Goal: Task Accomplishment & Management: Manage account settings

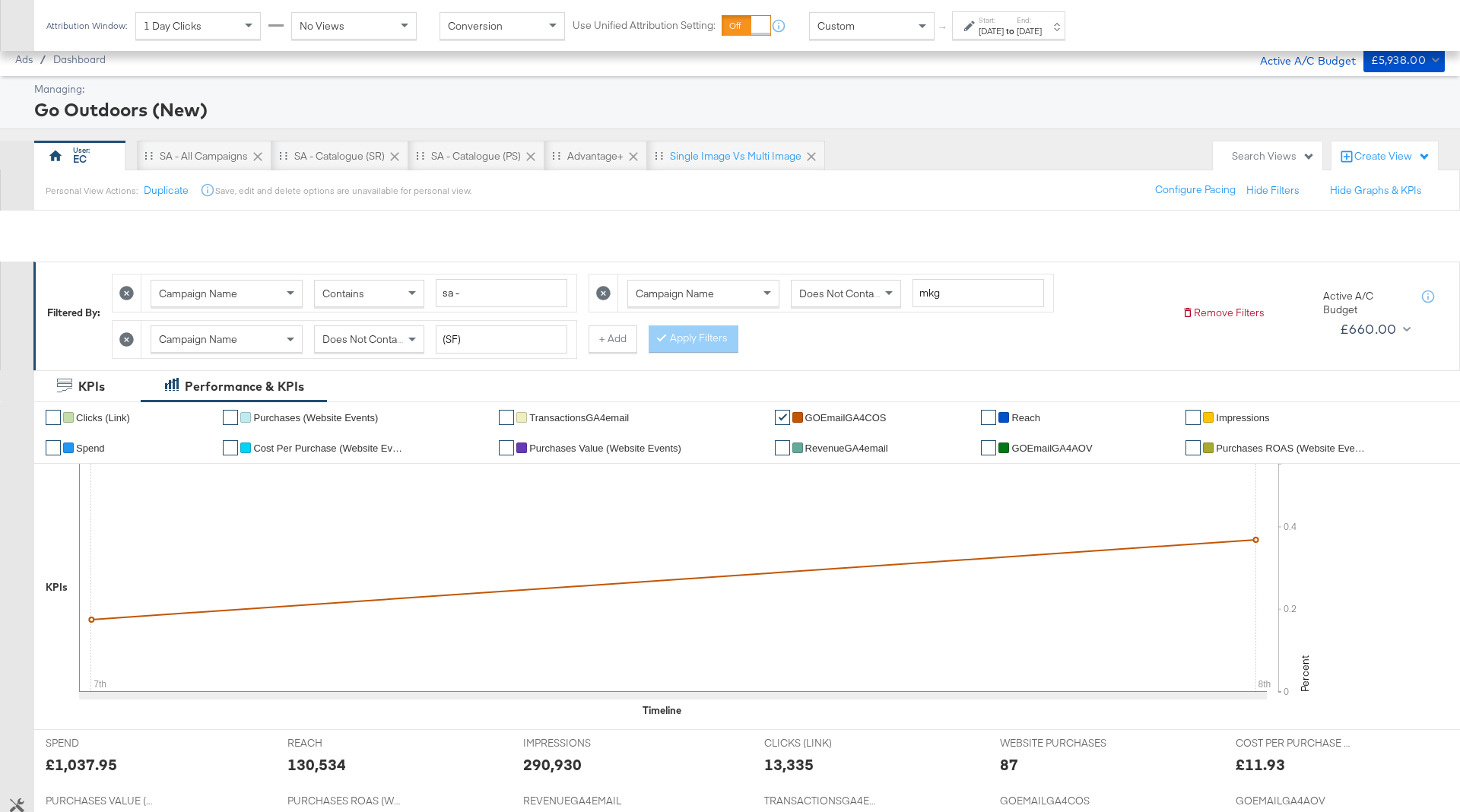
scroll to position [255, 0]
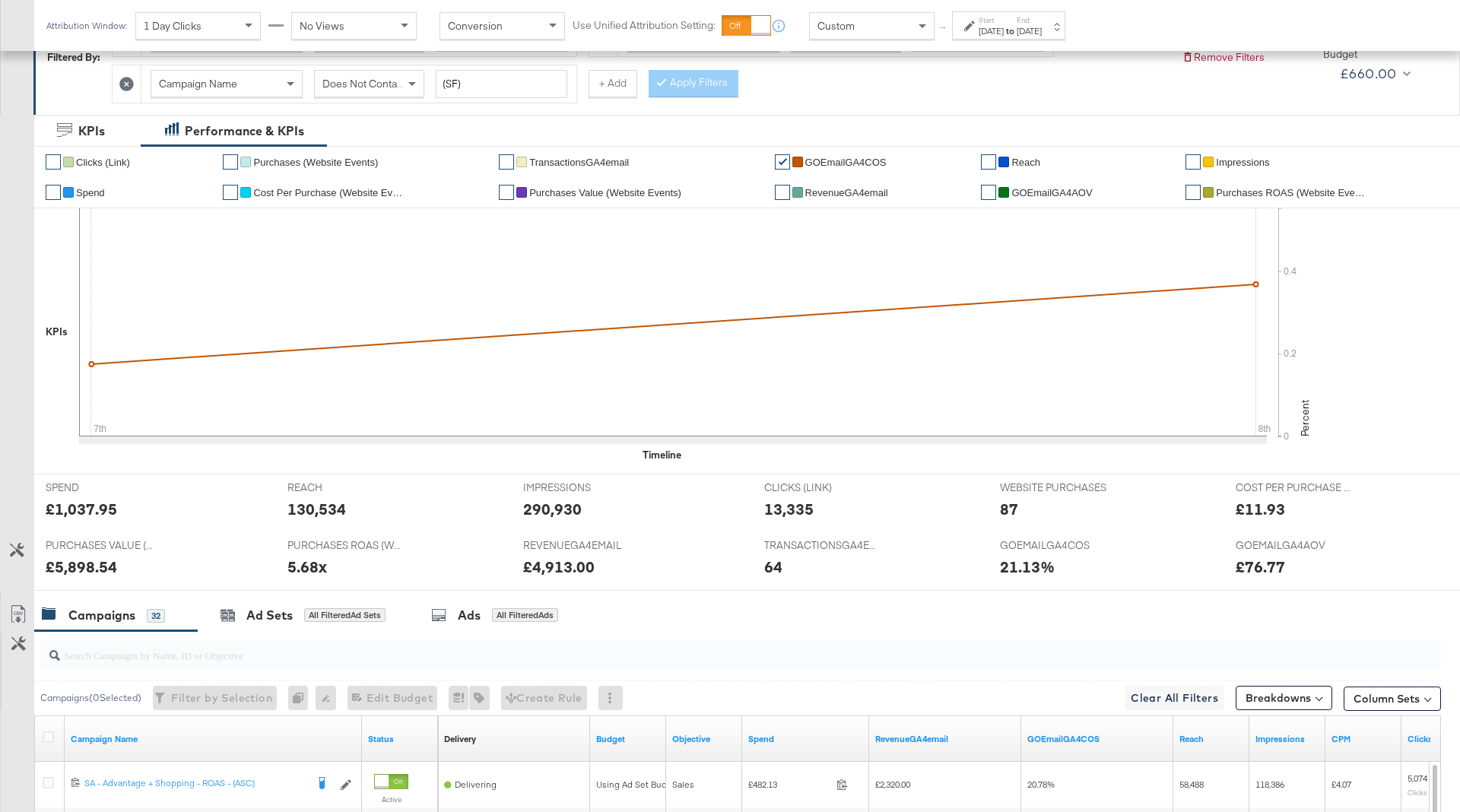
click at [1017, 30] on strong "to" at bounding box center [1010, 30] width 13 height 11
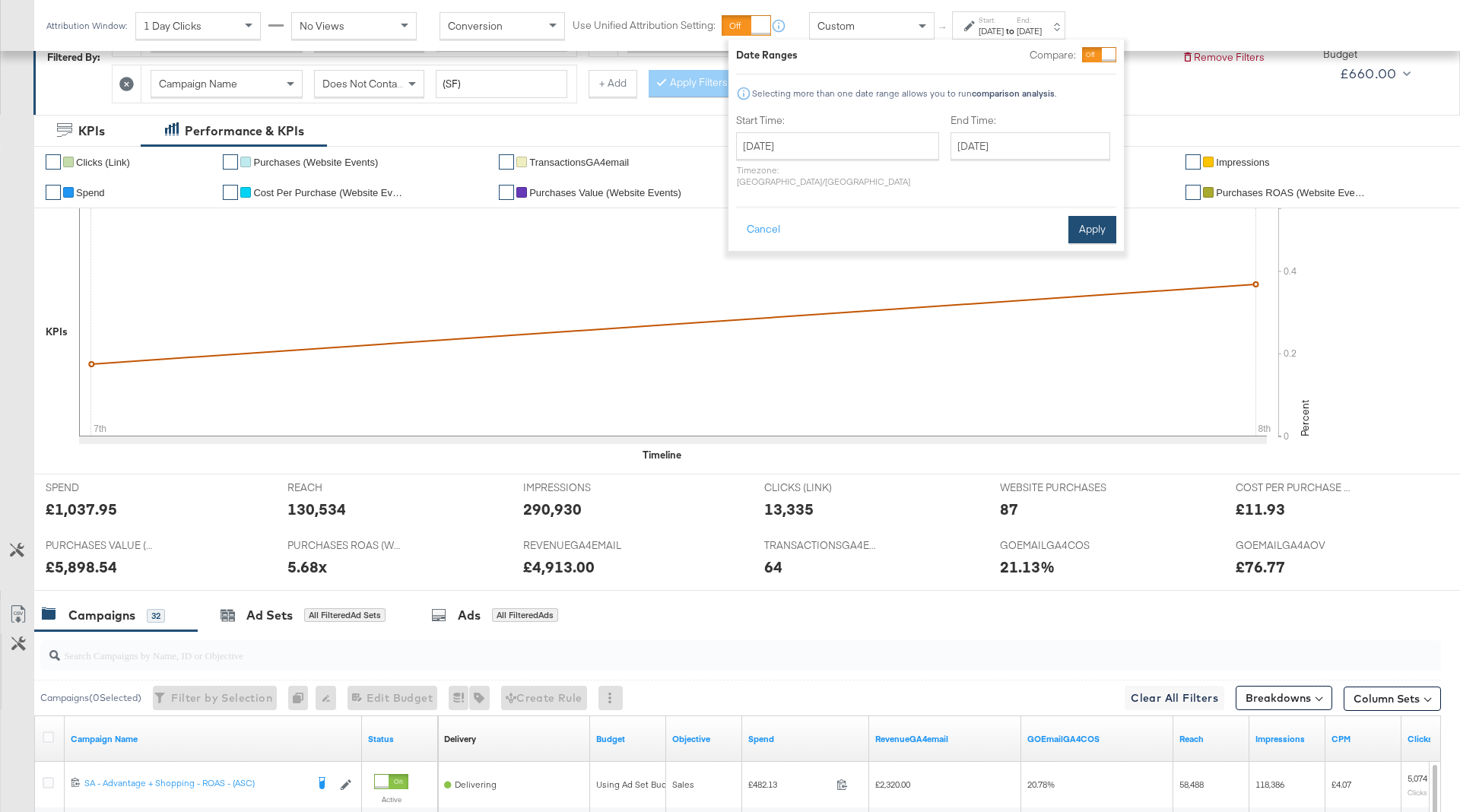
click at [1098, 216] on button "Apply" at bounding box center [1093, 230] width 48 height 28
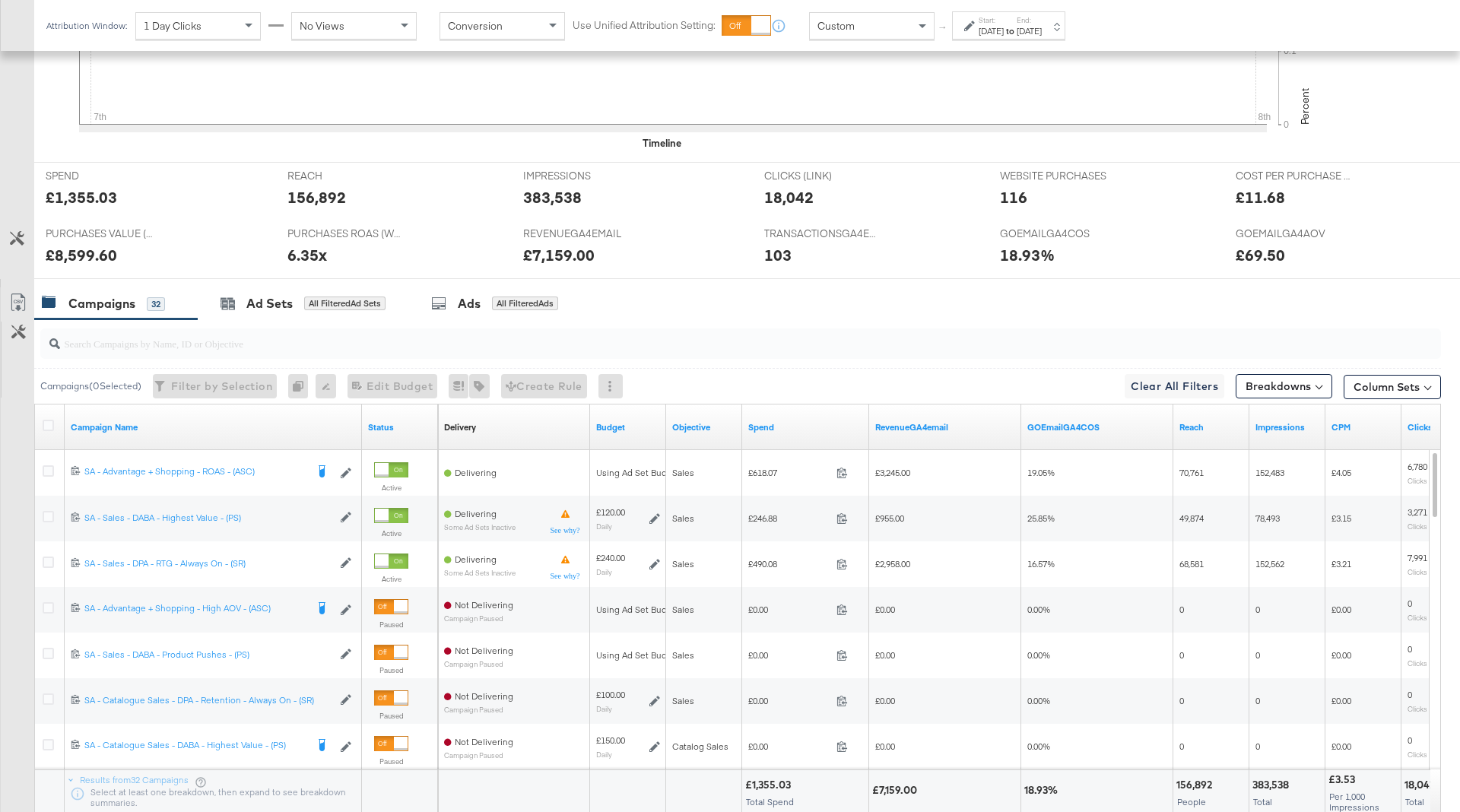
scroll to position [581, 0]
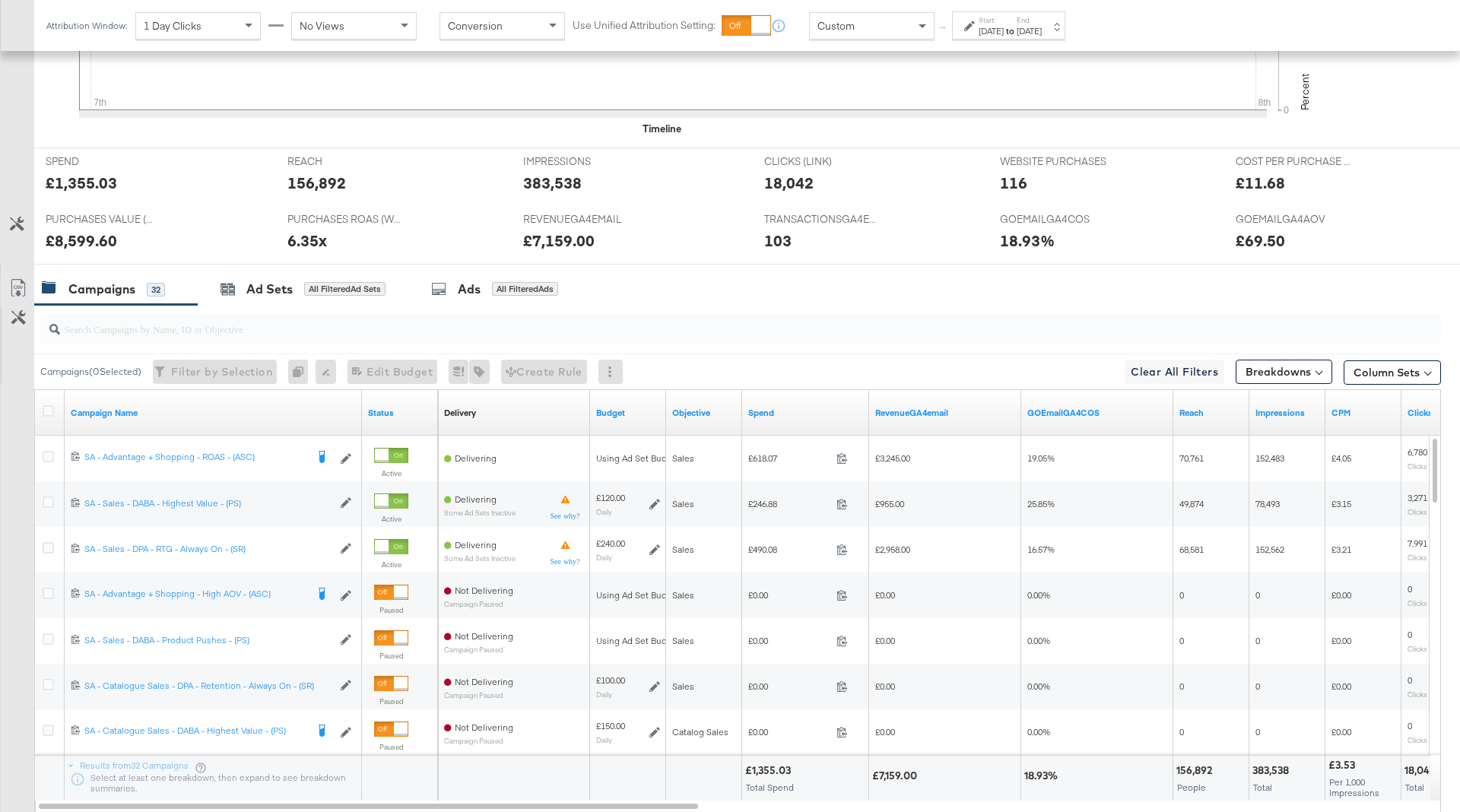
click at [784, 401] on div "Spend" at bounding box center [806, 413] width 127 height 24
click at [789, 411] on link "Spend" at bounding box center [805, 413] width 114 height 12
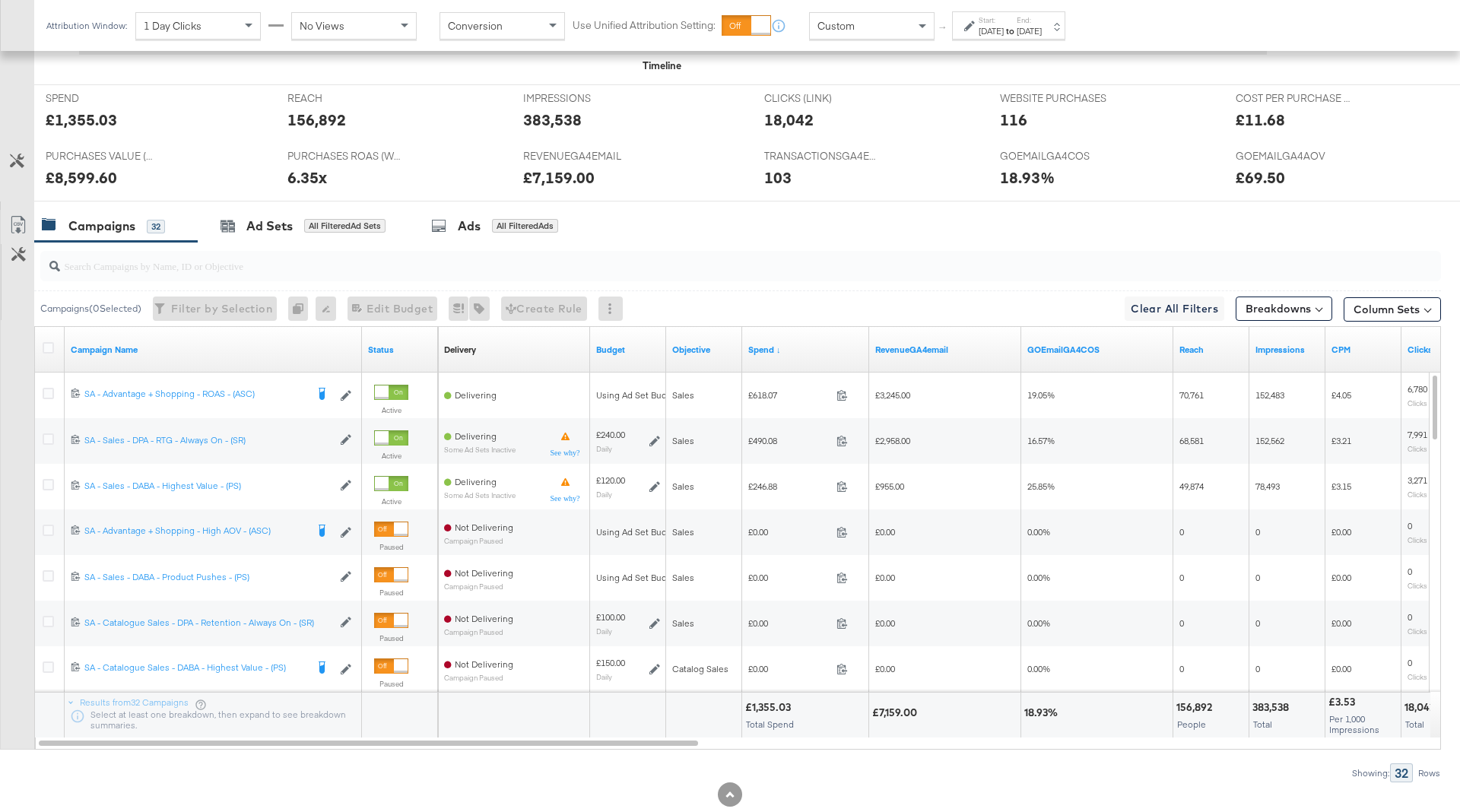
scroll to position [678, 0]
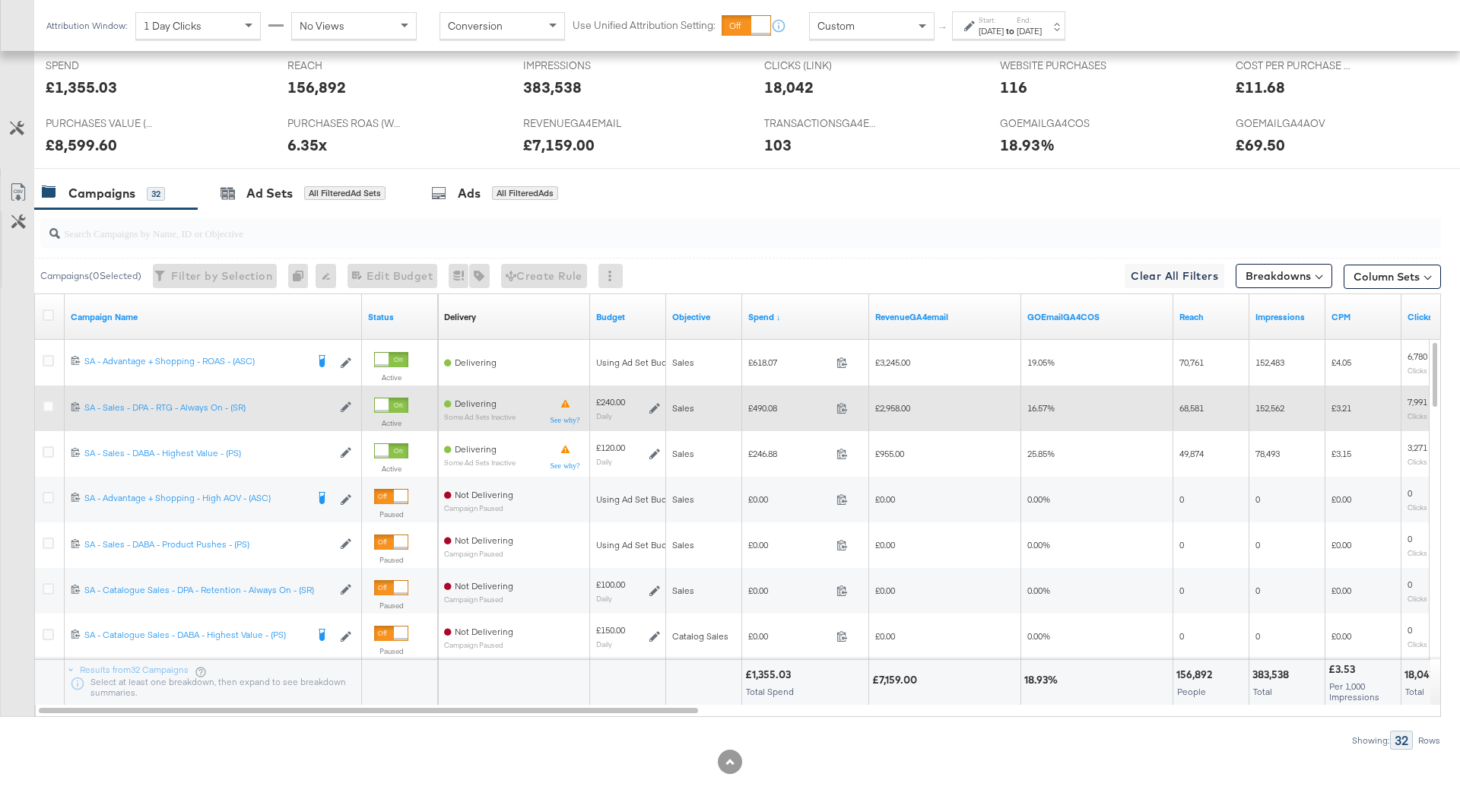
click at [770, 404] on span "£490.08" at bounding box center [789, 408] width 82 height 11
copy span "490.08"
click at [898, 403] on span "£2,958.00" at bounding box center [893, 408] width 35 height 11
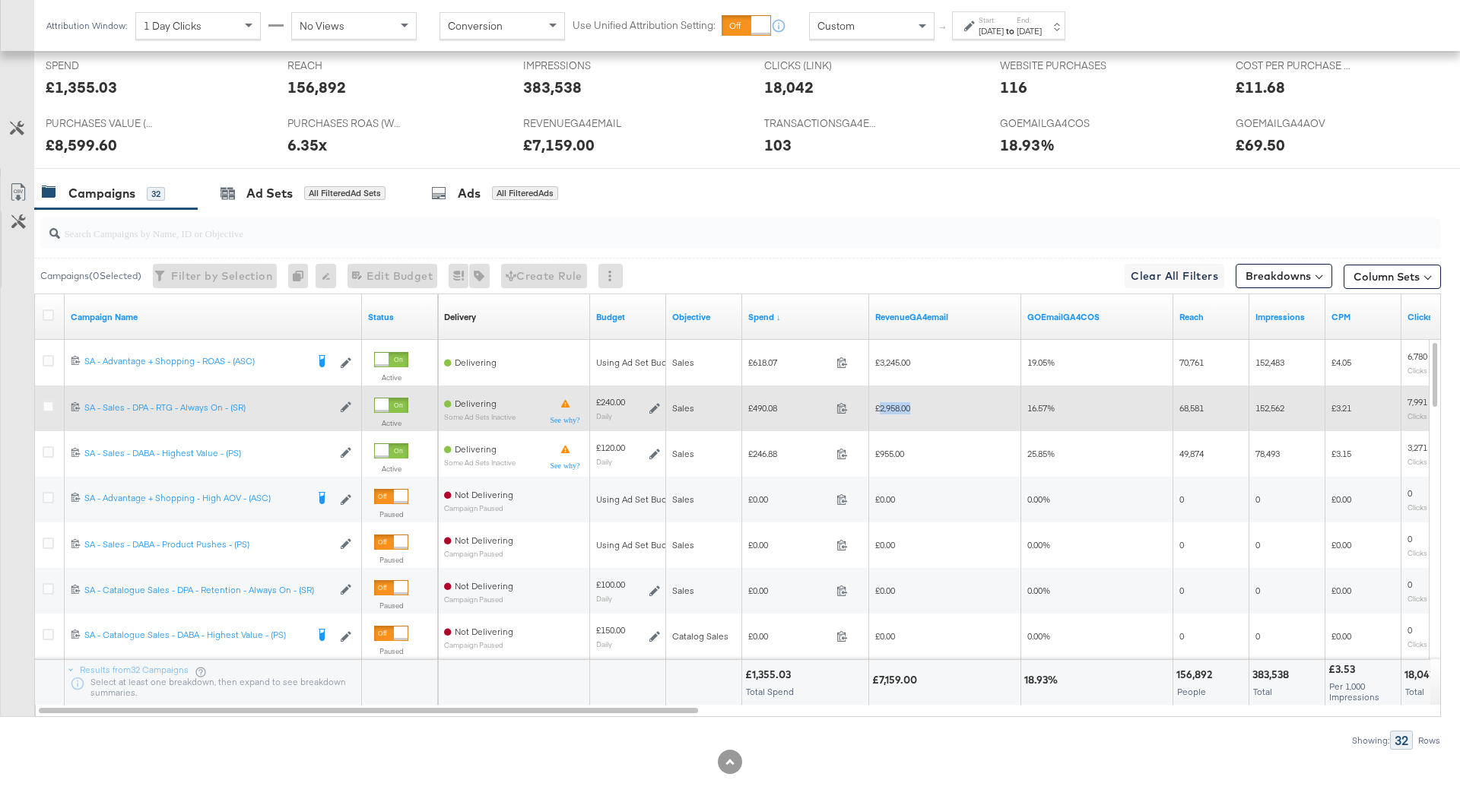
copy span "2,958.00"
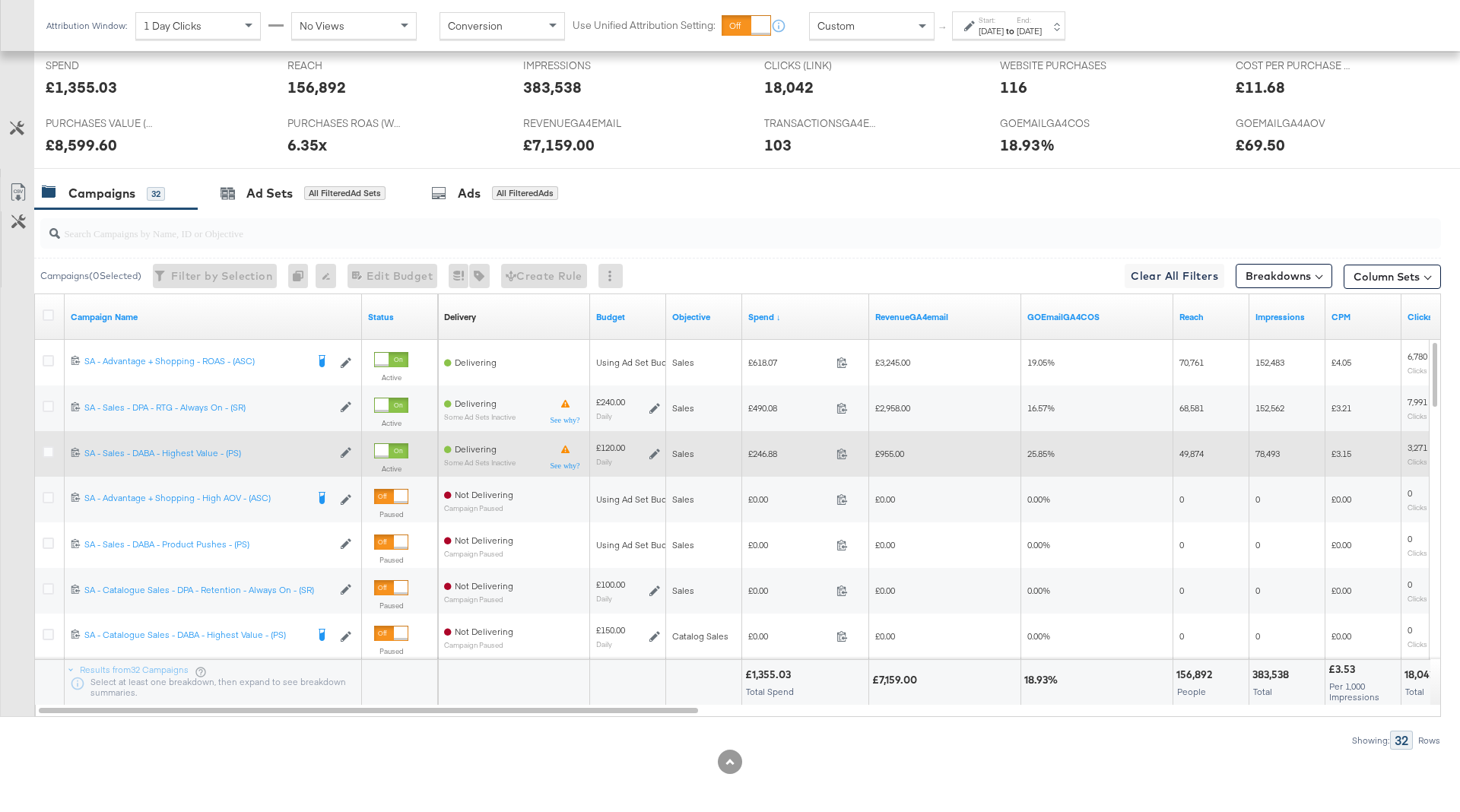
click at [761, 448] on span "£246.88" at bounding box center [789, 453] width 82 height 11
copy span "246.88"
click at [894, 448] on span "£955.00" at bounding box center [890, 453] width 29 height 11
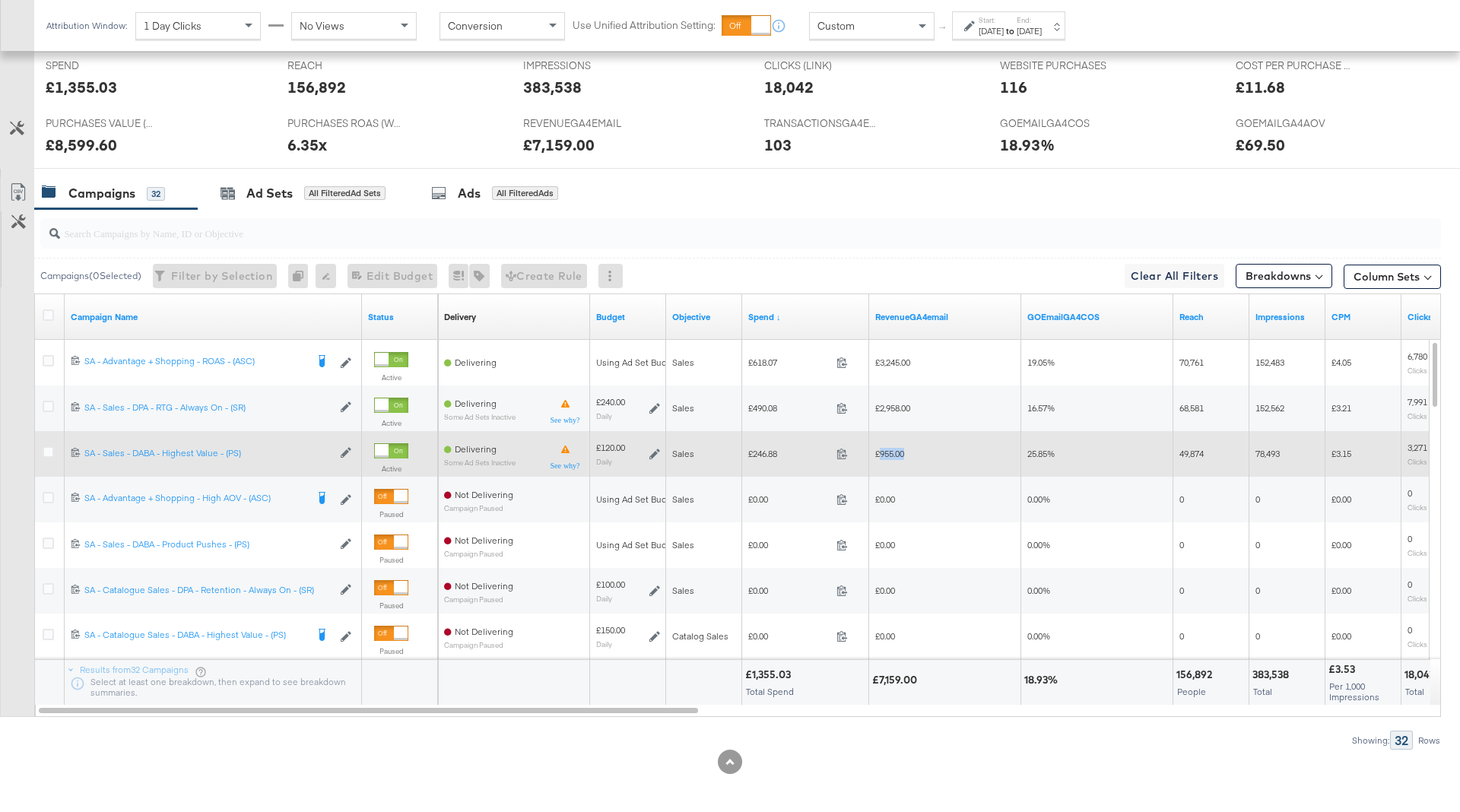
copy span "955.00"
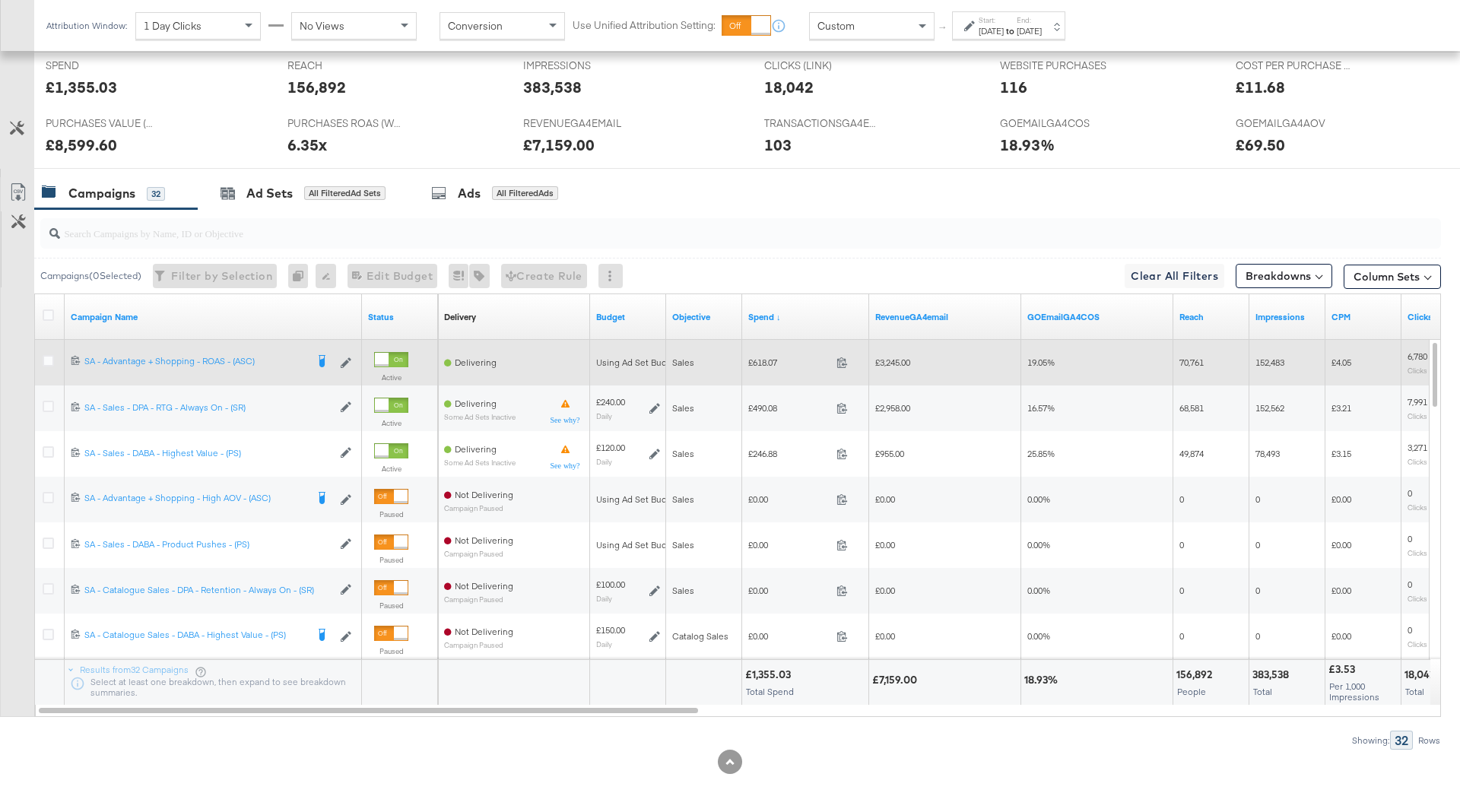
click at [771, 357] on span "£618.07" at bounding box center [789, 362] width 82 height 11
copy span "618.07"
click at [889, 357] on span "£3,245.00" at bounding box center [893, 362] width 35 height 11
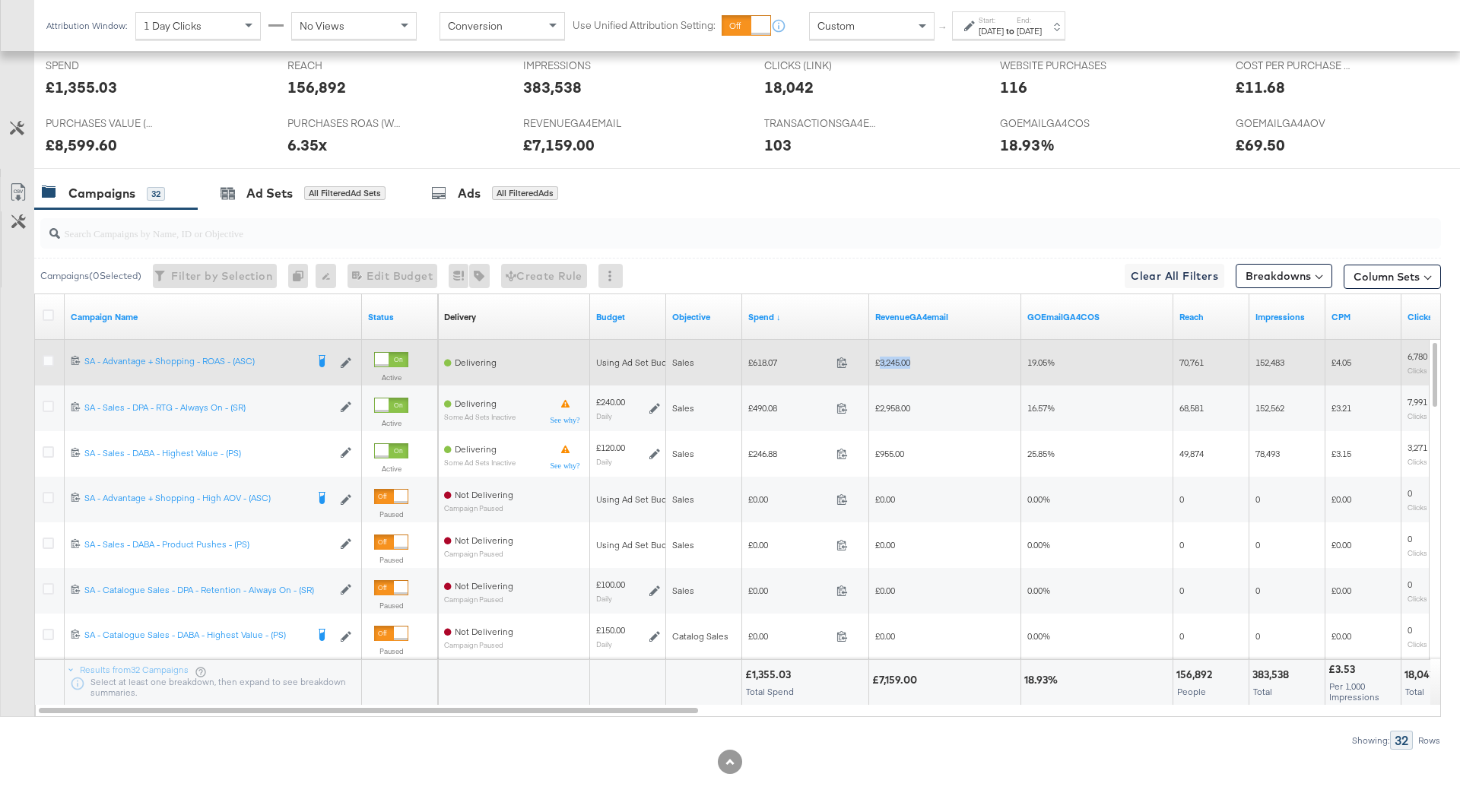
copy span "3,245.00"
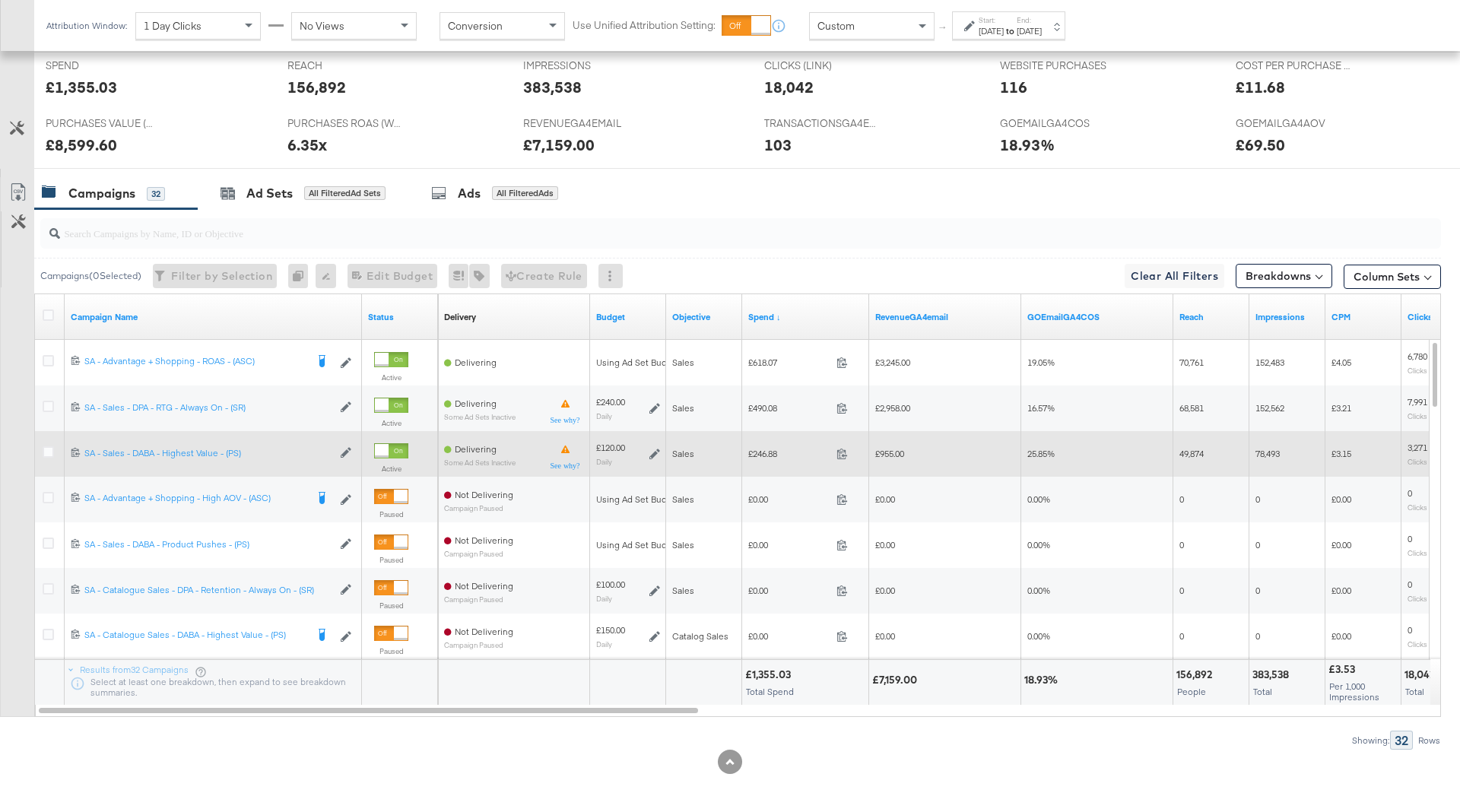
click at [652, 449] on icon at bounding box center [655, 454] width 10 height 10
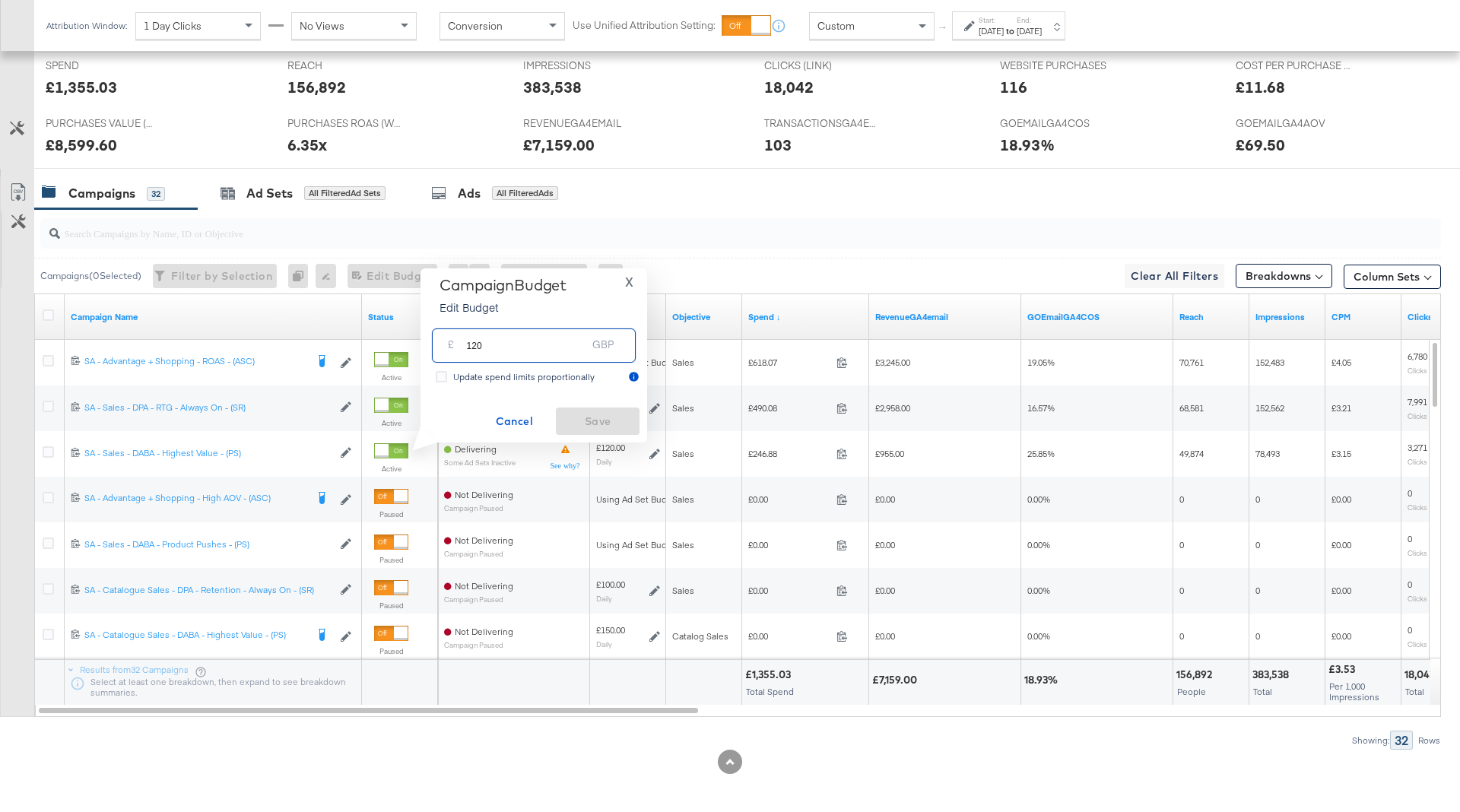
drag, startPoint x: 469, startPoint y: 344, endPoint x: 557, endPoint y: 345, distance: 88.0
click at [557, 345] on input "120" at bounding box center [527, 340] width 120 height 33
type input "100"
click at [603, 413] on span "Save" at bounding box center [597, 421] width 71 height 19
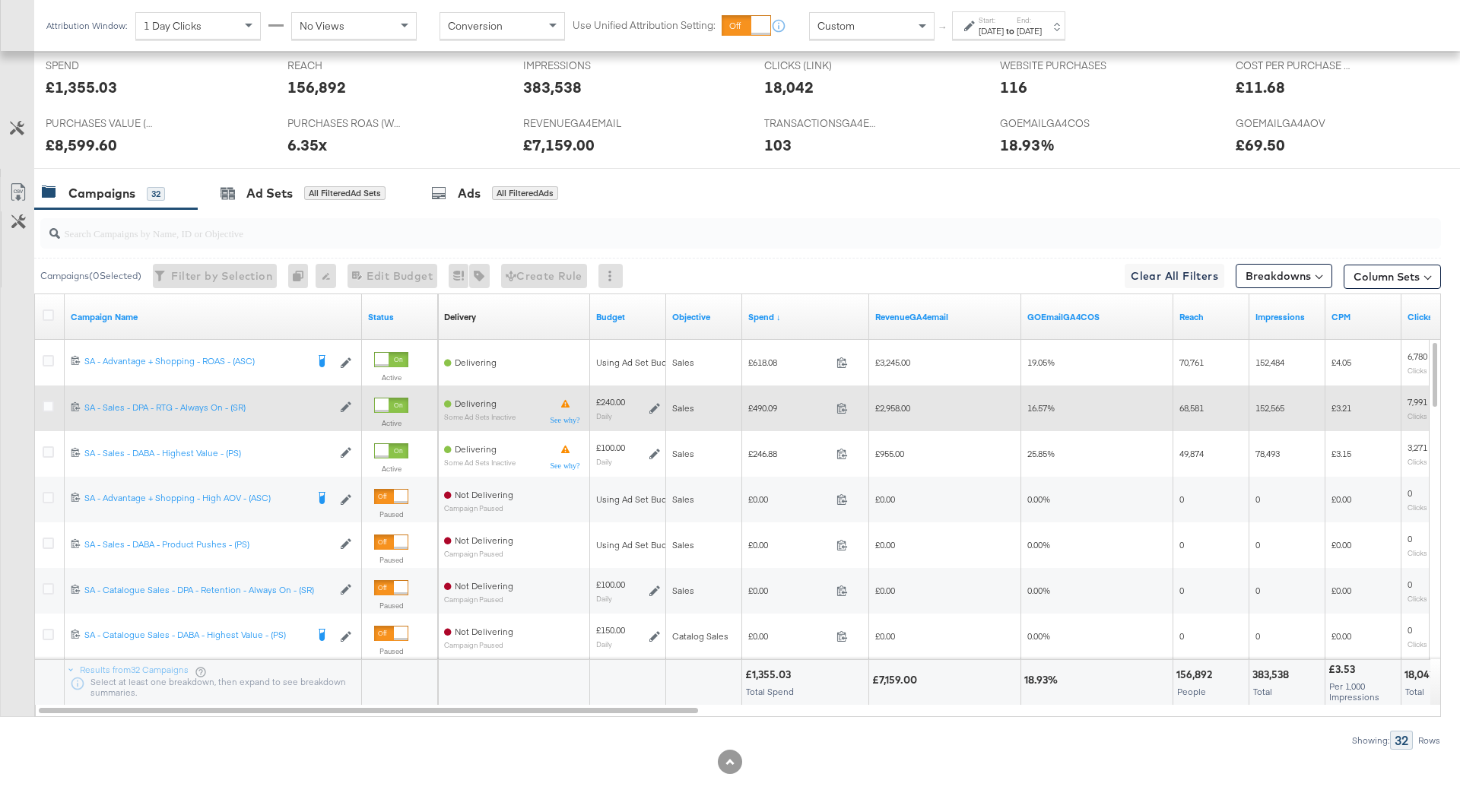
click at [656, 403] on icon at bounding box center [655, 409] width 10 height 10
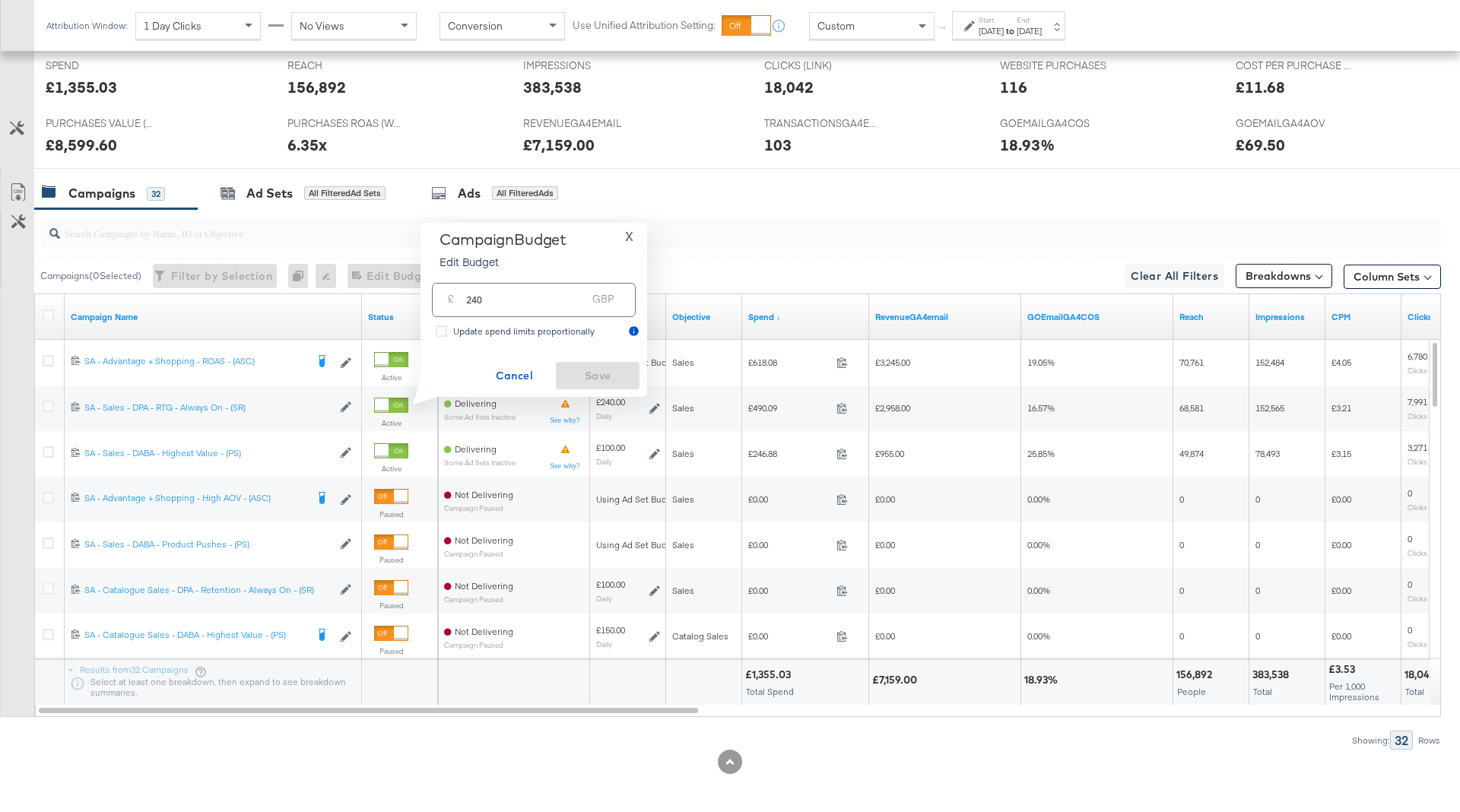
click at [476, 297] on input "240" at bounding box center [527, 294] width 120 height 33
type input "250"
click at [602, 376] on span "Save" at bounding box center [597, 376] width 71 height 19
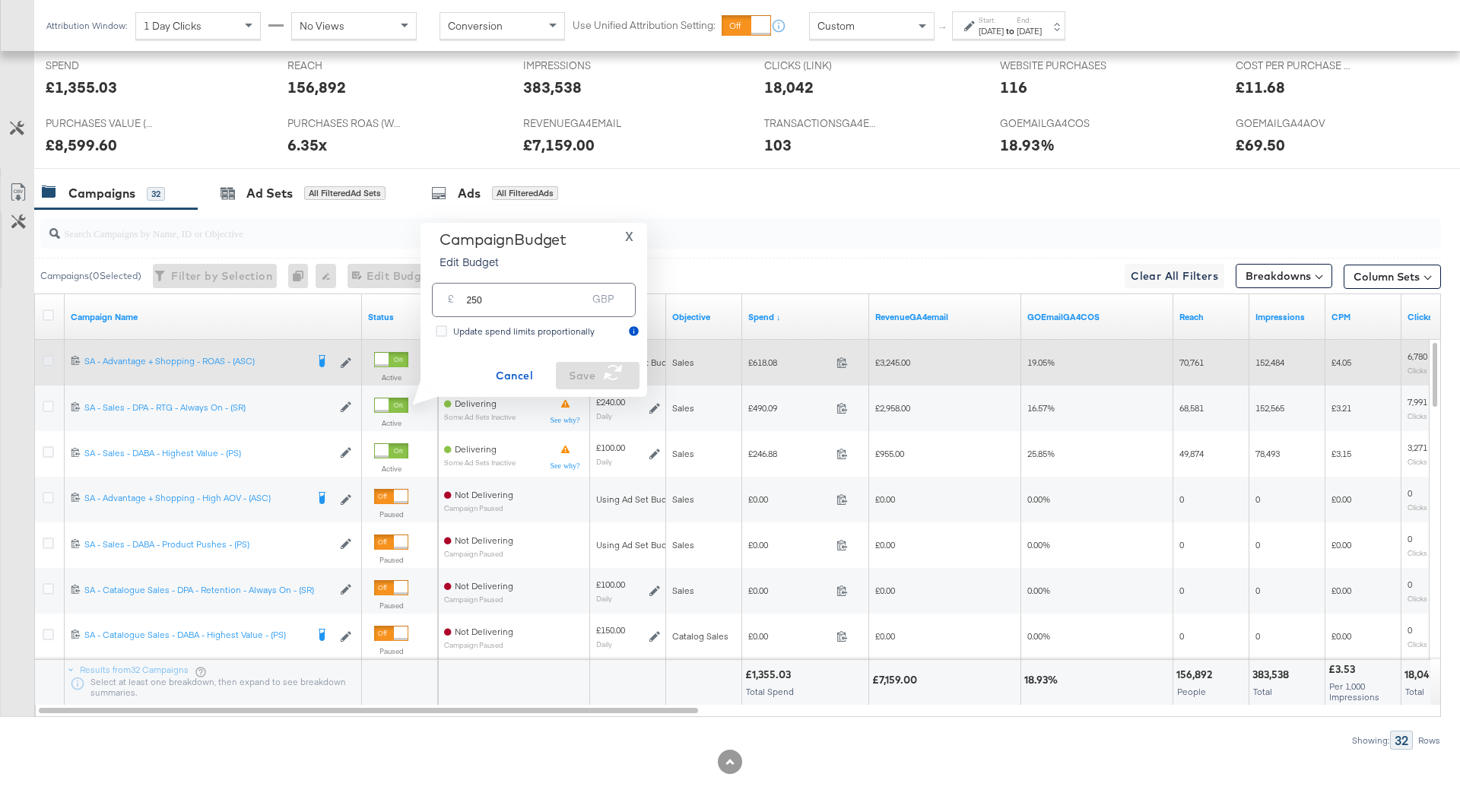
click at [48, 355] on icon at bounding box center [48, 360] width 11 height 11
click at [0, 0] on input "checkbox" at bounding box center [0, 0] width 0 height 0
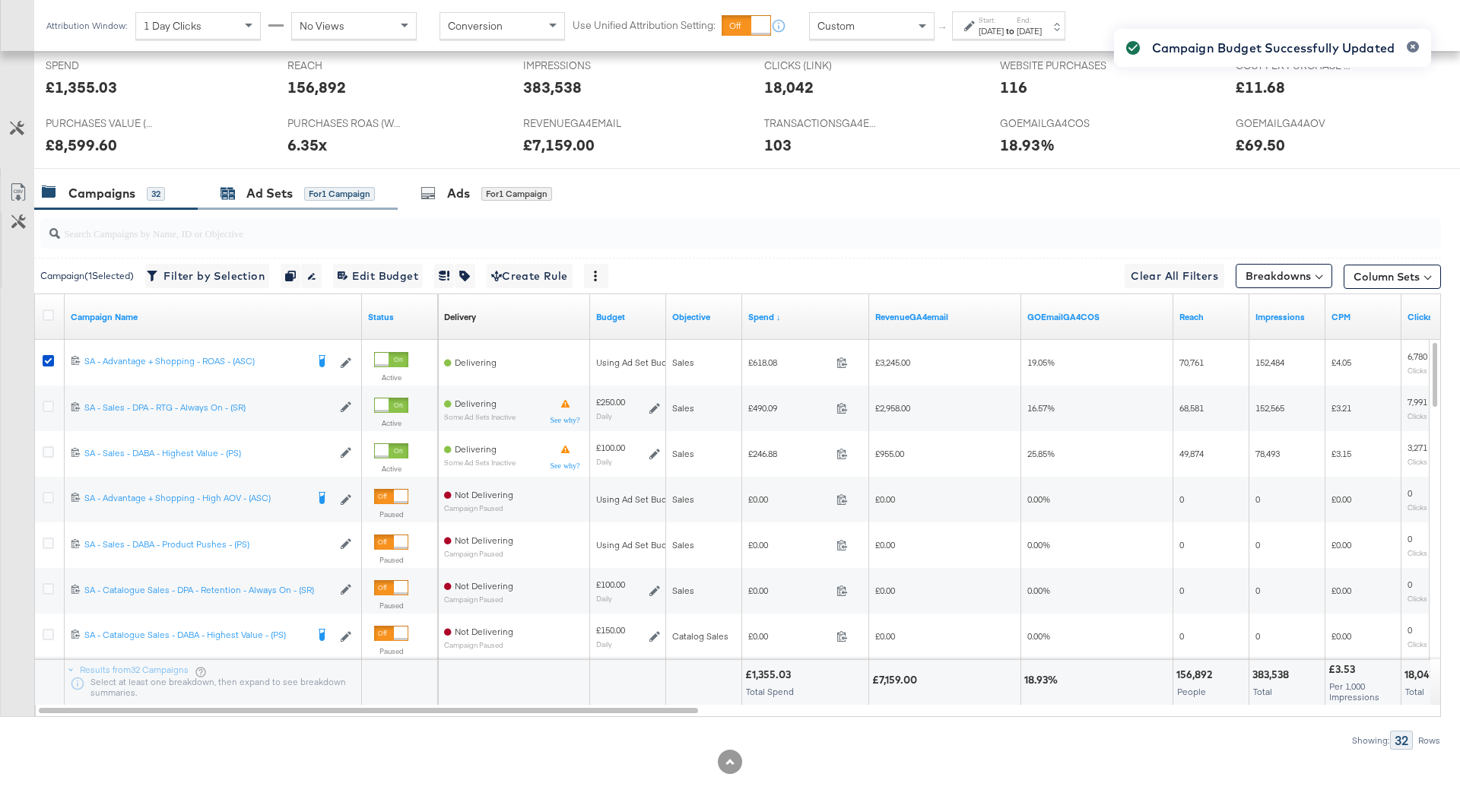
click at [294, 191] on div "Ad Sets for 1 Campaign" at bounding box center [297, 194] width 154 height 17
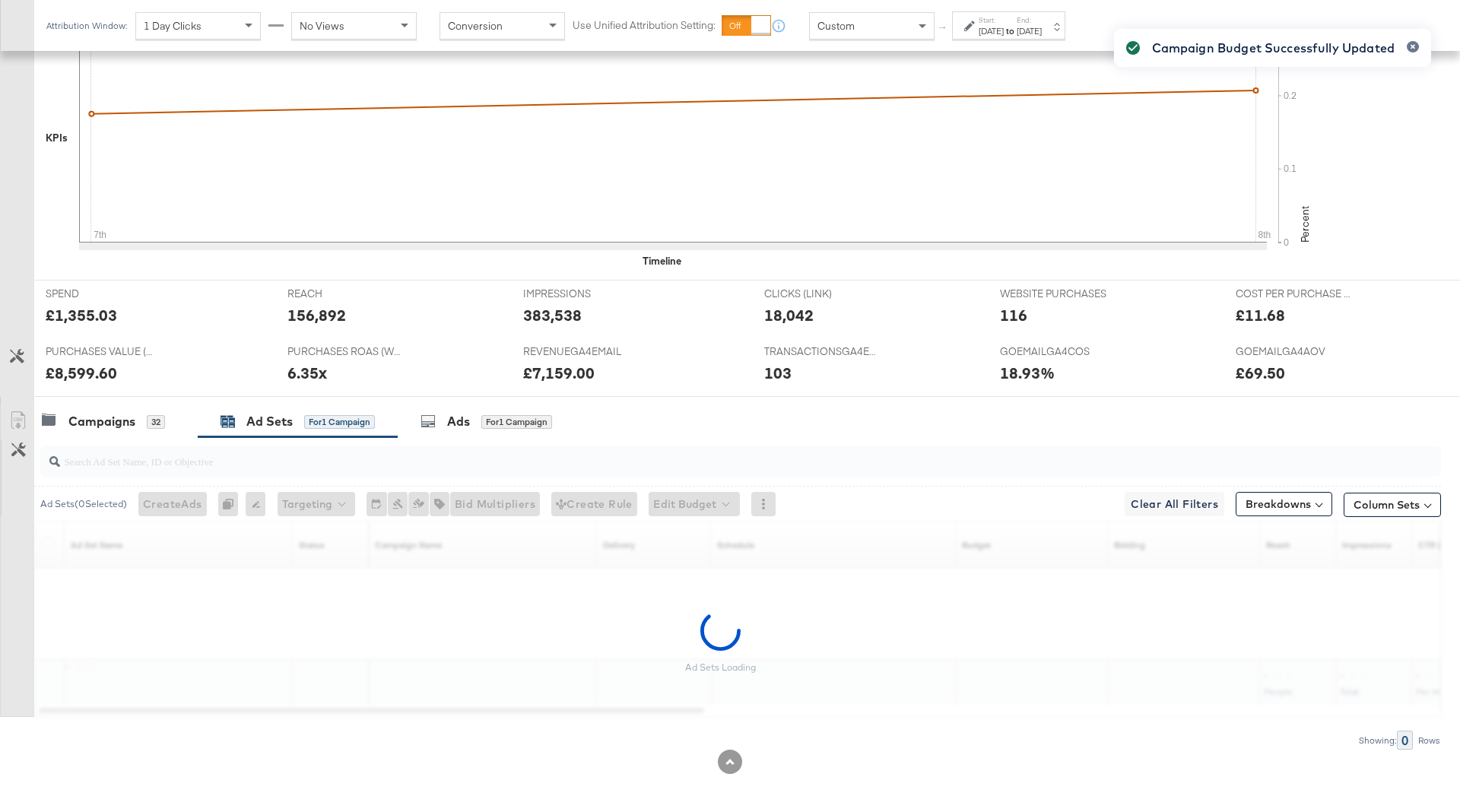
scroll to position [403, 0]
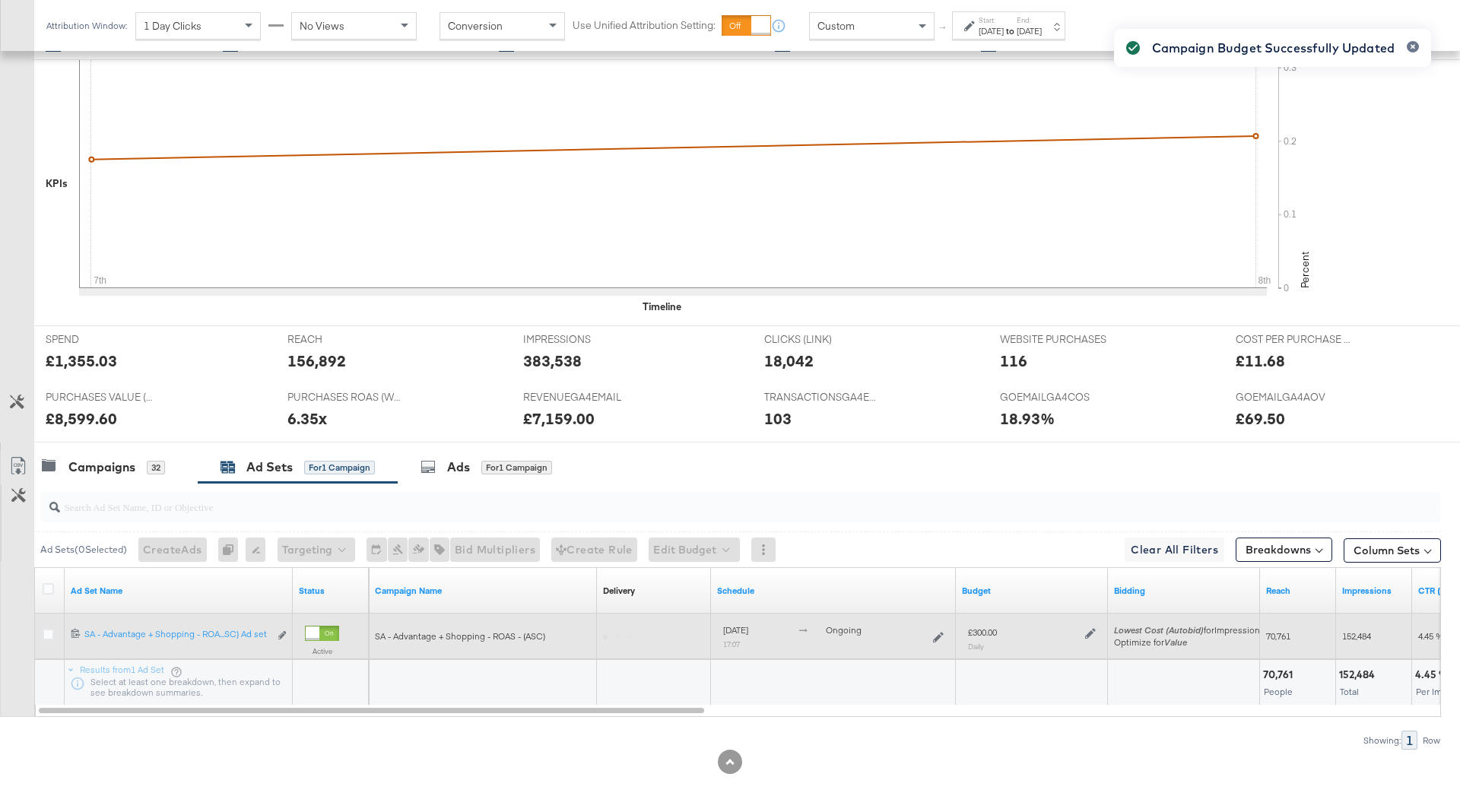
click at [1089, 631] on icon at bounding box center [1090, 633] width 10 height 10
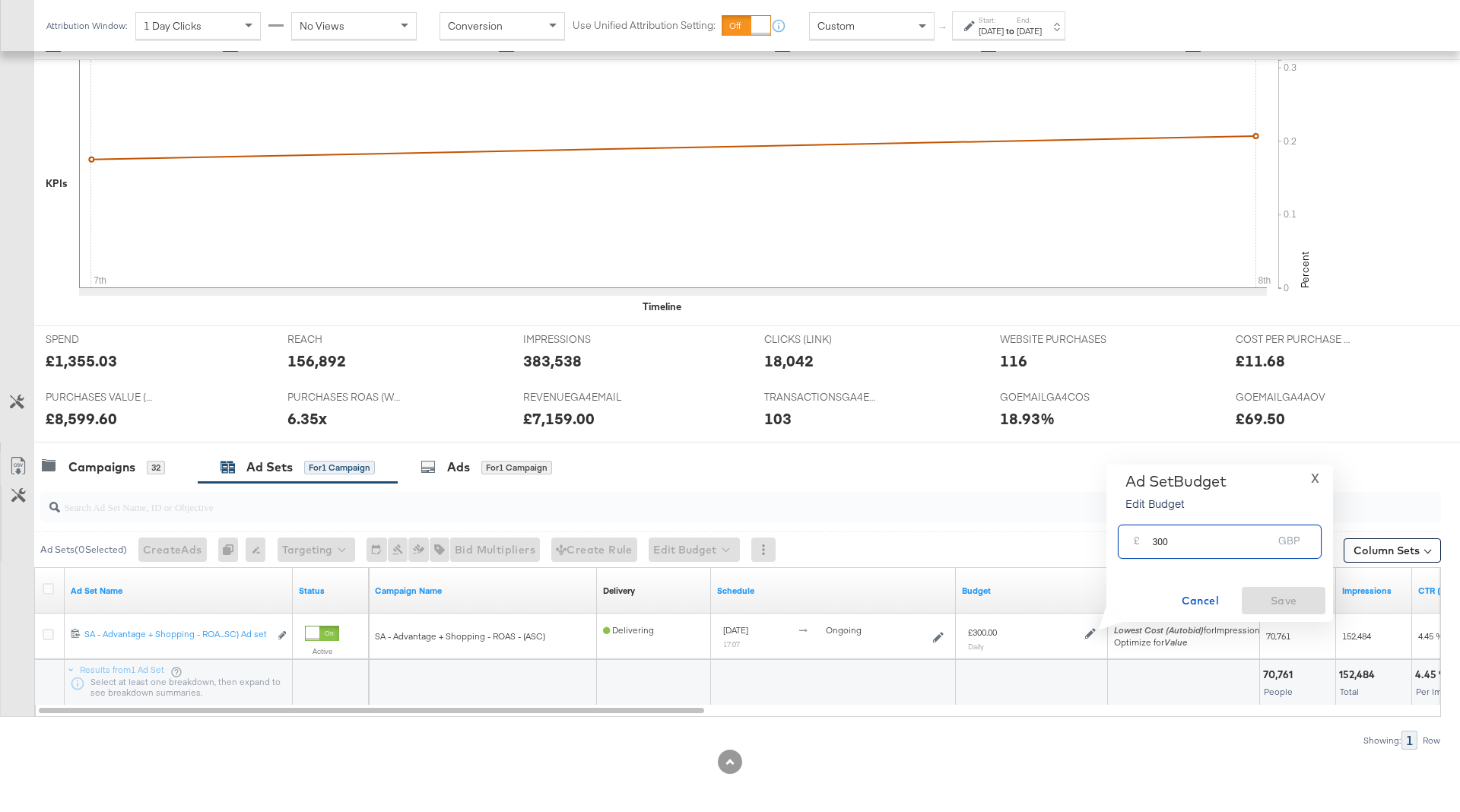
click at [1161, 540] on input "300" at bounding box center [1212, 536] width 120 height 33
click at [157, 461] on div "32" at bounding box center [156, 468] width 18 height 14
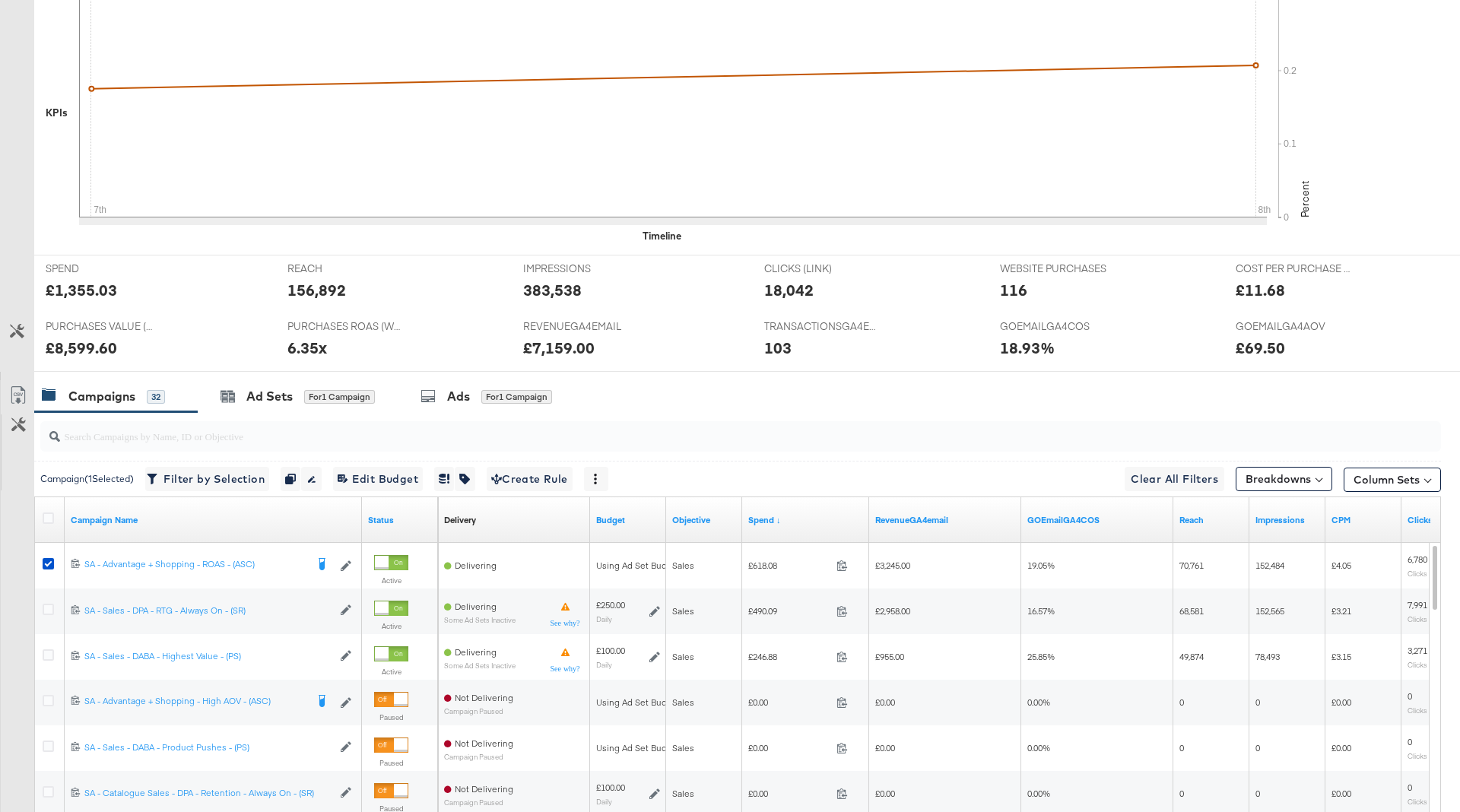
scroll to position [0, 0]
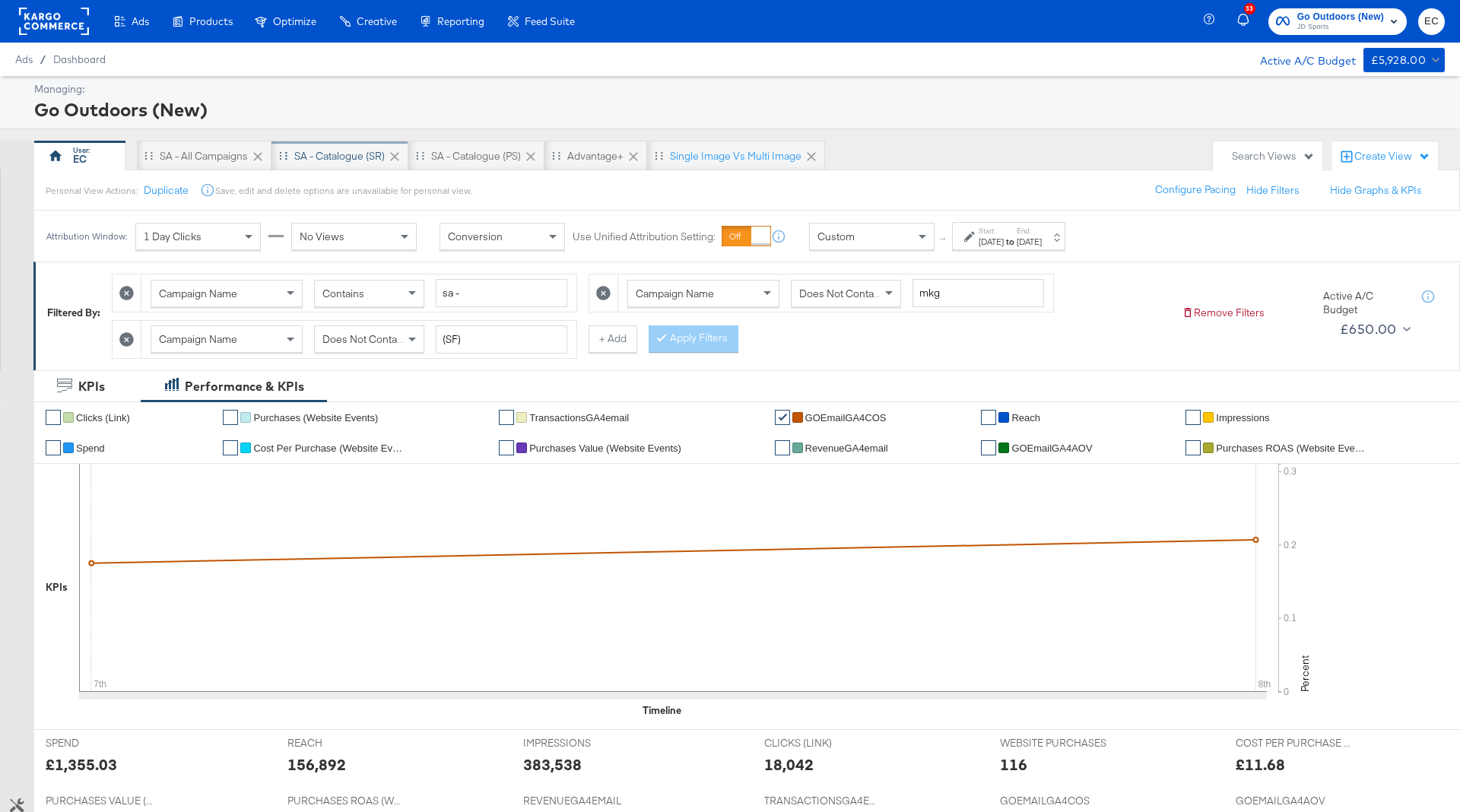
click at [332, 152] on div "SA - Catalogue (SR)" at bounding box center [339, 156] width 90 height 15
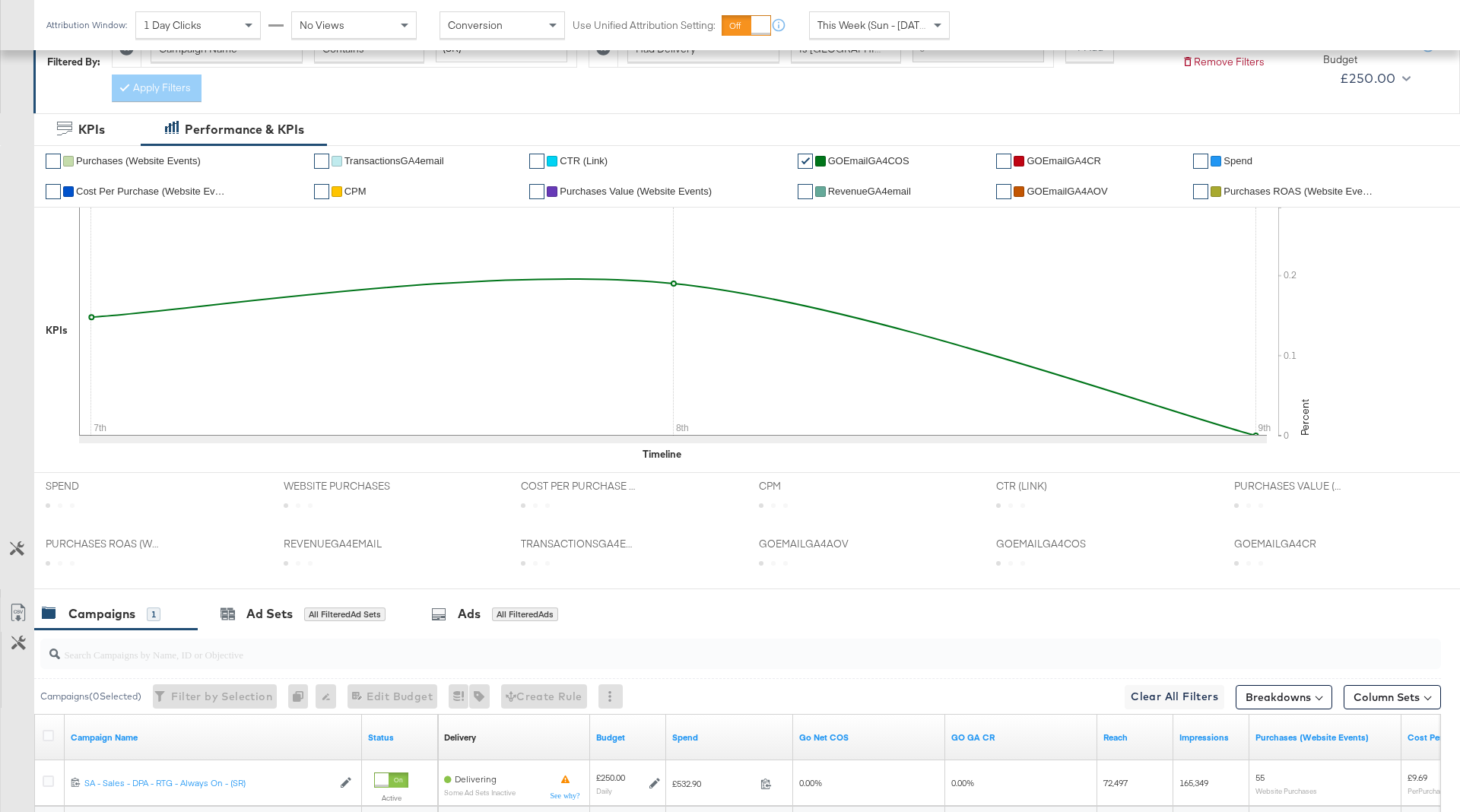
scroll to position [290, 0]
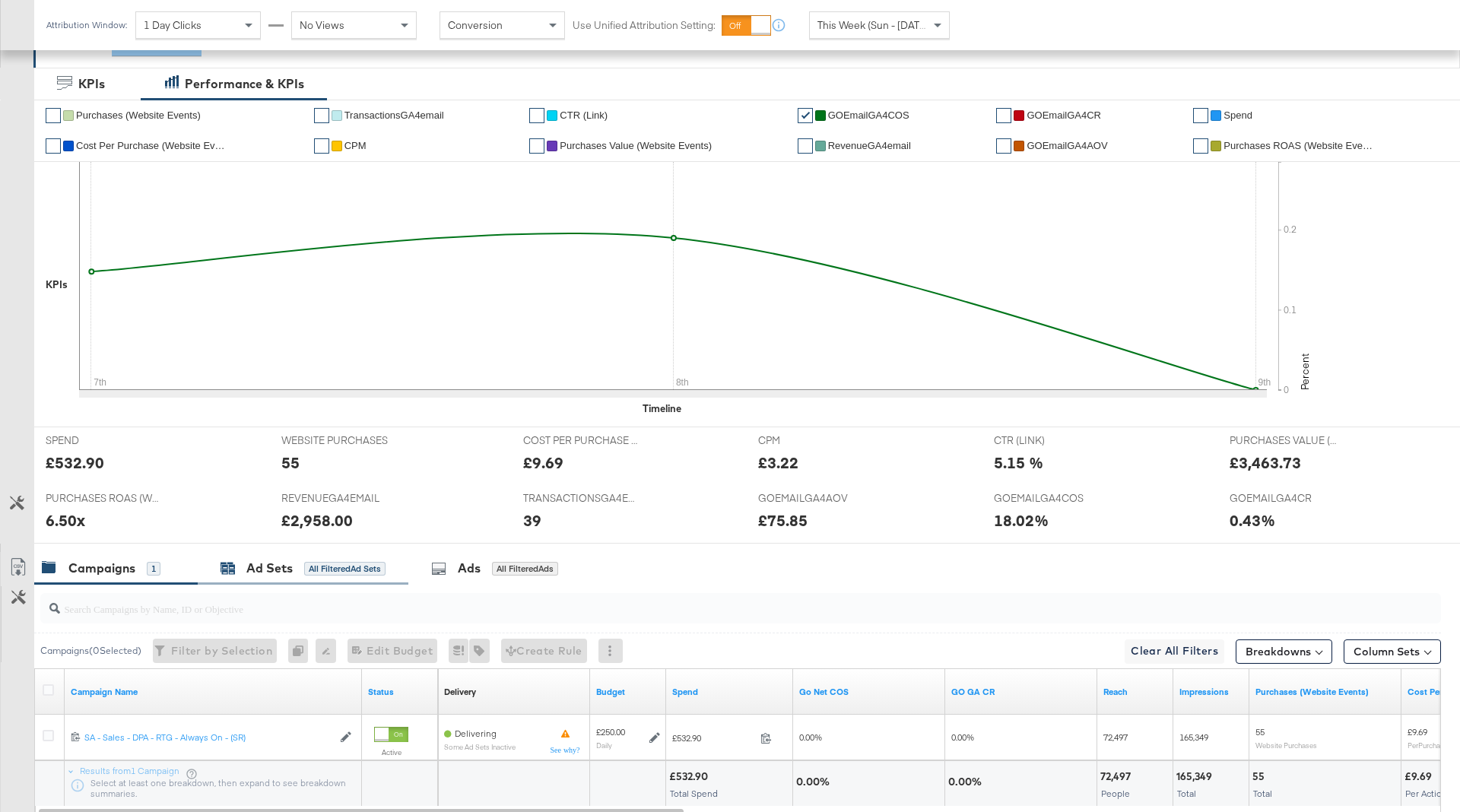
click at [311, 563] on div "All Filtered Ad Sets" at bounding box center [345, 569] width 82 height 14
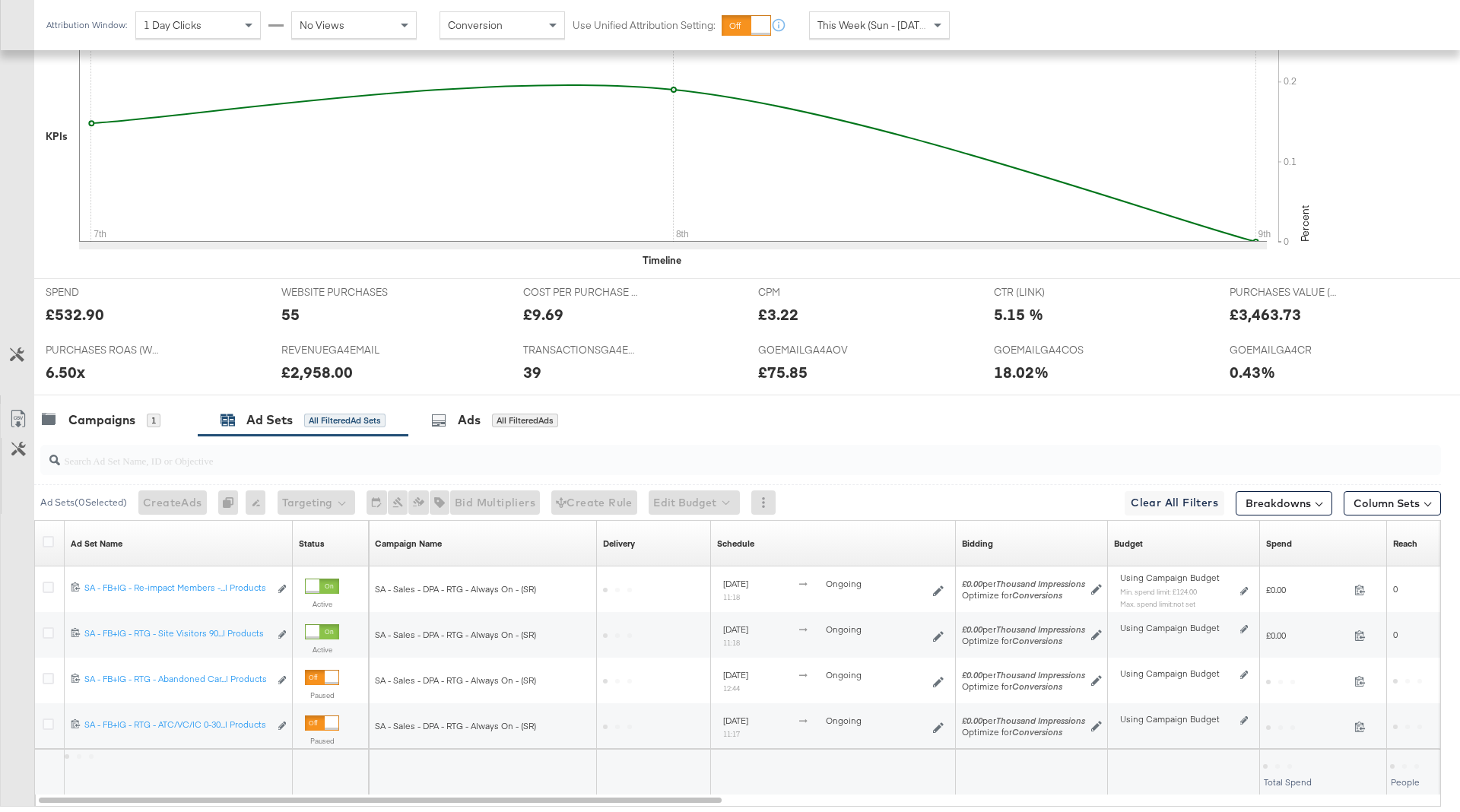
scroll to position [529, 0]
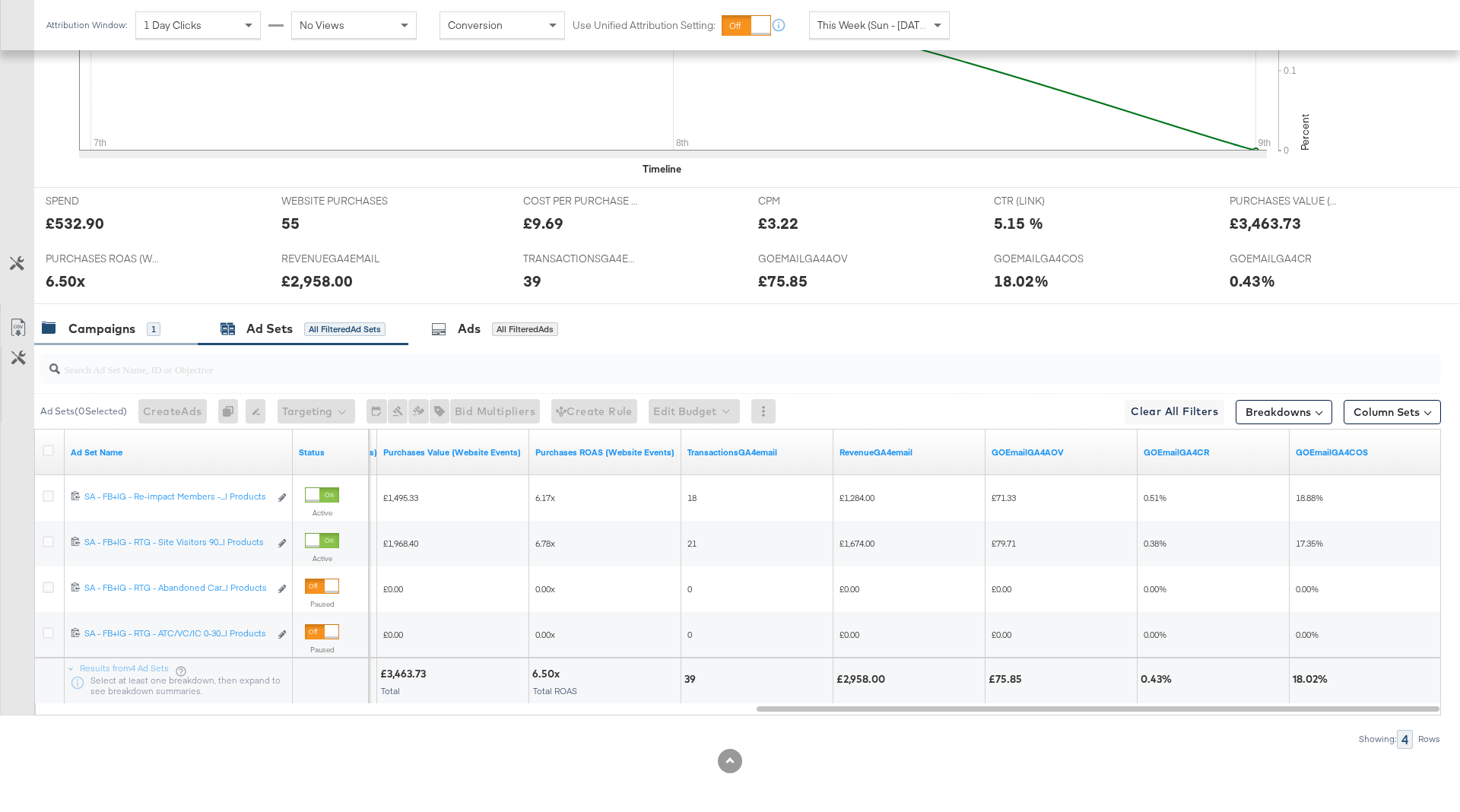
click at [123, 326] on div "Campaigns" at bounding box center [102, 329] width 67 height 17
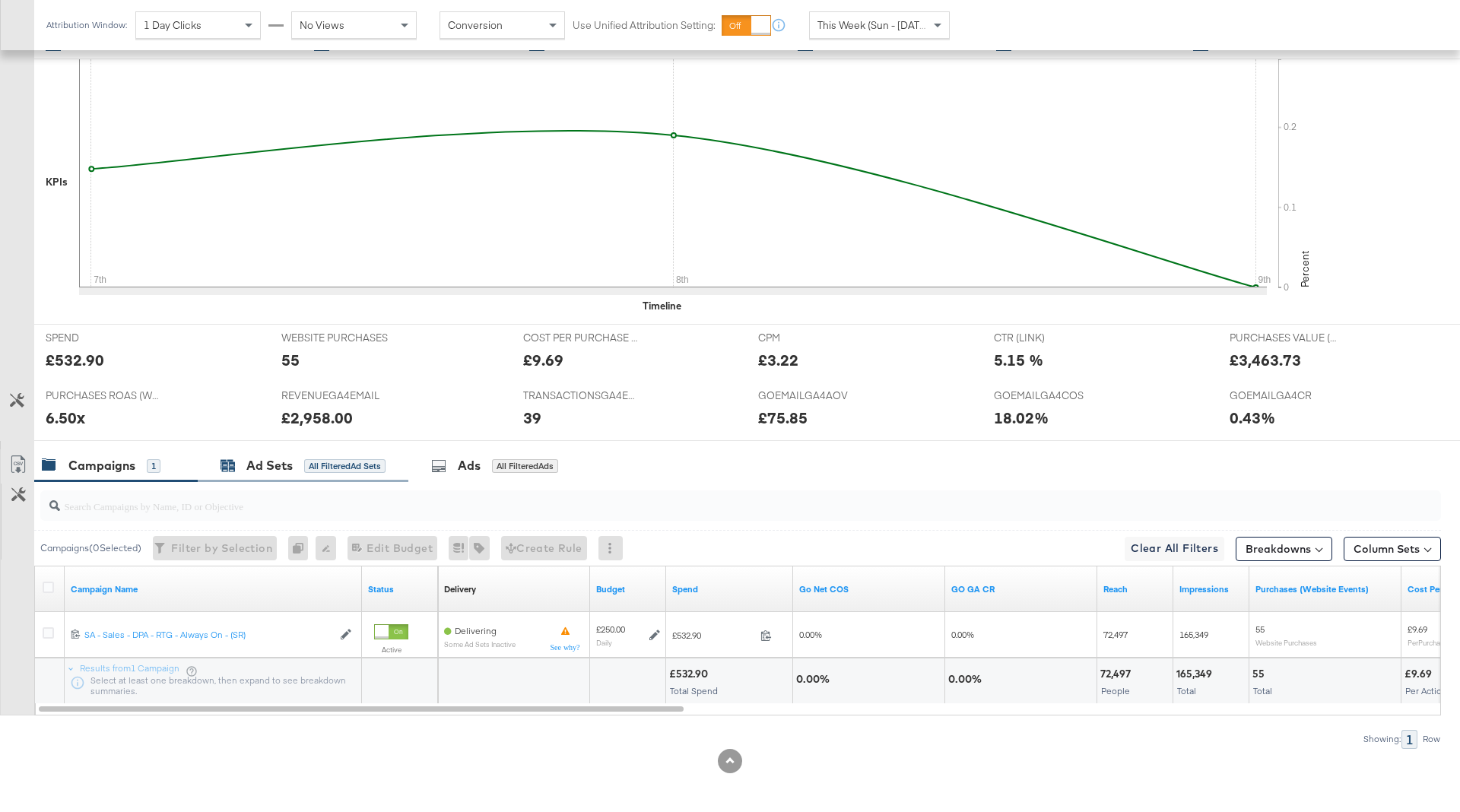
click at [311, 469] on div "All Filtered Ad Sets" at bounding box center [345, 466] width 82 height 14
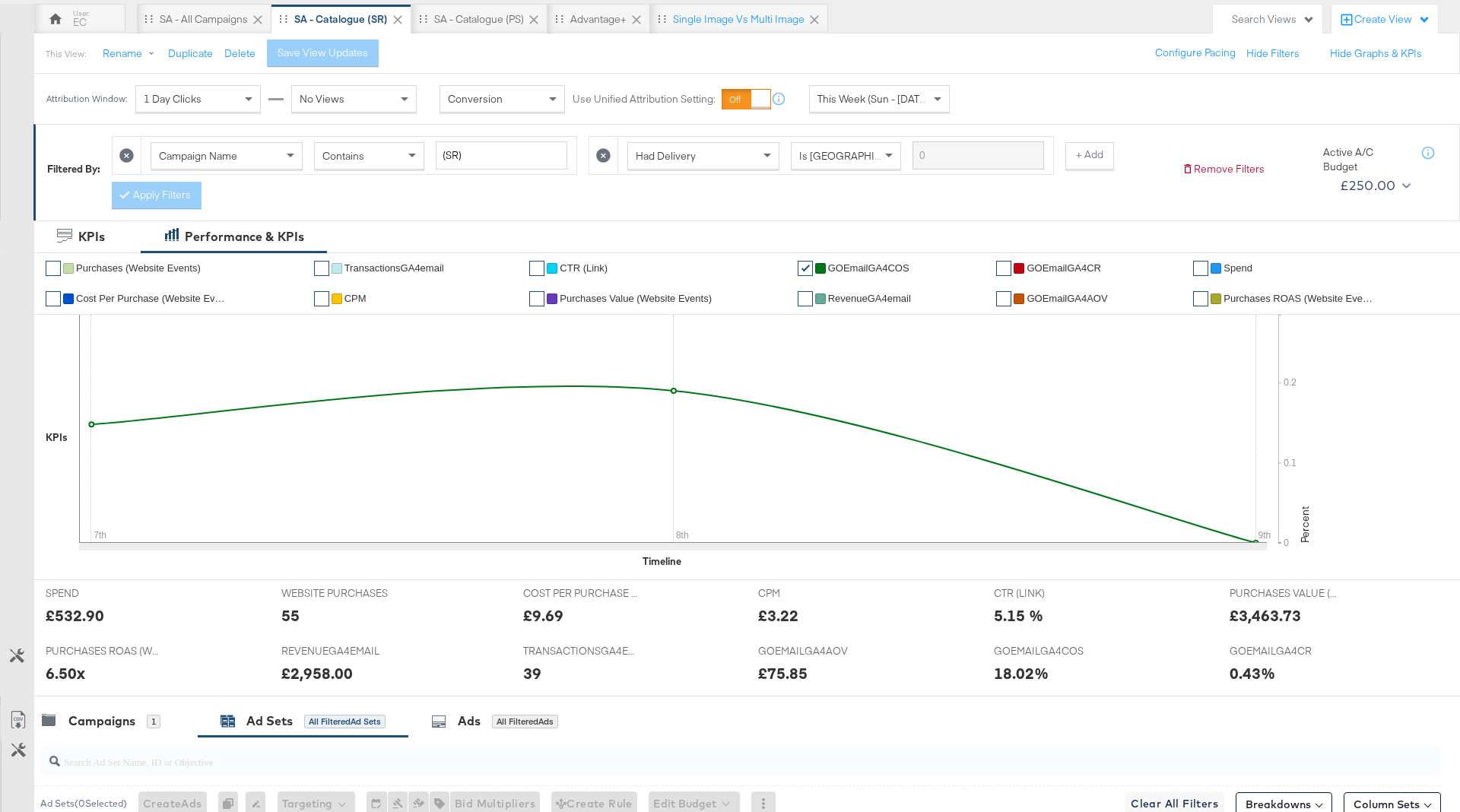
scroll to position [0, 0]
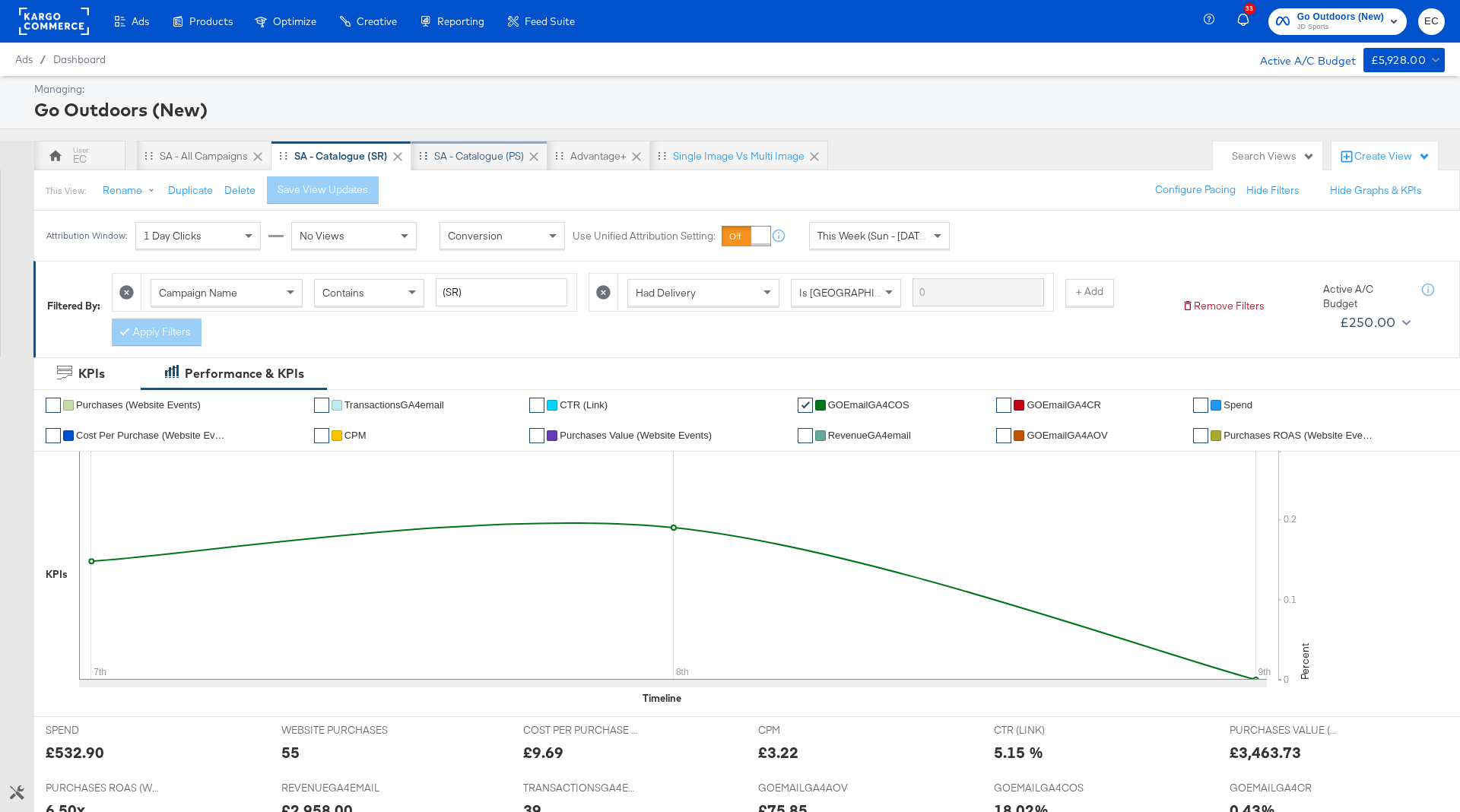
click at [473, 161] on div "SA - Catalogue (PS)" at bounding box center [479, 156] width 89 height 15
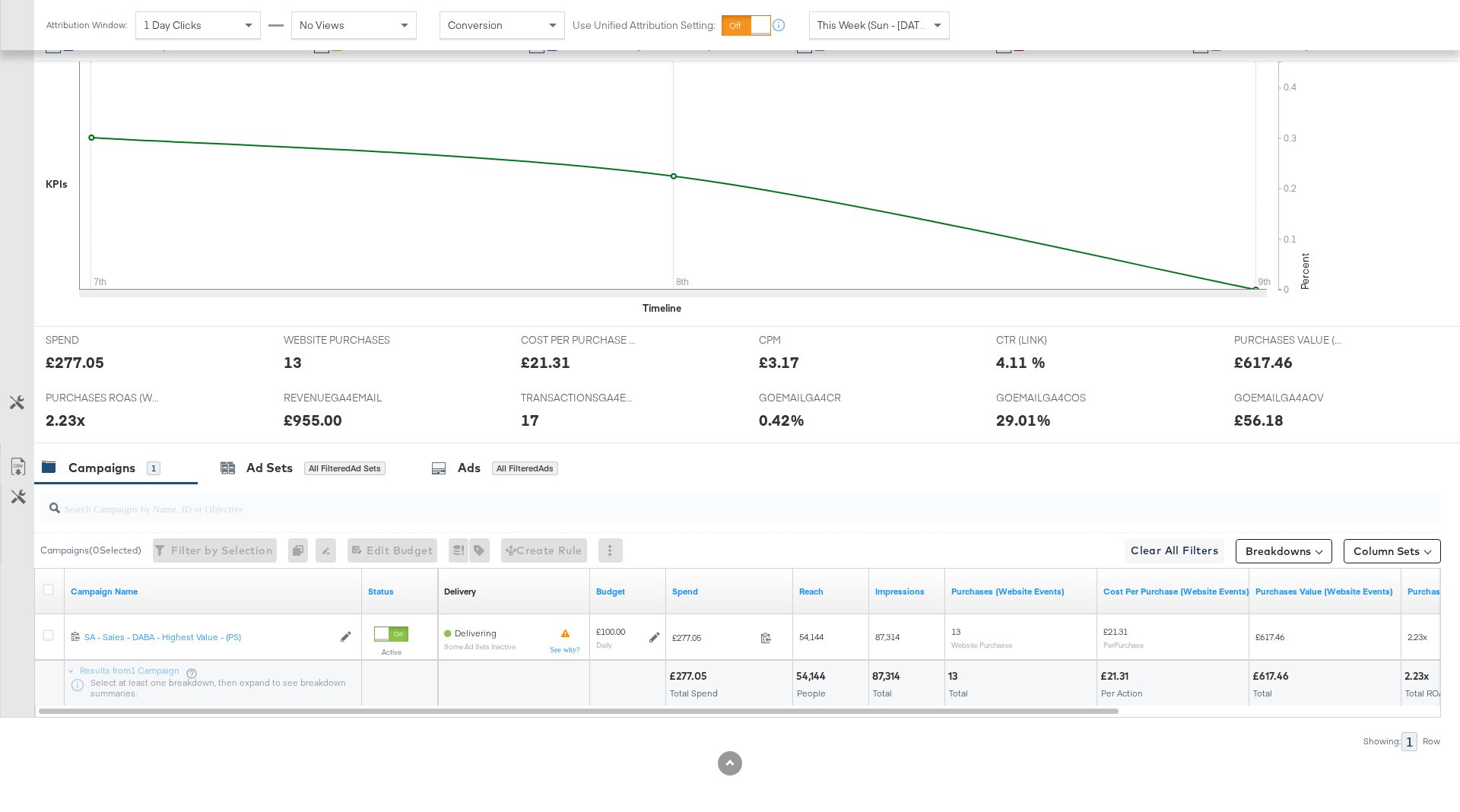
scroll to position [392, 0]
click at [339, 460] on div "All Filtered Ad Sets" at bounding box center [345, 466] width 82 height 14
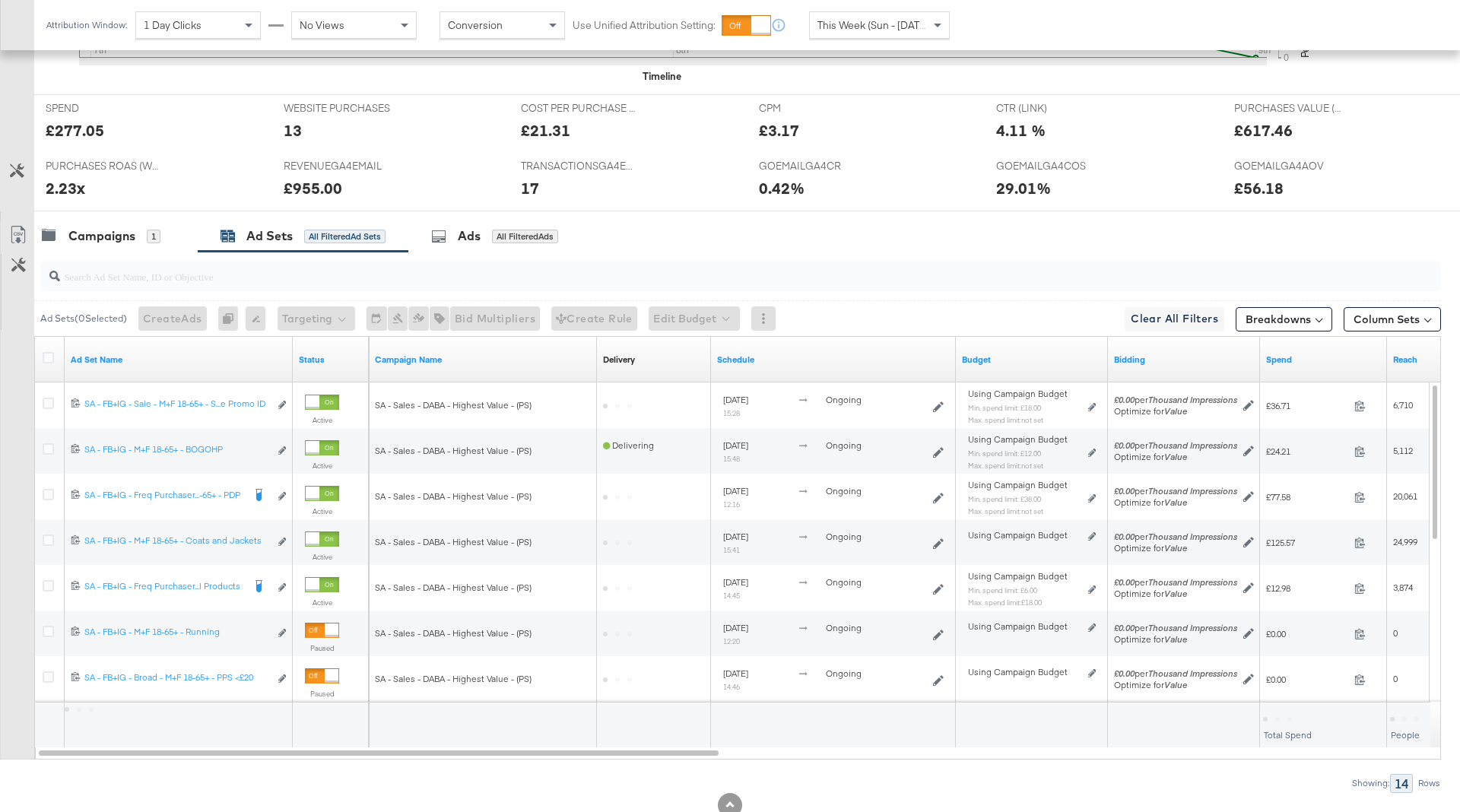
scroll to position [666, 0]
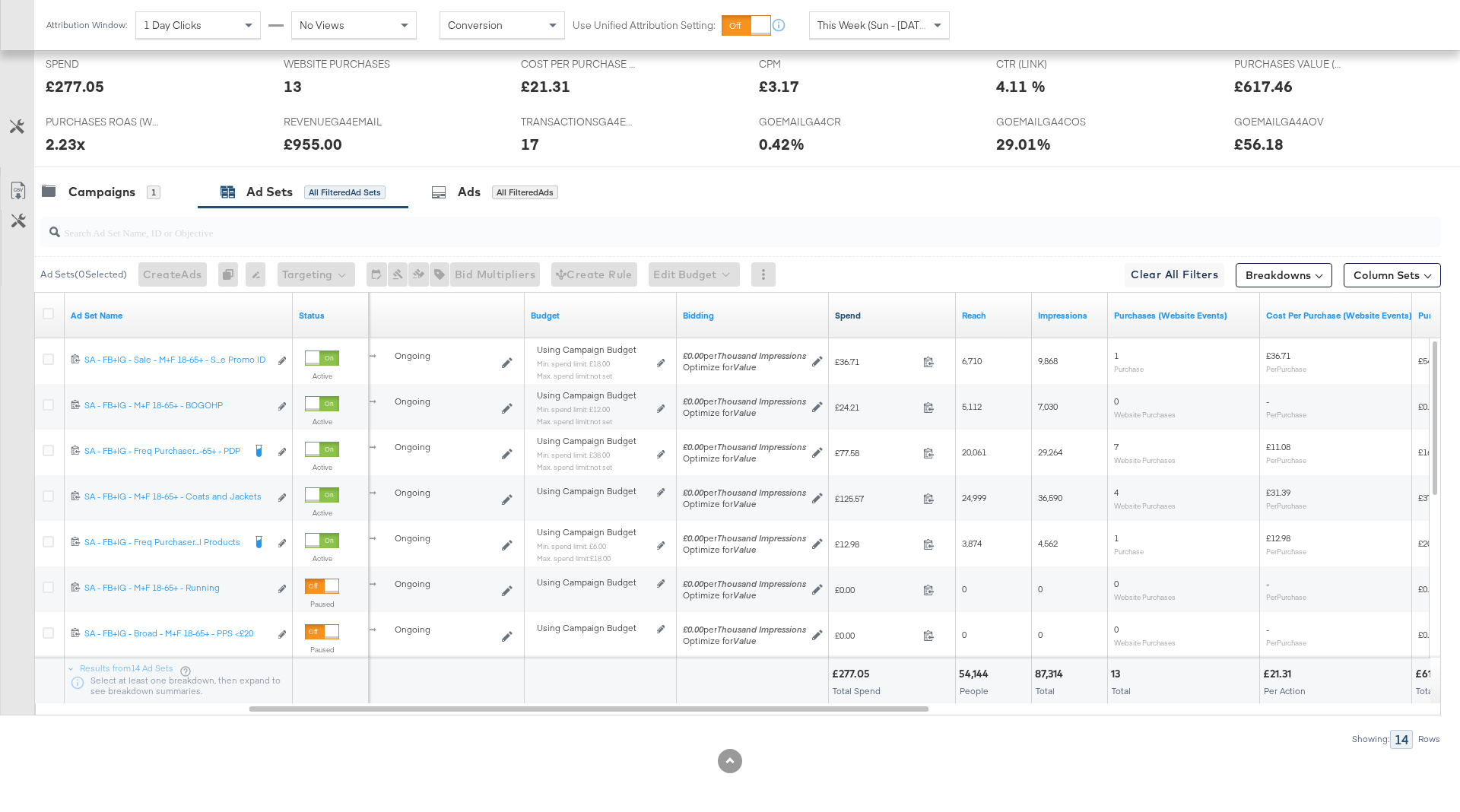
click at [874, 310] on link "Spend" at bounding box center [892, 316] width 114 height 12
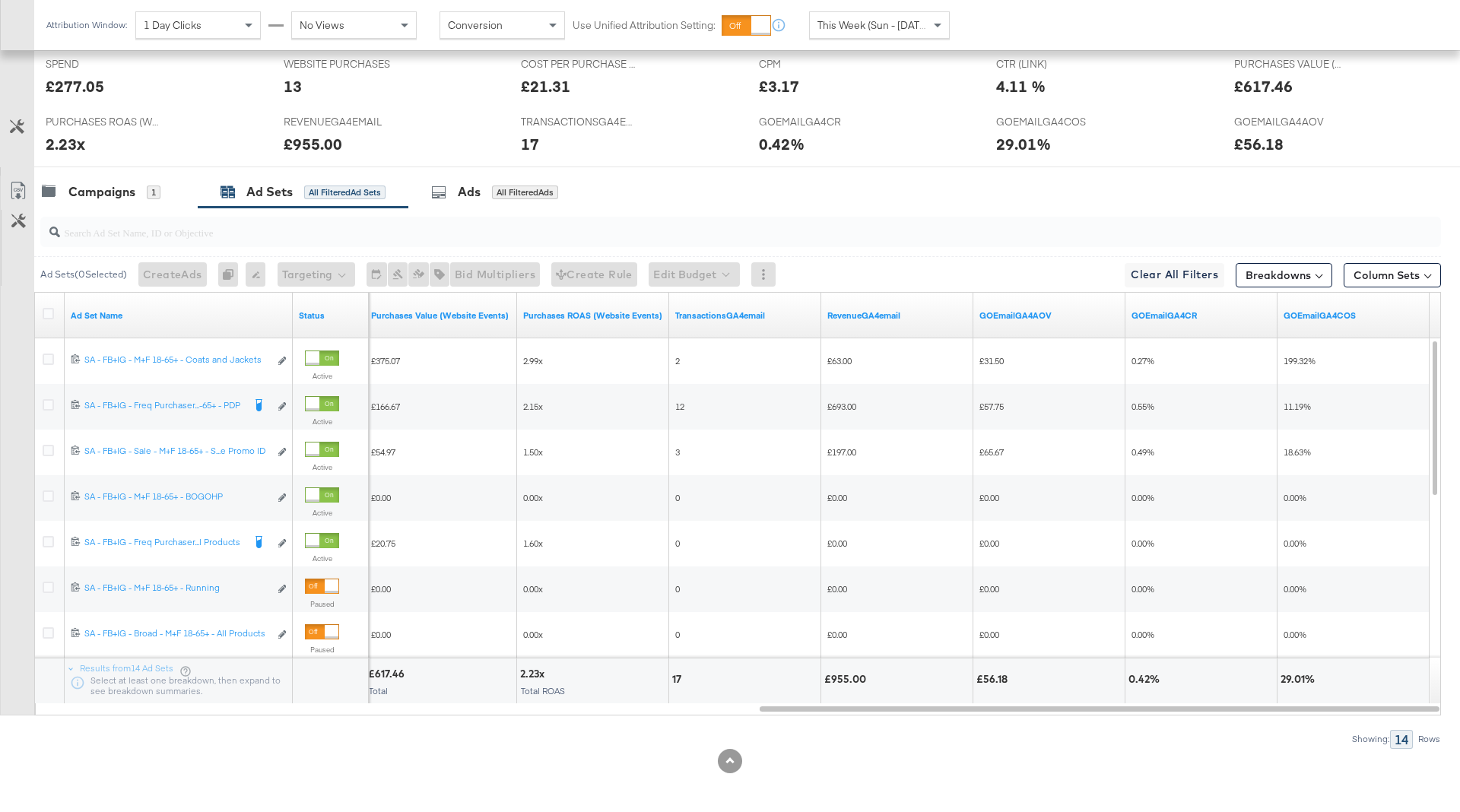
click at [902, 25] on span "This Week (Sun - Today)" at bounding box center [874, 25] width 114 height 14
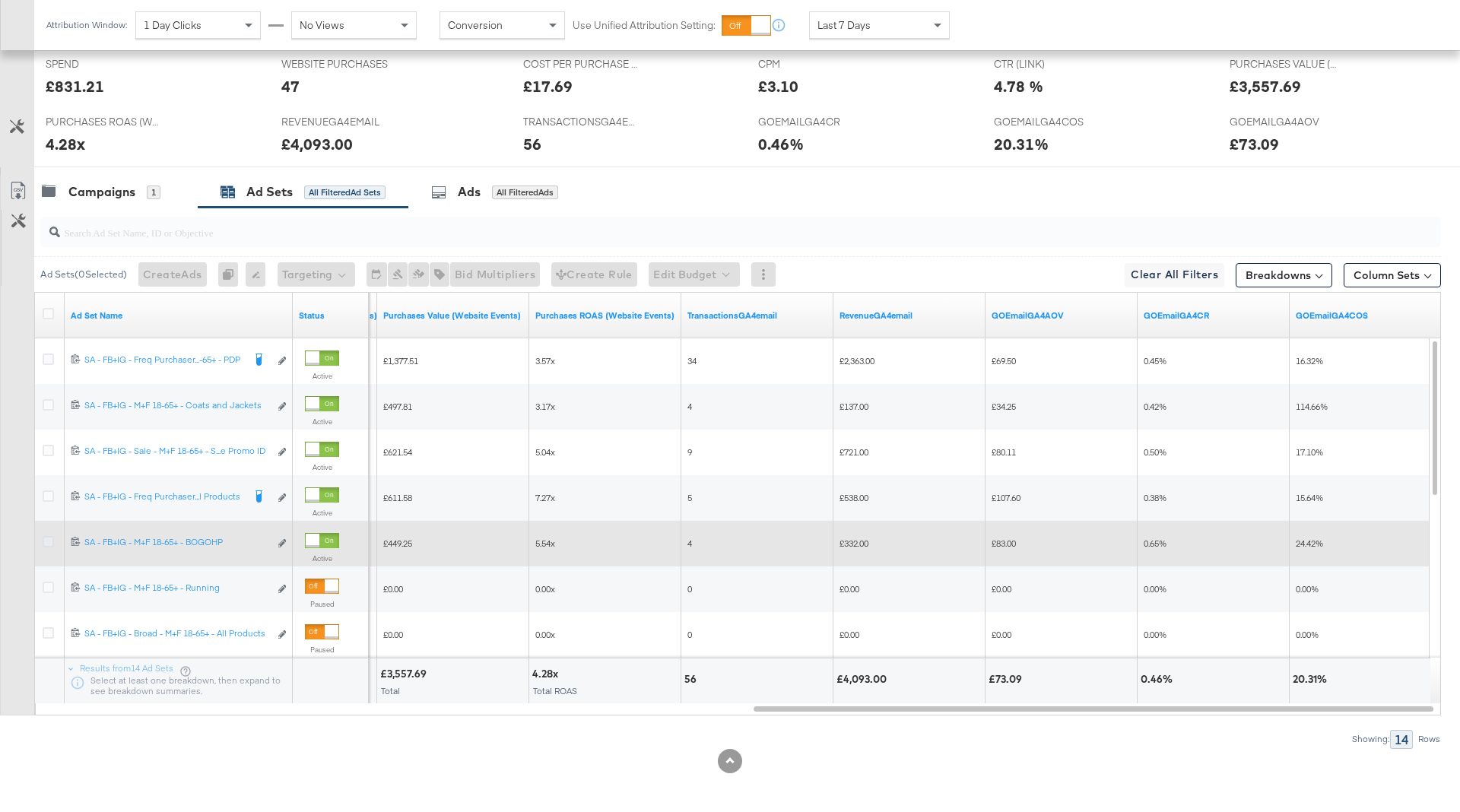
click at [49, 538] on icon at bounding box center [48, 541] width 11 height 11
click at [0, 0] on input "checkbox" at bounding box center [0, 0] width 0 height 0
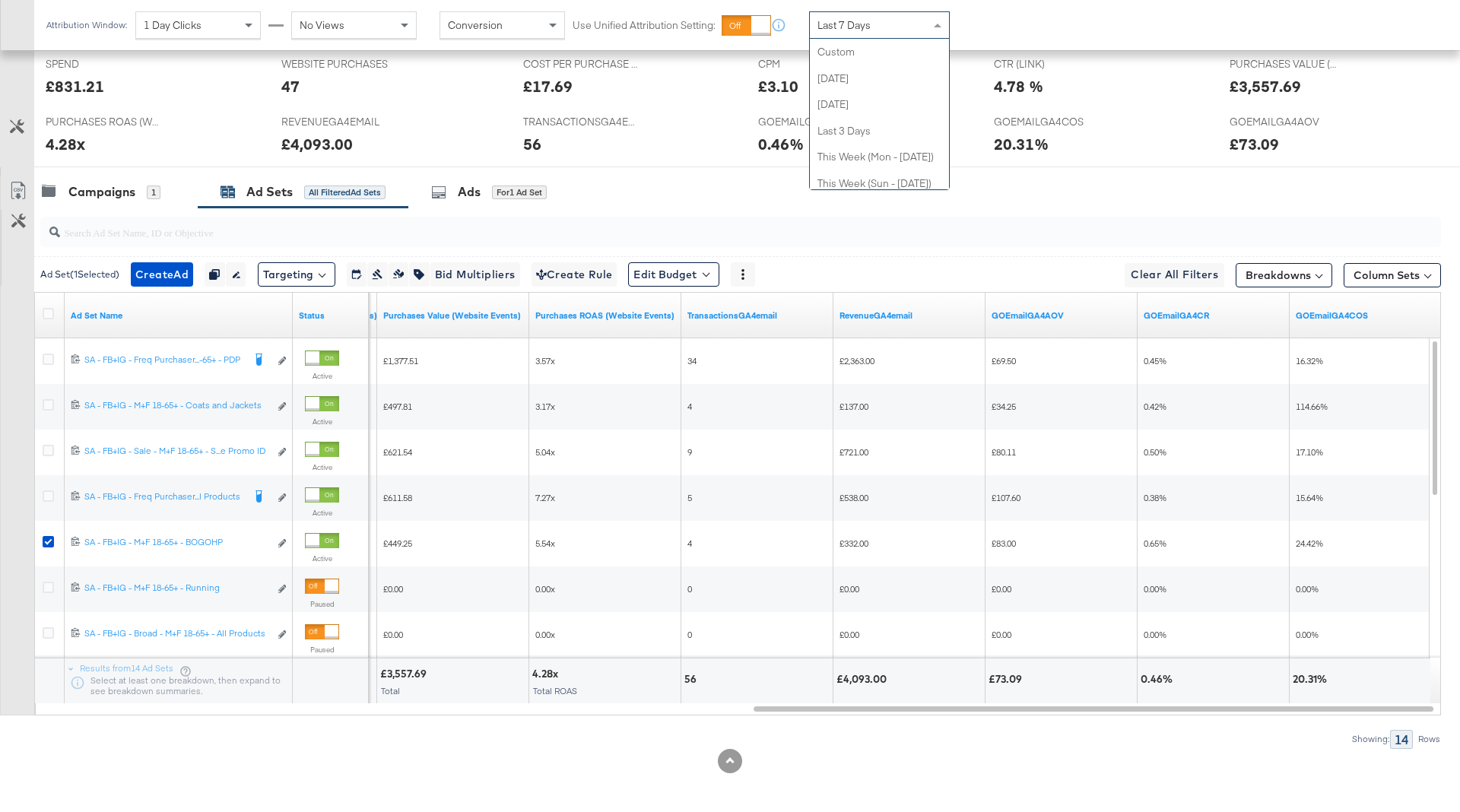
click at [905, 29] on div "Last 7 Days" at bounding box center [879, 25] width 139 height 26
click at [933, 310] on link "RevenueGA4email" at bounding box center [909, 316] width 140 height 12
click at [912, 28] on div "Last 3 Days" at bounding box center [879, 25] width 139 height 26
click at [853, 25] on span "Last 7 Days" at bounding box center [844, 25] width 53 height 14
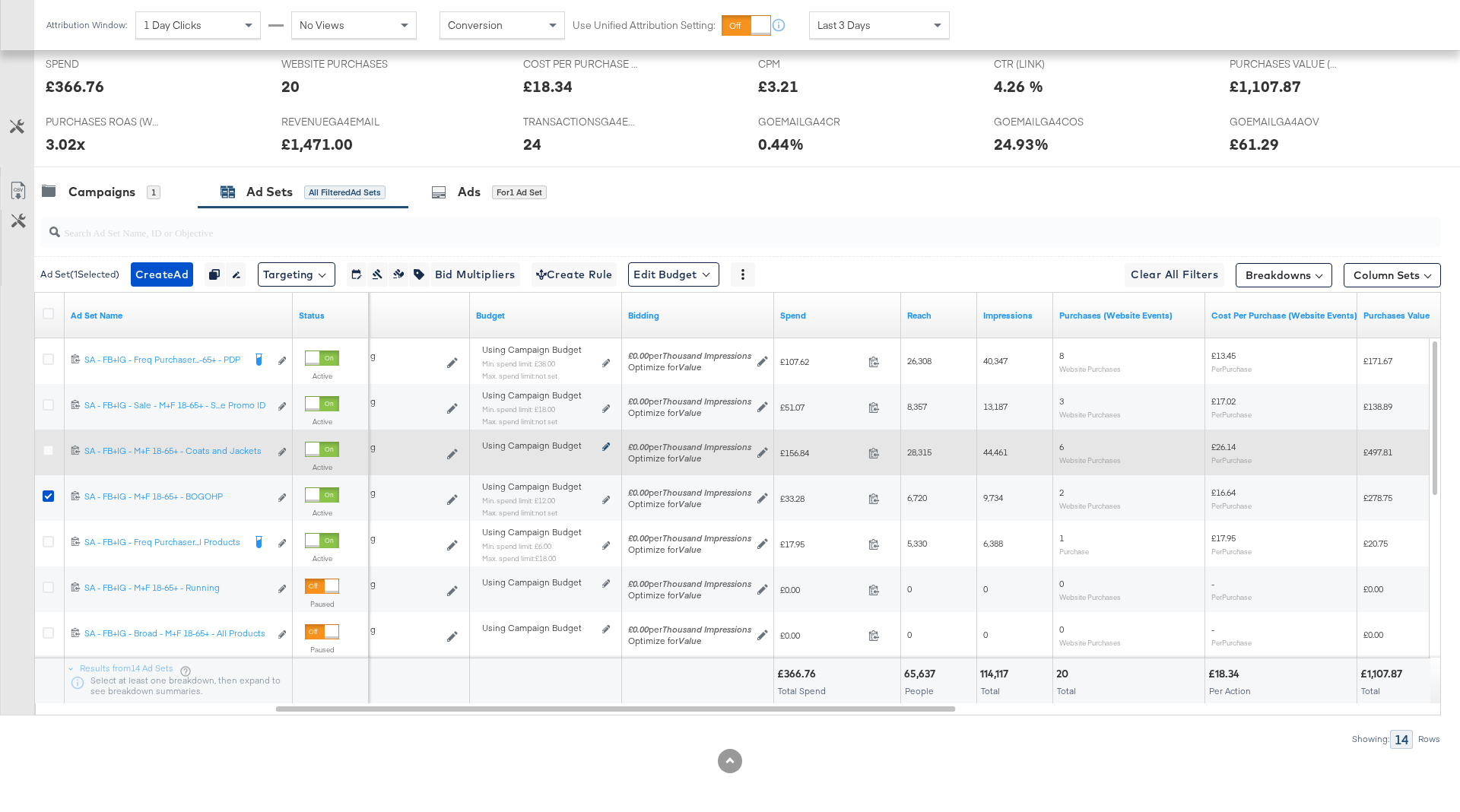
click at [607, 447] on icon at bounding box center [606, 446] width 8 height 9
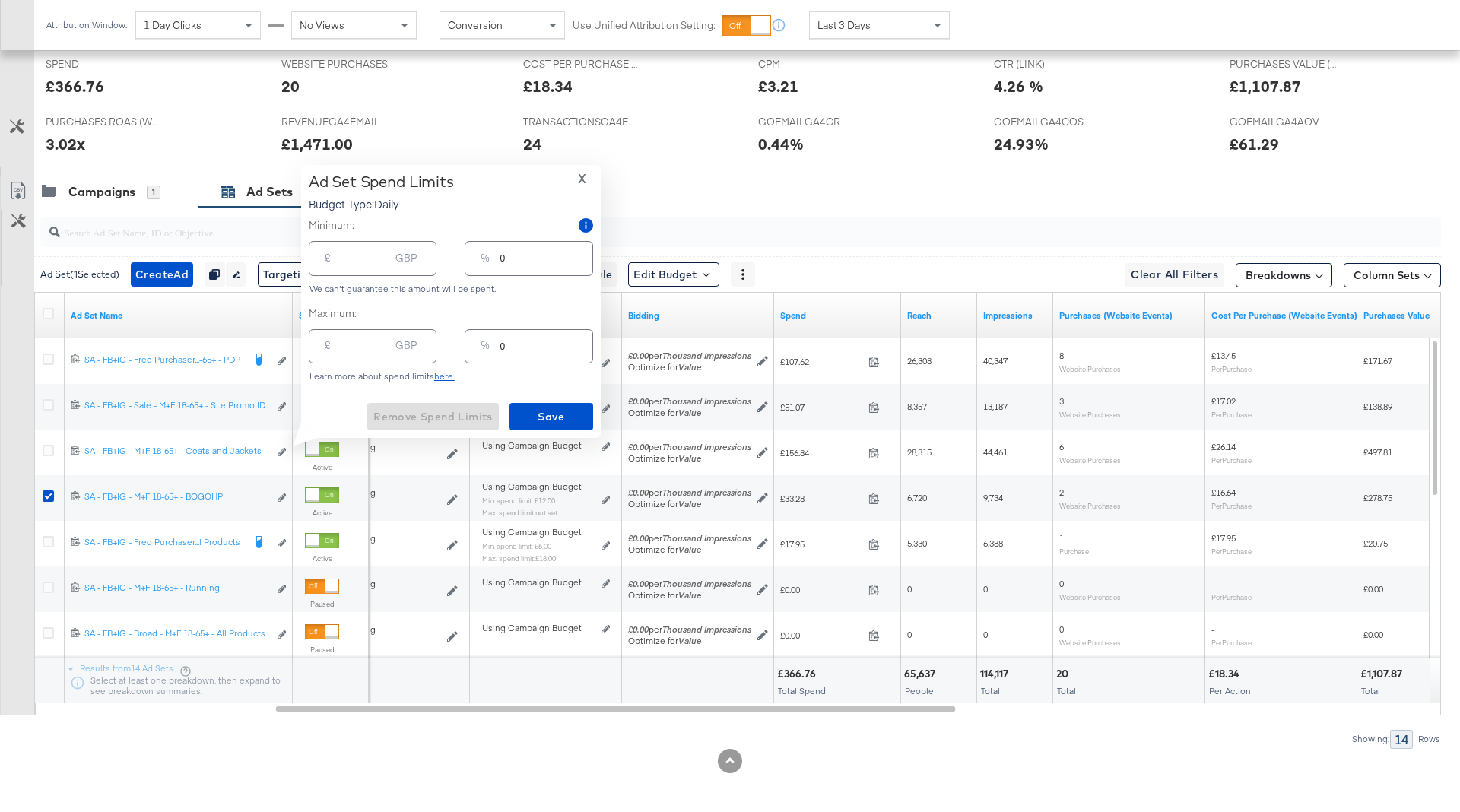
click at [521, 262] on input "0" at bounding box center [546, 252] width 92 height 33
type input "10"
type input "10.00"
type input "10"
click at [541, 409] on span "Save" at bounding box center [551, 417] width 71 height 19
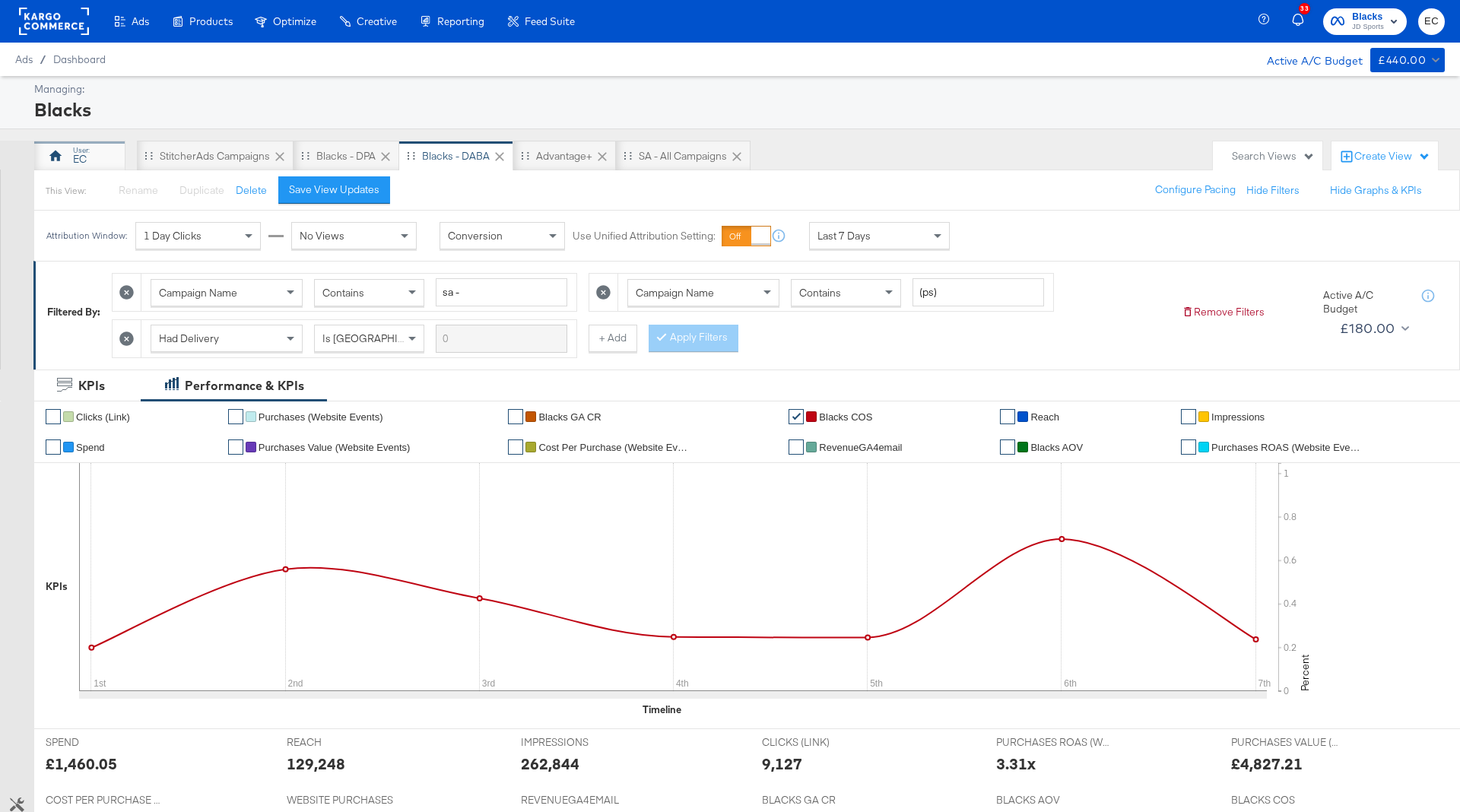
click at [95, 155] on div "EC" at bounding box center [80, 156] width 91 height 30
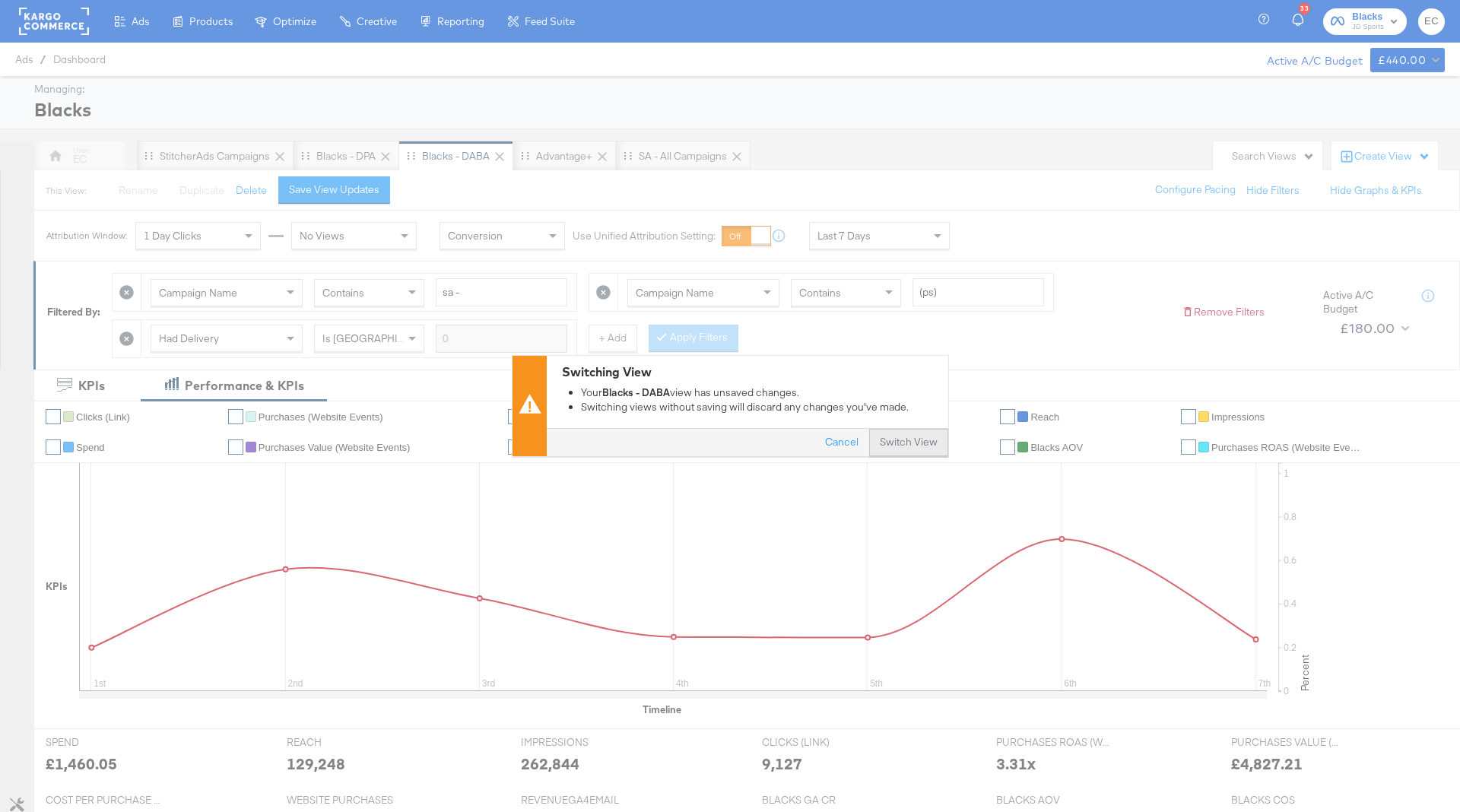
click at [903, 445] on button "Switch View" at bounding box center [909, 443] width 79 height 28
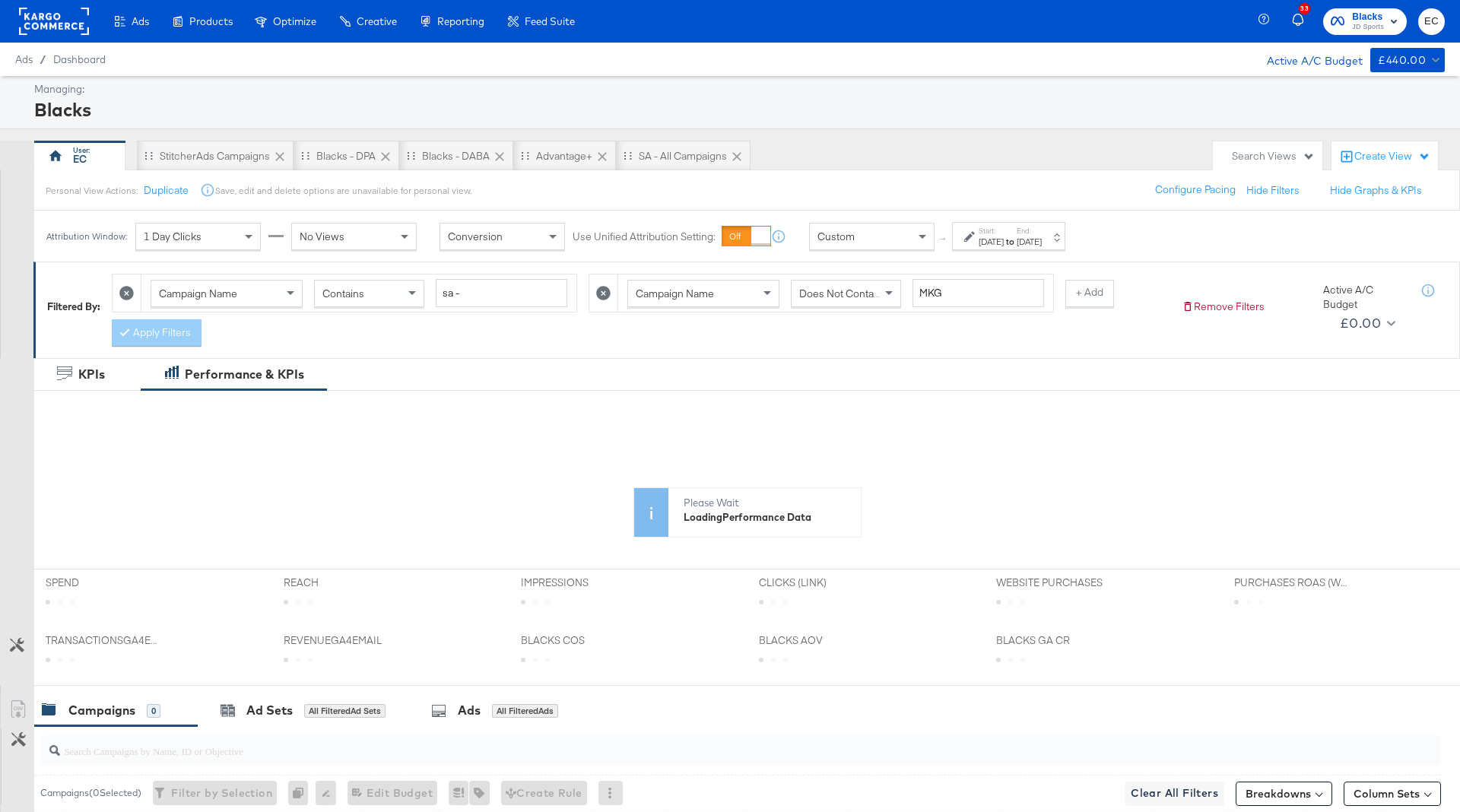
click at [1017, 236] on strong "to" at bounding box center [1010, 241] width 13 height 11
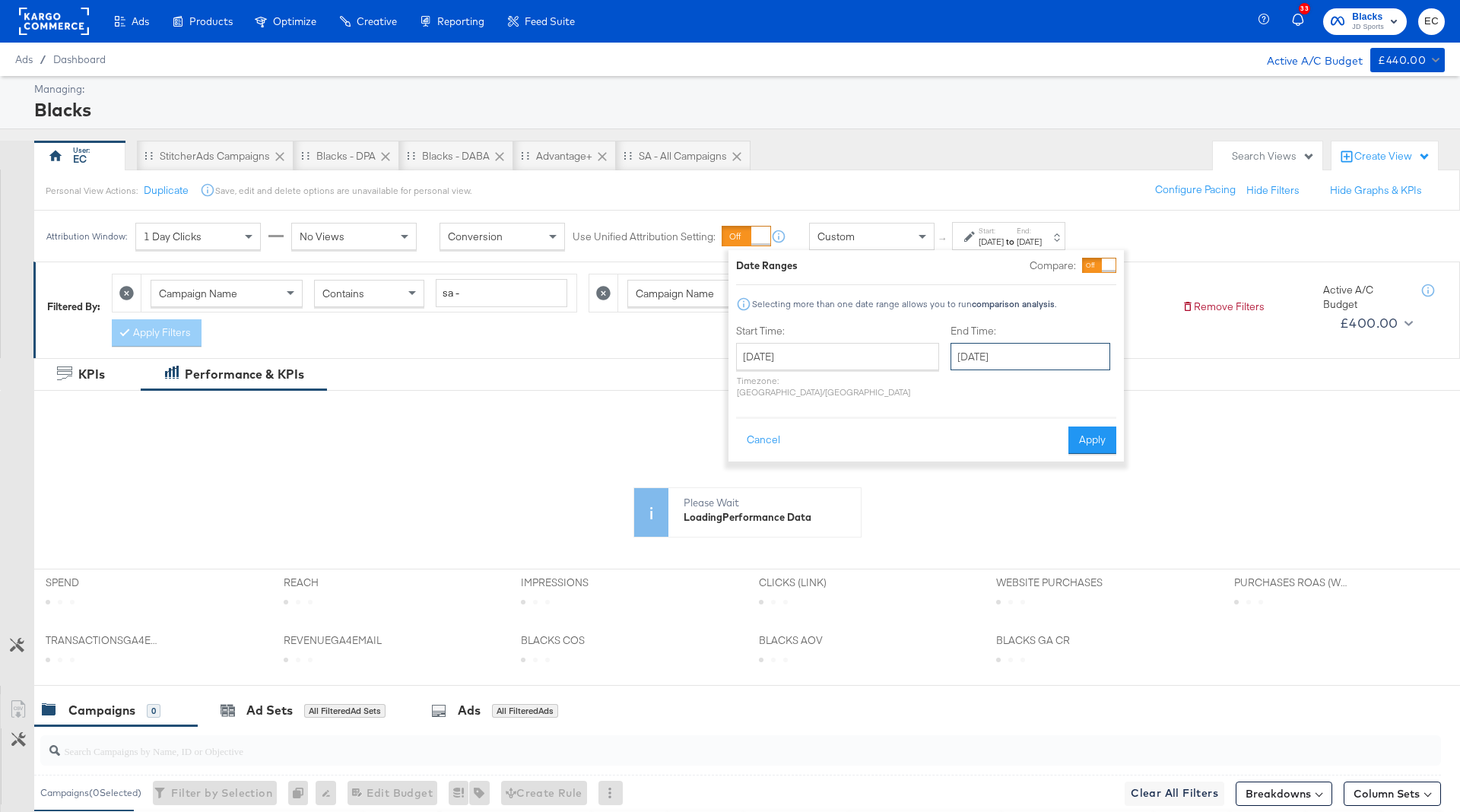
click at [998, 354] on input "[DATE]" at bounding box center [1031, 357] width 160 height 28
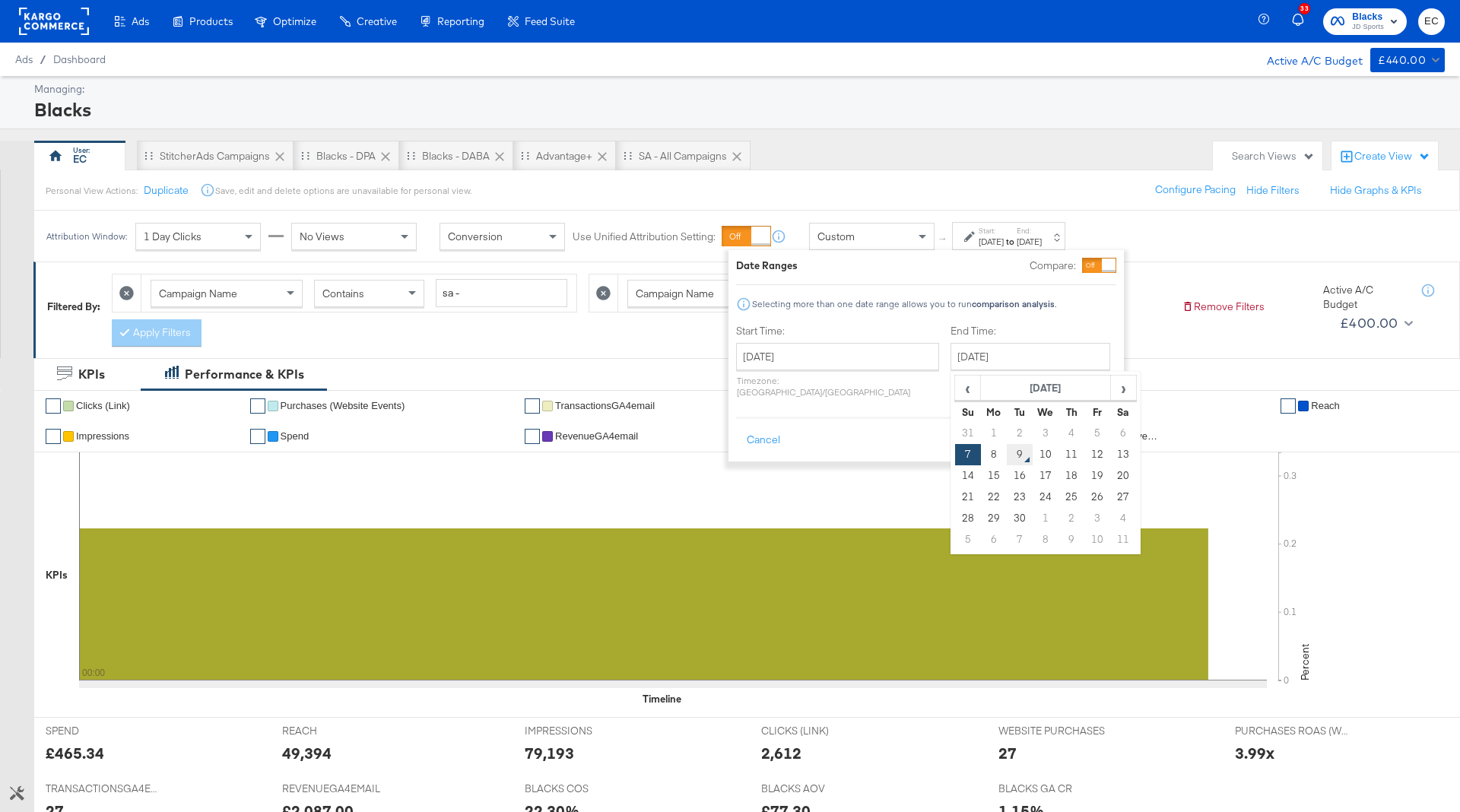
click at [1007, 449] on td "9" at bounding box center [1020, 454] width 26 height 22
type input "[DATE]"
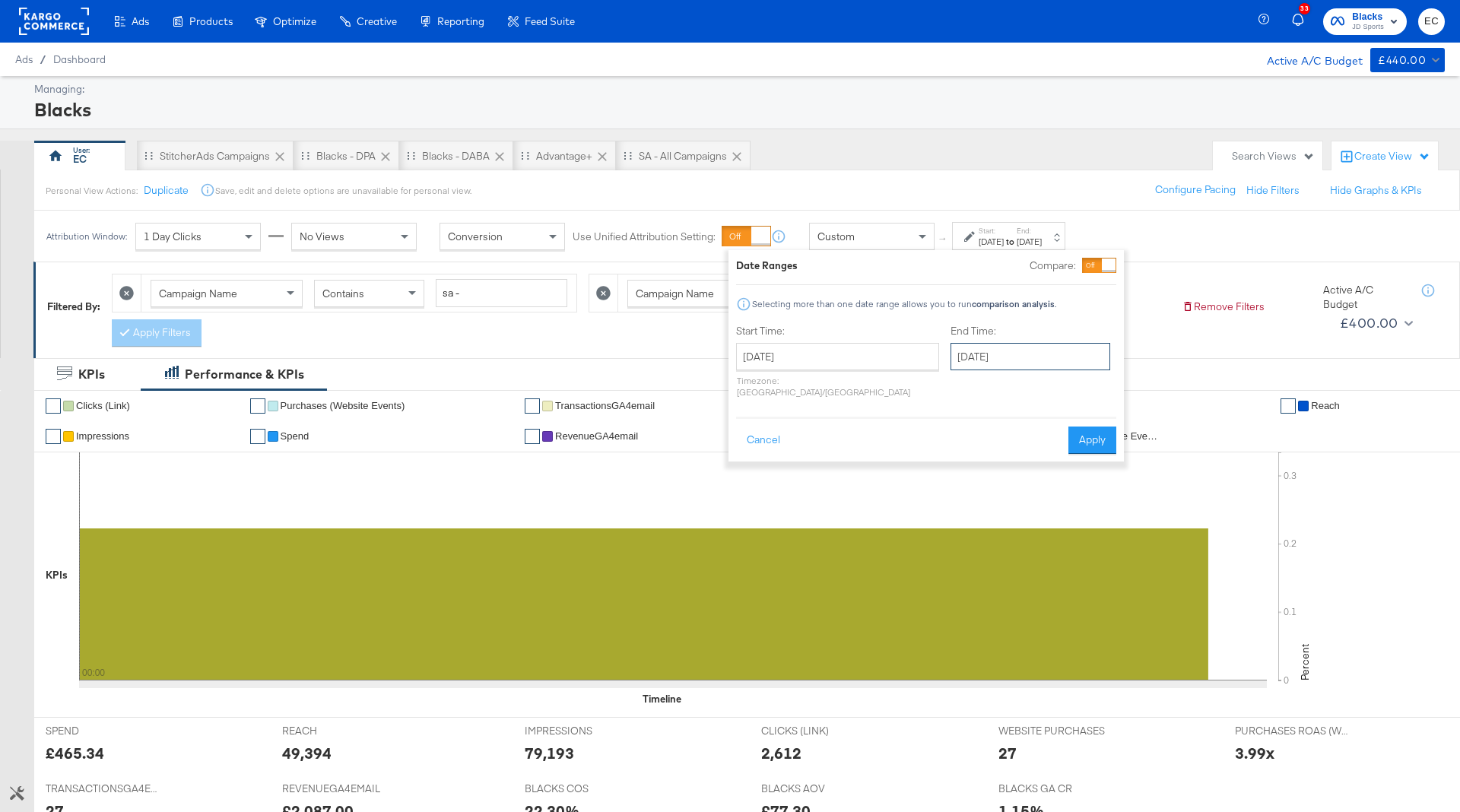
click at [989, 359] on input "[DATE]" at bounding box center [1031, 357] width 160 height 28
click at [1100, 429] on button "Apply" at bounding box center [1093, 440] width 48 height 28
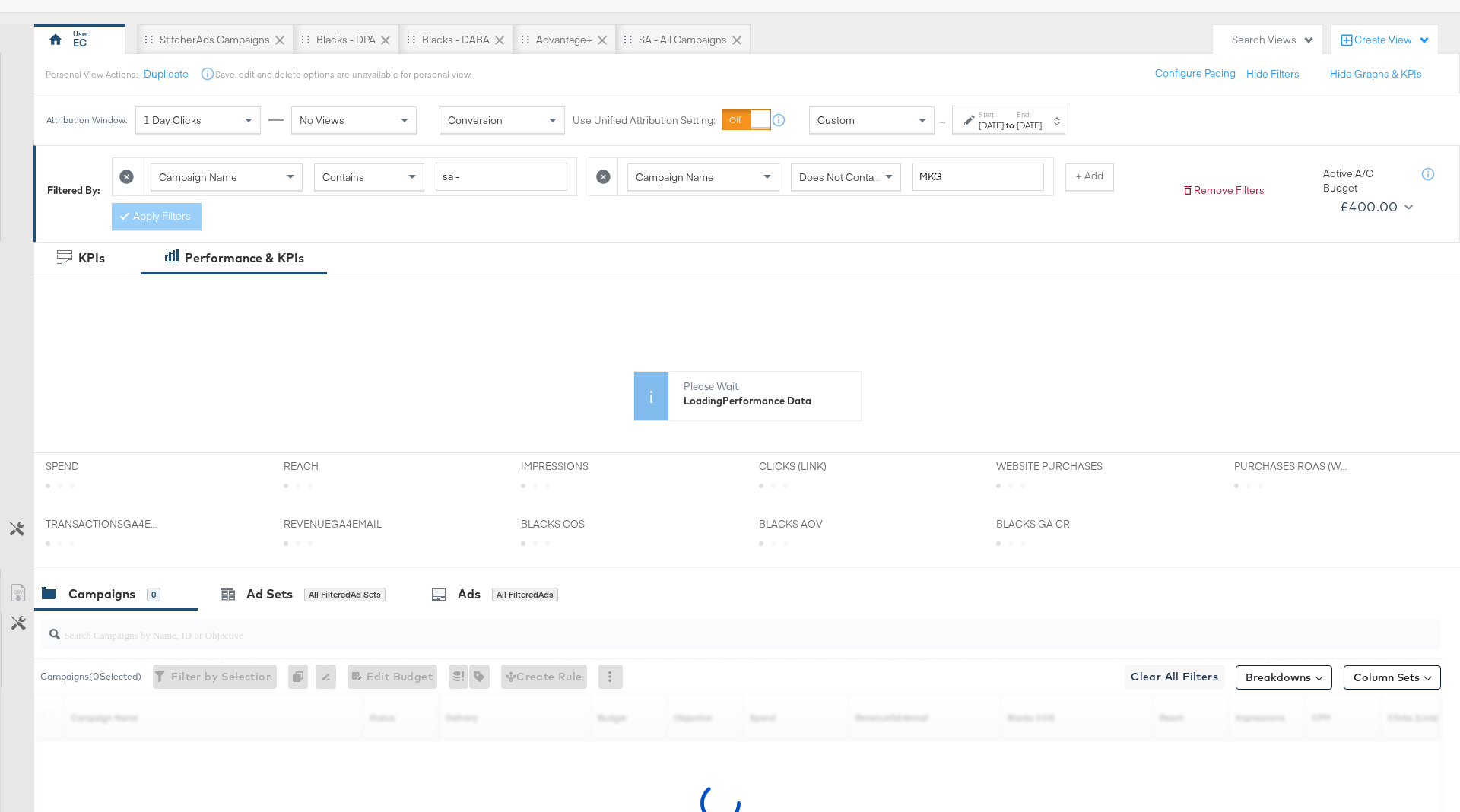
scroll to position [181, 0]
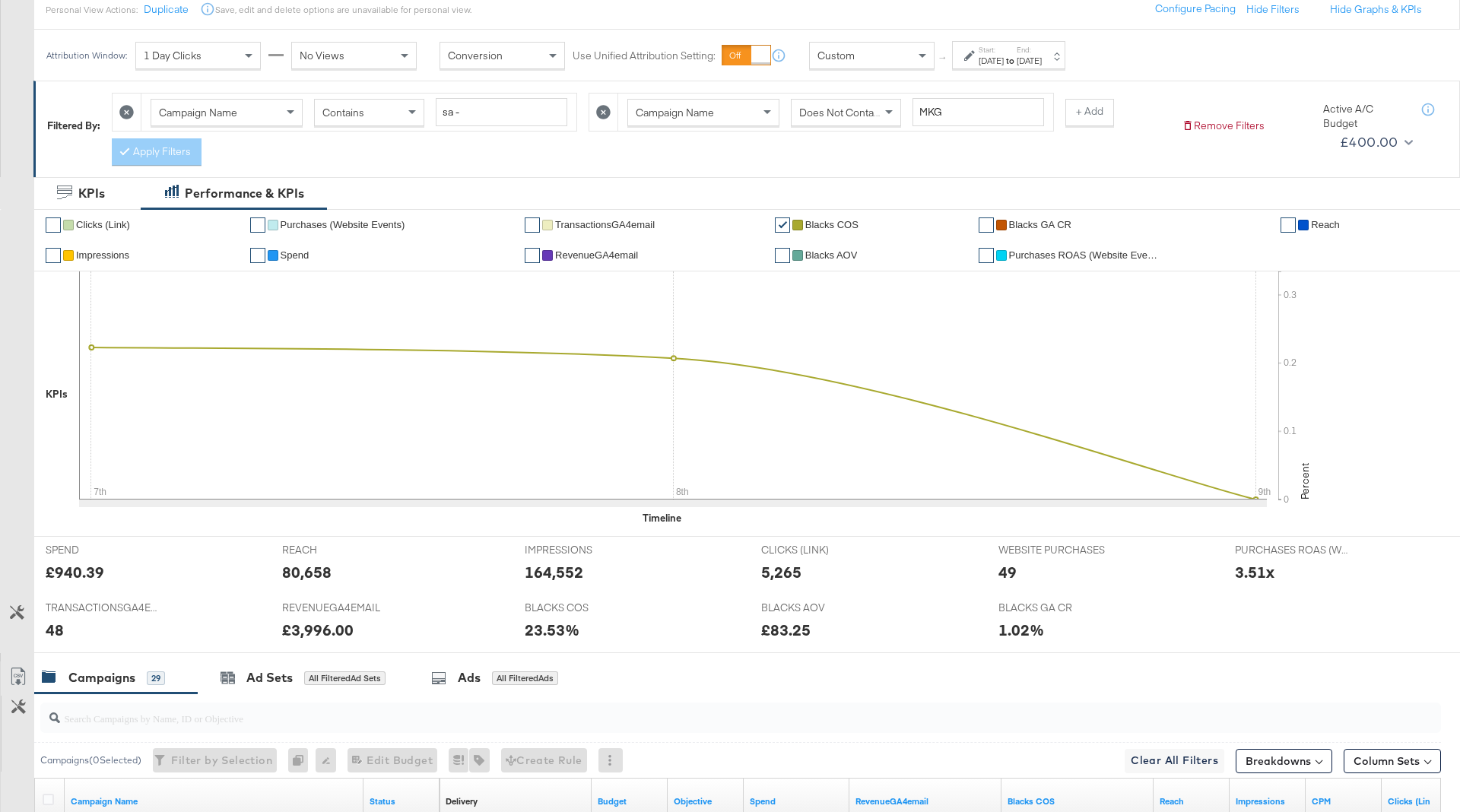
click at [1042, 52] on label "End:" at bounding box center [1029, 49] width 25 height 9
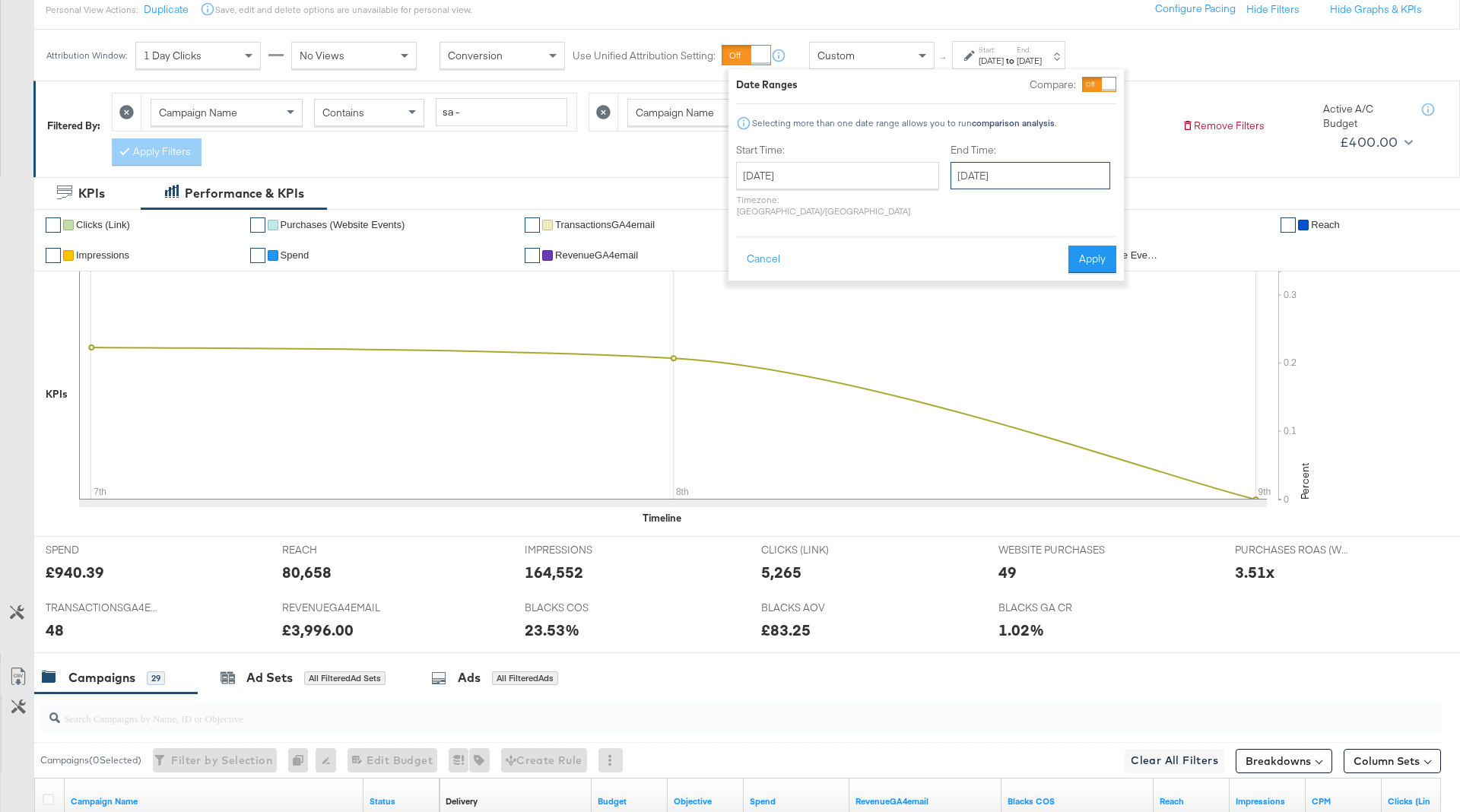
click at [951, 174] on input "[DATE]" at bounding box center [1031, 175] width 160 height 28
click at [981, 259] on td "1" at bounding box center [994, 252] width 26 height 22
click at [981, 268] on td "8" at bounding box center [994, 274] width 26 height 22
type input "[DATE]"
click at [1095, 249] on button "Apply" at bounding box center [1093, 260] width 48 height 28
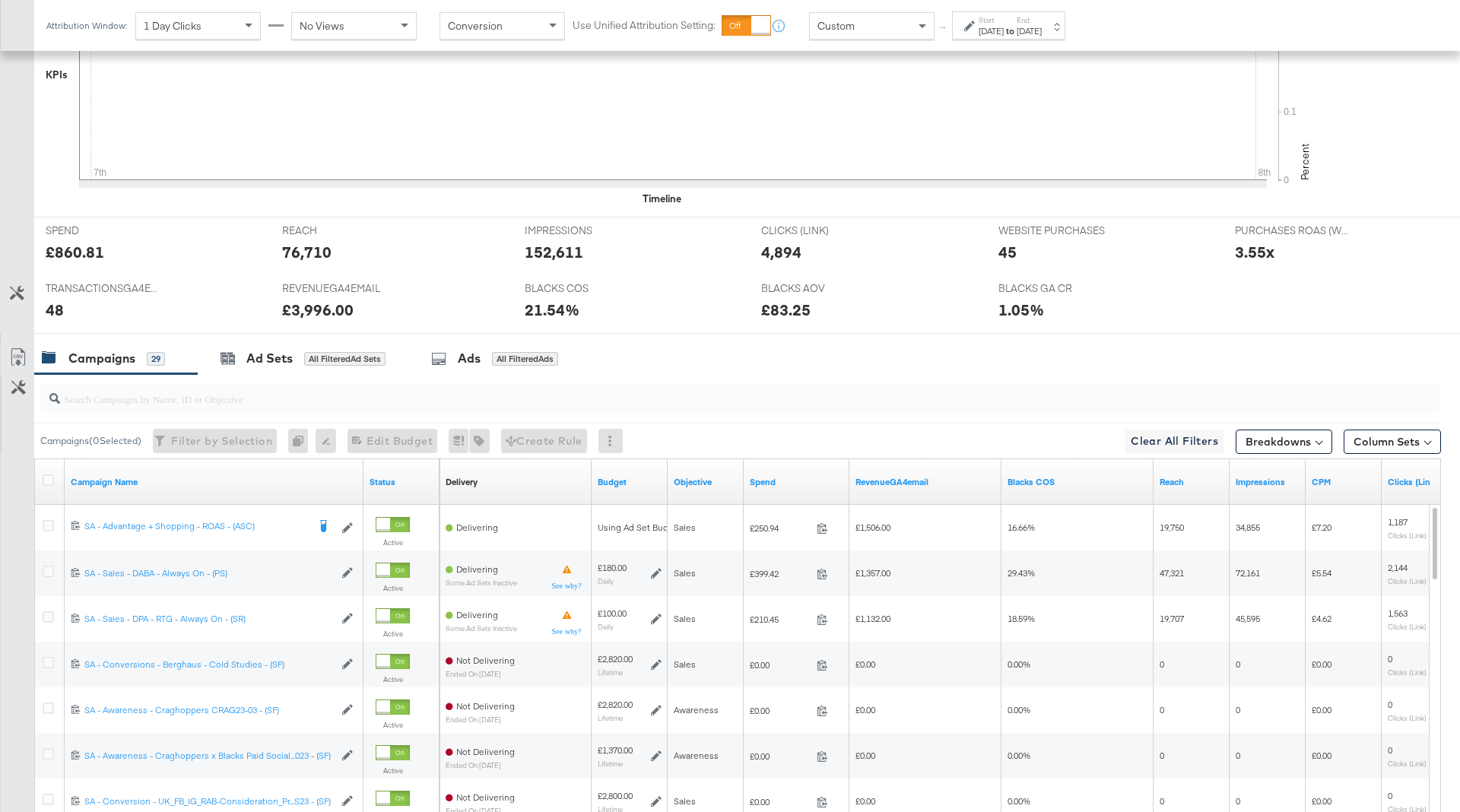
scroll to position [511, 0]
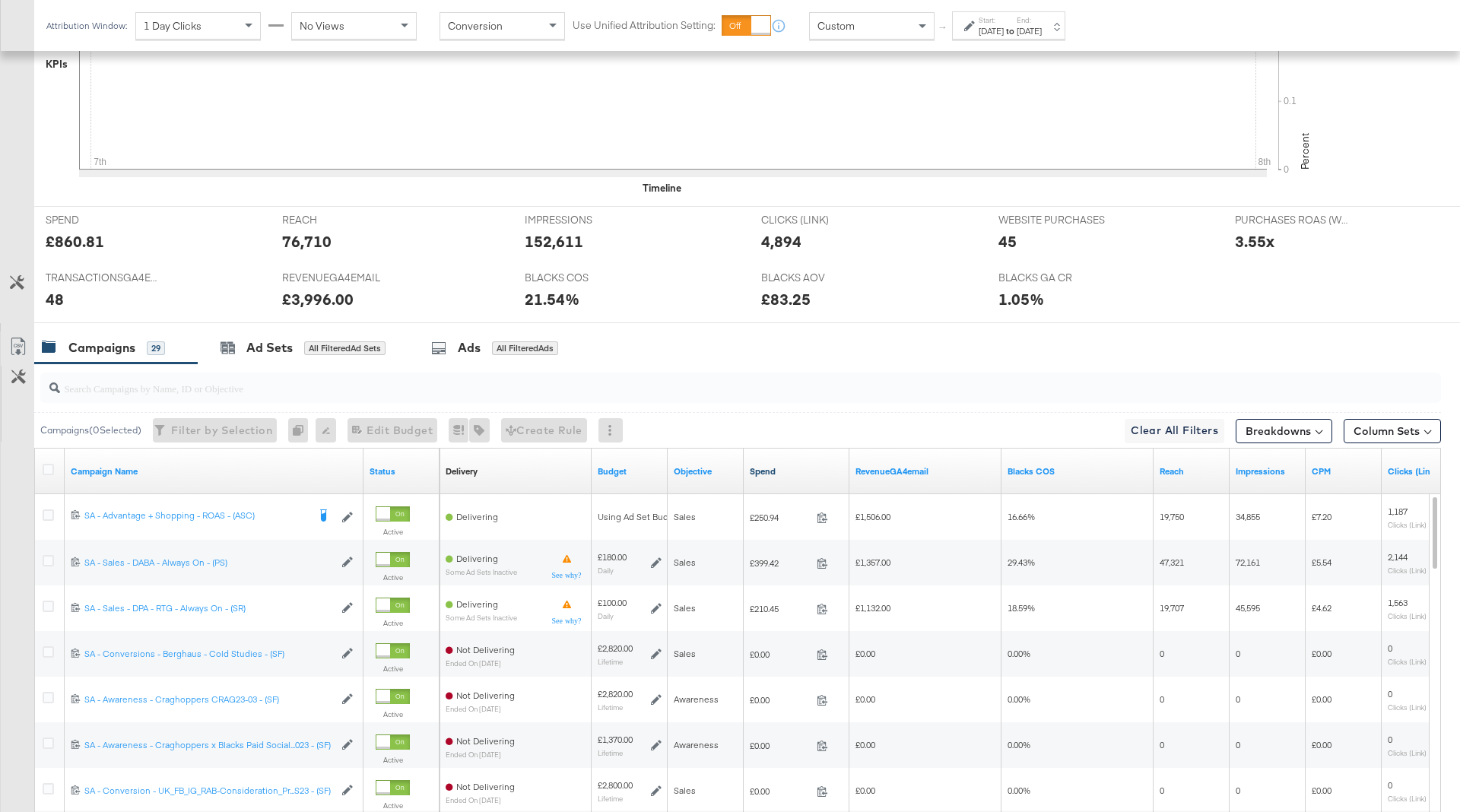
click at [782, 469] on link "Spend" at bounding box center [797, 471] width 94 height 12
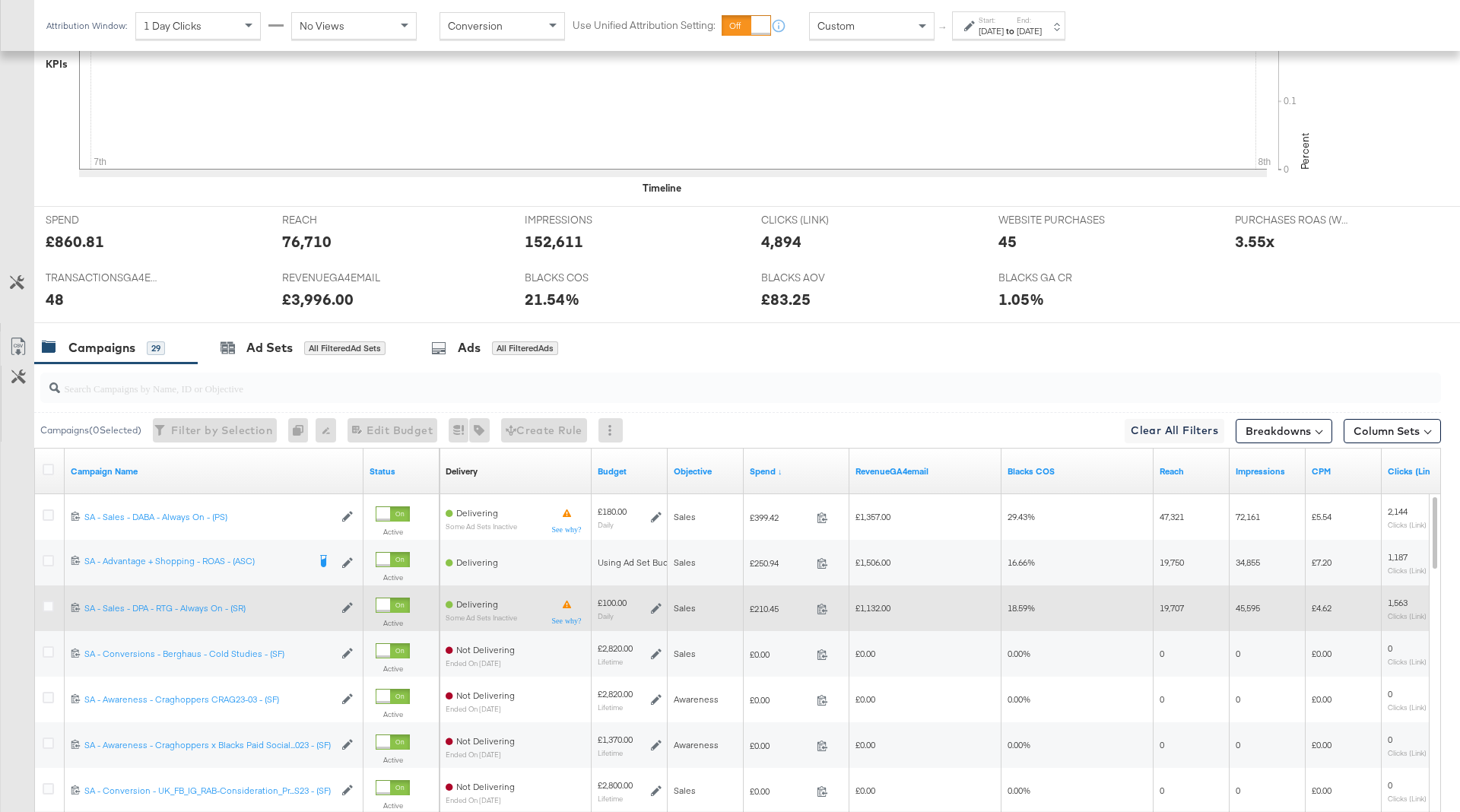
click at [773, 610] on span "£210.45" at bounding box center [780, 608] width 61 height 11
copy span "210.45"
click at [880, 606] on span "£1,132.00" at bounding box center [873, 607] width 35 height 11
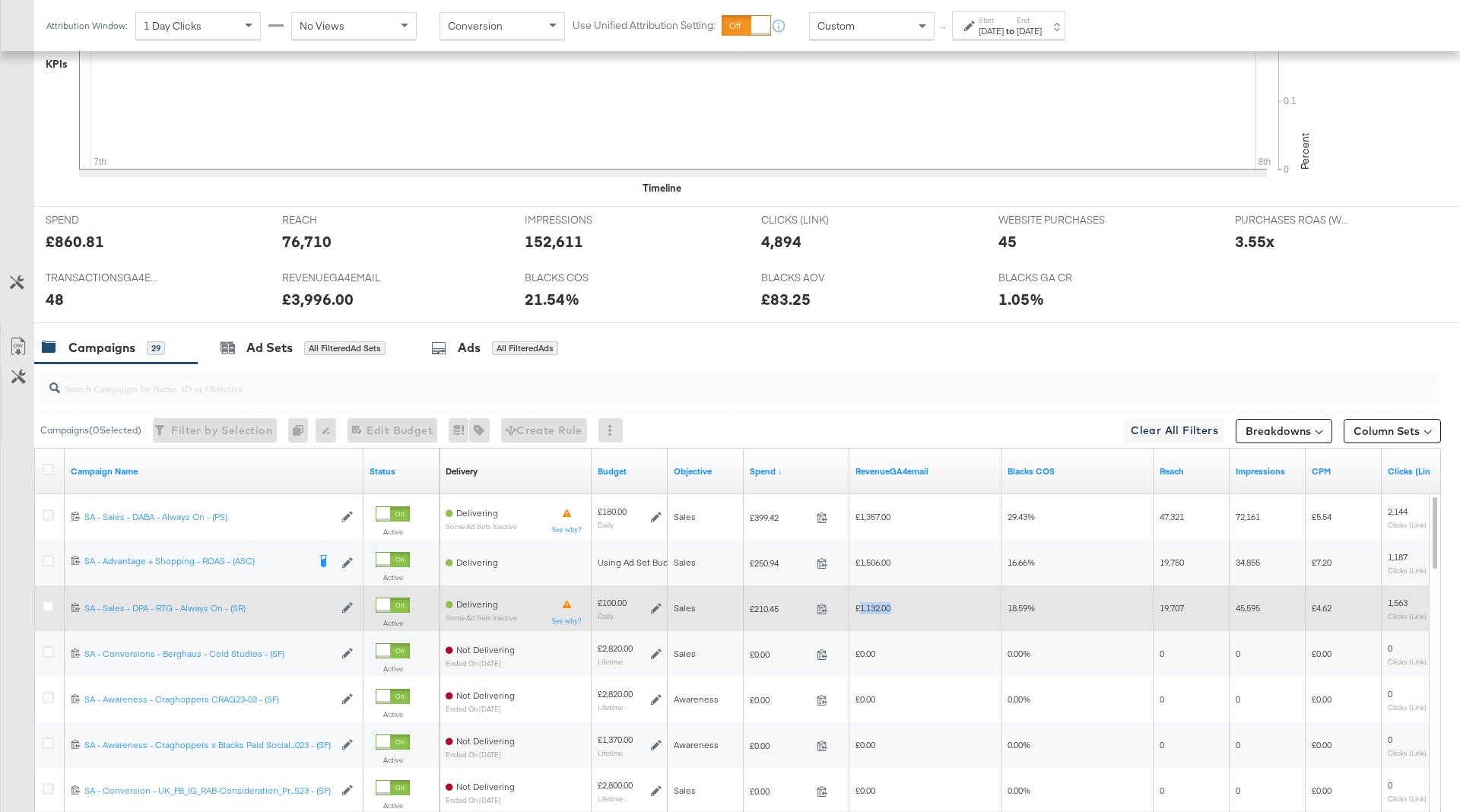
copy span "1,132.00"
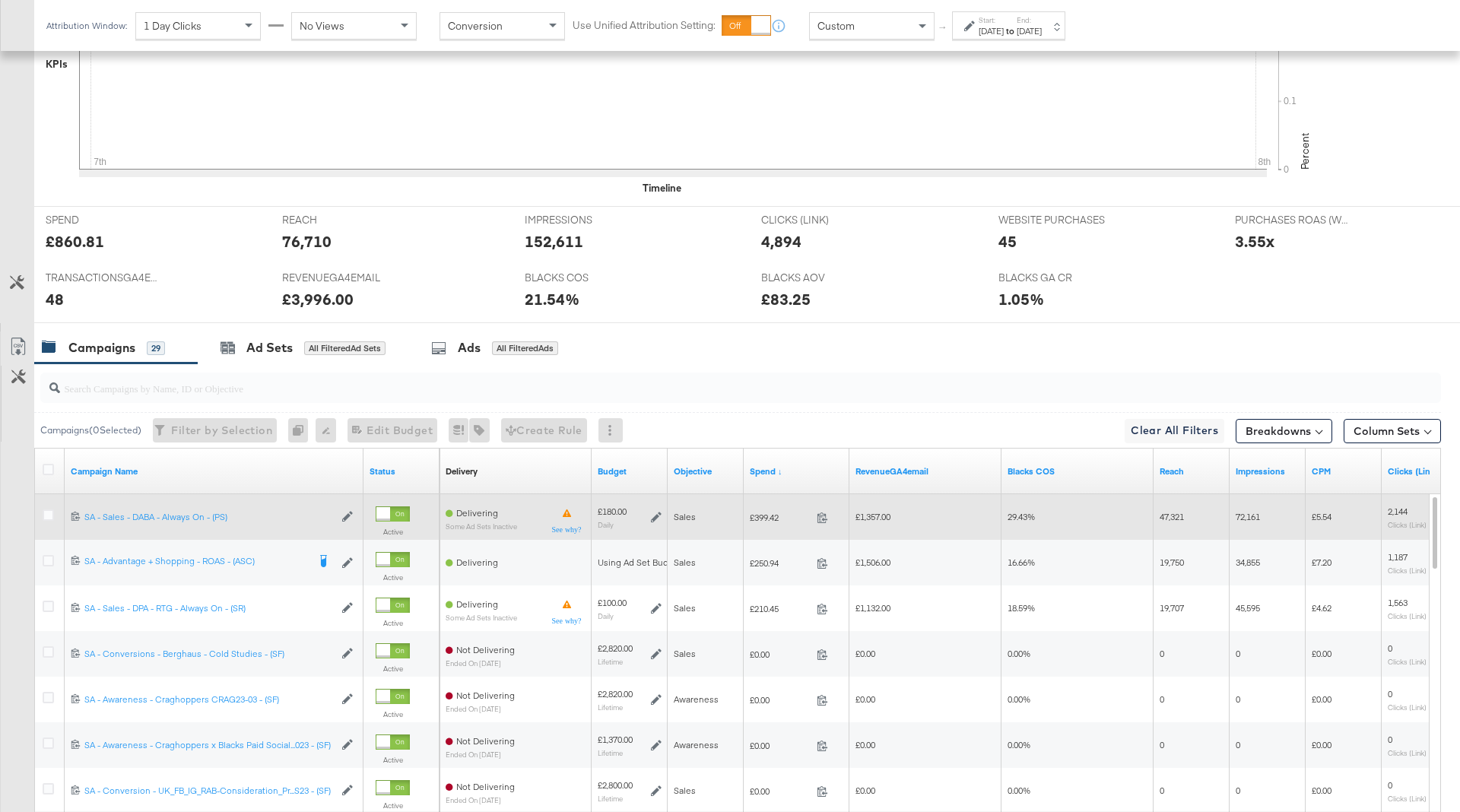
click at [766, 515] on span "£399.42" at bounding box center [780, 517] width 61 height 11
copy span "399.42"
click at [878, 505] on div "£1,357.00" at bounding box center [925, 517] width 152 height 24
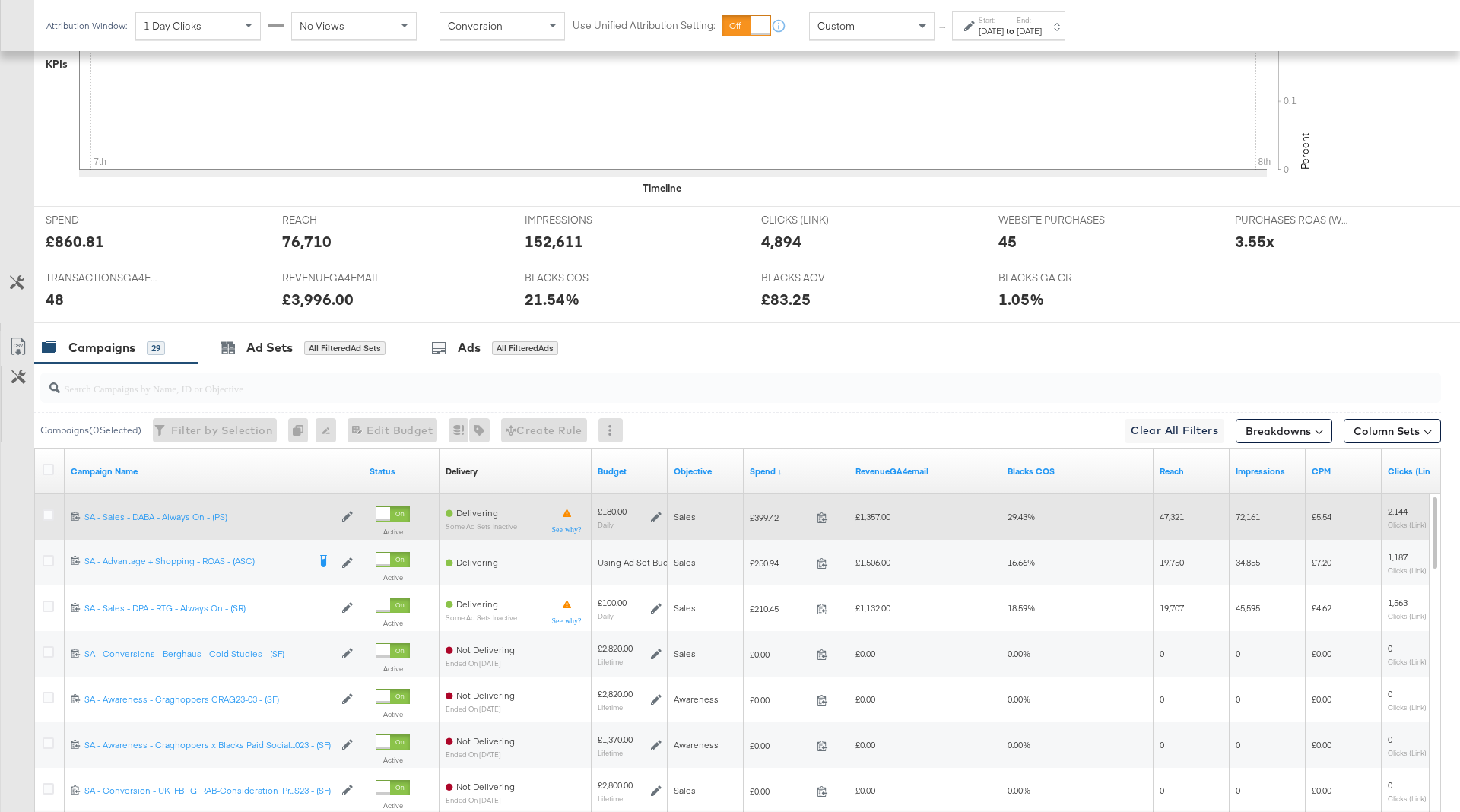
click at [878, 511] on span "£1,357.00" at bounding box center [873, 516] width 35 height 11
copy span "1,357.00"
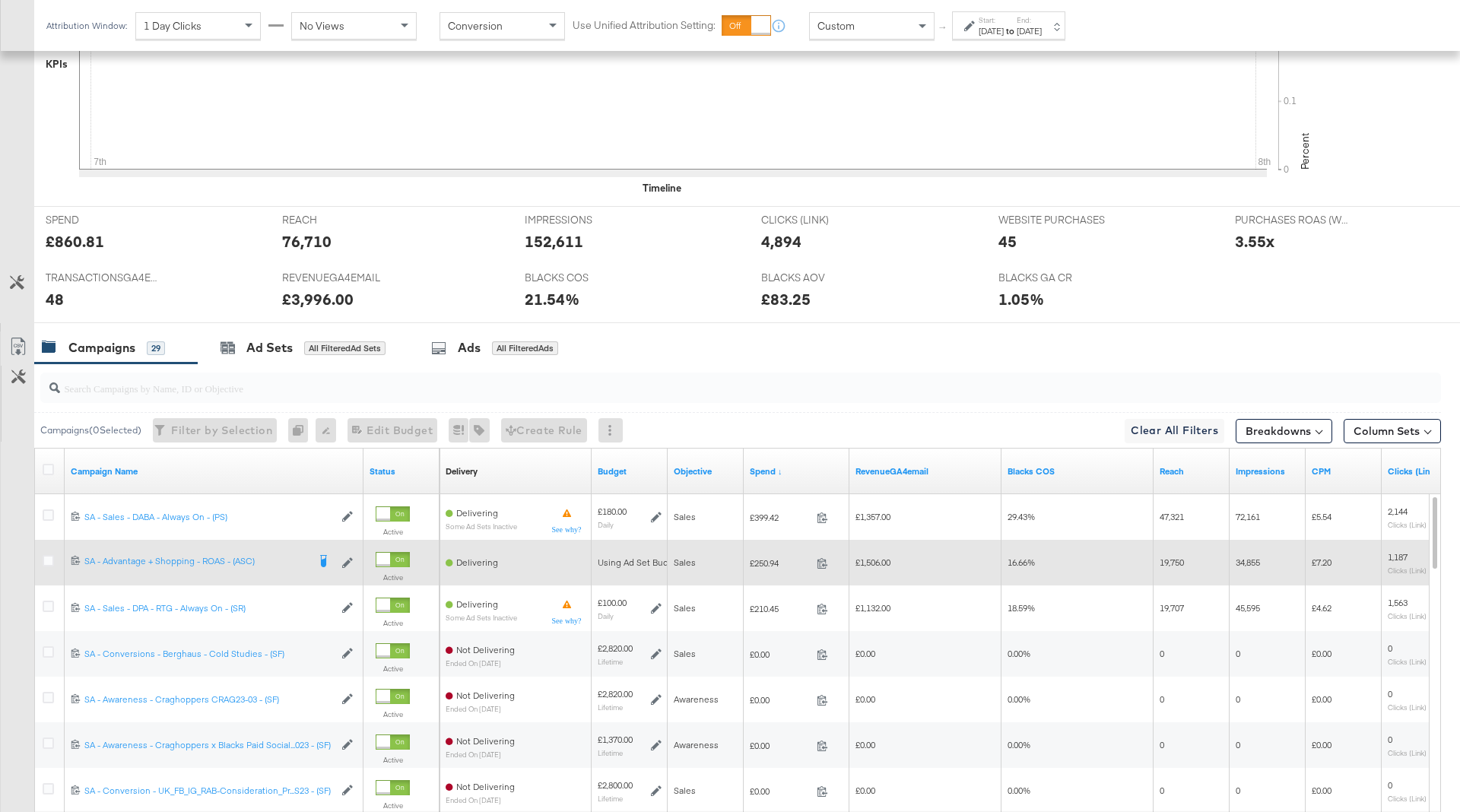
click at [762, 562] on span "£250.94" at bounding box center [780, 563] width 61 height 11
copy span "250.94"
click at [879, 563] on span "£1,506.00" at bounding box center [873, 562] width 35 height 11
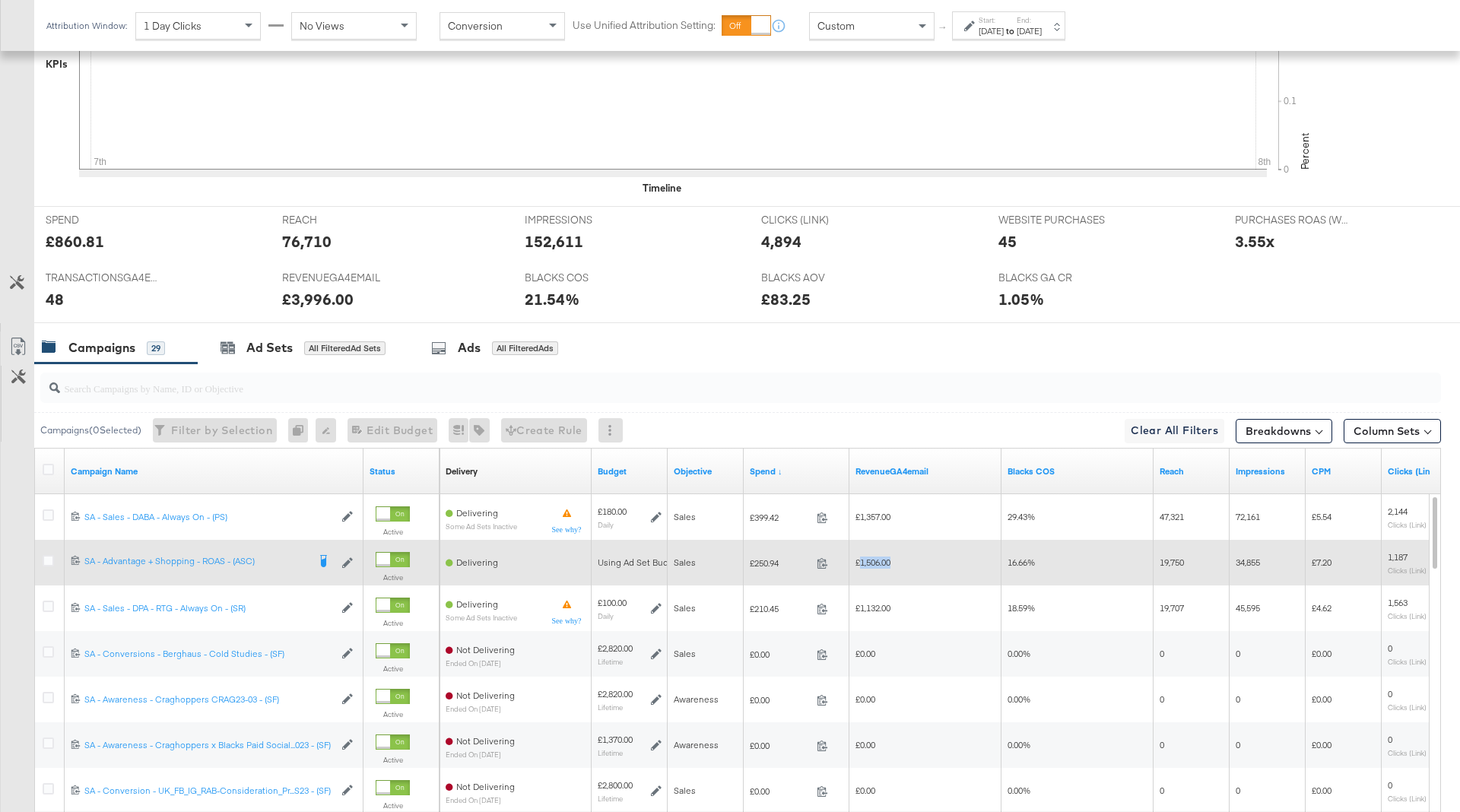
copy span "1,506.00"
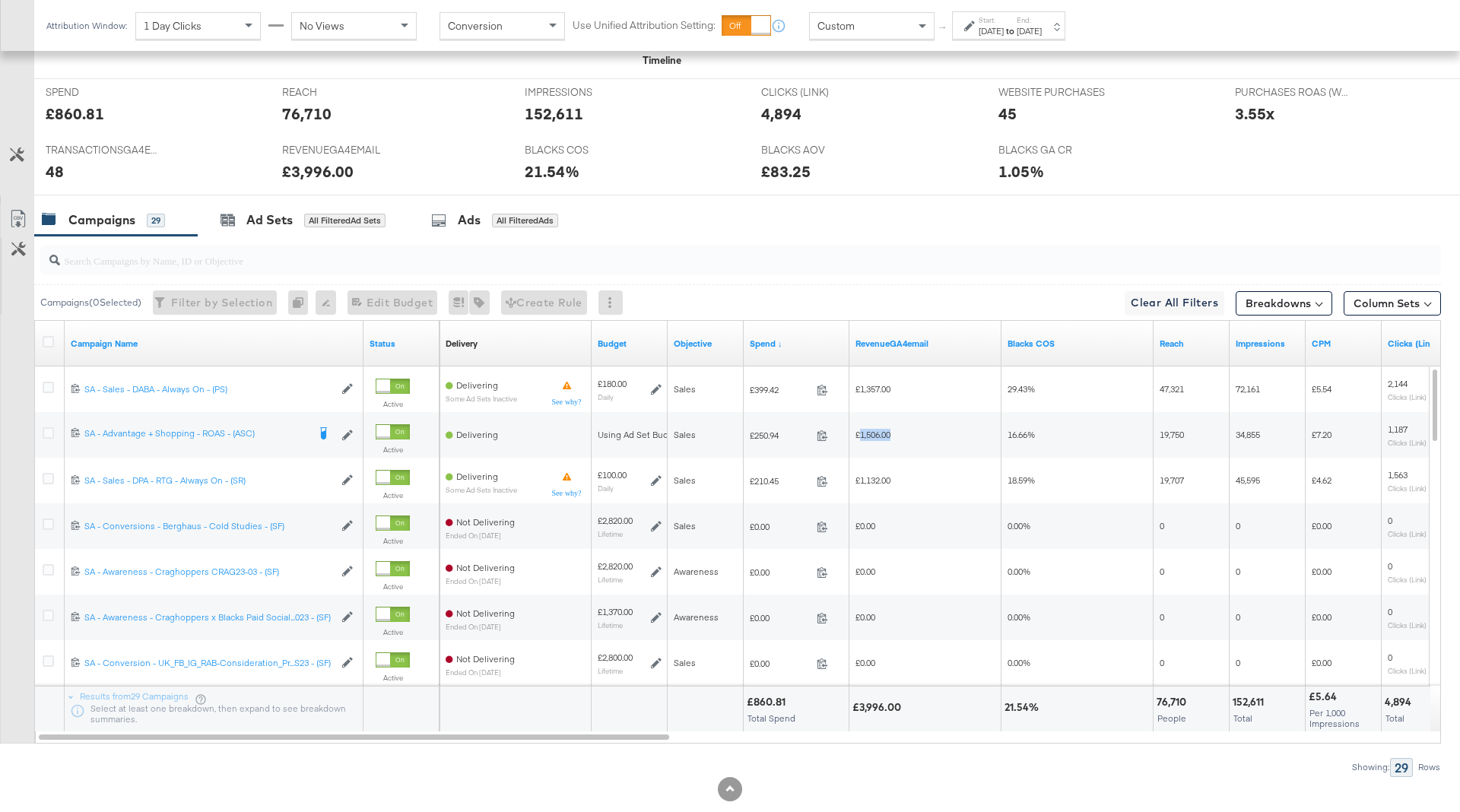
scroll to position [667, 0]
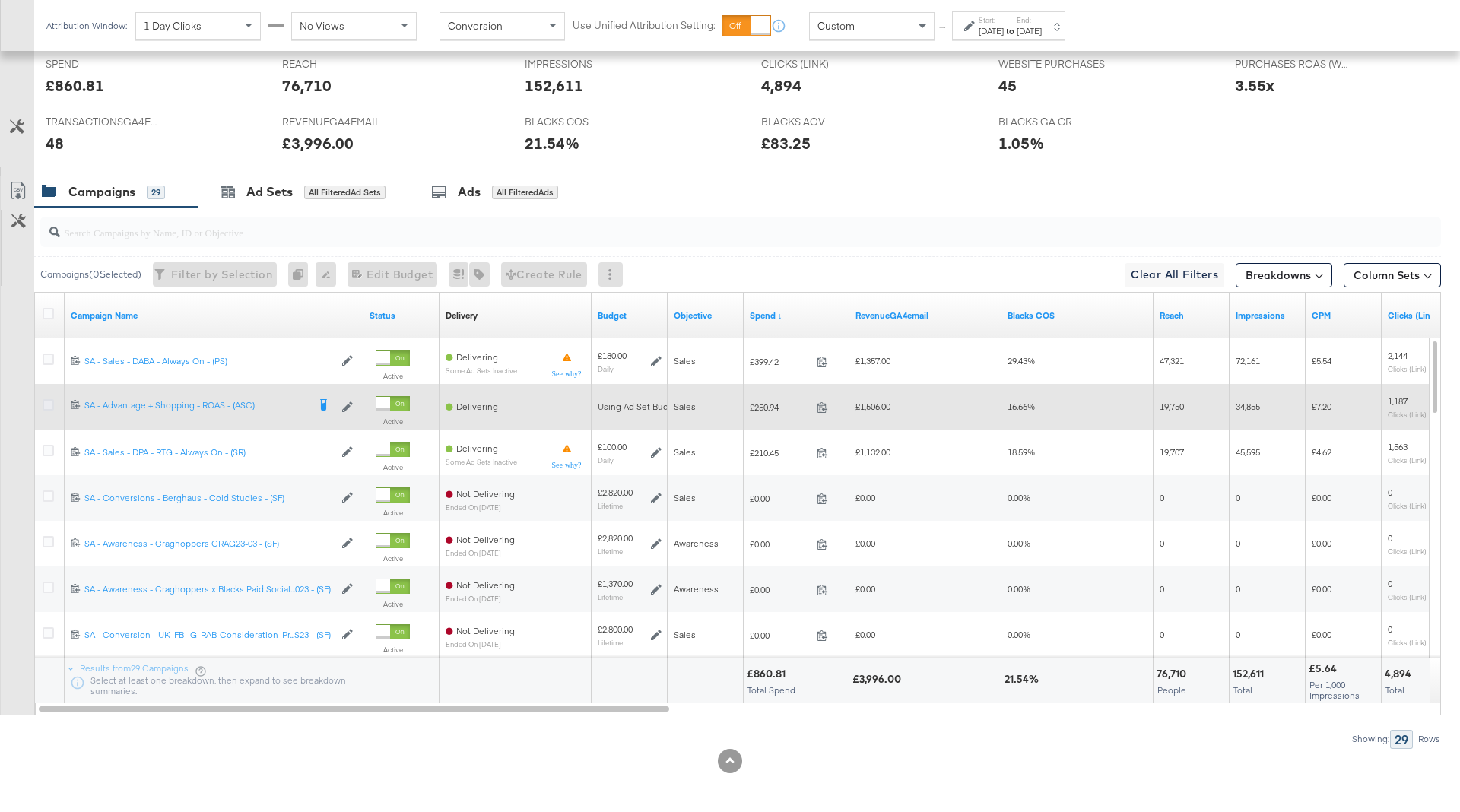
click at [49, 401] on icon at bounding box center [48, 404] width 11 height 11
click at [0, 0] on input "checkbox" at bounding box center [0, 0] width 0 height 0
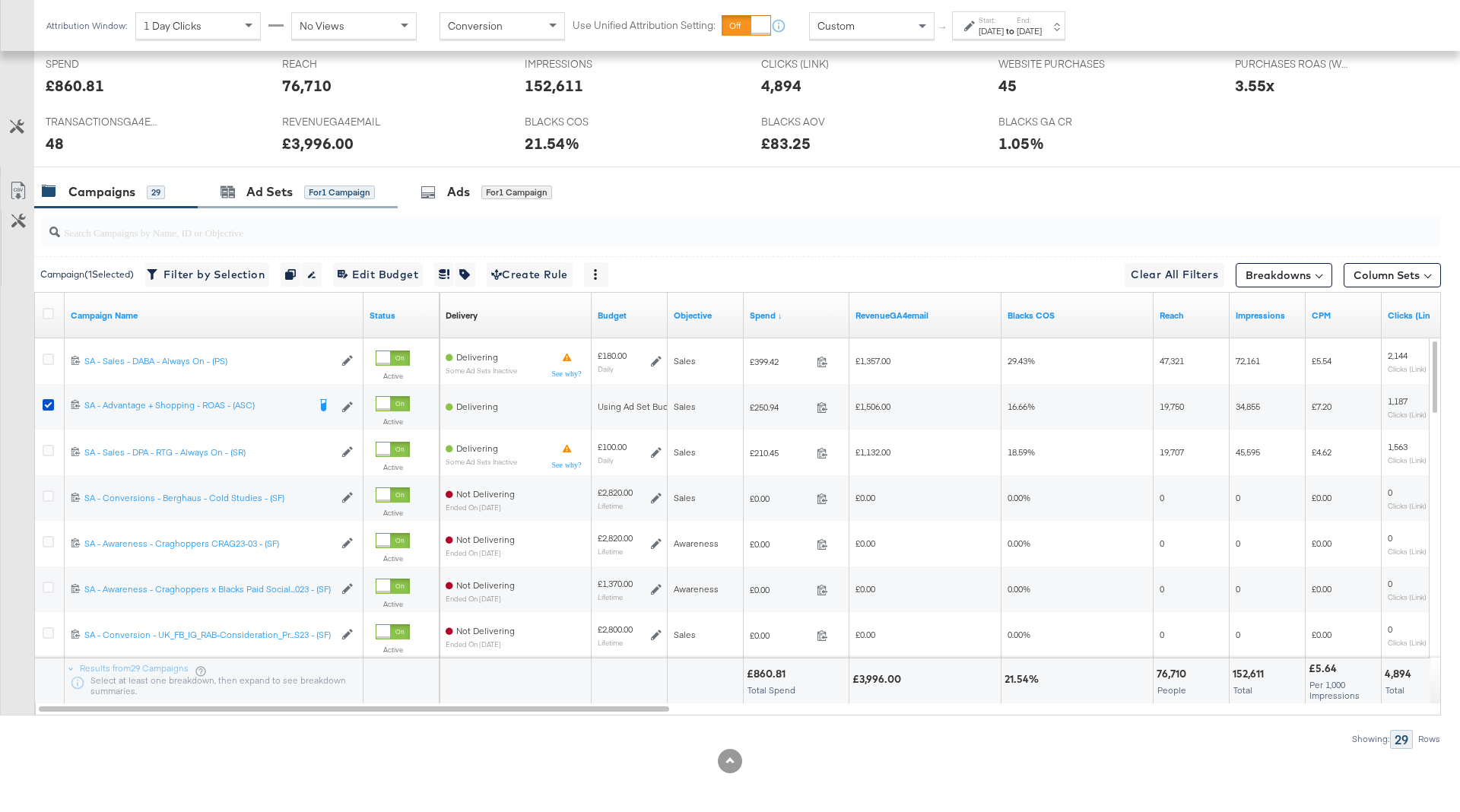
click at [305, 198] on div "Ad Sets for 1 Campaign" at bounding box center [298, 192] width 200 height 33
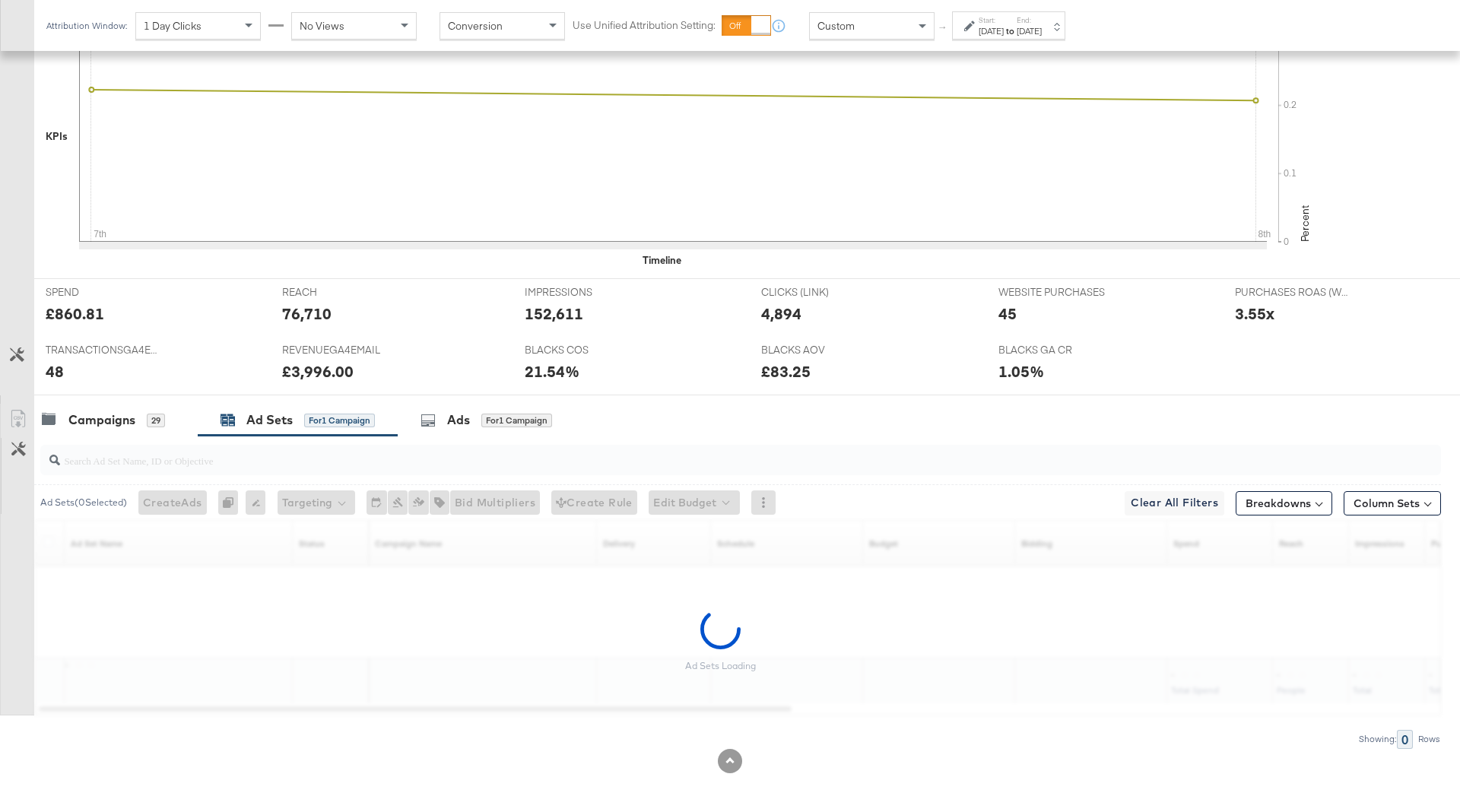
scroll to position [393, 0]
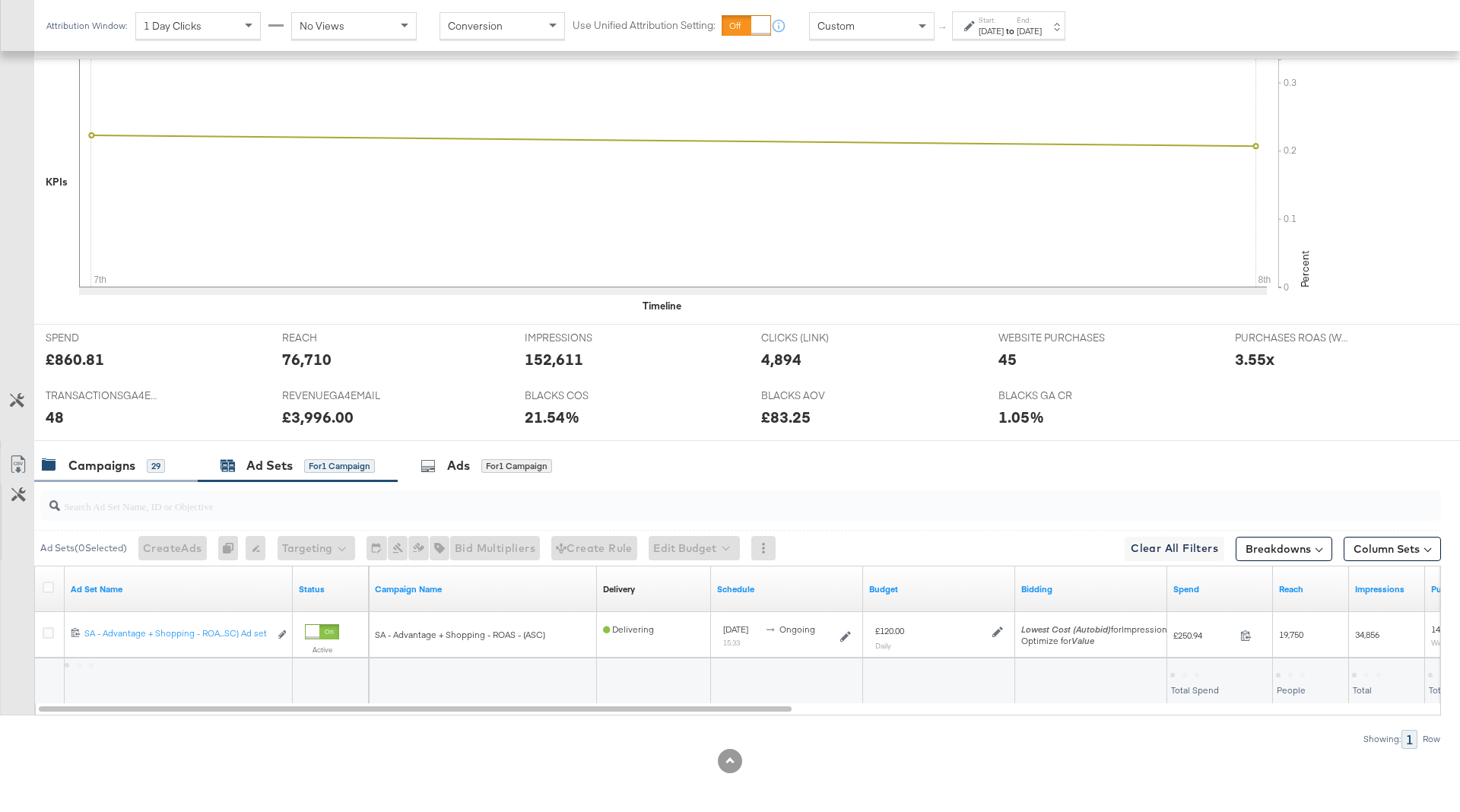
click at [99, 469] on div "Campaigns" at bounding box center [102, 465] width 67 height 17
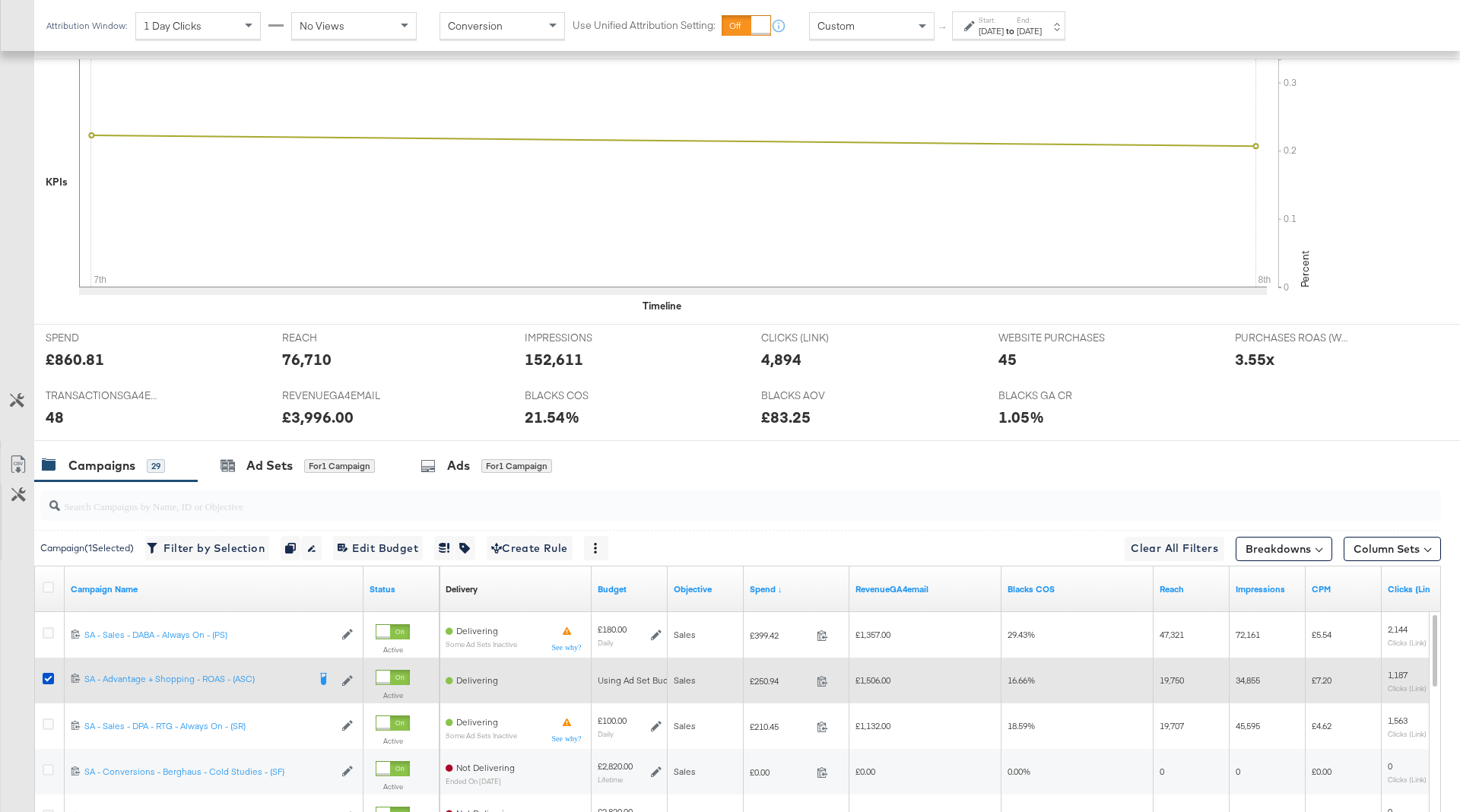
scroll to position [667, 0]
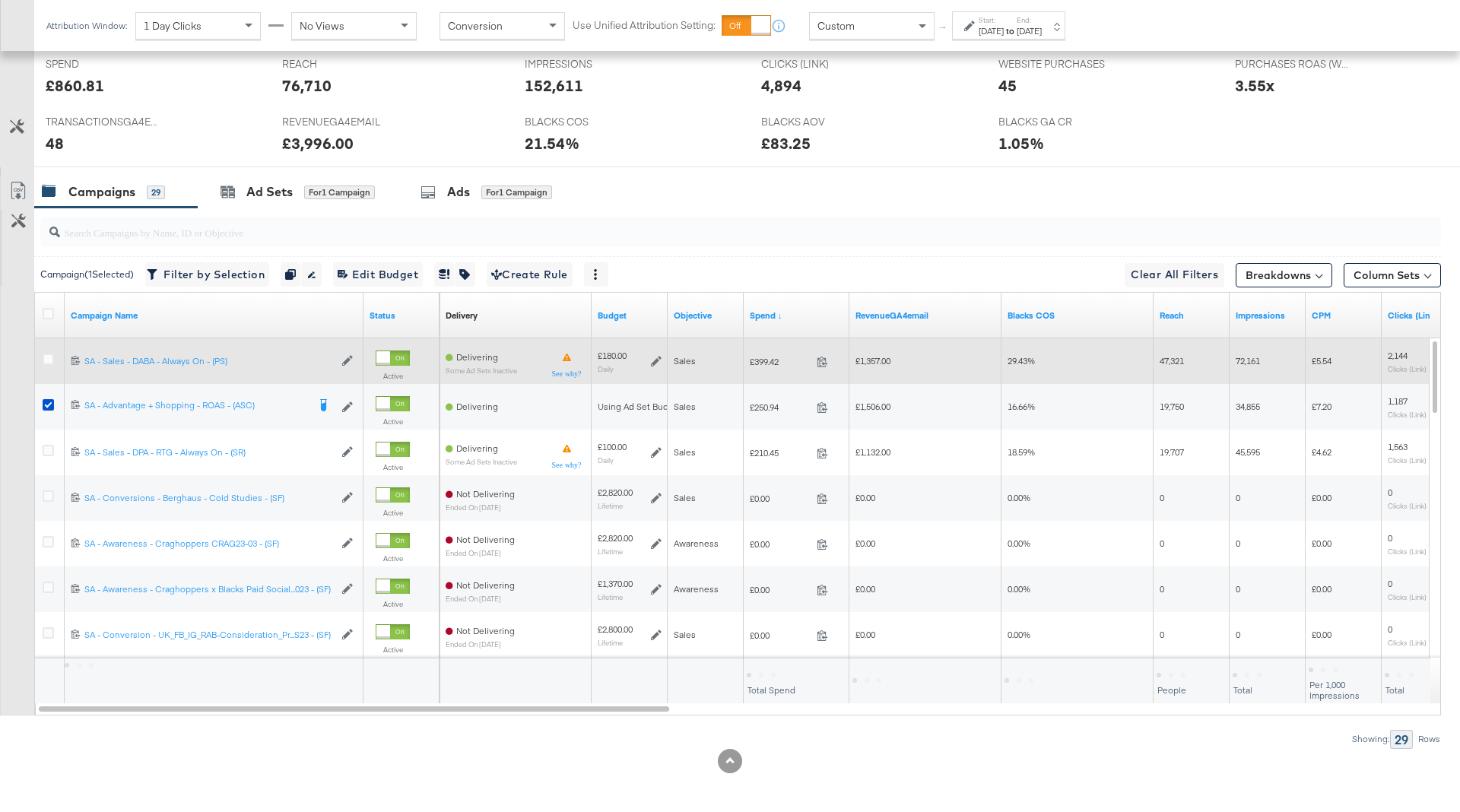
click at [654, 358] on icon at bounding box center [656, 361] width 10 height 10
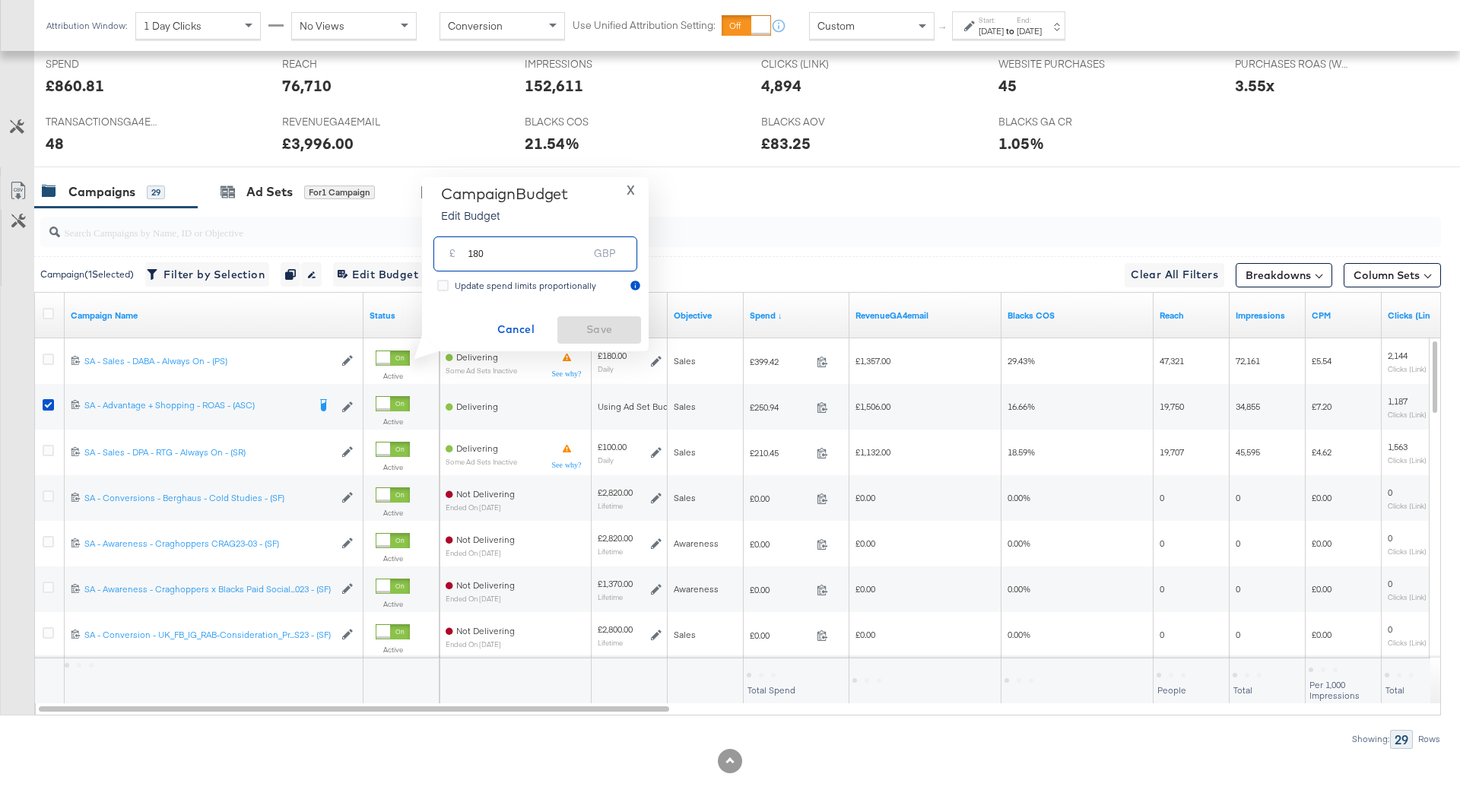
drag, startPoint x: 471, startPoint y: 255, endPoint x: 533, endPoint y: 255, distance: 62.0
click at [533, 255] on input "180" at bounding box center [528, 248] width 120 height 33
type input "150"
click at [589, 331] on span "Save" at bounding box center [599, 329] width 71 height 19
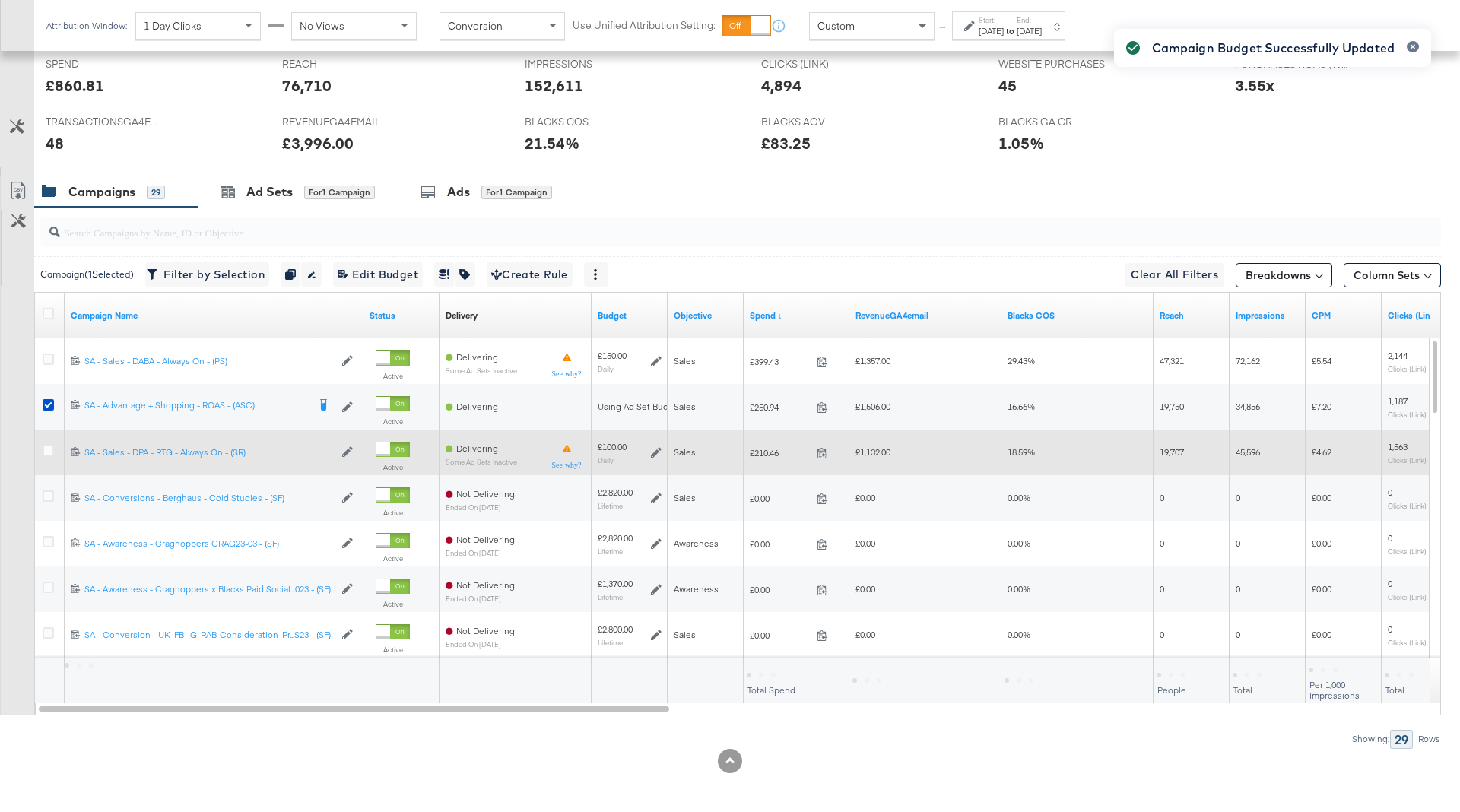
click at [653, 447] on icon at bounding box center [656, 452] width 10 height 10
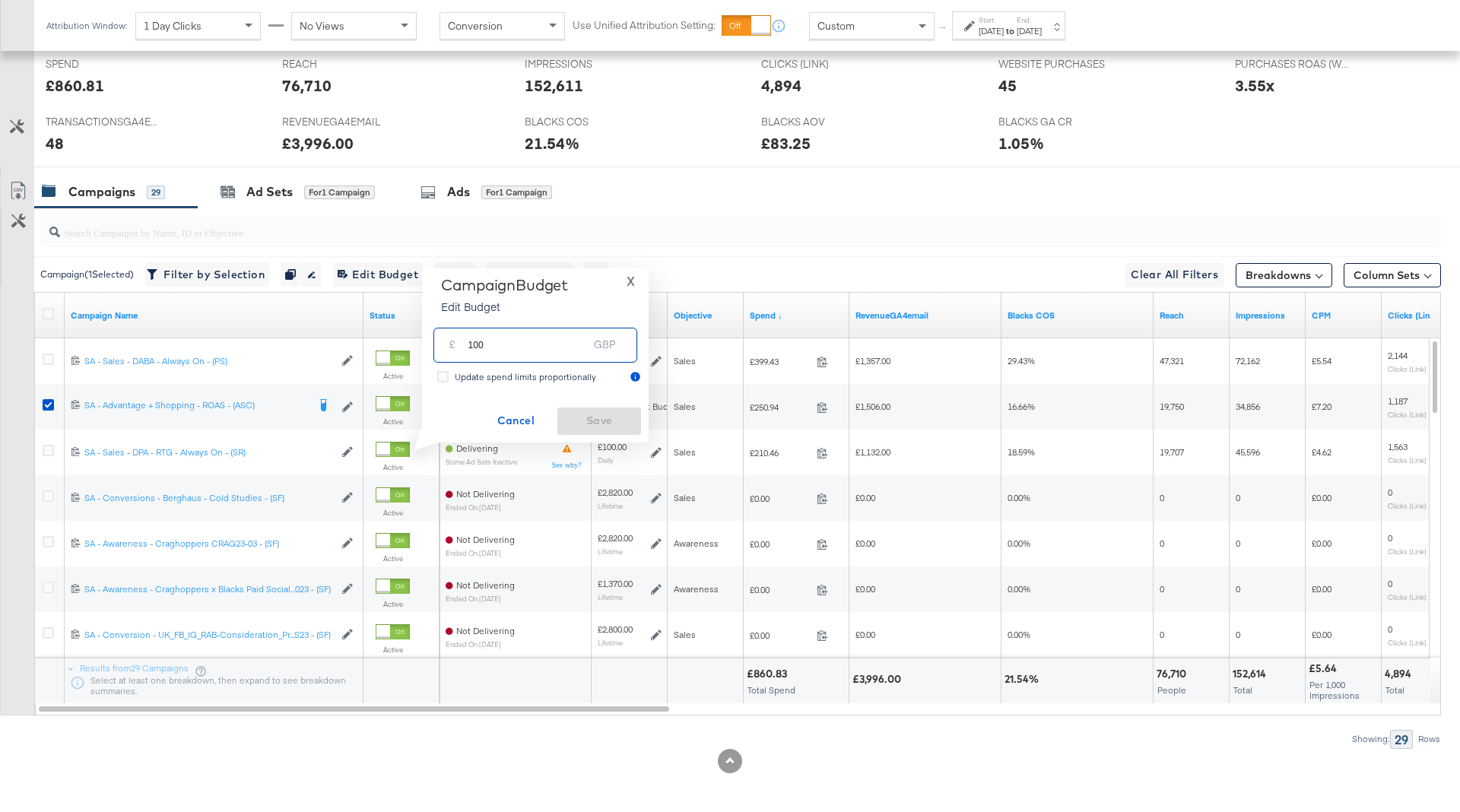
click at [478, 346] on input "100" at bounding box center [528, 339] width 120 height 33
type input "120"
click at [604, 423] on span "Save" at bounding box center [599, 421] width 71 height 19
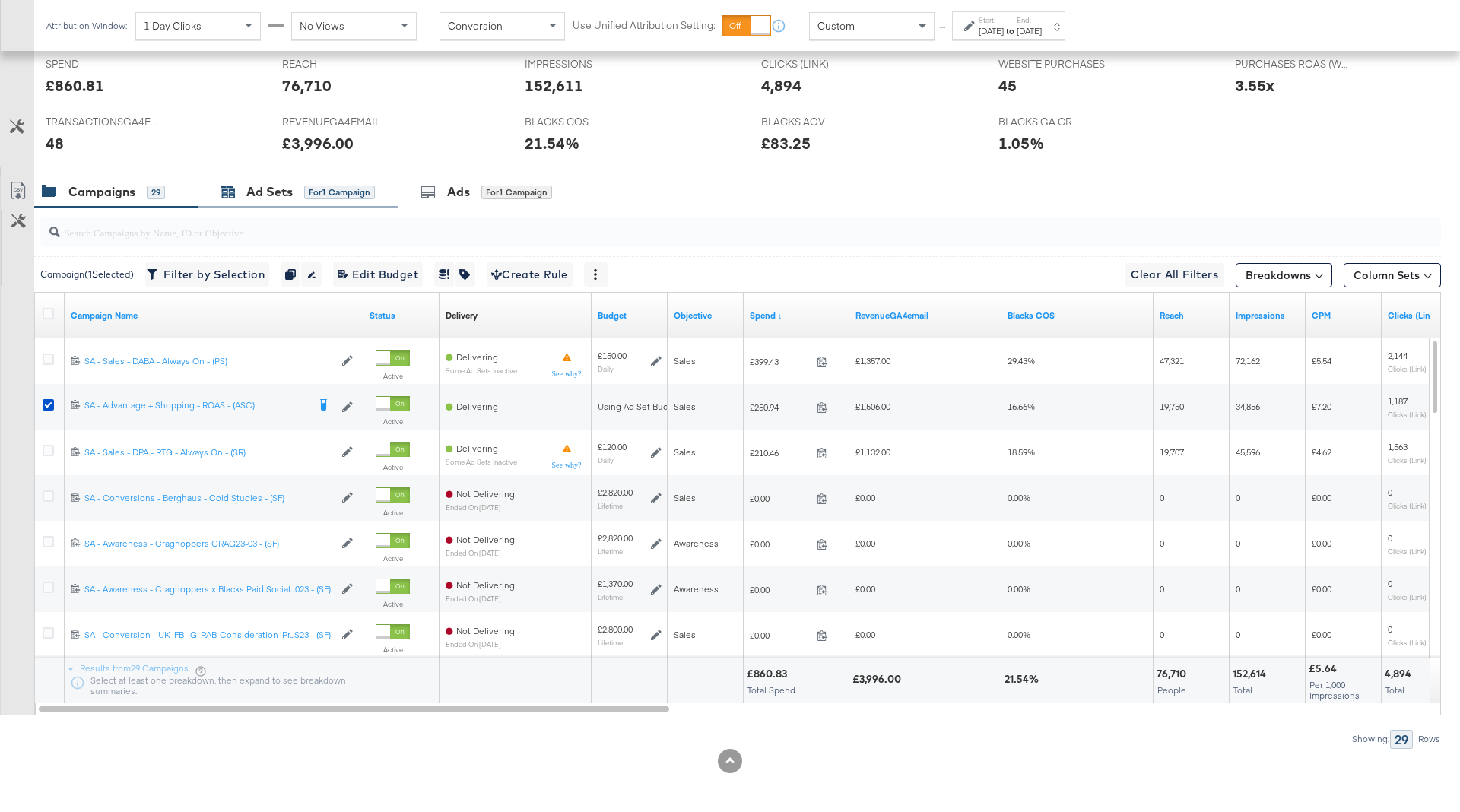
click at [279, 194] on div "Ad Sets" at bounding box center [269, 192] width 46 height 17
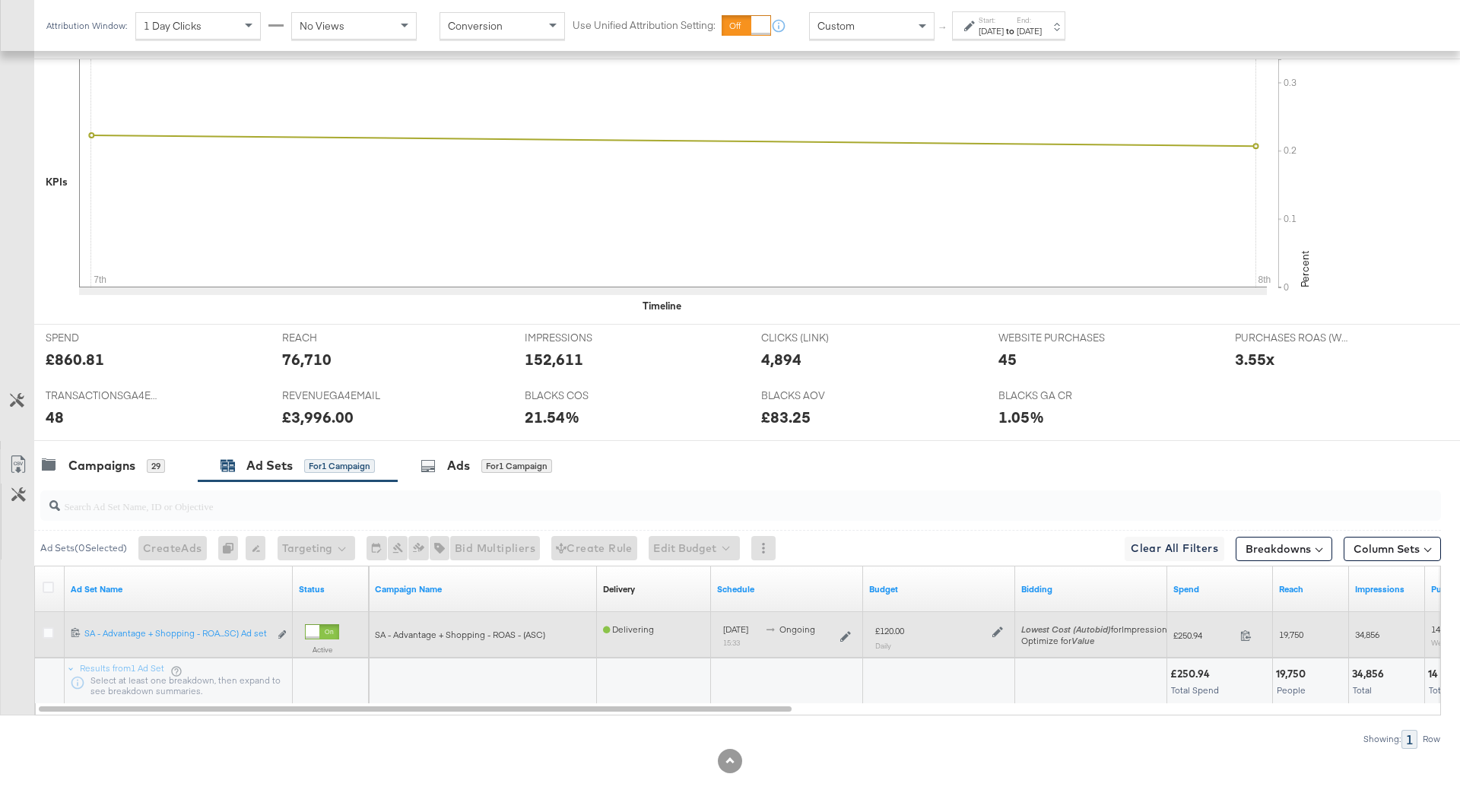
click at [996, 627] on icon at bounding box center [998, 631] width 10 height 10
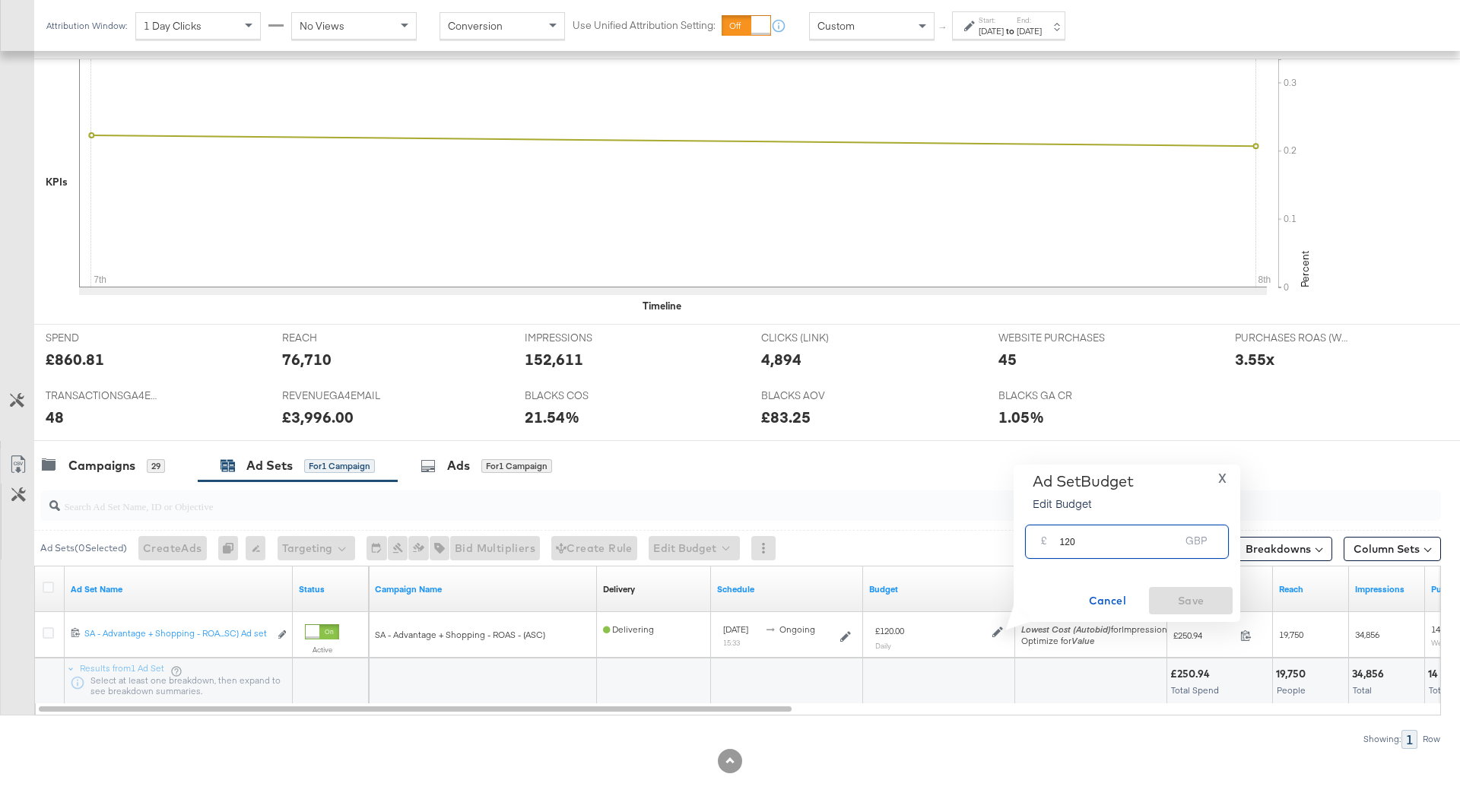
click at [1069, 546] on input "120" at bounding box center [1119, 536] width 120 height 33
type input "150"
click at [1209, 600] on span "Save" at bounding box center [1191, 601] width 71 height 19
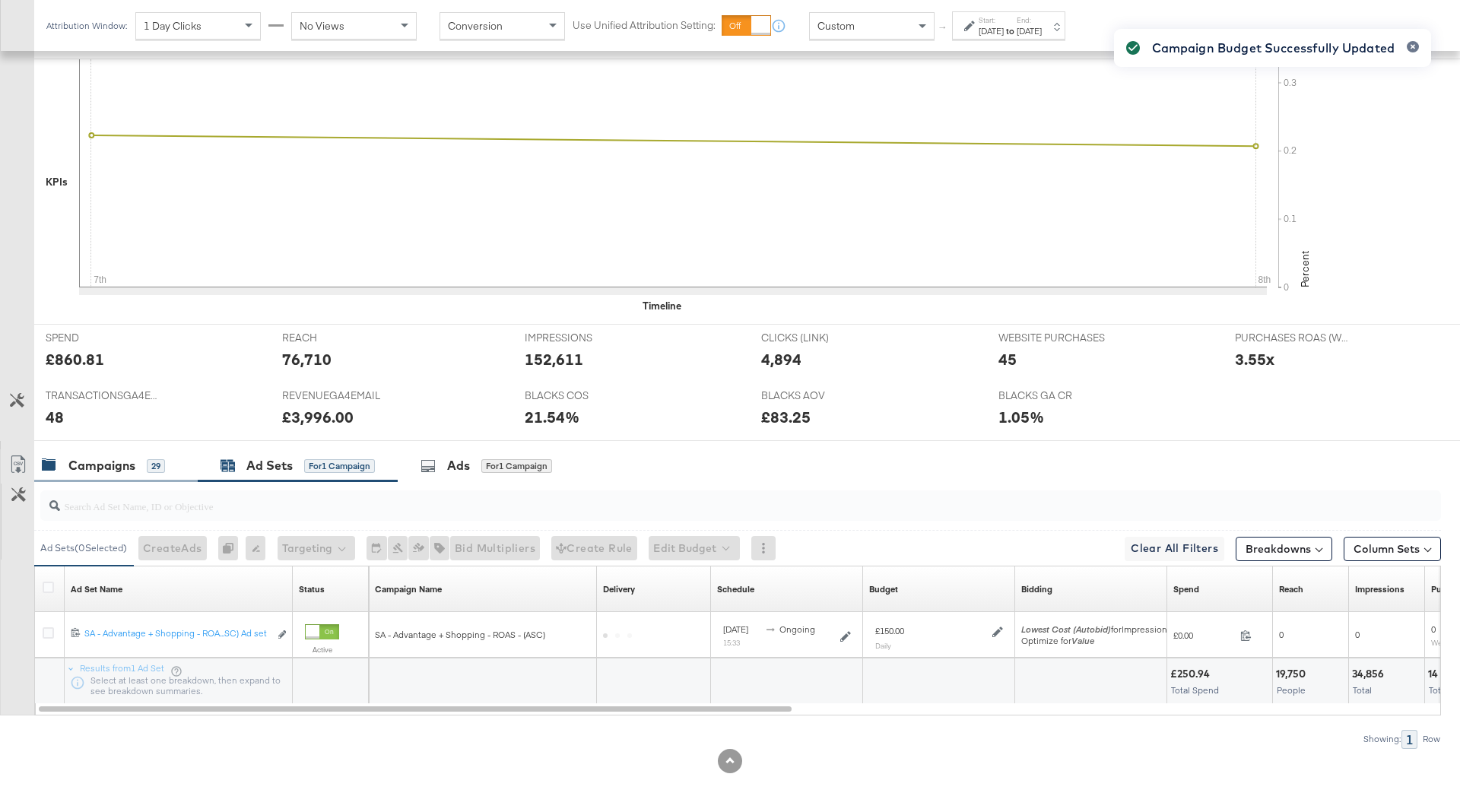
click at [113, 470] on div "Campaigns" at bounding box center [102, 465] width 67 height 17
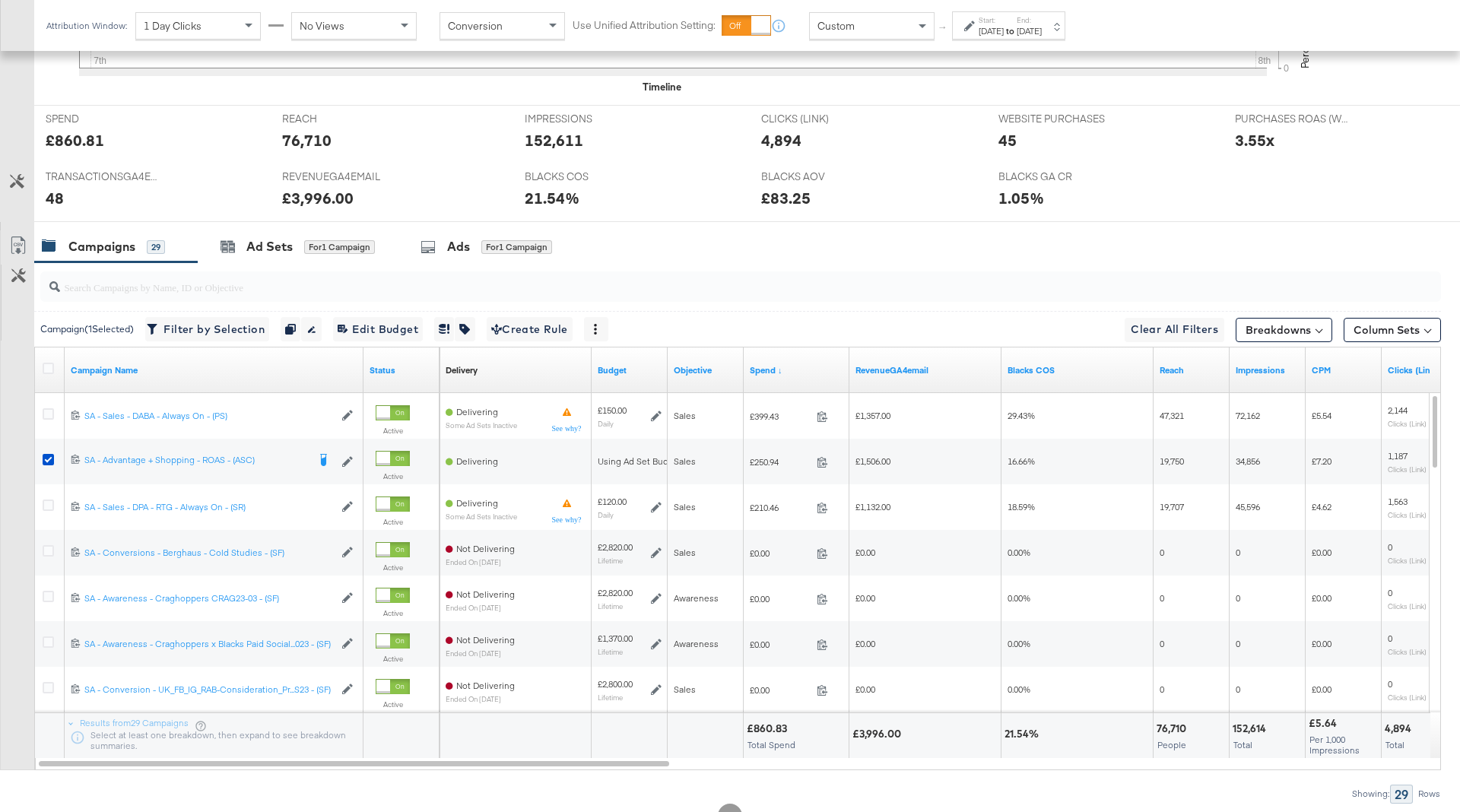
scroll to position [649, 0]
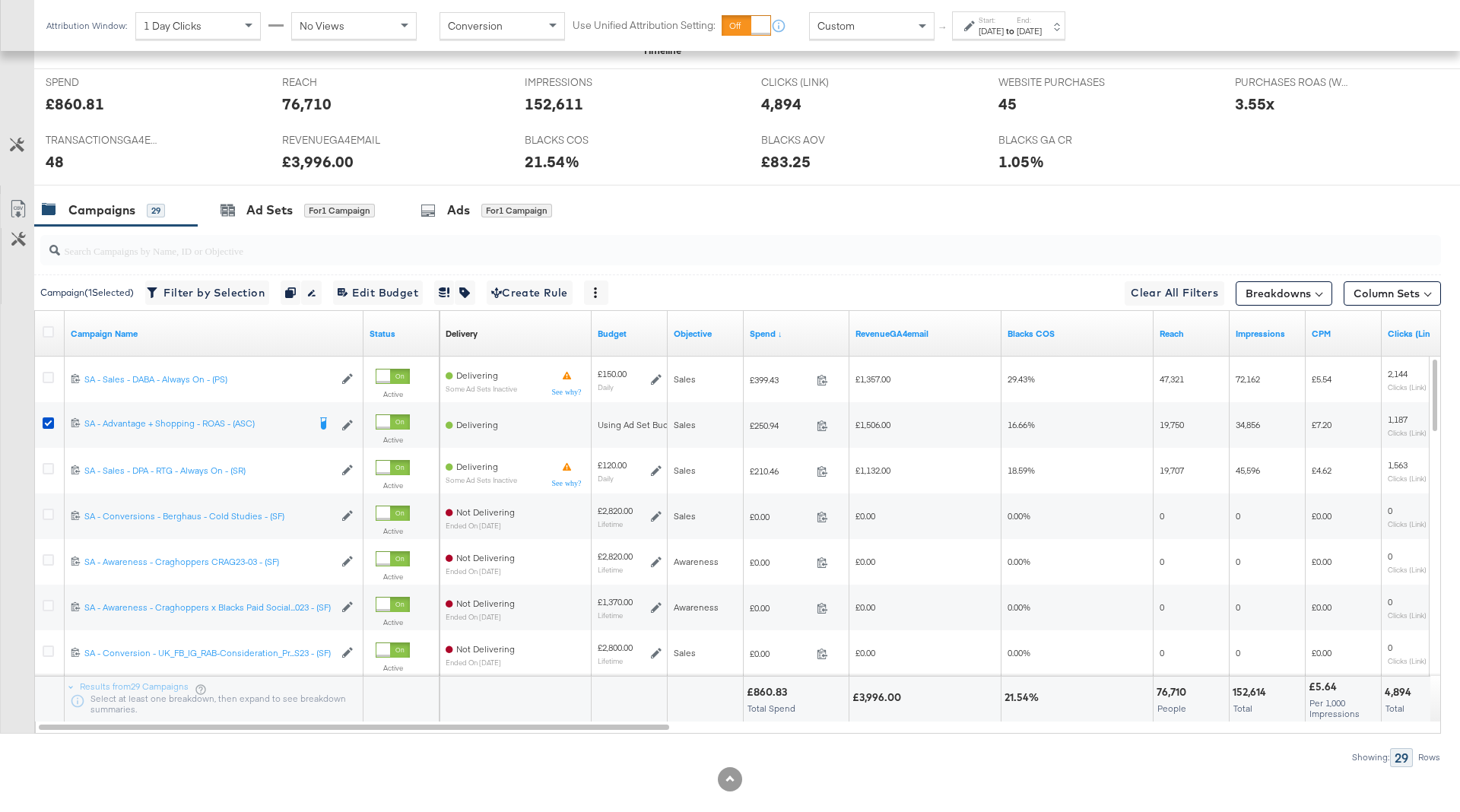
click at [1004, 16] on label "Start:" at bounding box center [991, 20] width 25 height 9
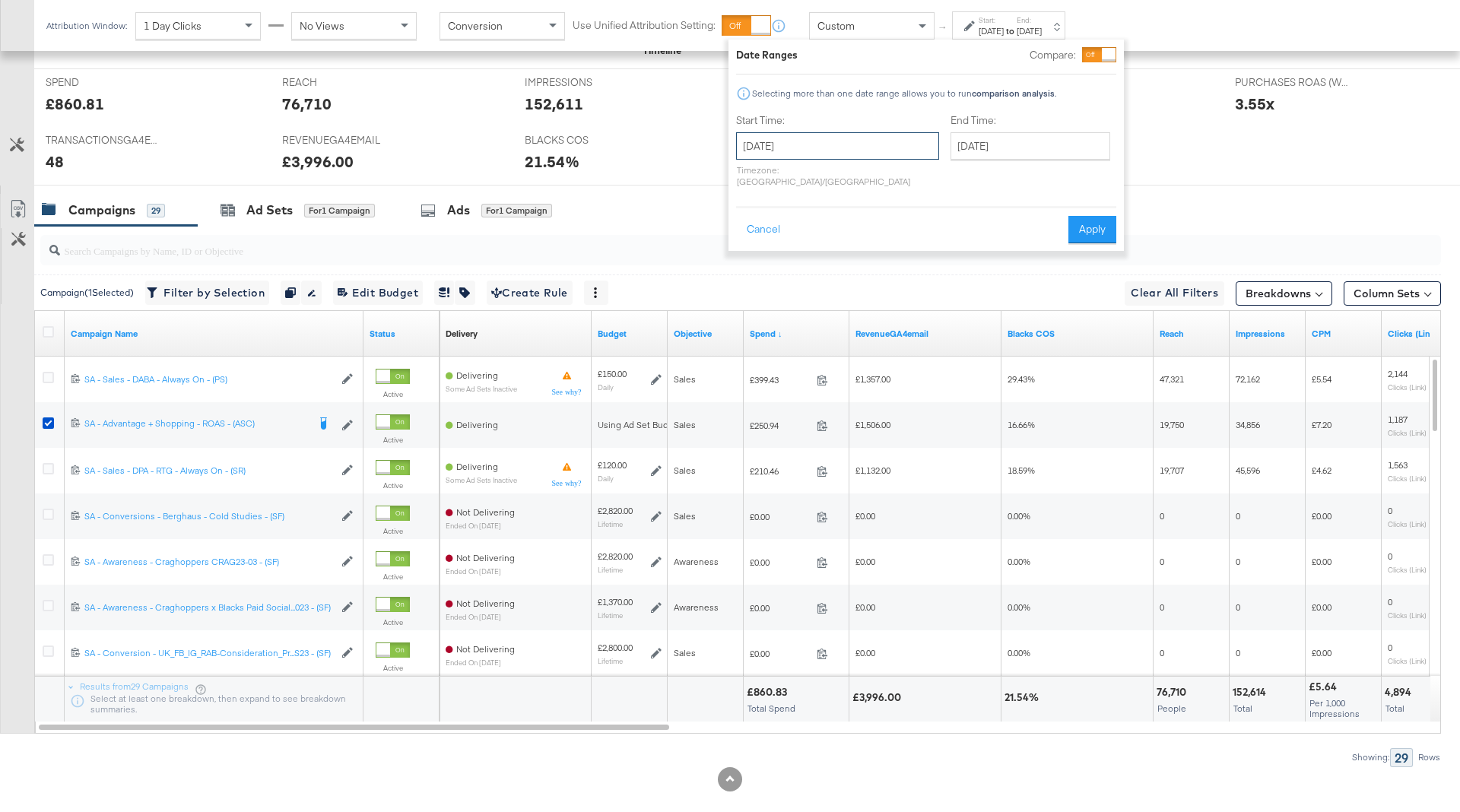
click at [831, 132] on input "[DATE]" at bounding box center [838, 146] width 203 height 28
click at [1169, 177] on div "BLACKS GA CR BLACKS GA CR 1.05%" at bounding box center [1105, 156] width 237 height 58
click at [742, 216] on button "Cancel" at bounding box center [764, 230] width 55 height 28
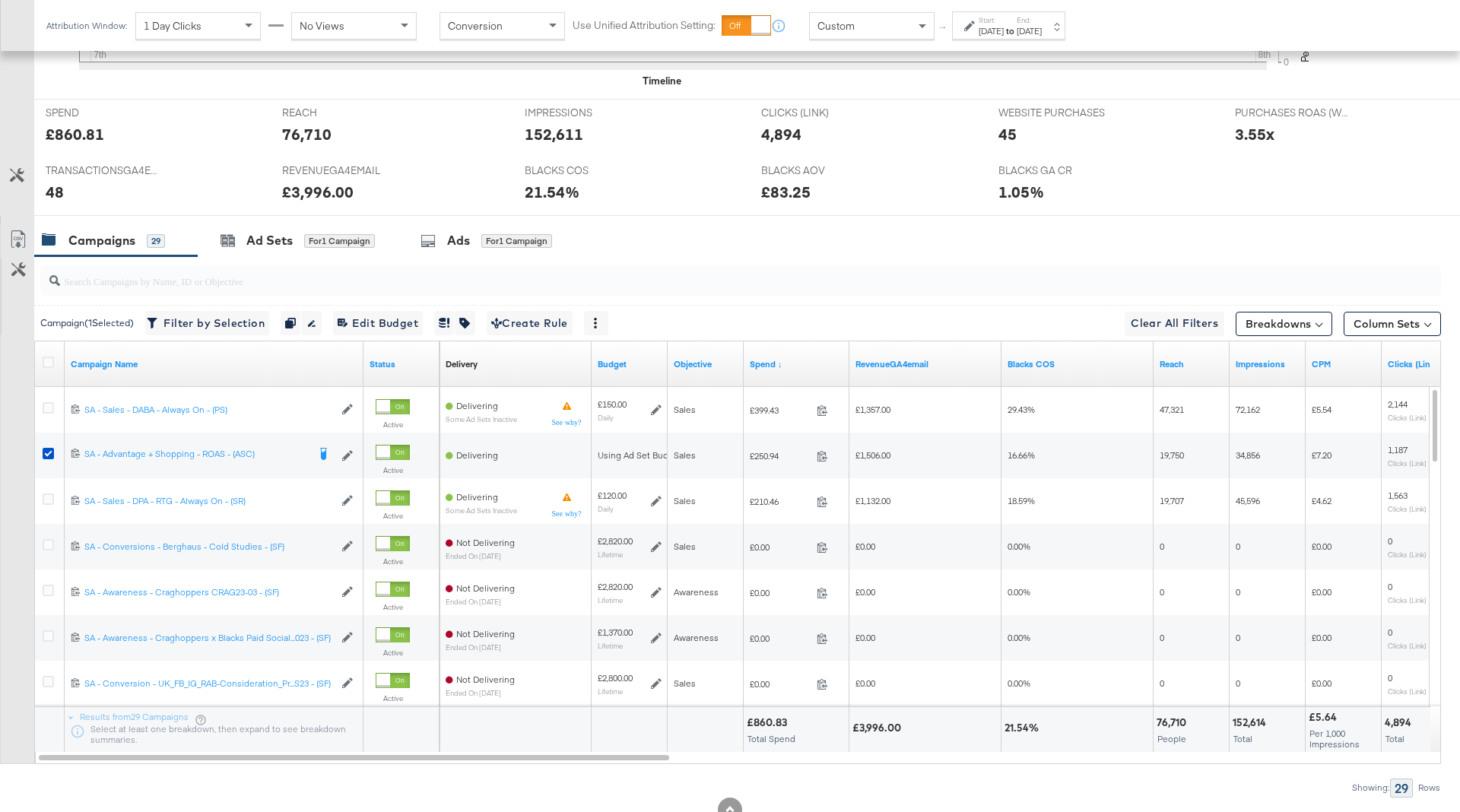
scroll to position [607, 0]
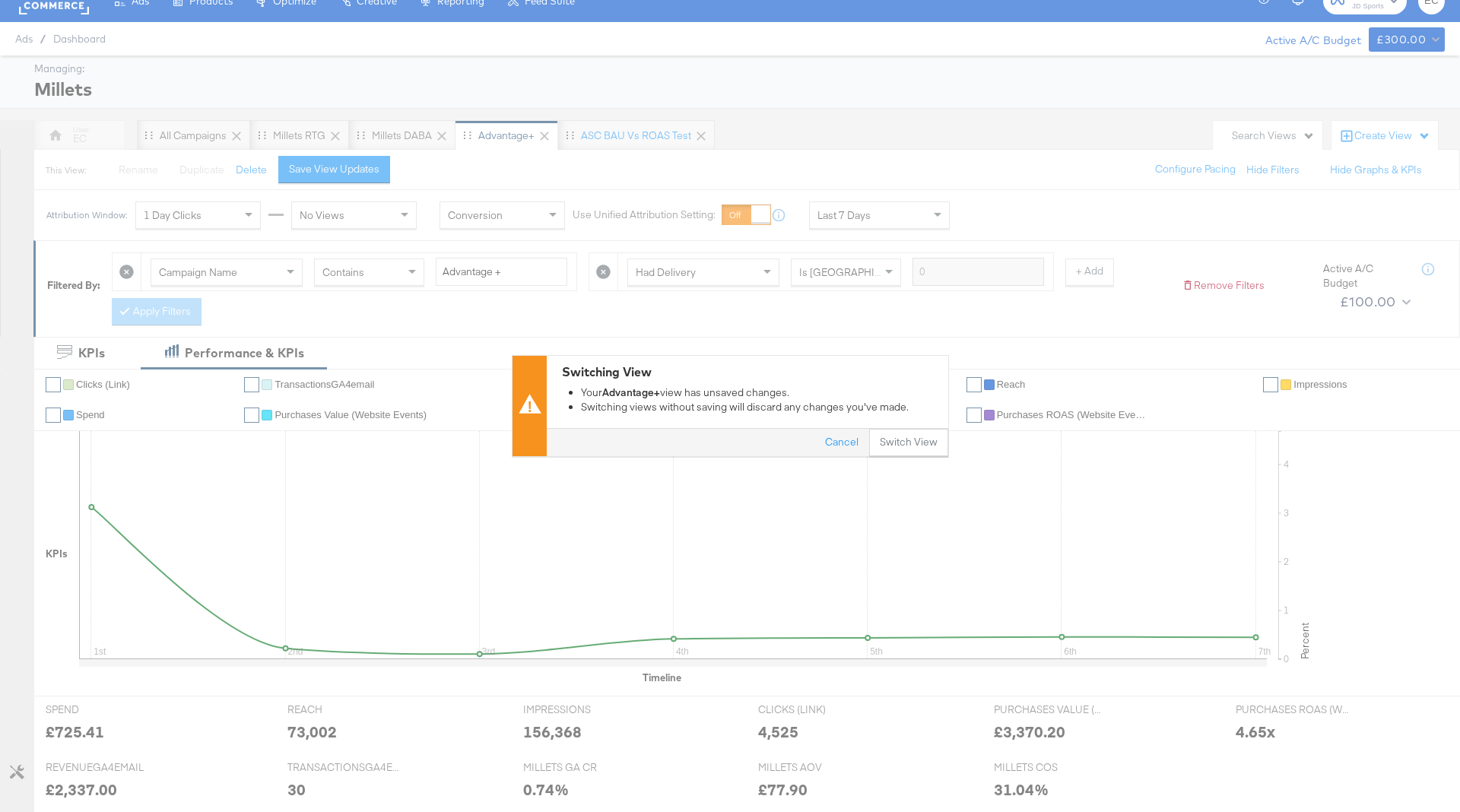
scroll to position [21, 0]
click at [898, 438] on button "Switch View" at bounding box center [909, 443] width 79 height 28
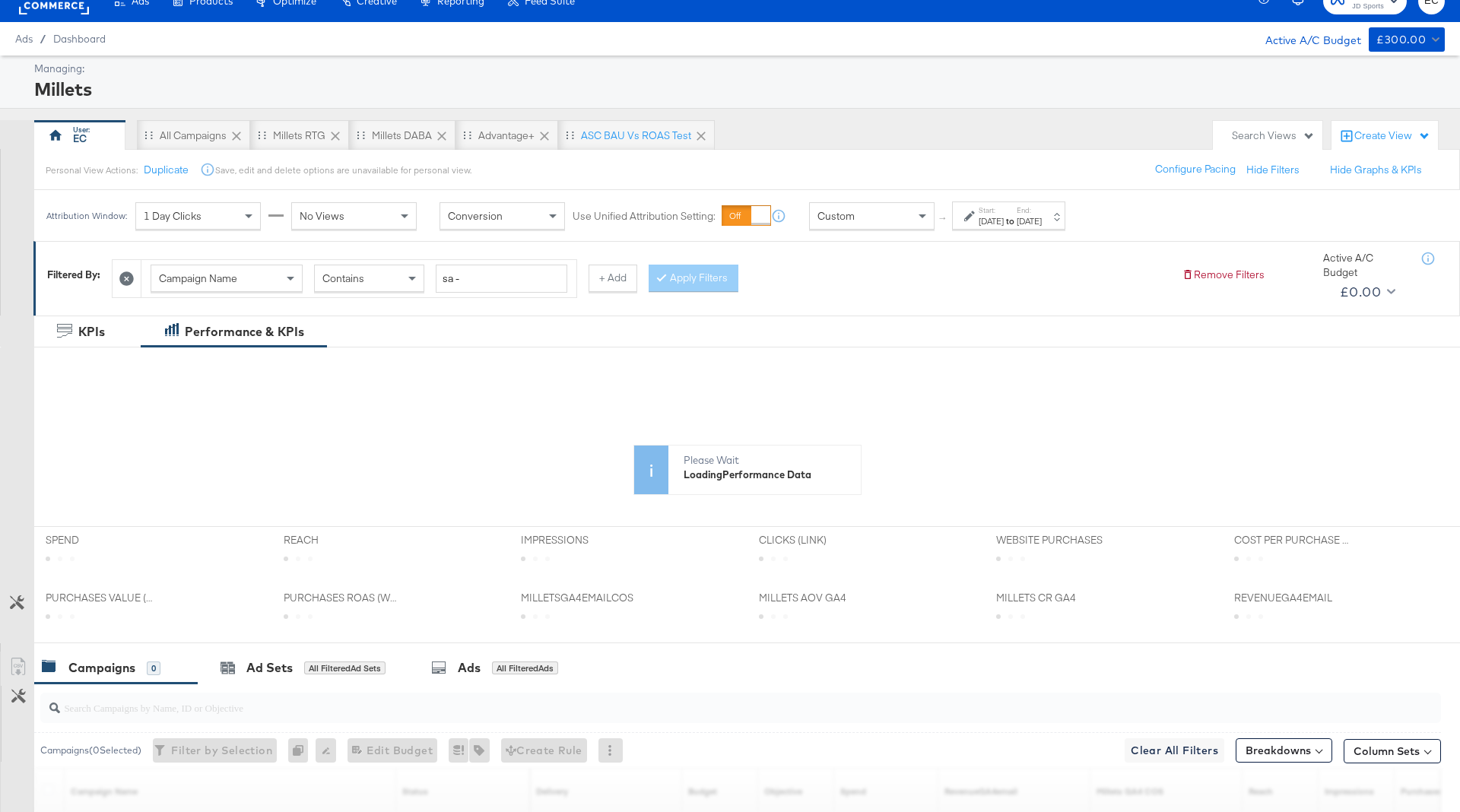
click at [1004, 208] on label "Start:" at bounding box center [991, 210] width 25 height 9
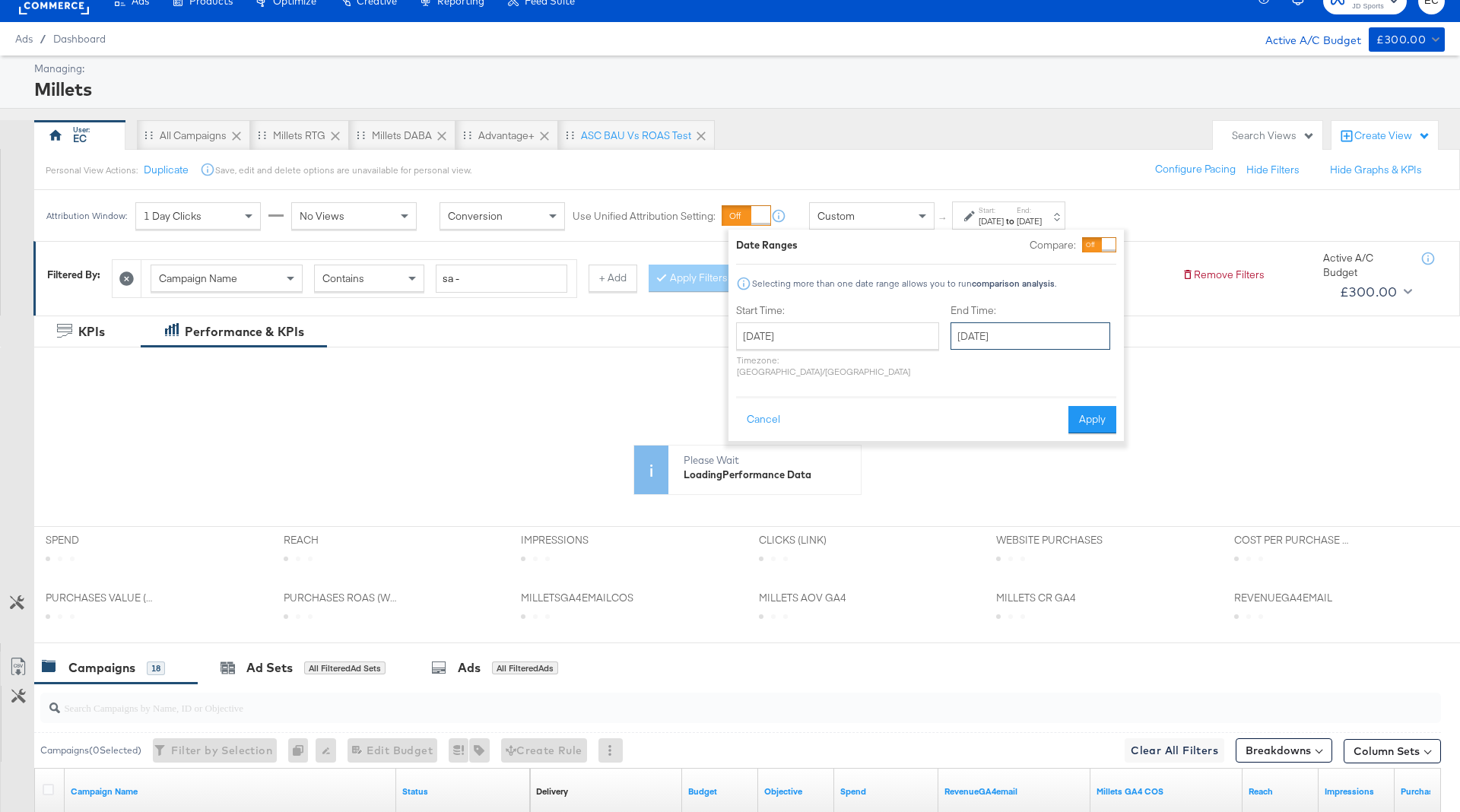
click at [991, 334] on input "[DATE]" at bounding box center [1031, 336] width 160 height 28
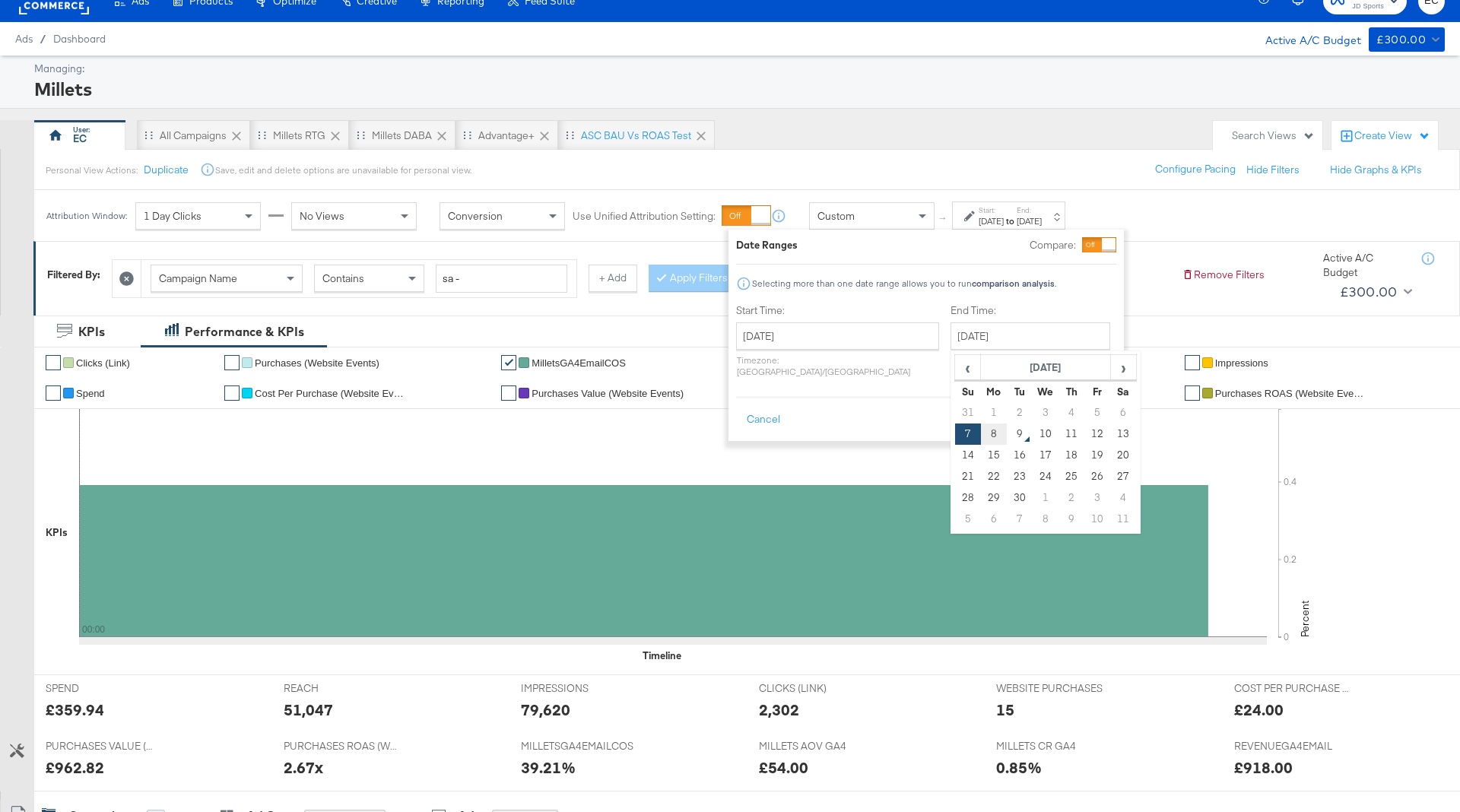
click at [981, 429] on td "8" at bounding box center [994, 434] width 26 height 22
type input "[DATE]"
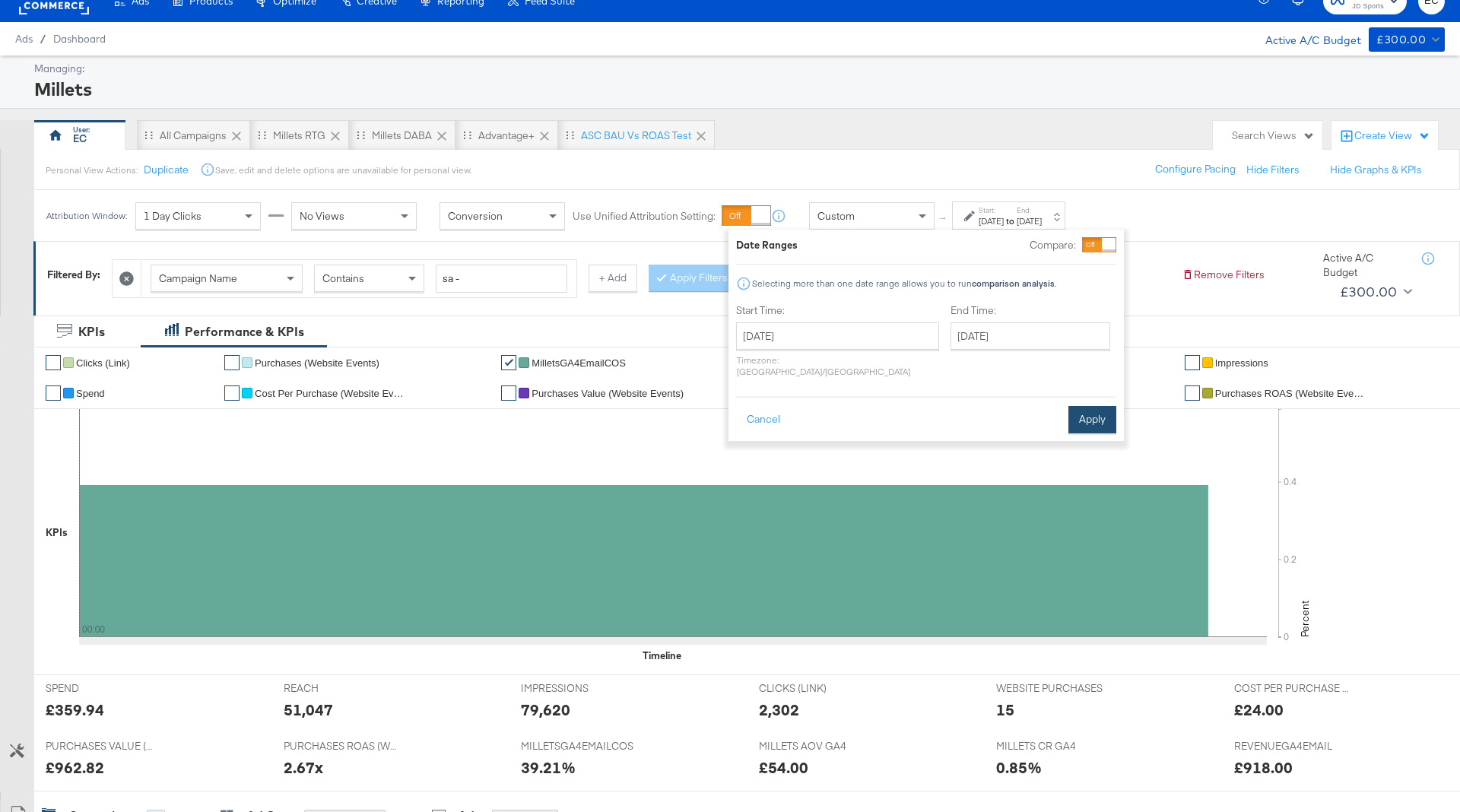
click at [1099, 415] on button "Apply" at bounding box center [1093, 420] width 48 height 28
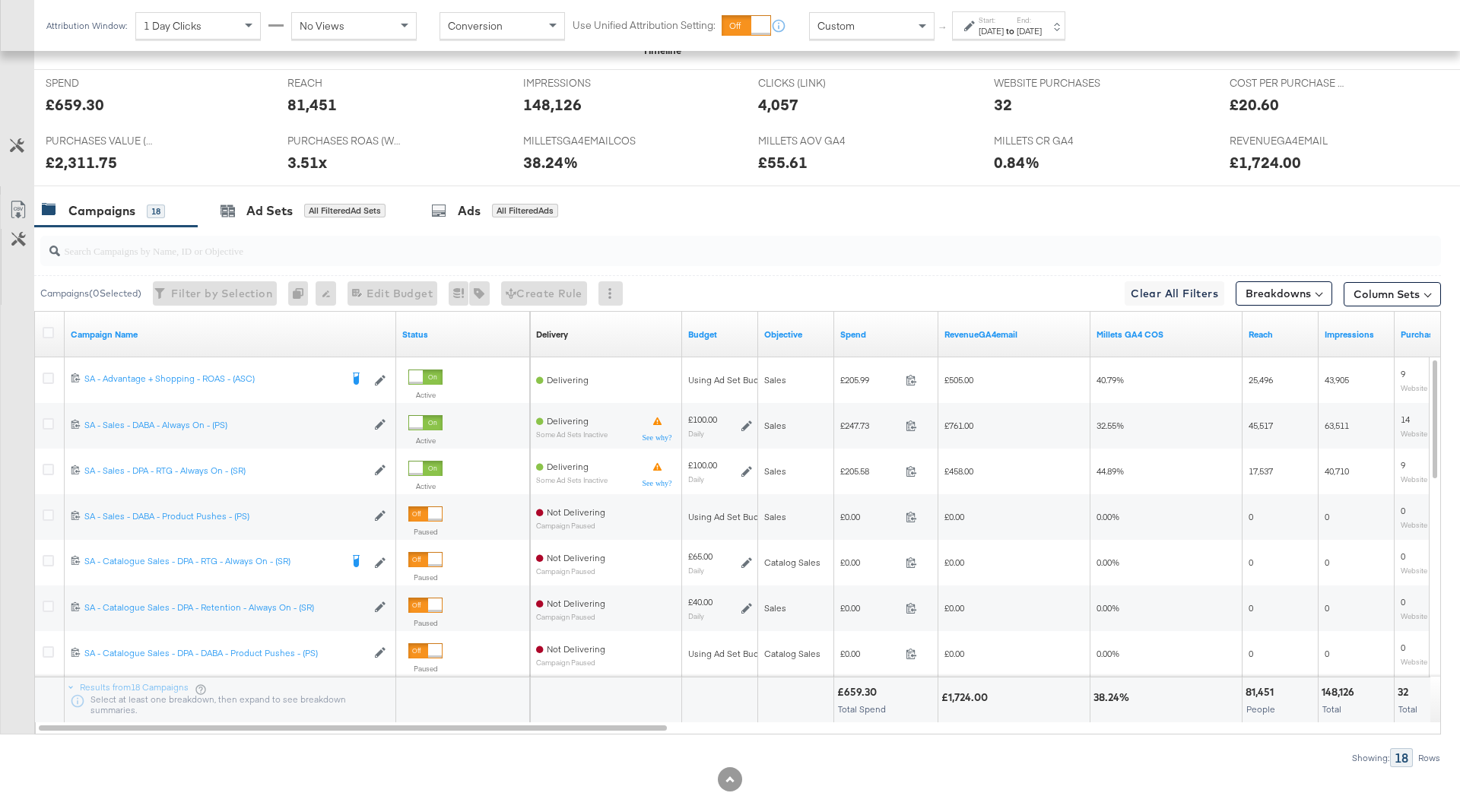
scroll to position [646, 0]
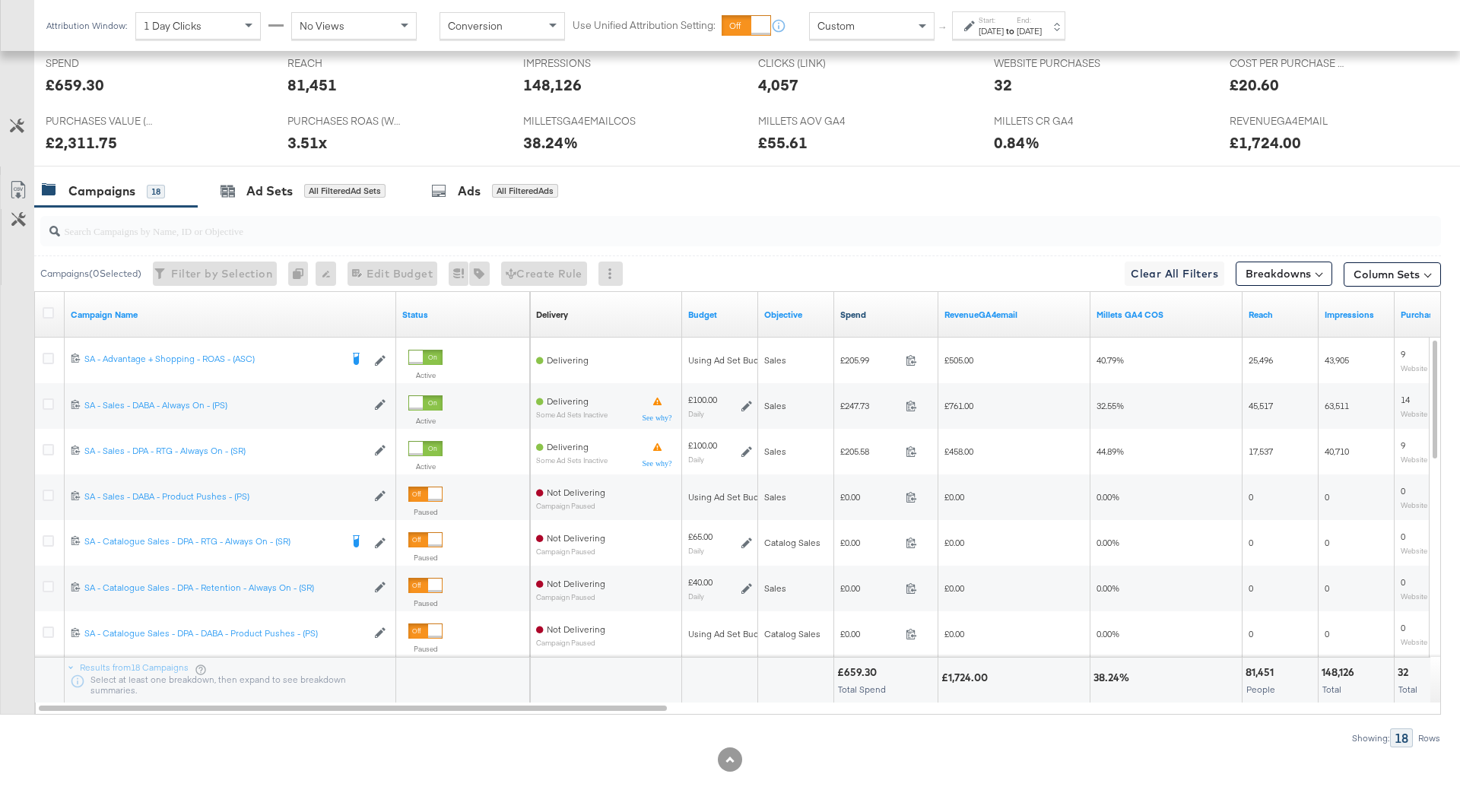
click at [891, 316] on link "Spend" at bounding box center [886, 315] width 92 height 12
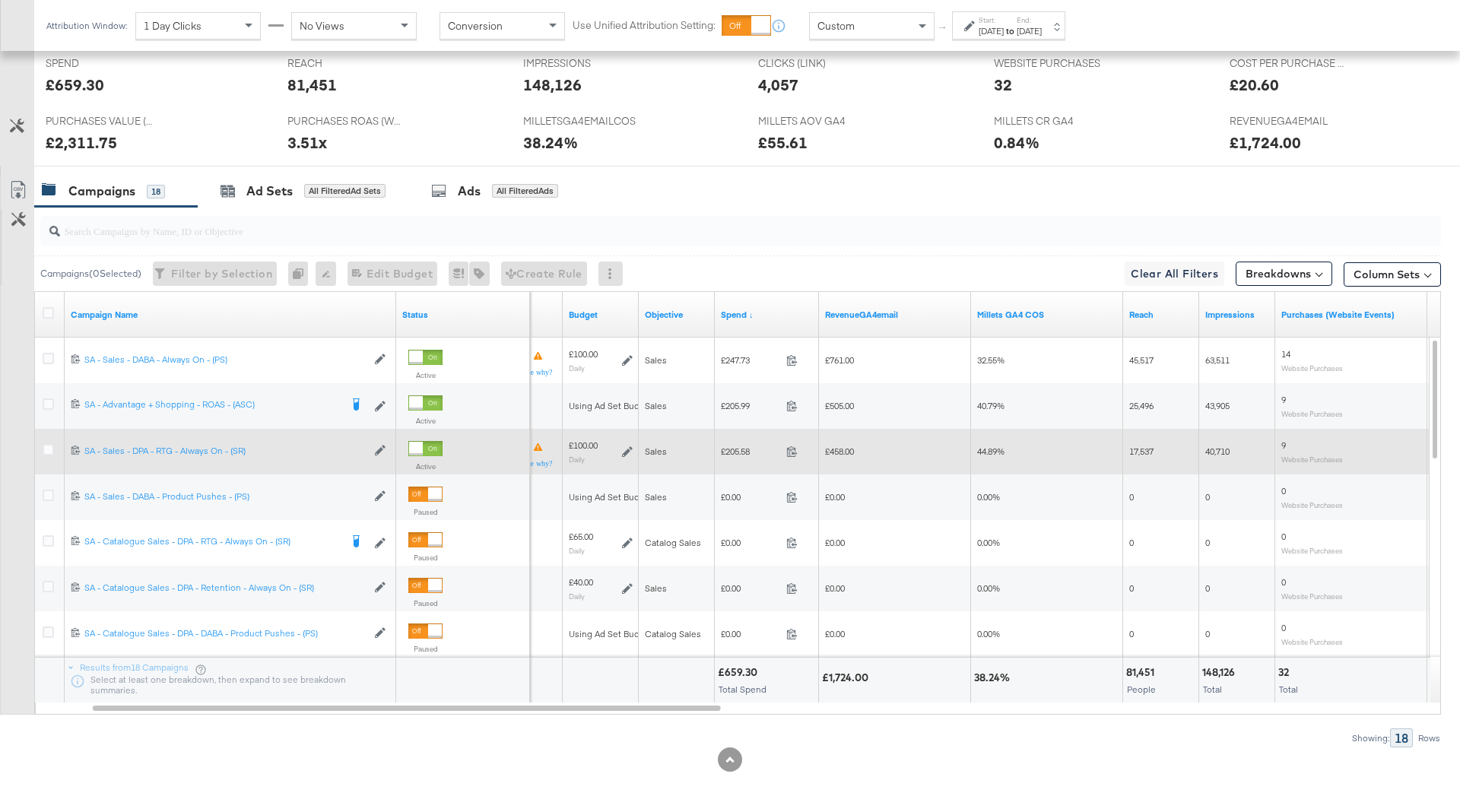
scroll to position [643, 0]
click at [739, 451] on span "£205.58" at bounding box center [748, 453] width 59 height 11
copy span "205.58"
click at [845, 448] on span "£458.00" at bounding box center [838, 453] width 29 height 11
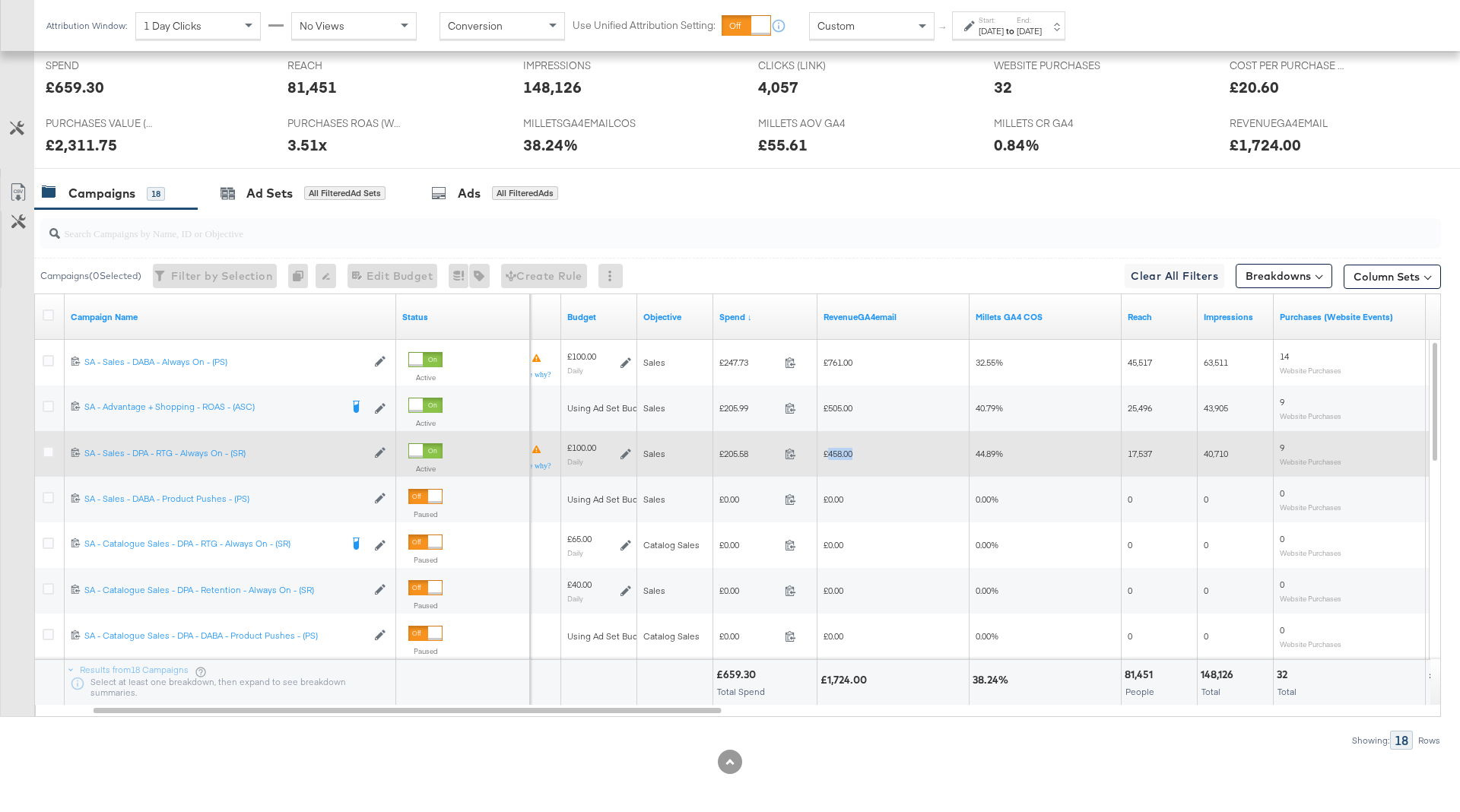
click at [845, 448] on span "£458.00" at bounding box center [838, 453] width 29 height 11
copy span "458.00"
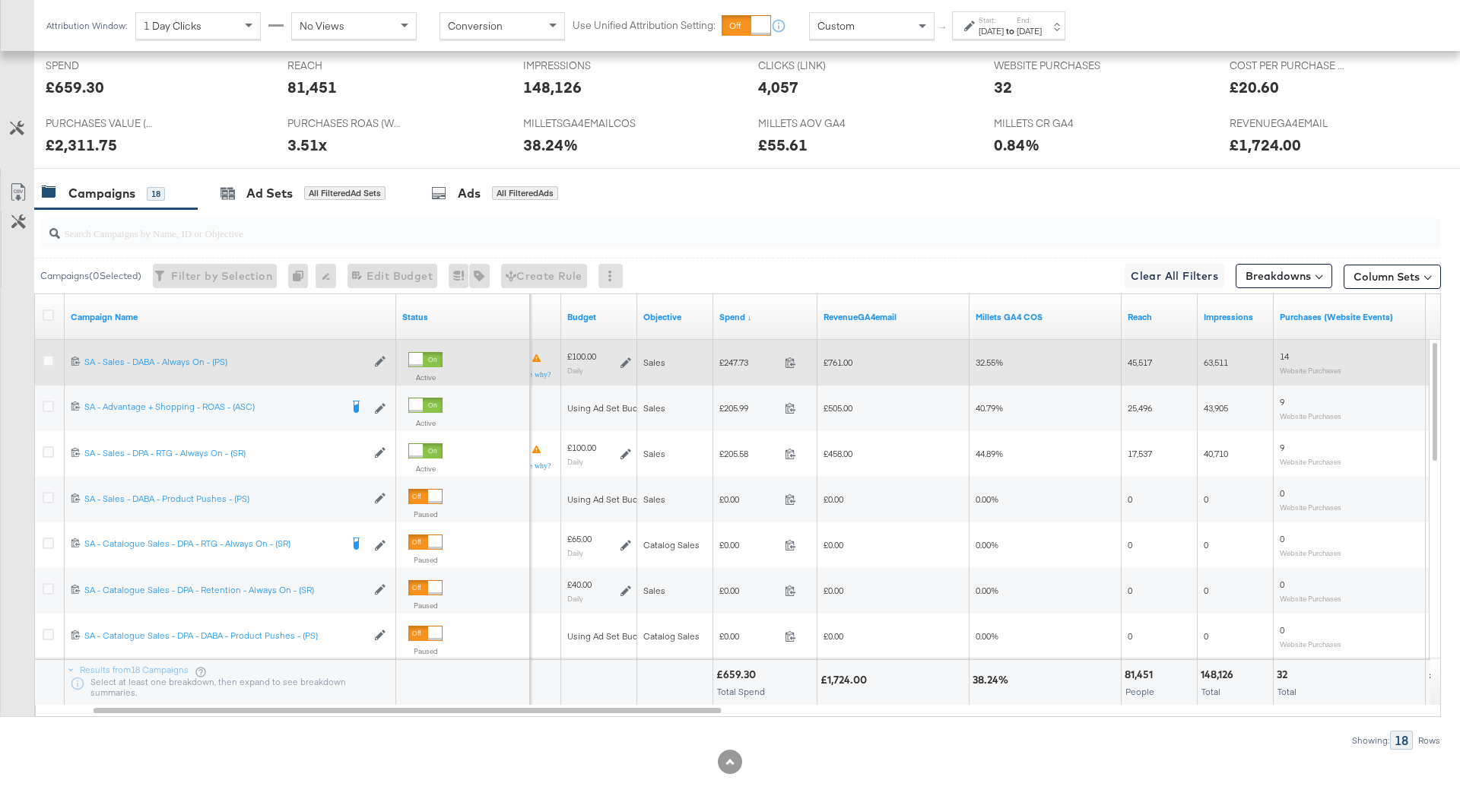
click at [730, 364] on span "£247.73" at bounding box center [748, 362] width 59 height 11
copy span "247.73"
click at [838, 364] on span "£761.00" at bounding box center [838, 362] width 29 height 11
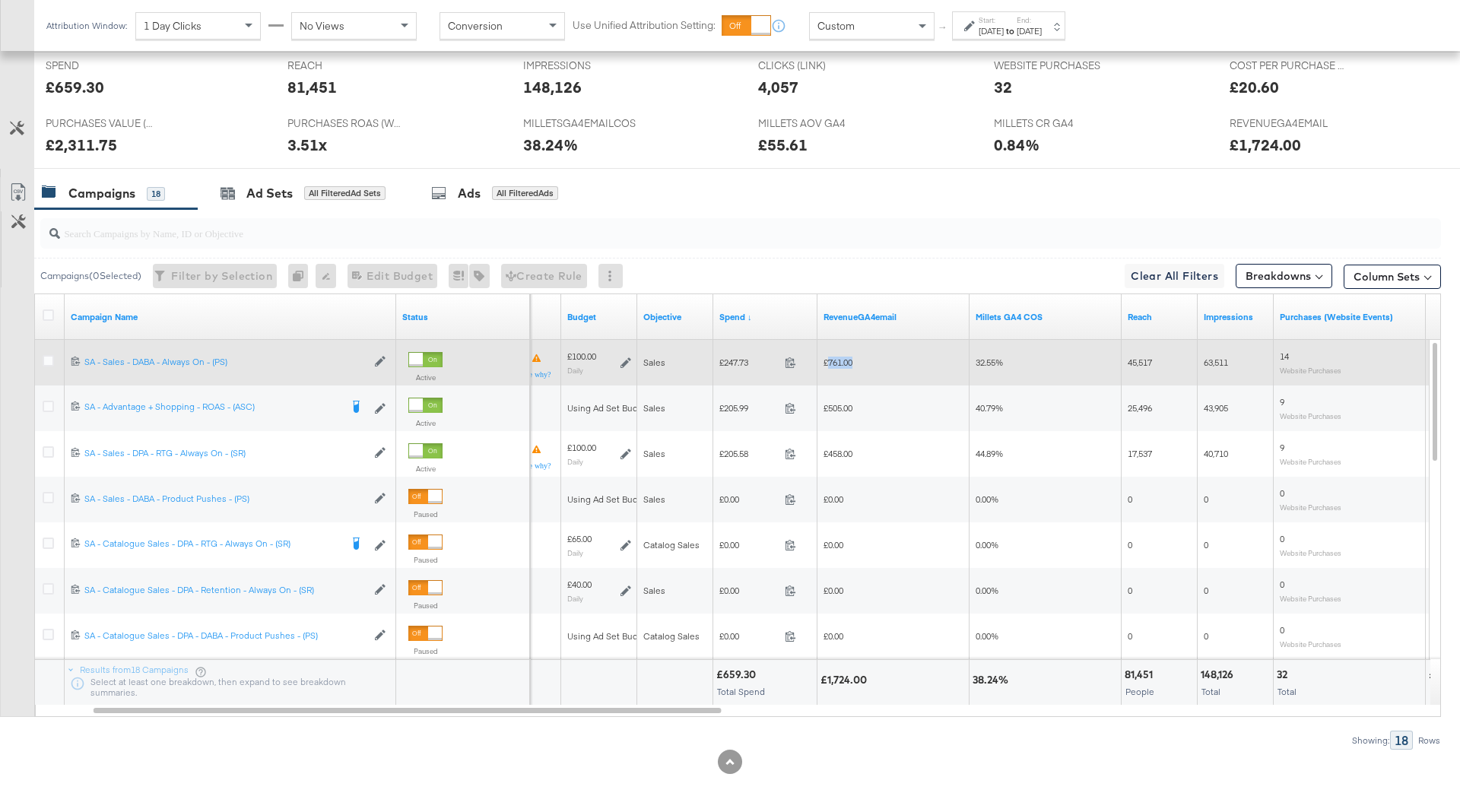
copy span "761.00"
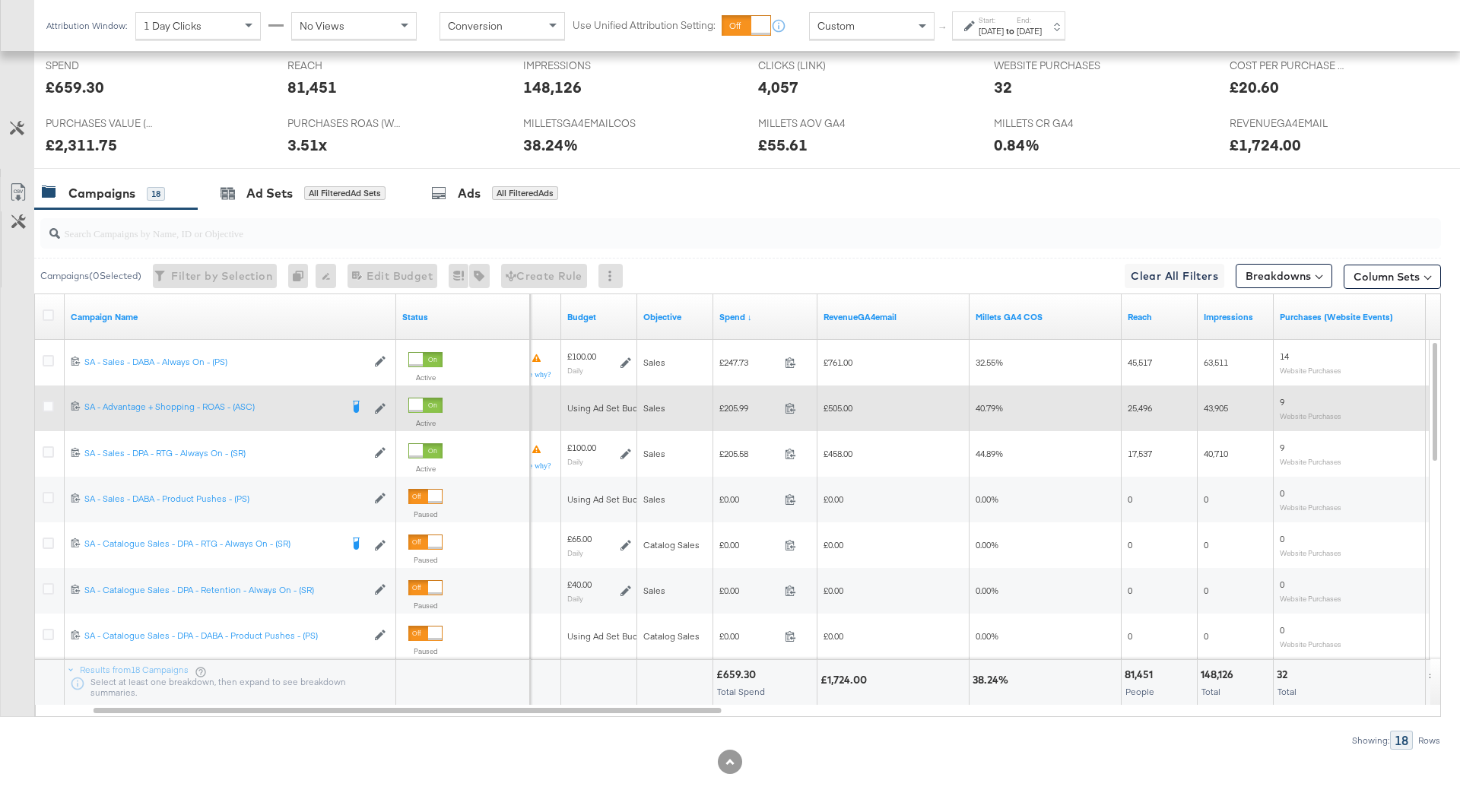
click at [737, 409] on span "£205.99" at bounding box center [748, 408] width 59 height 11
copy span "205.99"
click at [842, 405] on span "£505.00" at bounding box center [838, 408] width 29 height 11
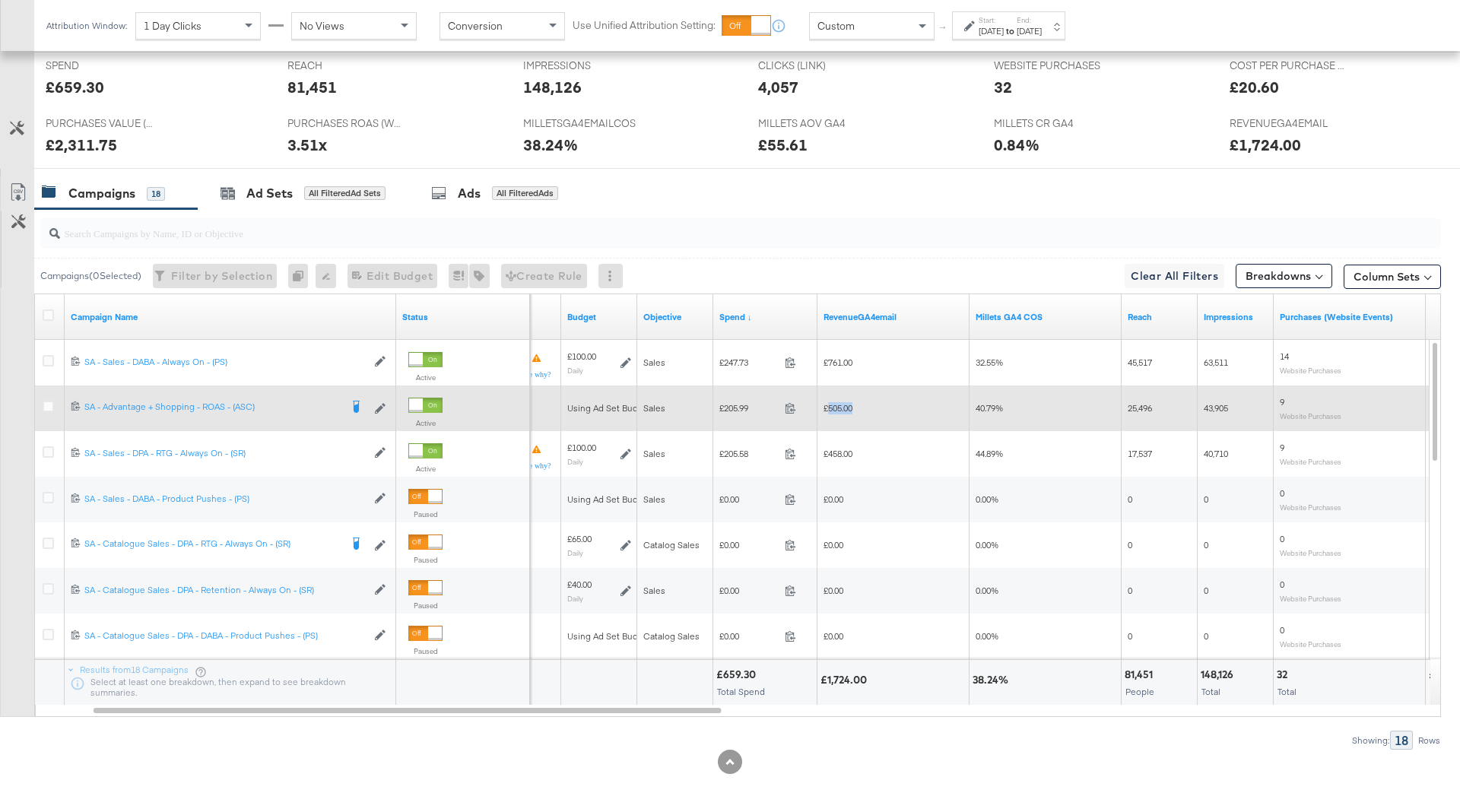
copy span "505.00"
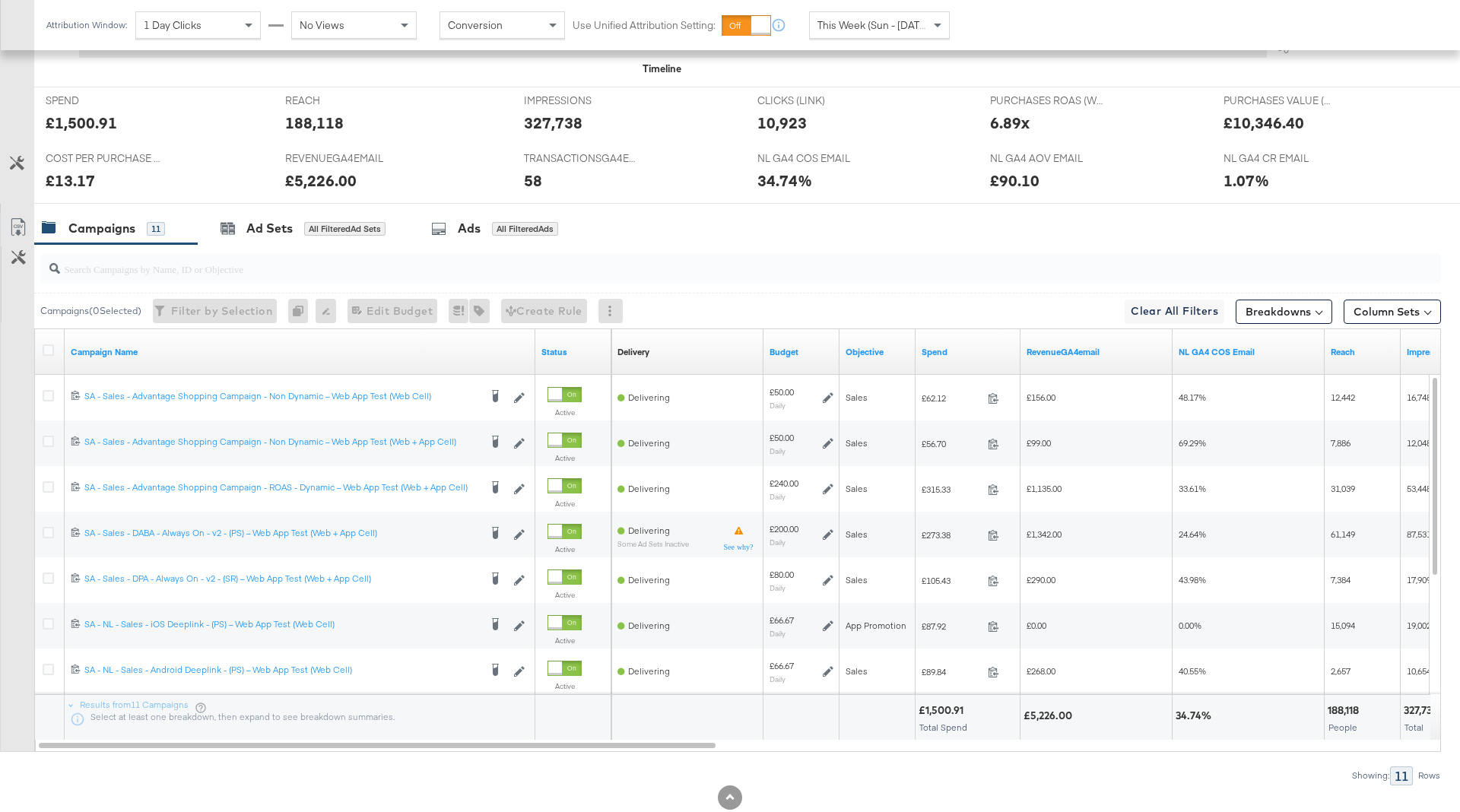
scroll to position [666, 0]
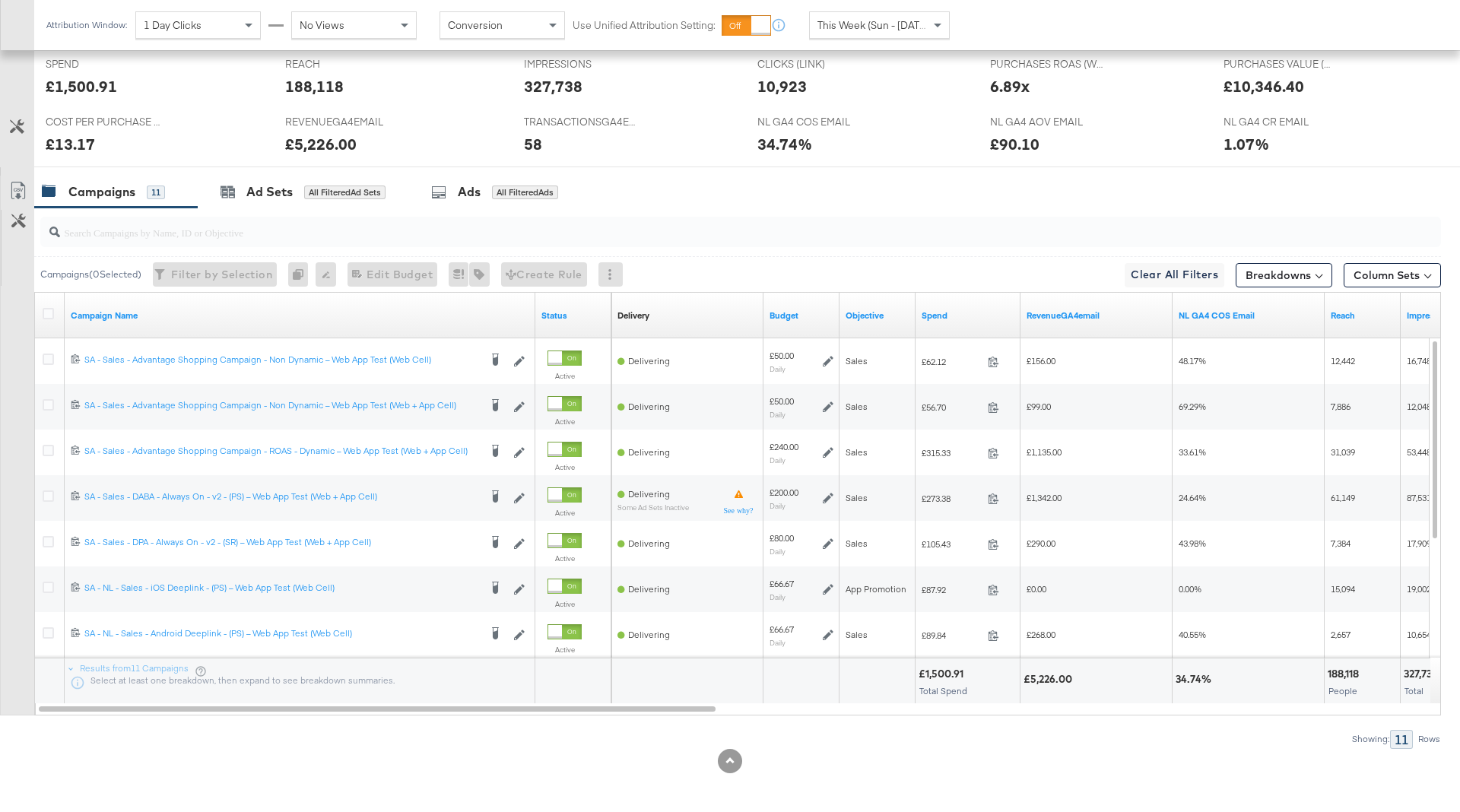
click at [961, 305] on div "Spend" at bounding box center [968, 316] width 105 height 24
click at [961, 319] on div "Spend" at bounding box center [968, 316] width 105 height 24
click at [958, 312] on link "Spend" at bounding box center [968, 316] width 93 height 12
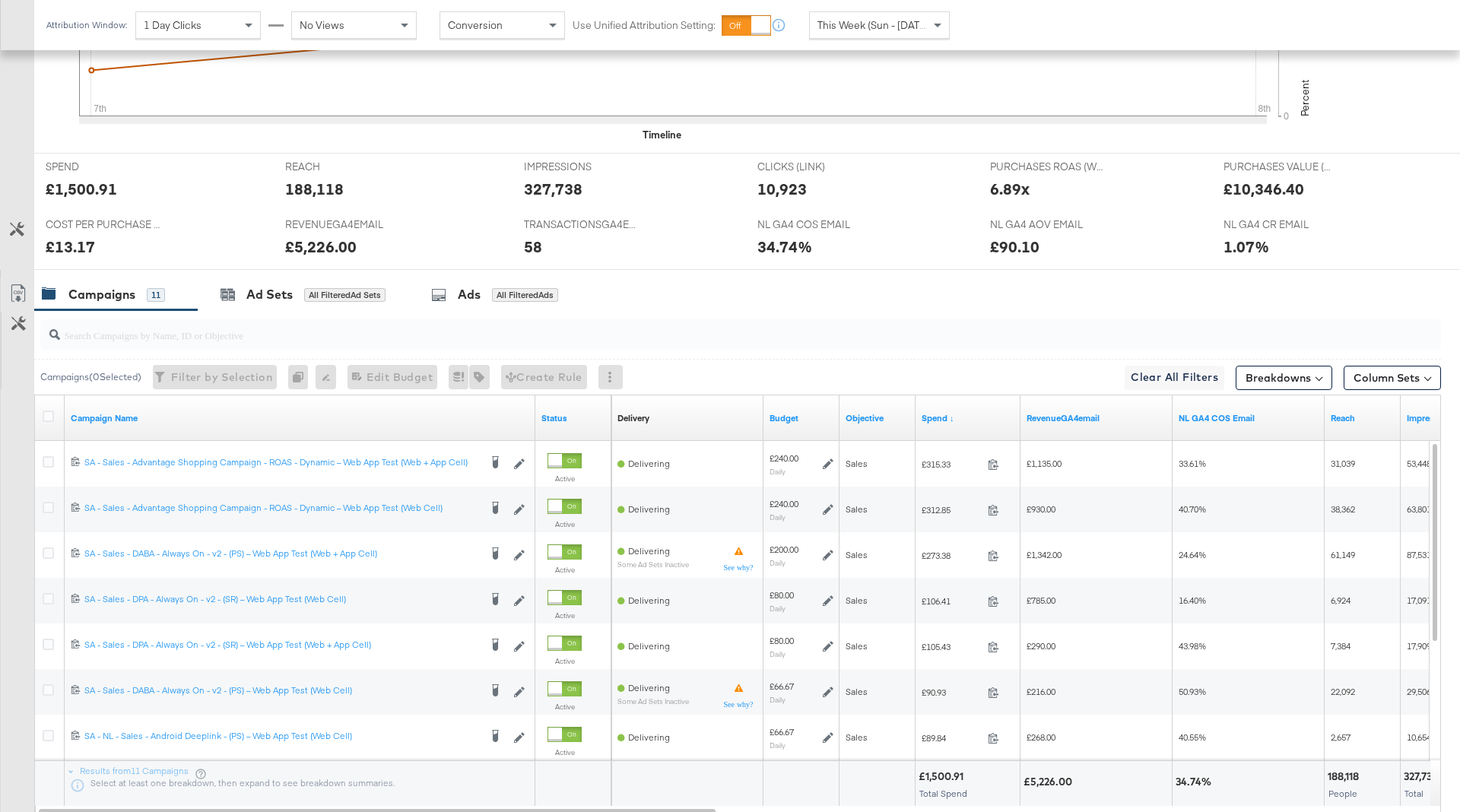
scroll to position [560, 0]
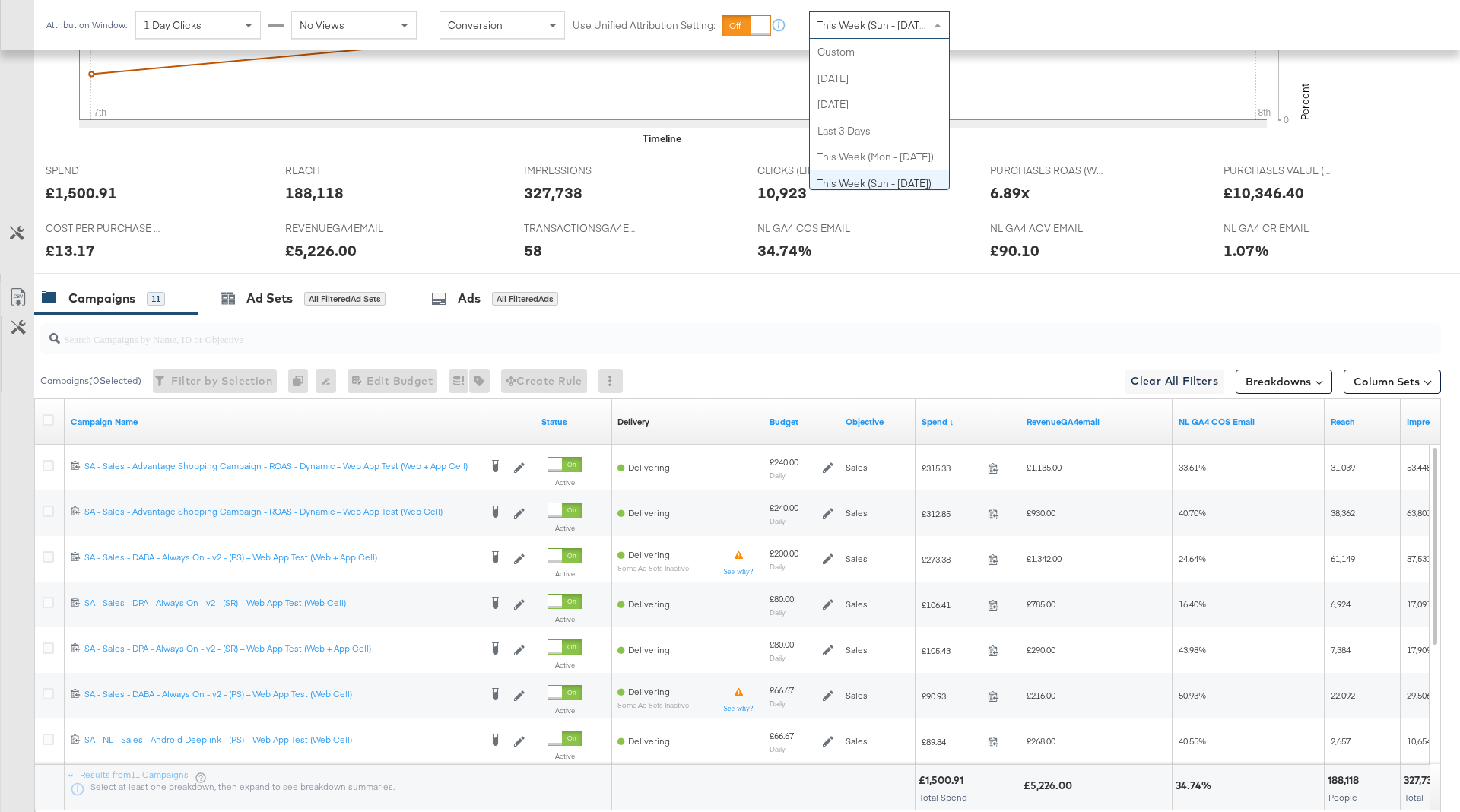
click at [890, 20] on span "This Week (Sun - Today)" at bounding box center [874, 25] width 114 height 14
click at [1004, 30] on div "[DATE]" at bounding box center [991, 31] width 25 height 12
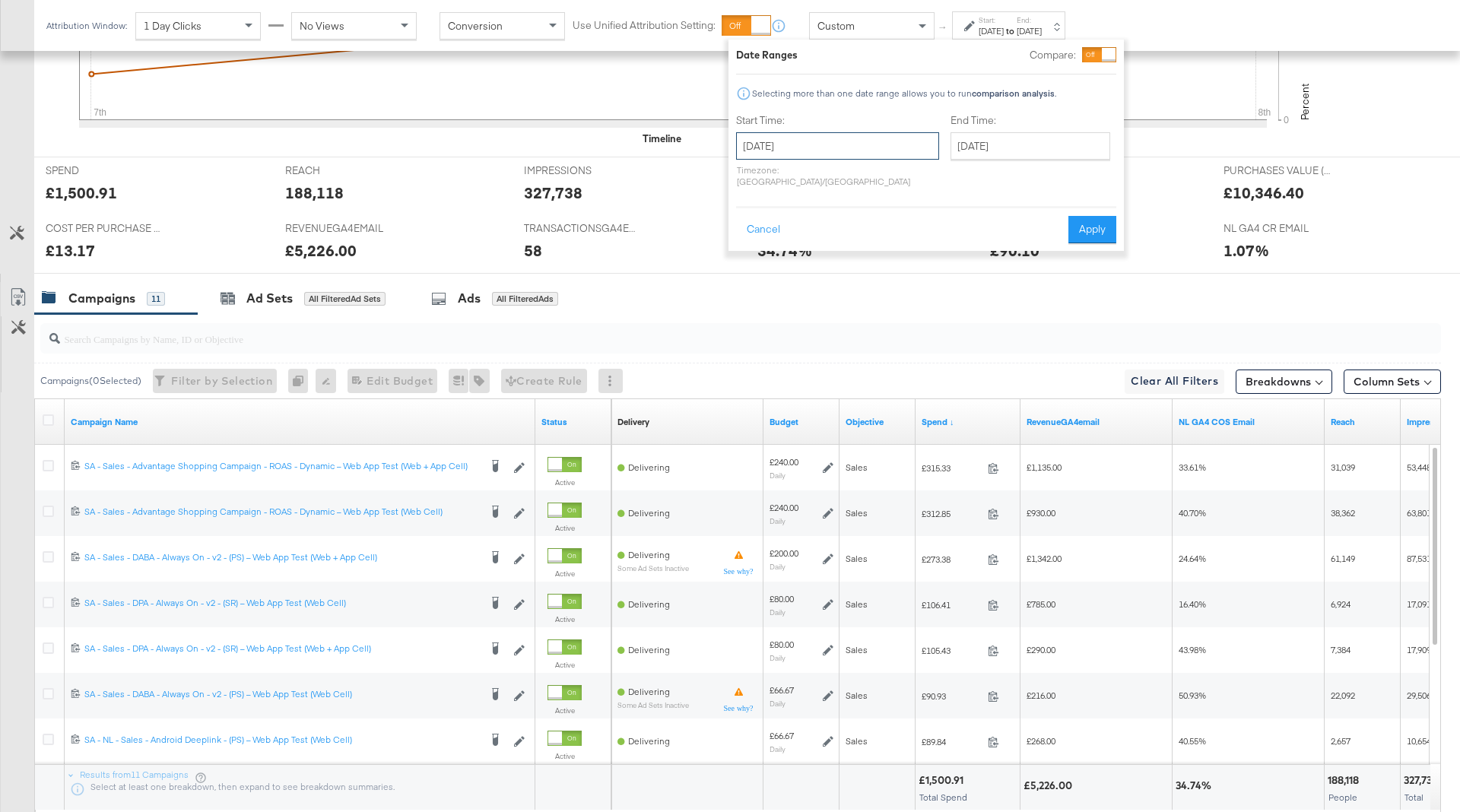
click at [805, 141] on input "[DATE]" at bounding box center [838, 146] width 203 height 28
click at [872, 224] on td "5" at bounding box center [883, 223] width 26 height 22
type input "September 5th 2025"
click at [1090, 225] on button "Apply" at bounding box center [1093, 230] width 48 height 28
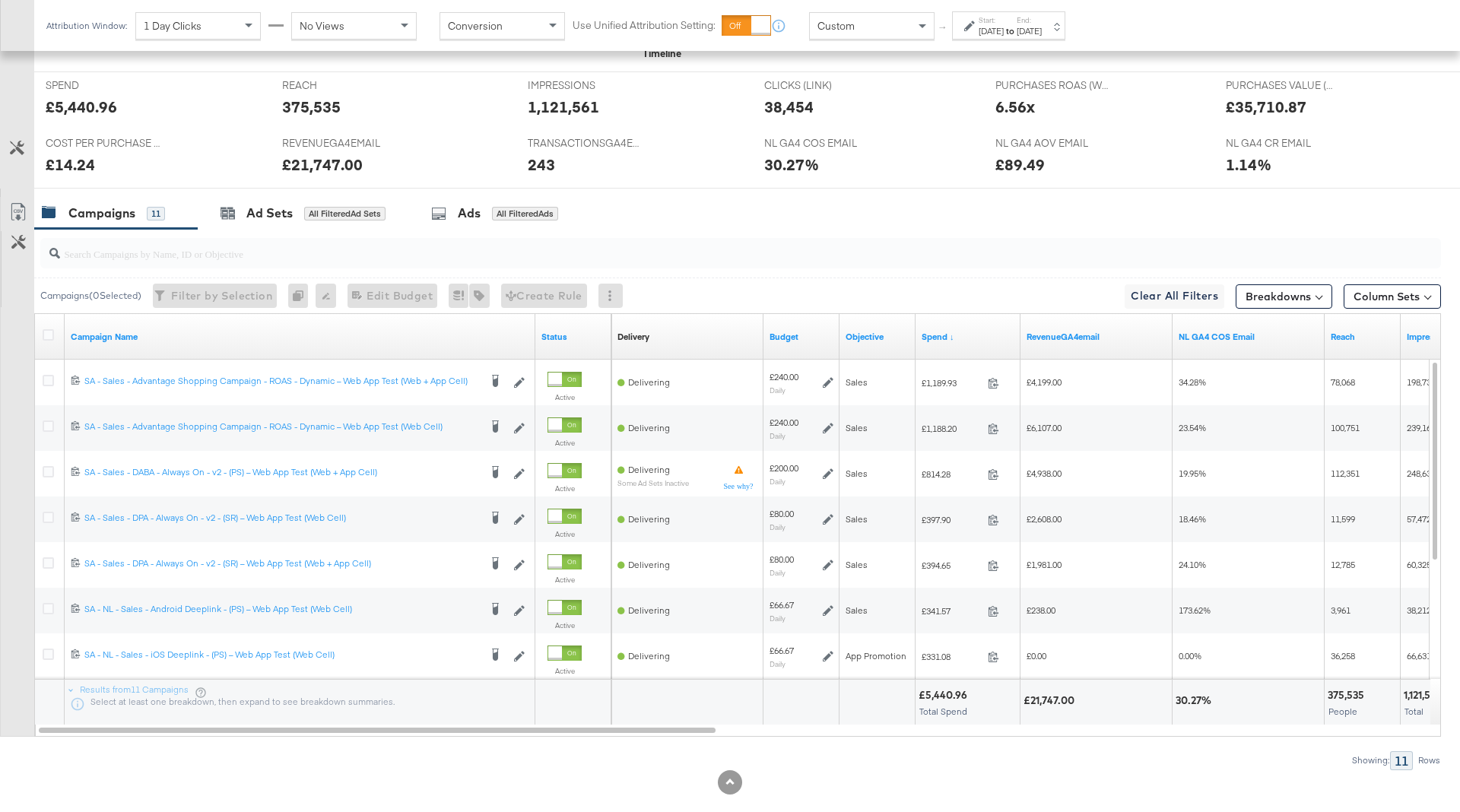
scroll to position [667, 0]
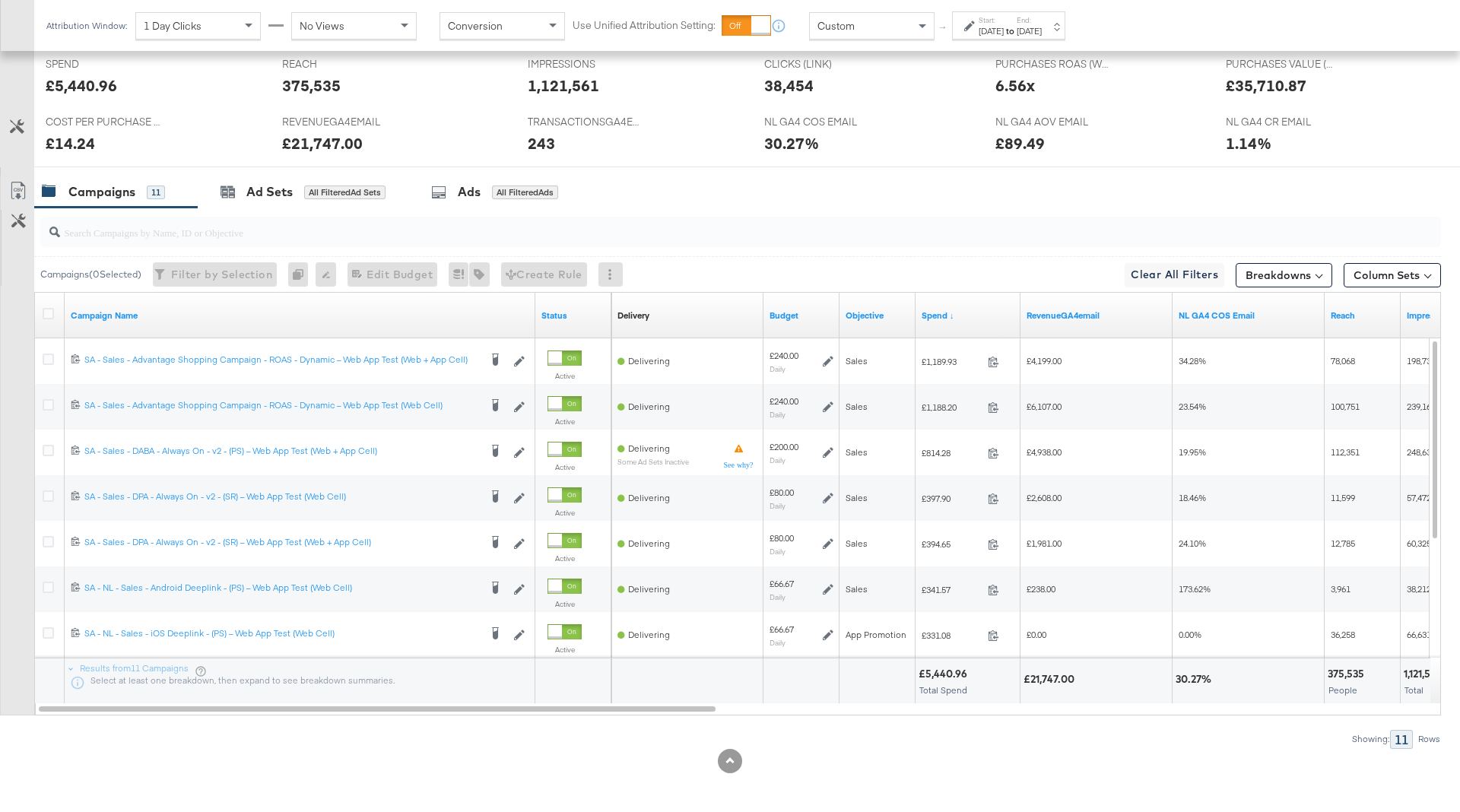
click at [717, 232] on input "search" at bounding box center [687, 226] width 1253 height 29
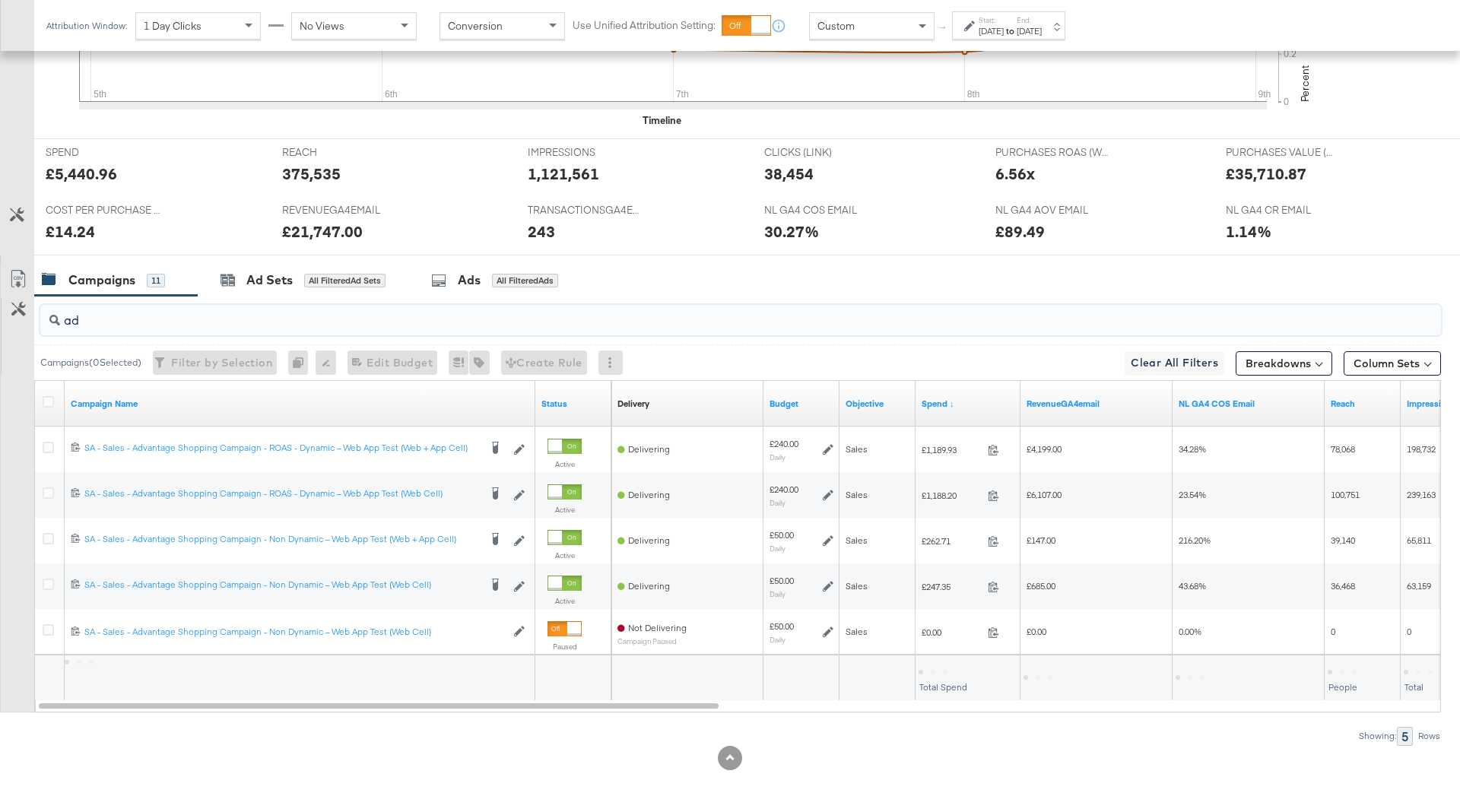
scroll to position [575, 0]
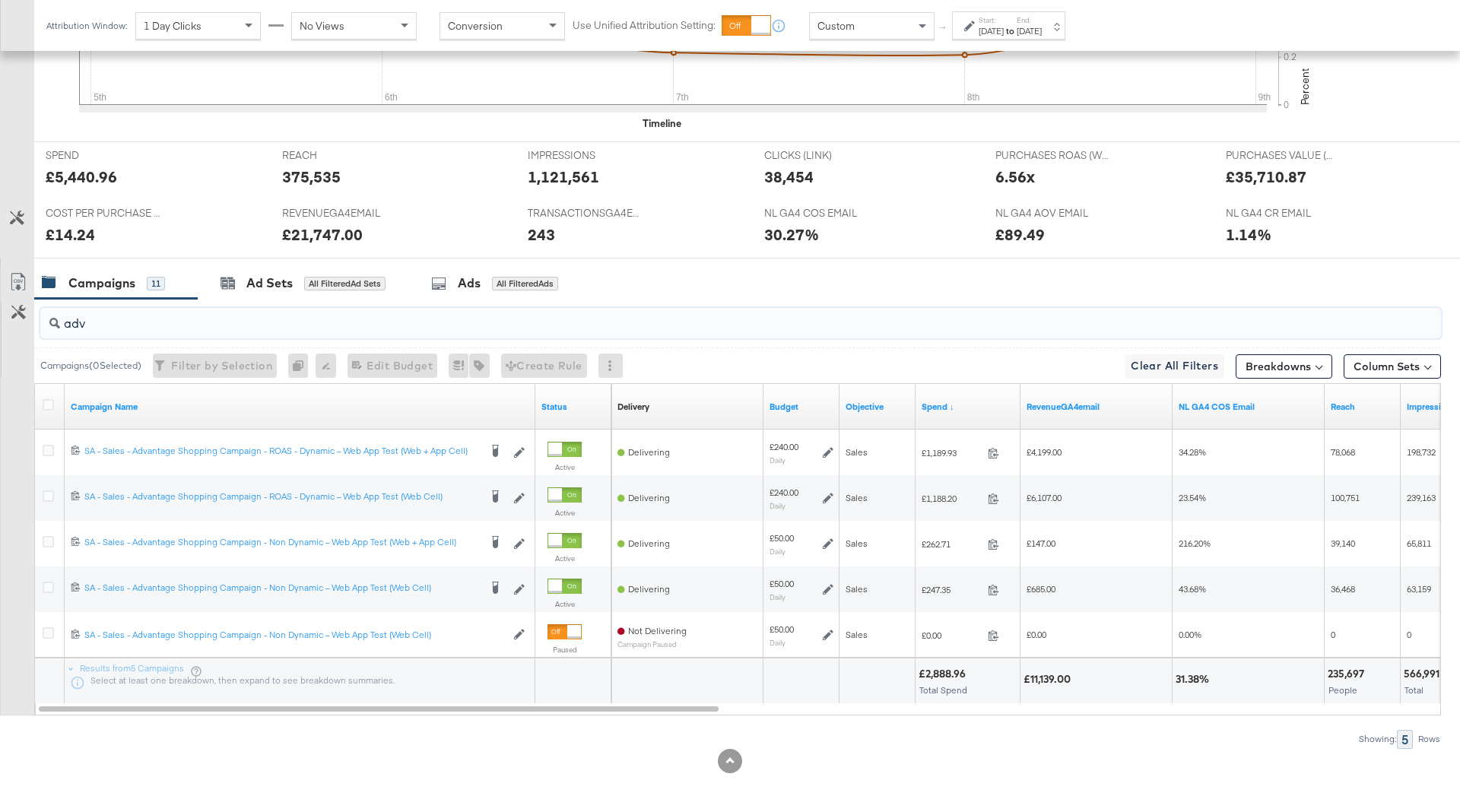
click at [645, 324] on input "adv" at bounding box center [687, 317] width 1253 height 29
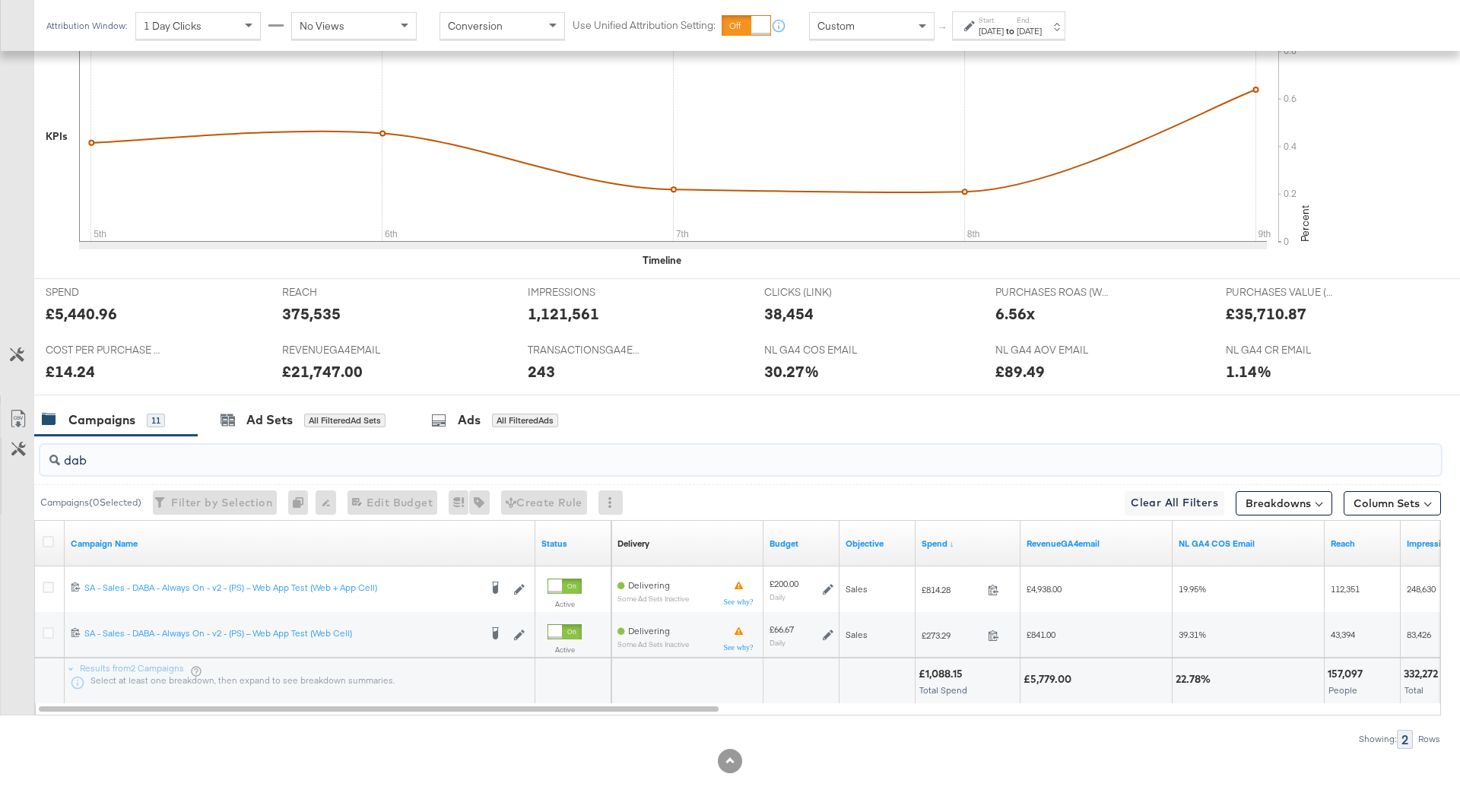
click at [518, 456] on input "dab" at bounding box center [687, 454] width 1253 height 29
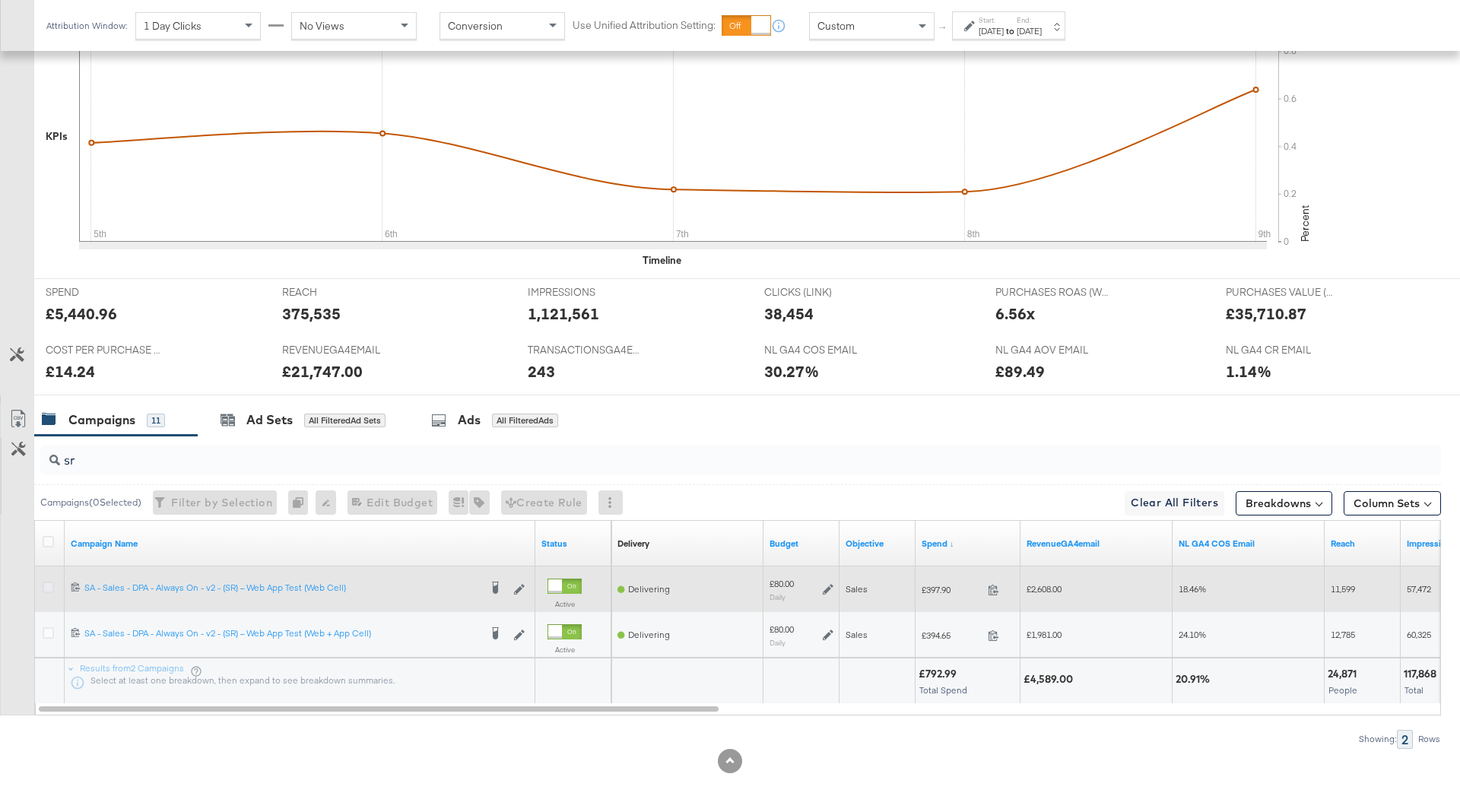
click at [46, 584] on icon at bounding box center [48, 587] width 11 height 11
click at [0, 0] on input "checkbox" at bounding box center [0, 0] width 0 height 0
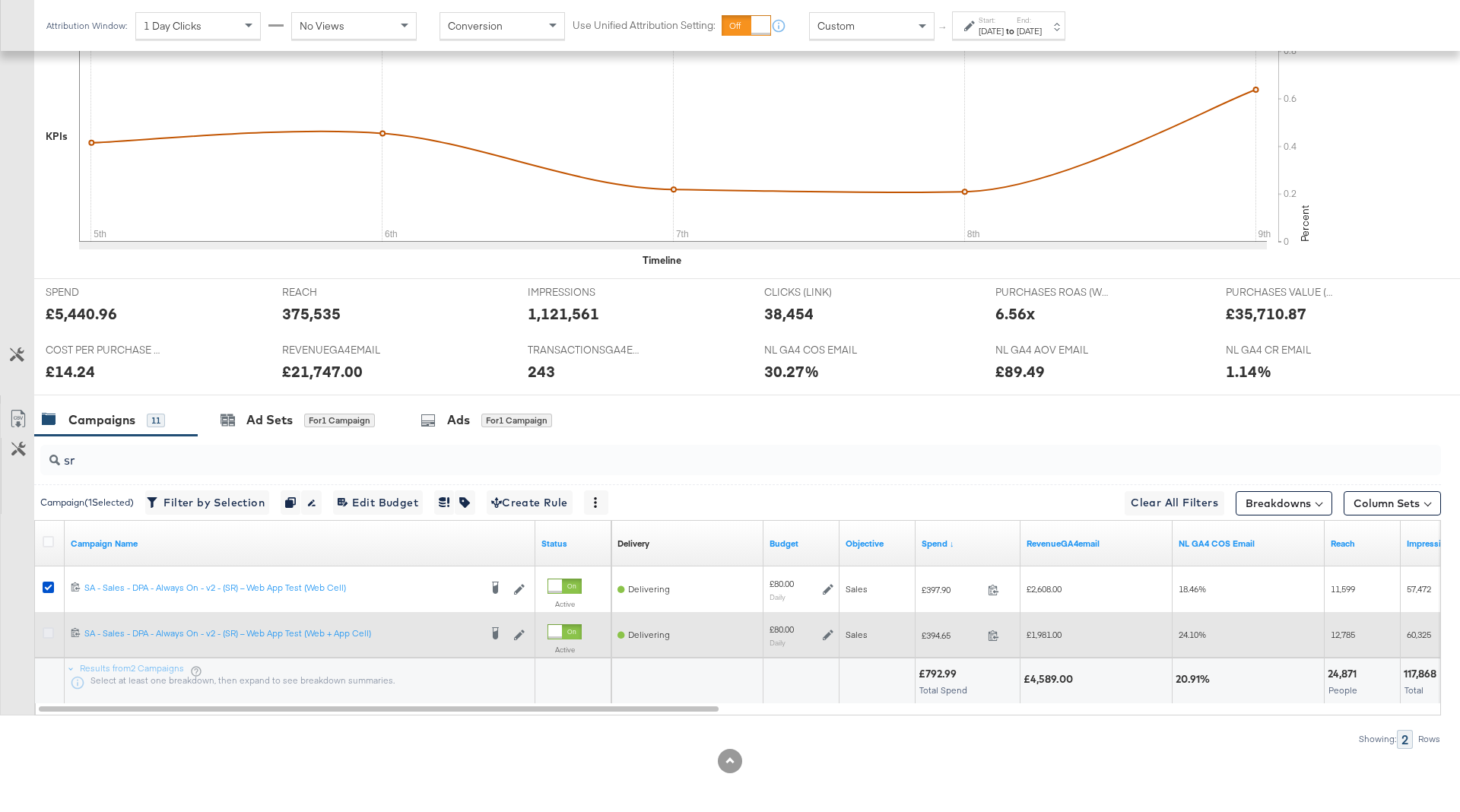
click at [44, 629] on icon at bounding box center [48, 632] width 11 height 11
click at [0, 0] on input "checkbox" at bounding box center [0, 0] width 0 height 0
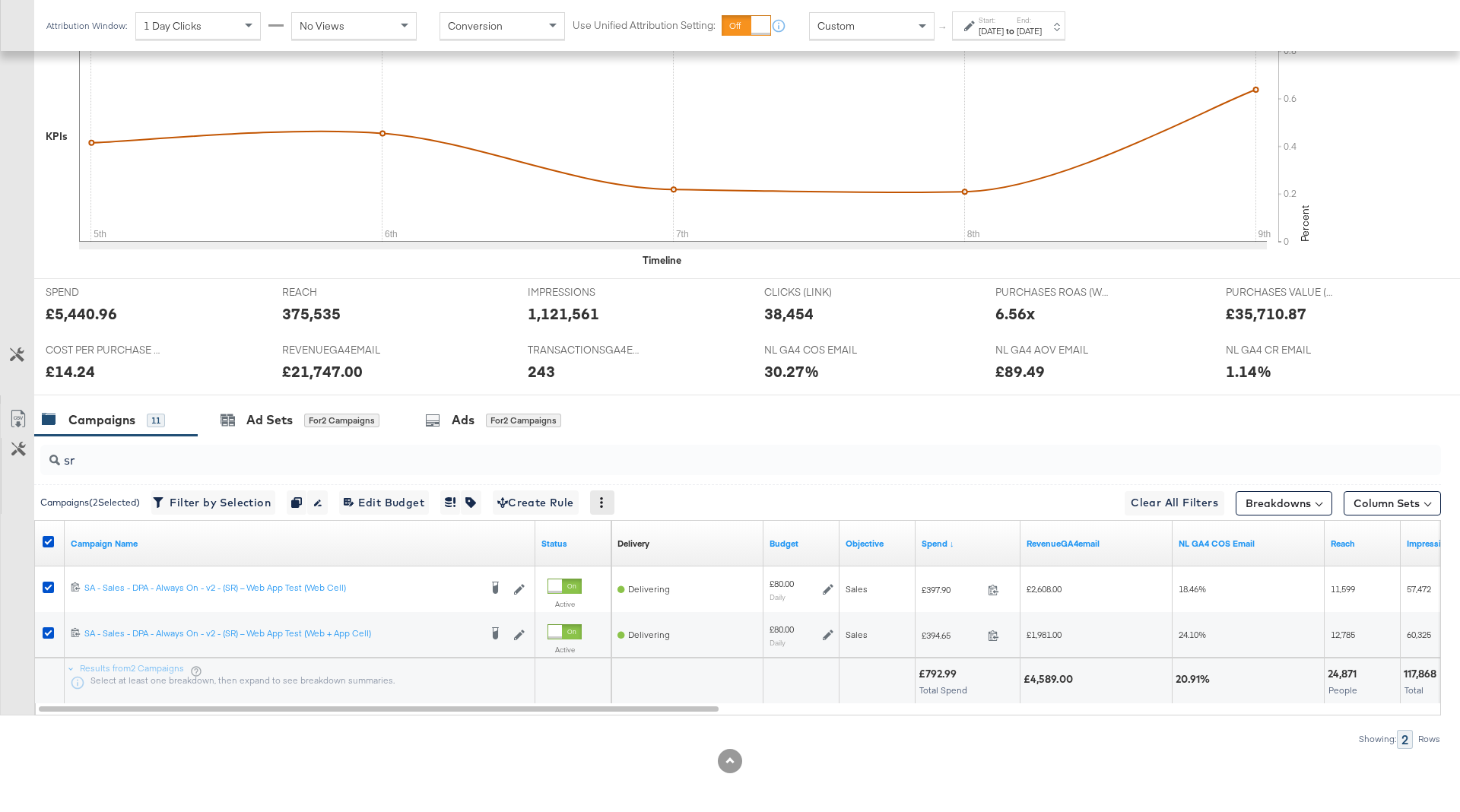
click at [607, 497] on icon at bounding box center [601, 502] width 10 height 10
click at [49, 538] on icon at bounding box center [48, 541] width 11 height 11
click at [0, 0] on input "checkbox" at bounding box center [0, 0] width 0 height 0
click at [91, 454] on input "sr" at bounding box center [687, 454] width 1253 height 29
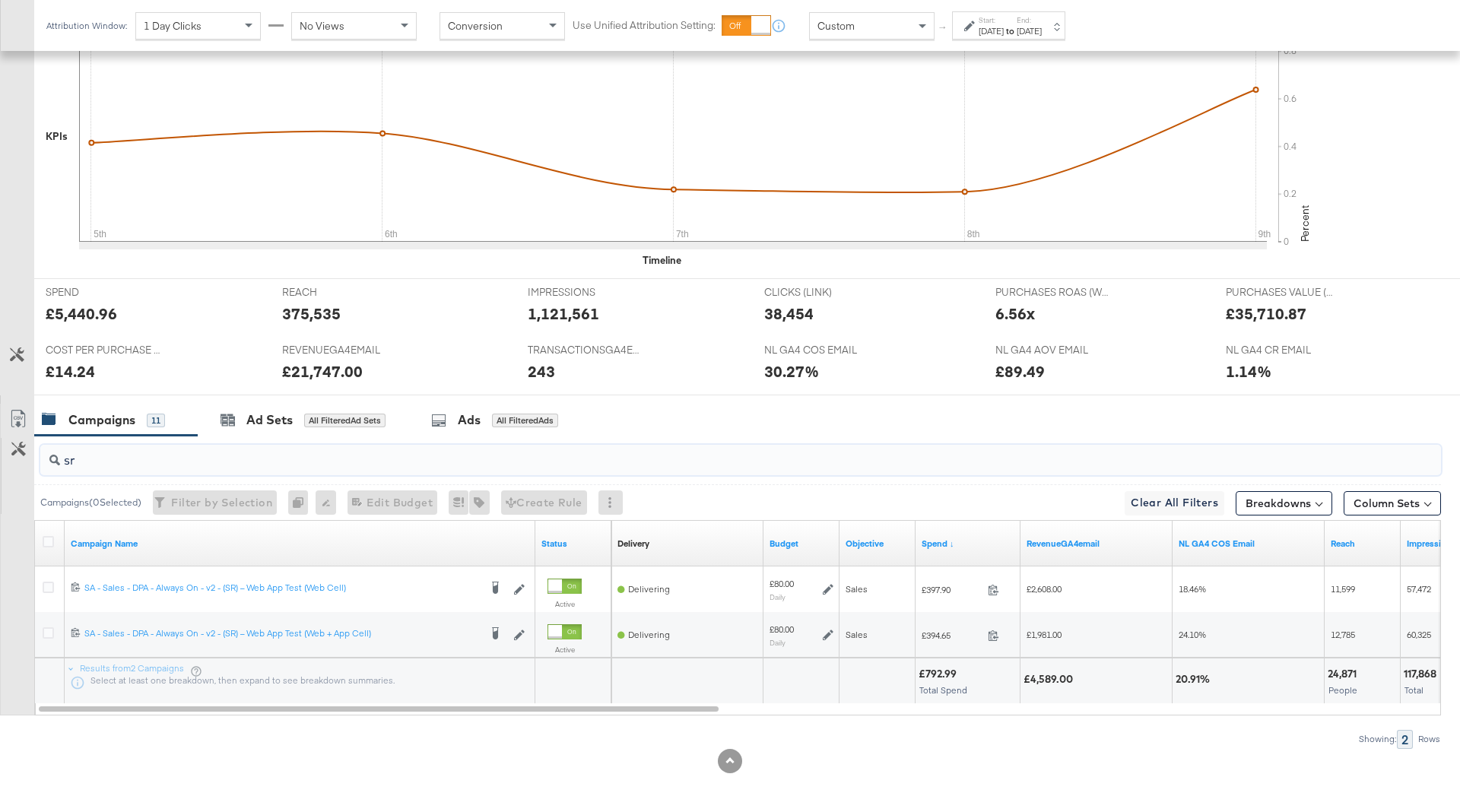
click at [91, 454] on input "sr" at bounding box center [687, 454] width 1253 height 29
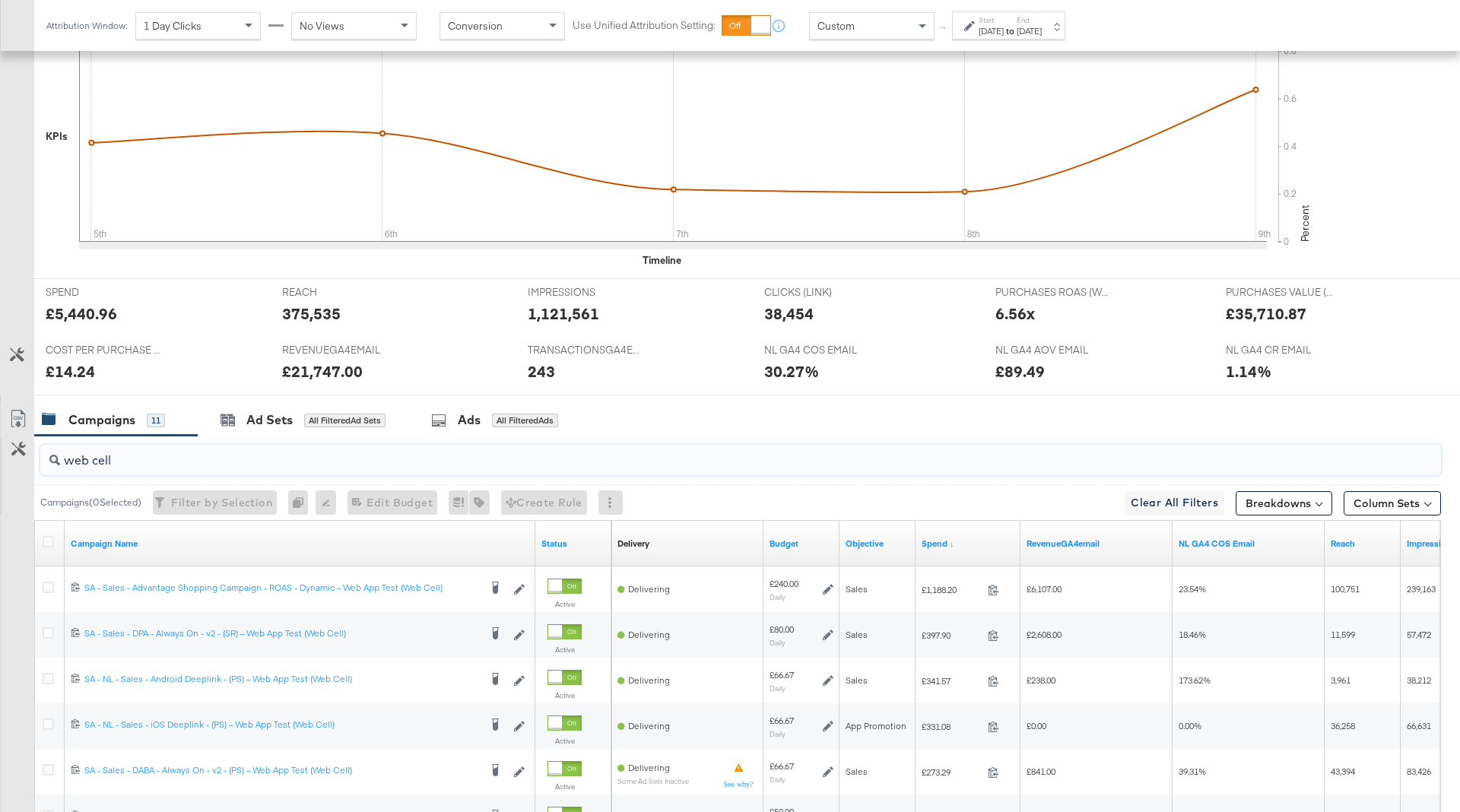
scroll to position [667, 0]
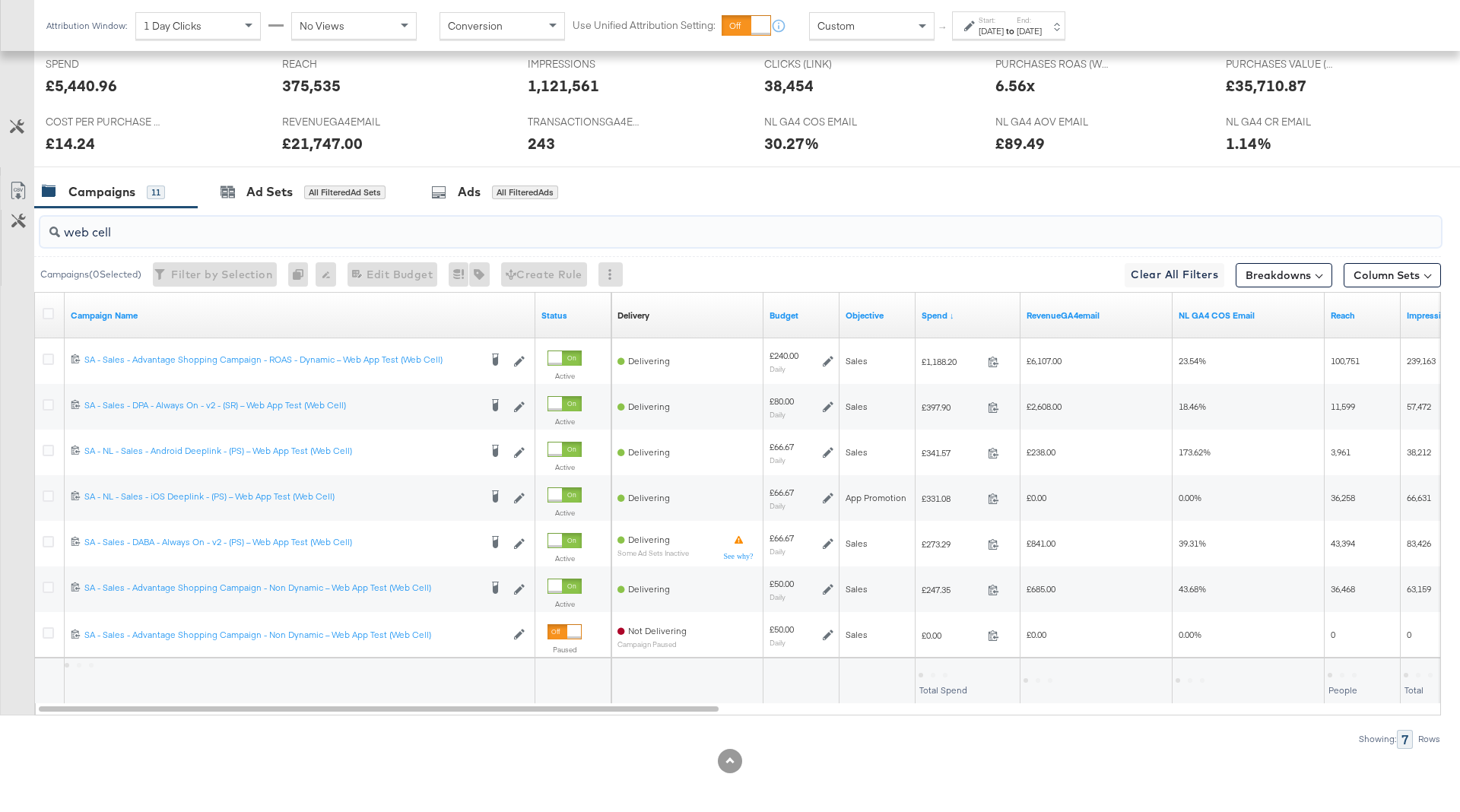
type input "web cell"
click at [46, 302] on div at bounding box center [50, 316] width 28 height 28
click at [46, 309] on icon at bounding box center [48, 313] width 11 height 11
click at [0, 0] on input "checkbox" at bounding box center [0, 0] width 0 height 0
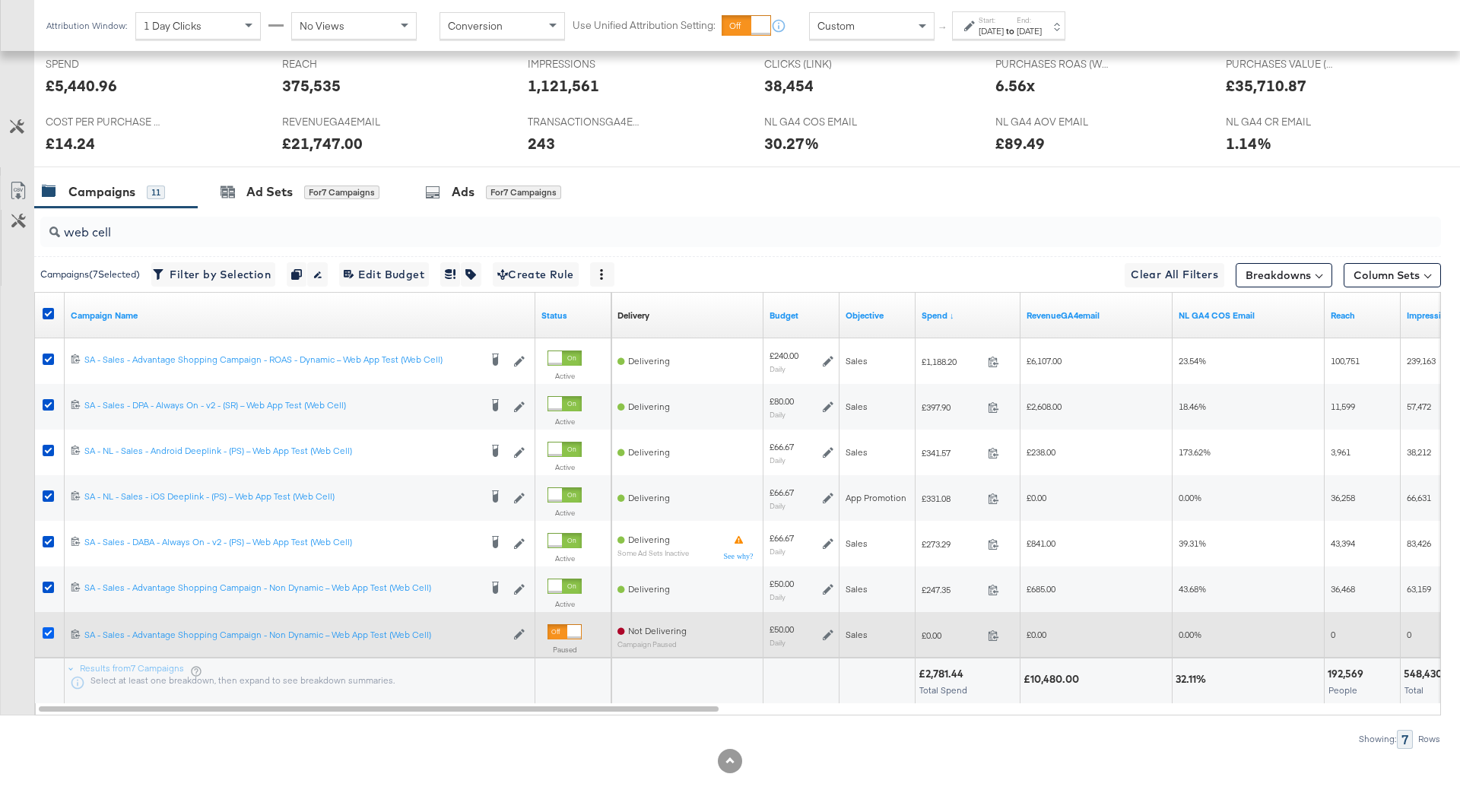
click at [47, 631] on icon at bounding box center [48, 632] width 11 height 11
click at [0, 0] on input "checkbox" at bounding box center [0, 0] width 0 height 0
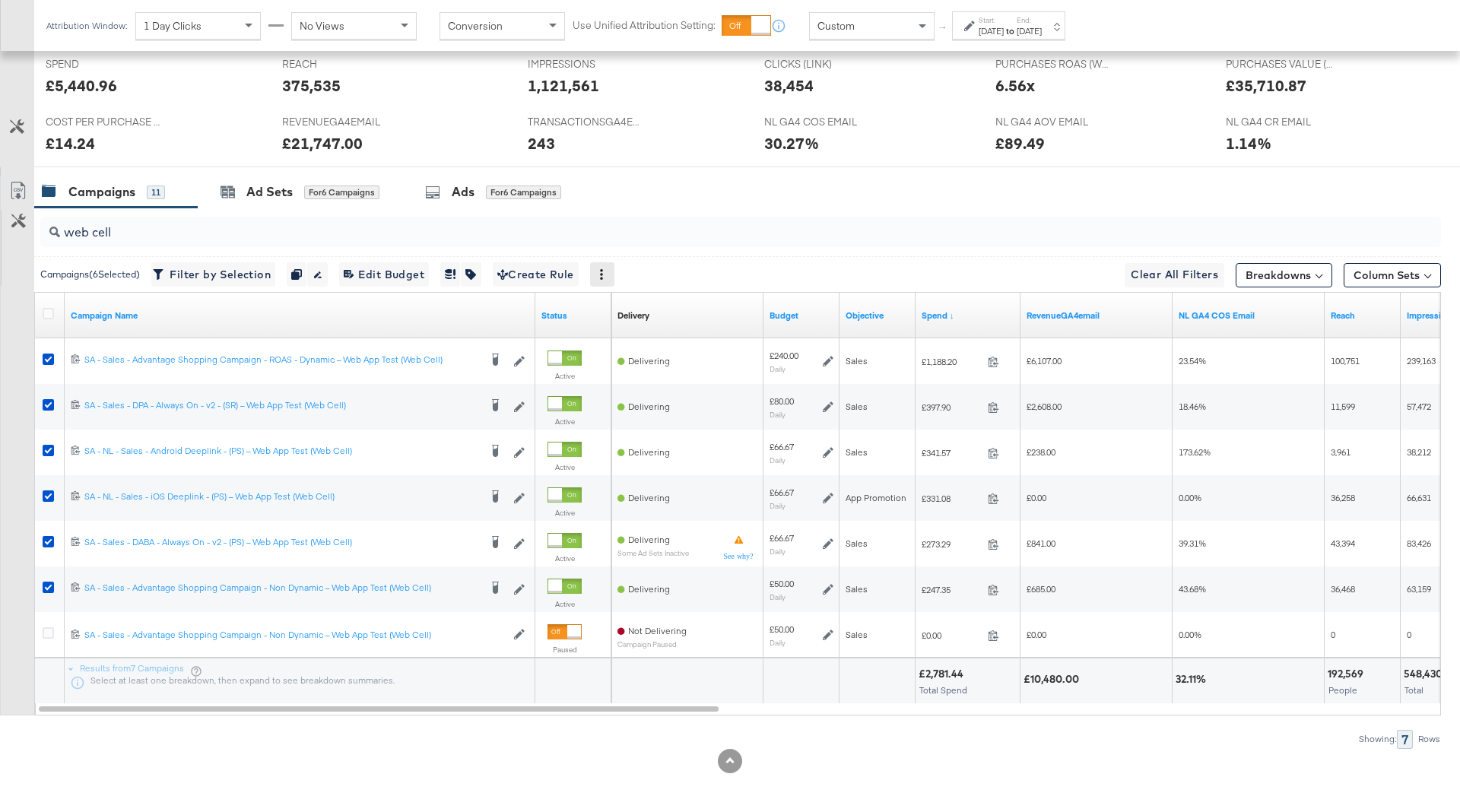
click at [604, 269] on icon at bounding box center [602, 274] width 3 height 10
click at [469, 266] on button "button" at bounding box center [471, 274] width 20 height 24
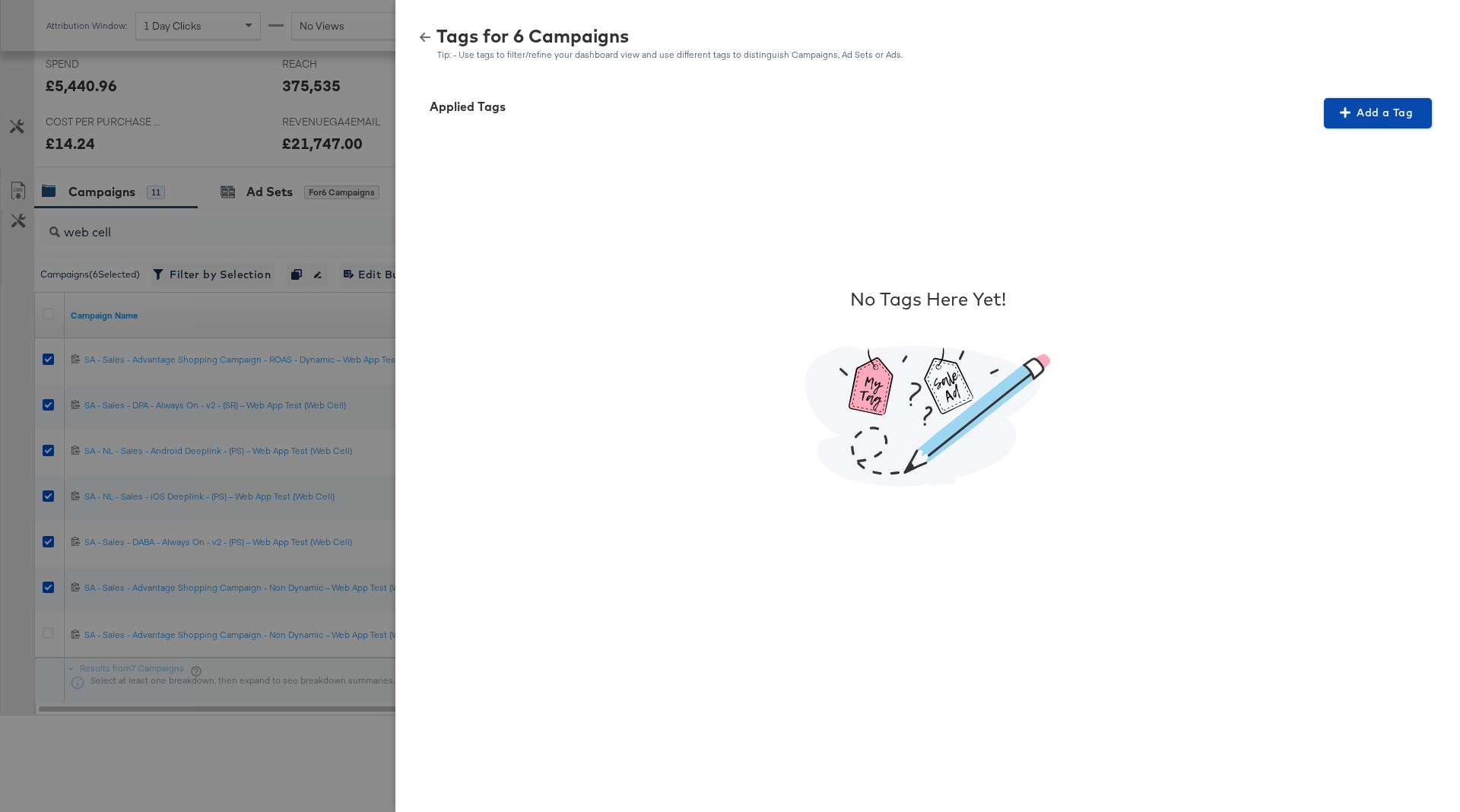
click at [1374, 114] on span "Add a Tag" at bounding box center [1377, 113] width 95 height 19
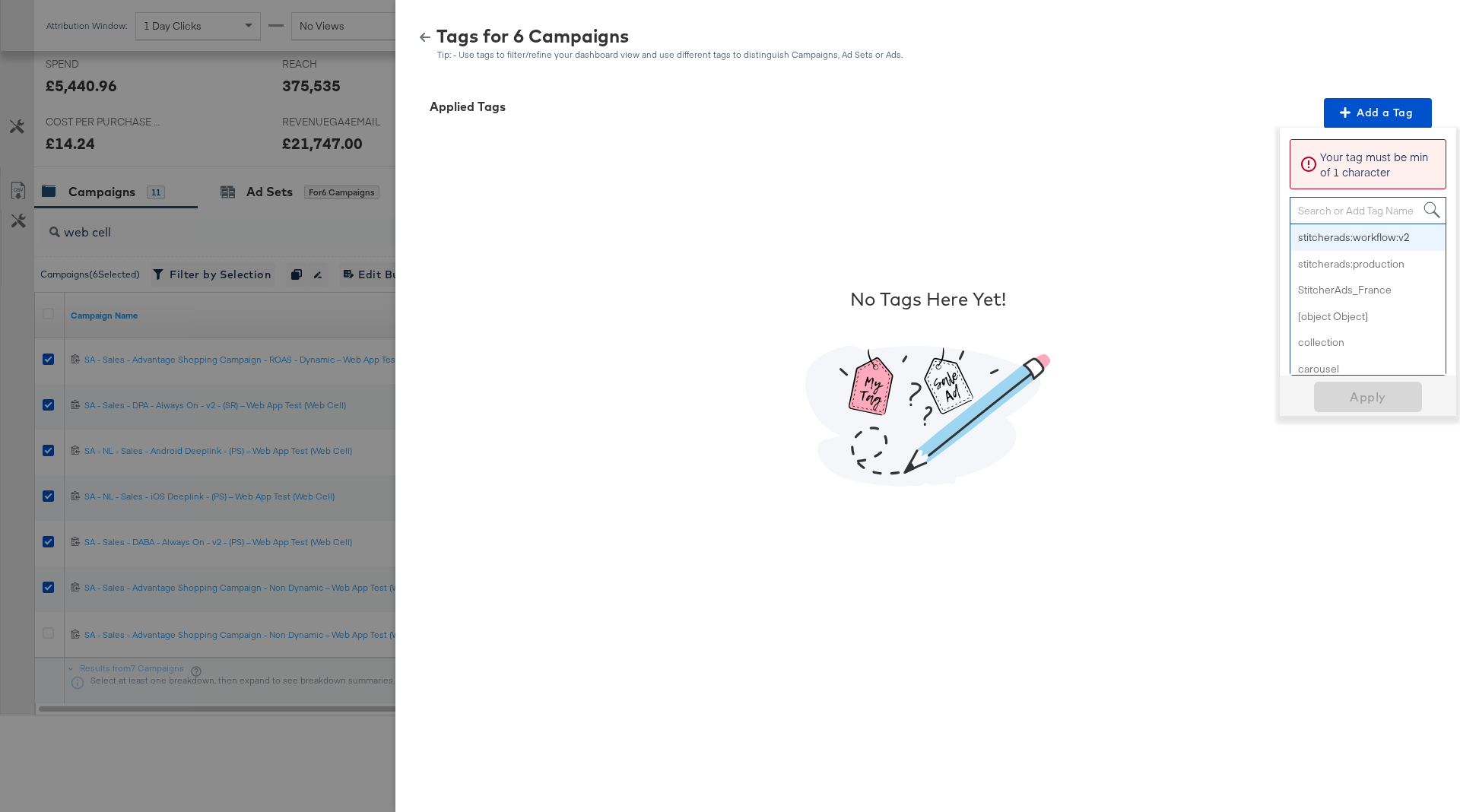
click at [1351, 212] on div "Search or Add Tag Name" at bounding box center [1368, 211] width 155 height 26
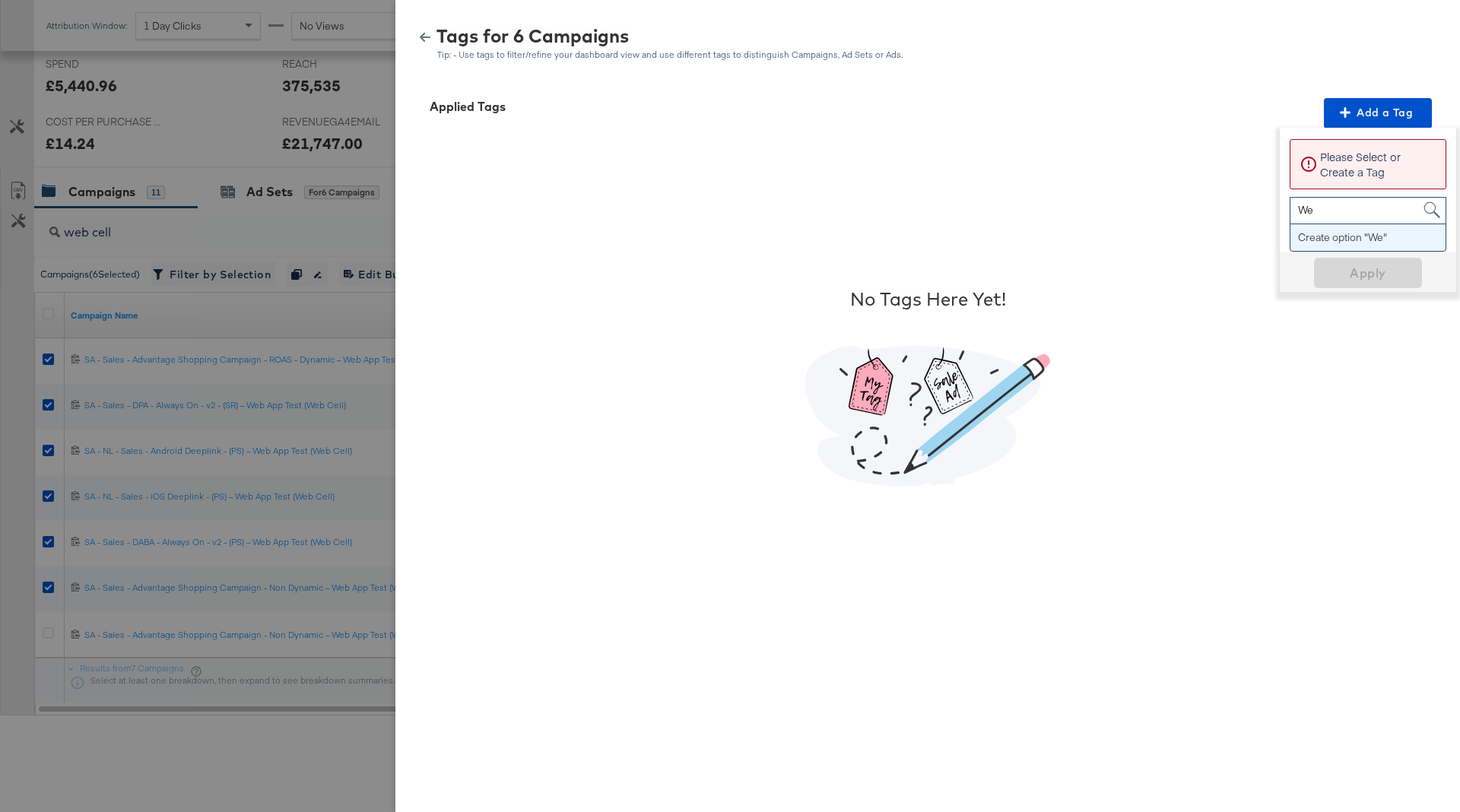
type input "W"
click at [1309, 212] on input "JDNL - Web Cell" at bounding box center [1338, 212] width 80 height 28
type input "JD NL - Web Cell"
click at [1334, 208] on input "JD NL - Web Cell" at bounding box center [1339, 212] width 82 height 28
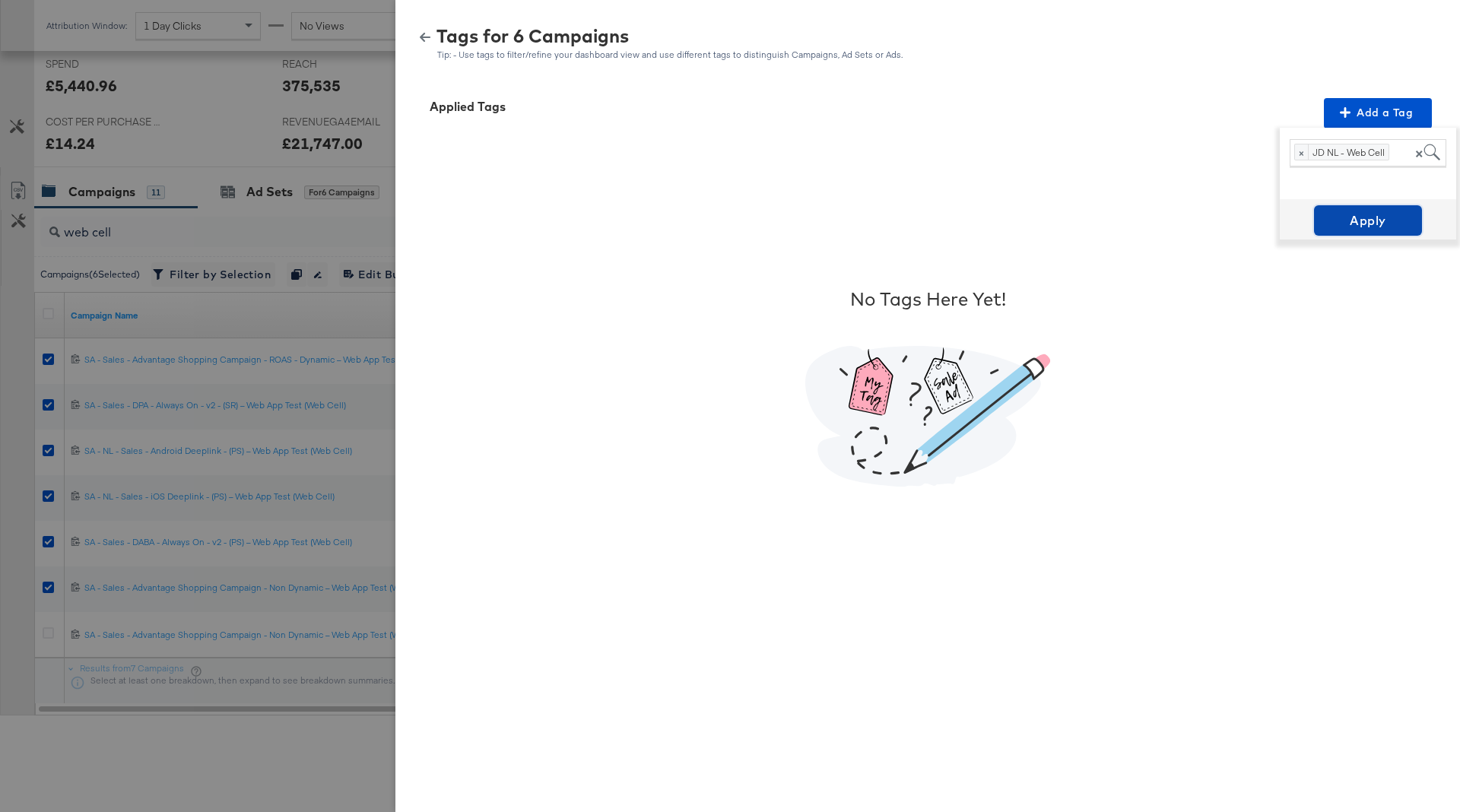
click at [1356, 219] on span "Apply" at bounding box center [1368, 220] width 95 height 22
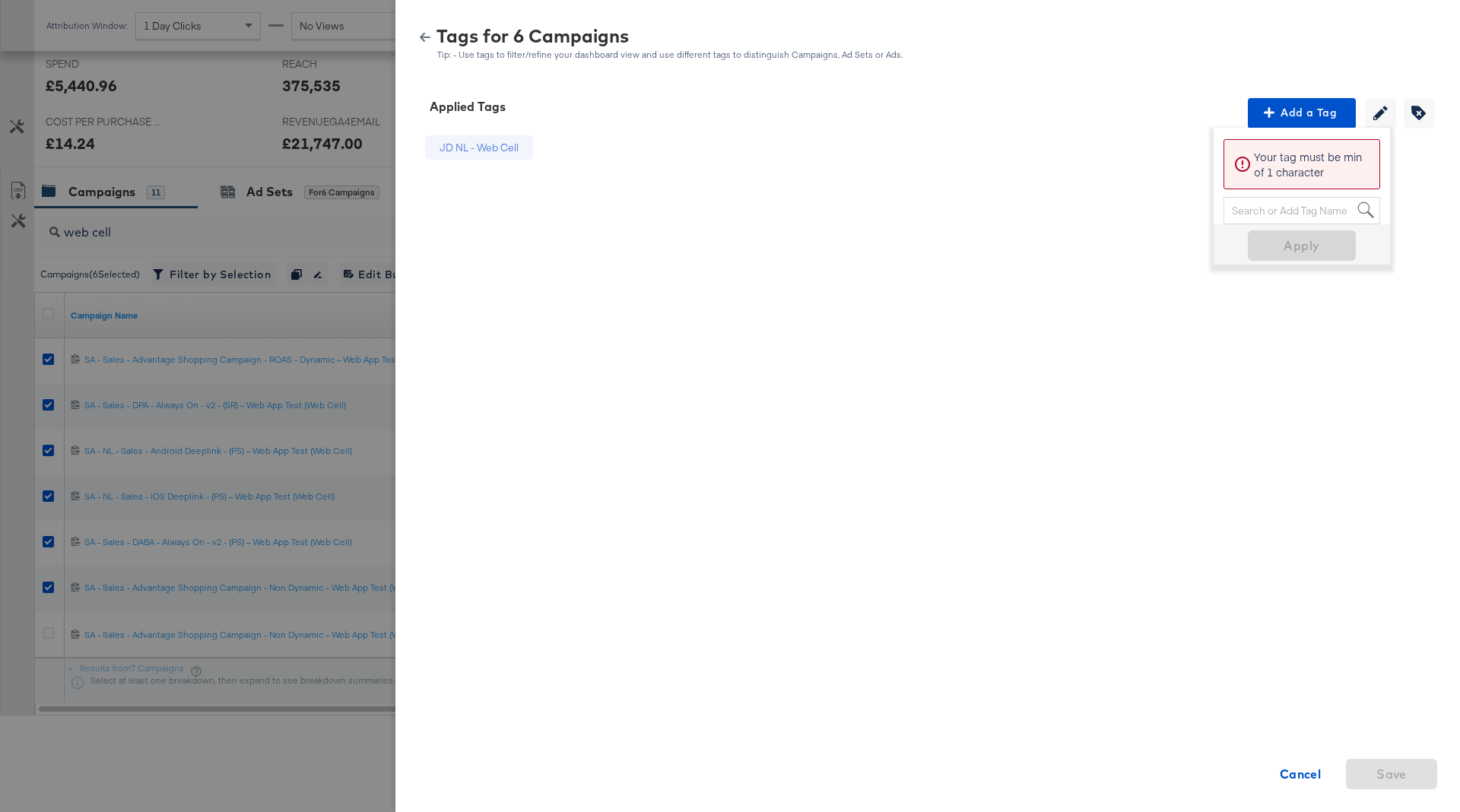
click at [268, 453] on div at bounding box center [730, 406] width 1460 height 812
click at [423, 29] on div "Tags for 6 Campaigns Tip: - Use tags to filter/refine your dashboard view and u…" at bounding box center [927, 44] width 1028 height 33
click at [423, 33] on icon "button" at bounding box center [425, 37] width 10 height 9
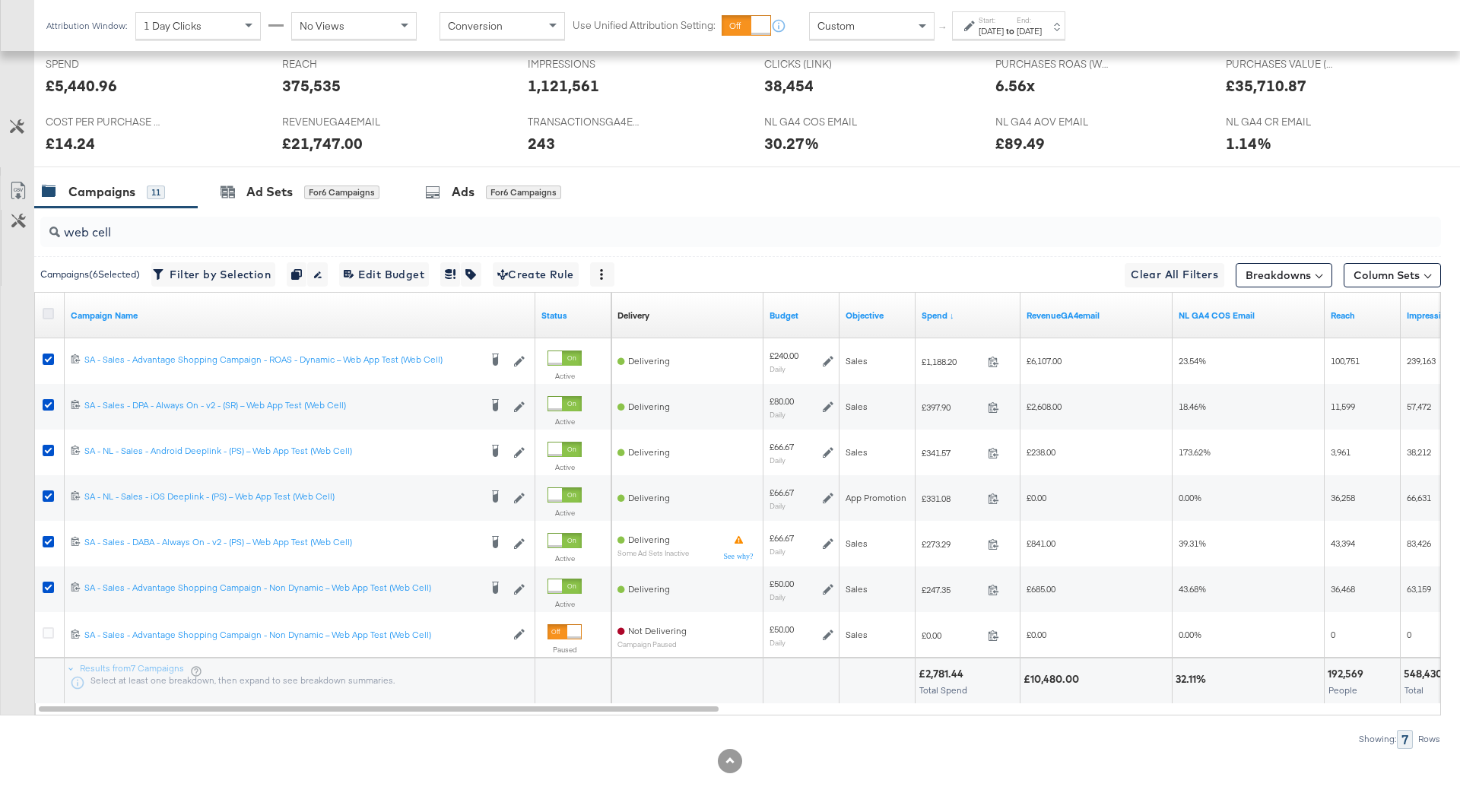
click at [46, 309] on icon at bounding box center [48, 313] width 11 height 11
click at [0, 0] on input "checkbox" at bounding box center [0, 0] width 0 height 0
click at [105, 233] on input "web cell" at bounding box center [687, 226] width 1253 height 29
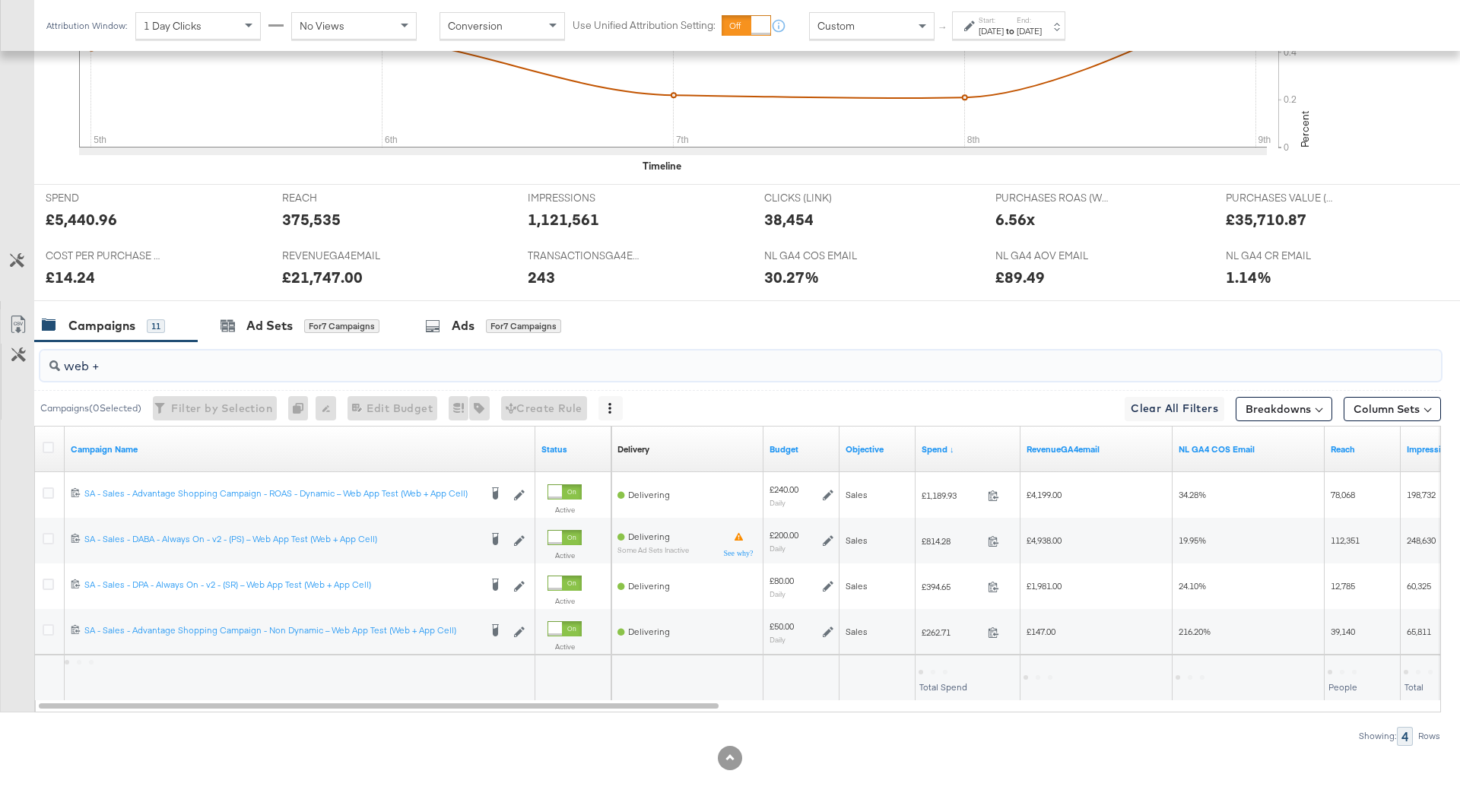
scroll to position [530, 0]
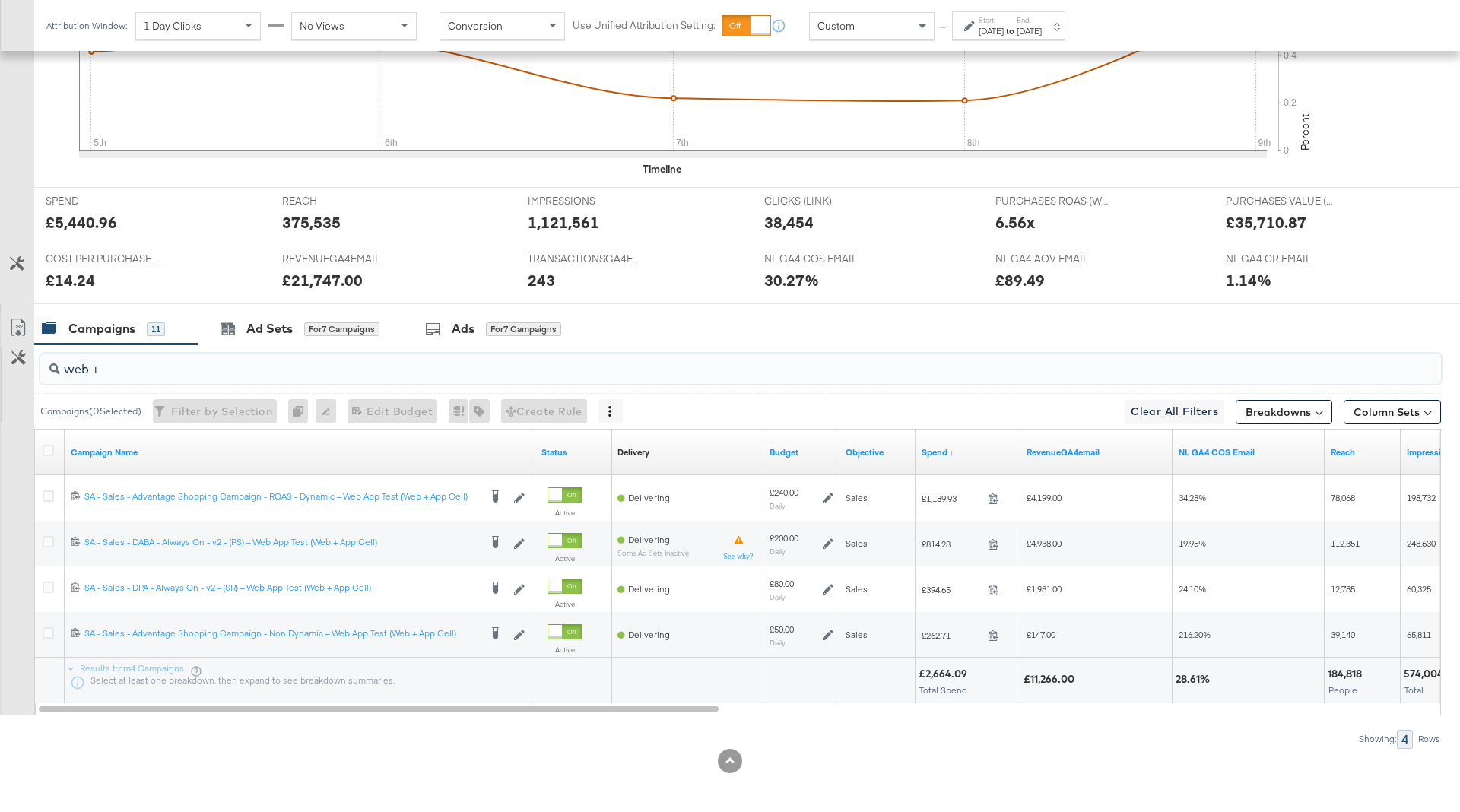
type input "web +"
click at [48, 440] on div at bounding box center [50, 452] width 28 height 28
click at [45, 450] on icon at bounding box center [48, 450] width 11 height 11
click at [0, 0] on input "checkbox" at bounding box center [0, 0] width 0 height 0
click at [48, 451] on icon at bounding box center [48, 450] width 11 height 11
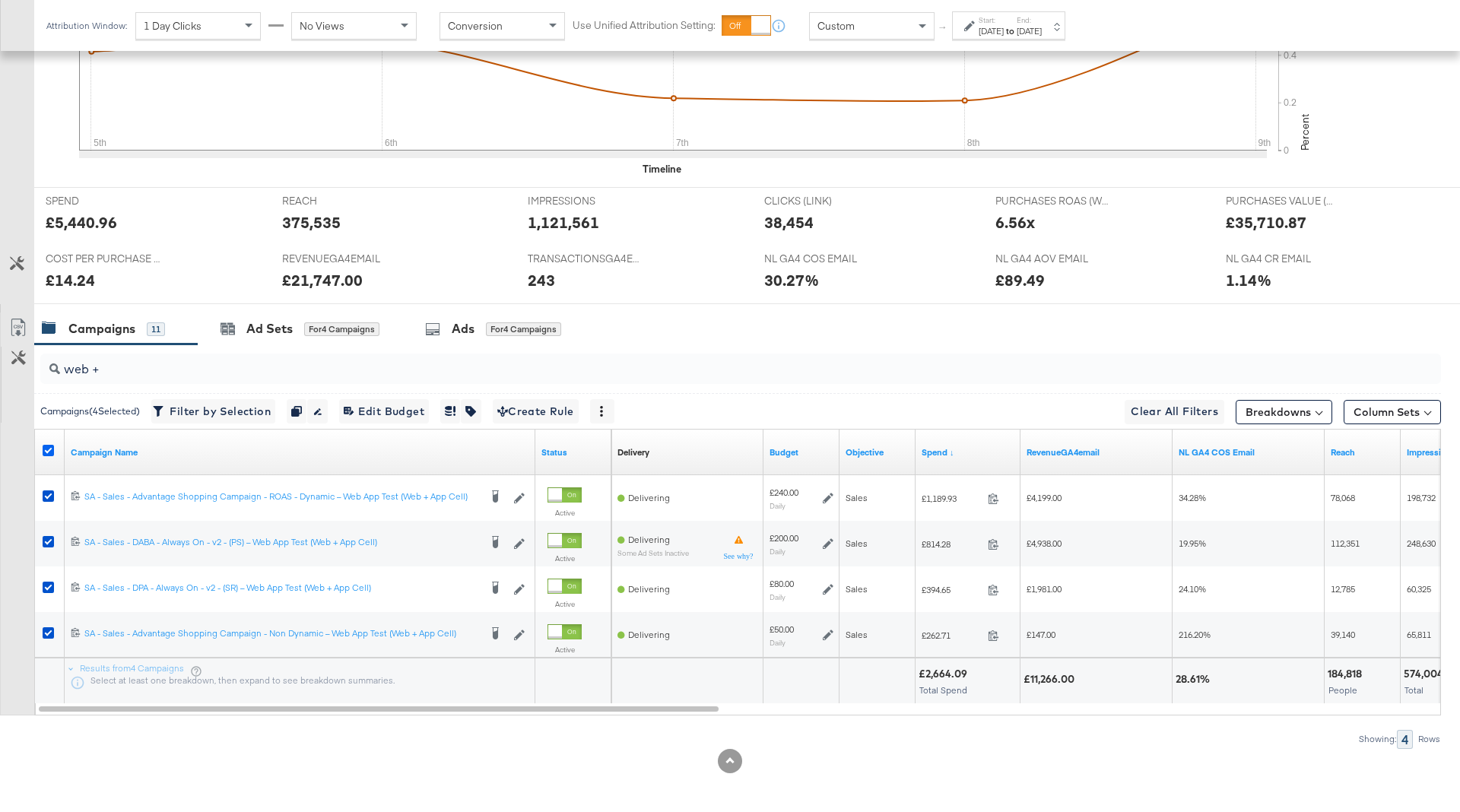
click at [0, 0] on input "checkbox" at bounding box center [0, 0] width 0 height 0
click at [48, 451] on icon at bounding box center [48, 450] width 11 height 11
click at [0, 0] on input "checkbox" at bounding box center [0, 0] width 0 height 0
click at [473, 407] on icon "button" at bounding box center [471, 411] width 10 height 10
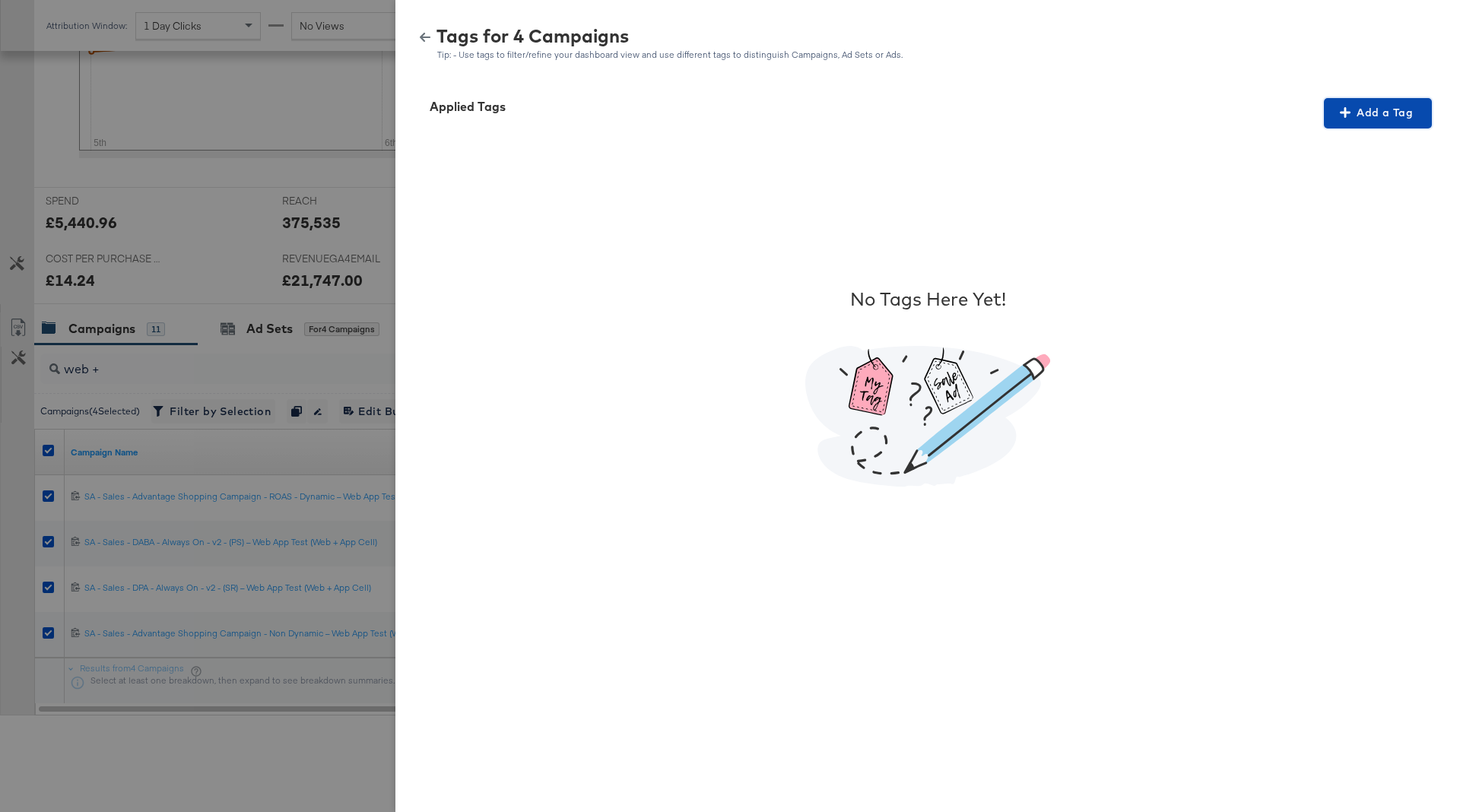
click at [1392, 108] on span "Add a Tag" at bounding box center [1377, 113] width 95 height 19
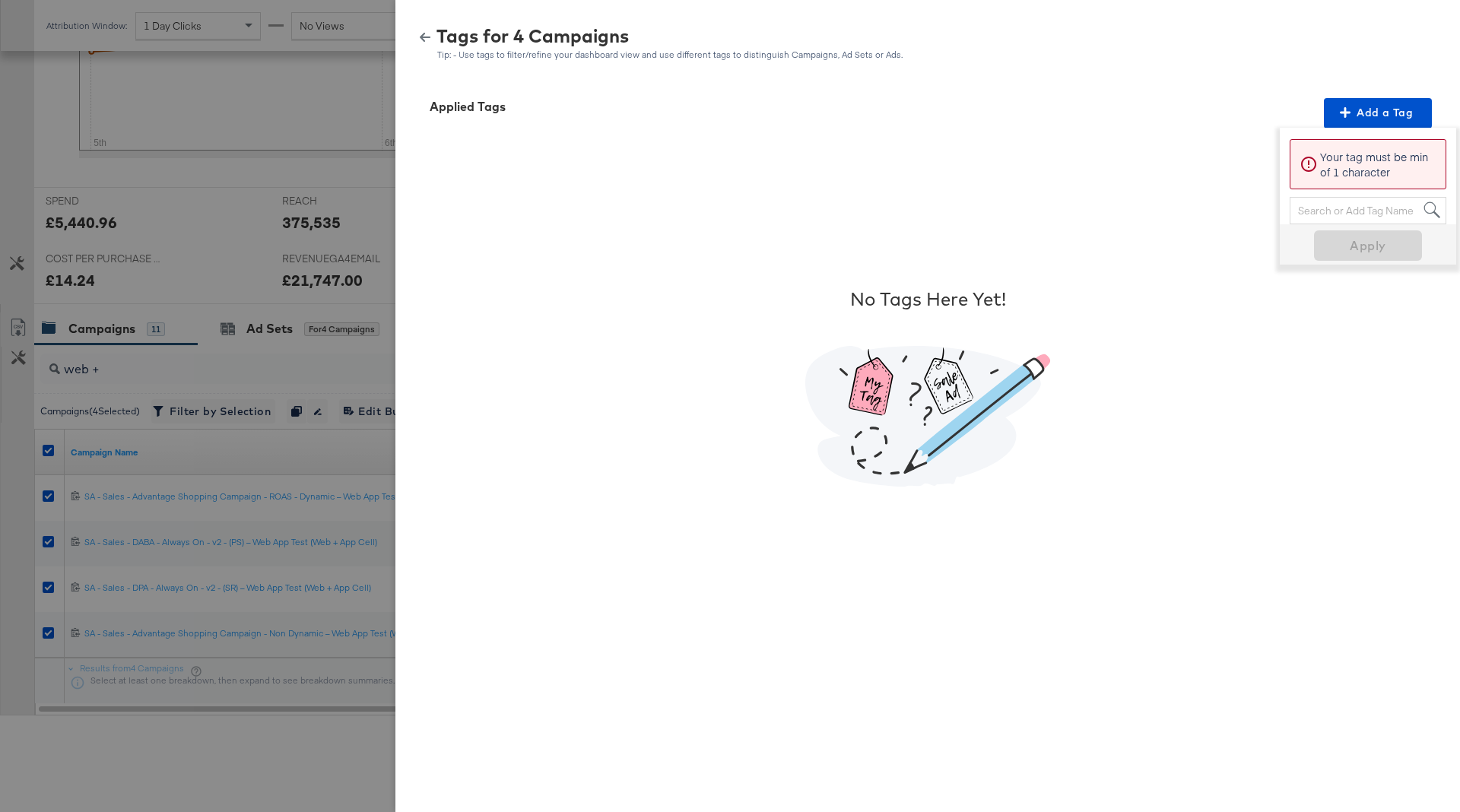
click at [1333, 213] on div "Search or Add Tag Name" at bounding box center [1368, 211] width 155 height 26
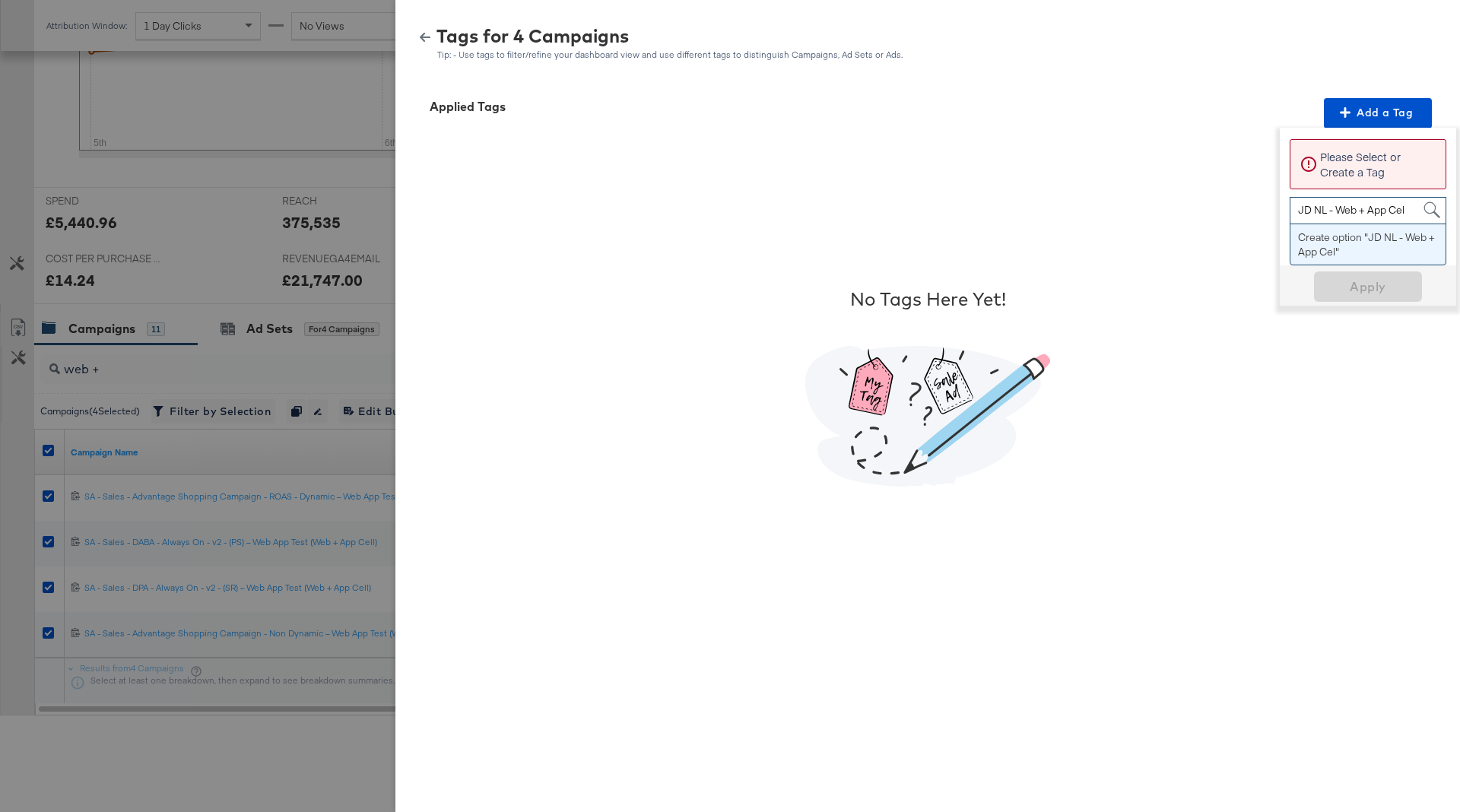
type input "JD NL - Web + App Cell"
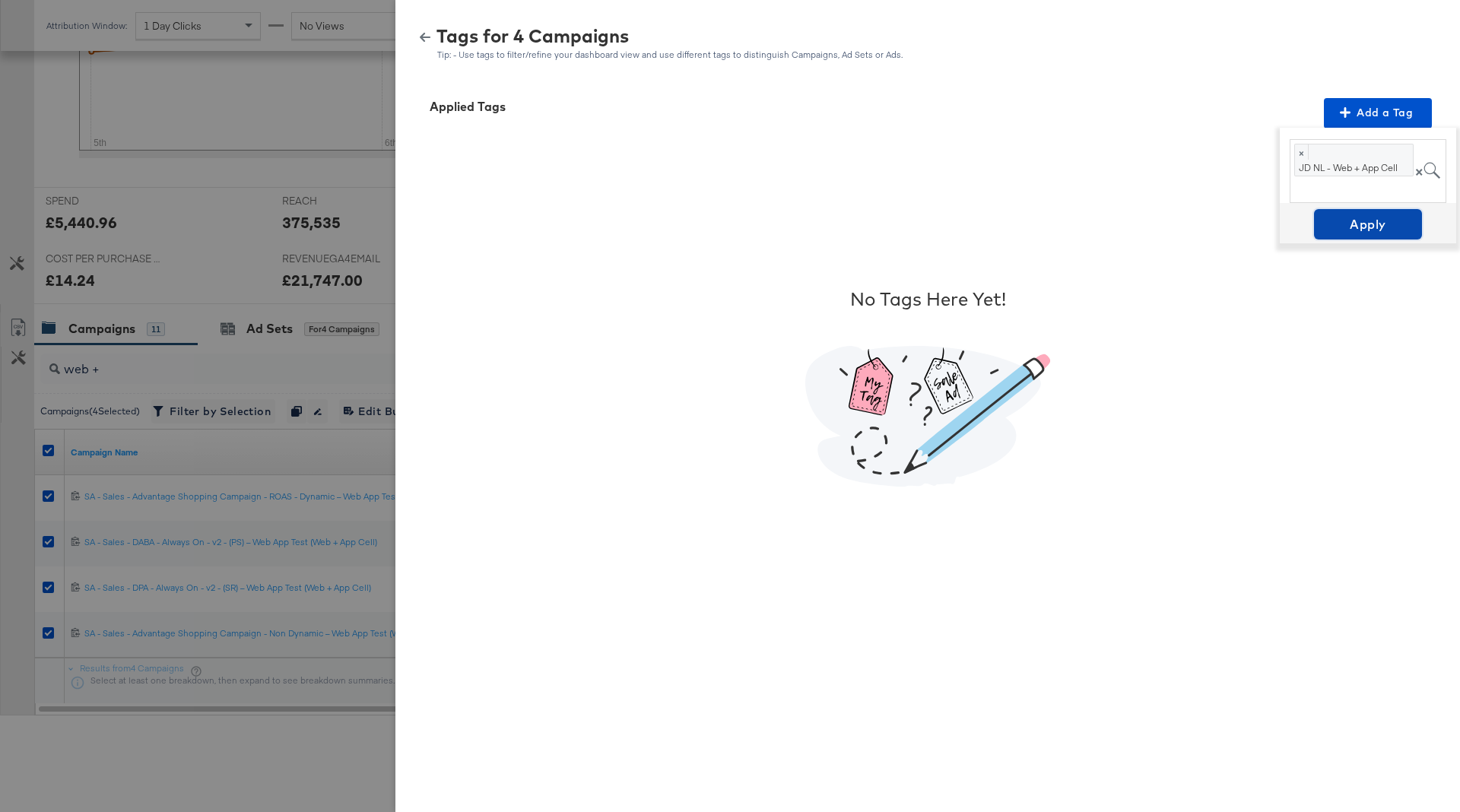
click at [1385, 233] on span "Apply" at bounding box center [1368, 224] width 95 height 22
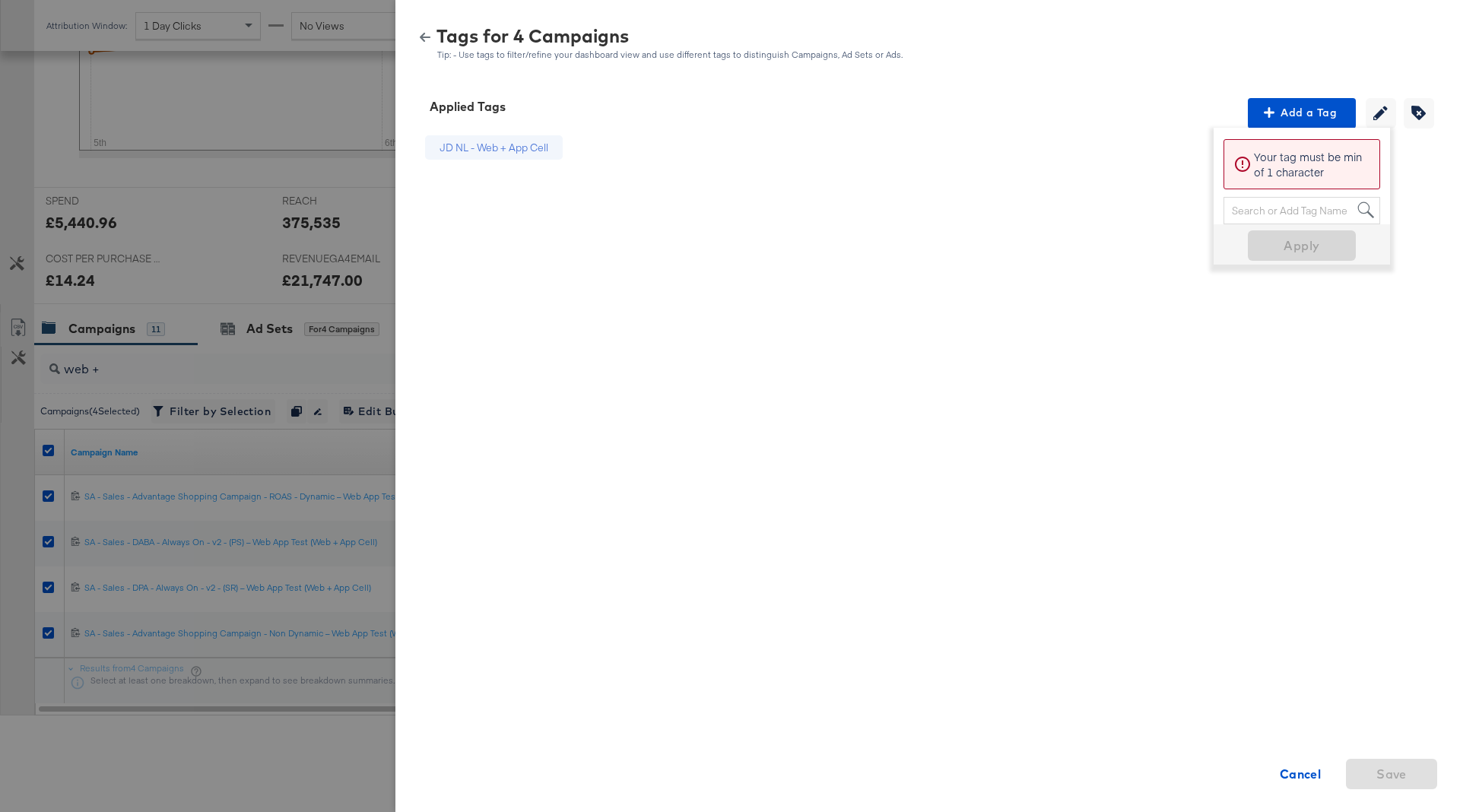
click at [428, 42] on div "Tags for 4 Campaigns Tip: - Use tags to filter/refine your dashboard view and u…" at bounding box center [927, 44] width 1028 height 33
click at [427, 34] on icon "button" at bounding box center [425, 37] width 10 height 10
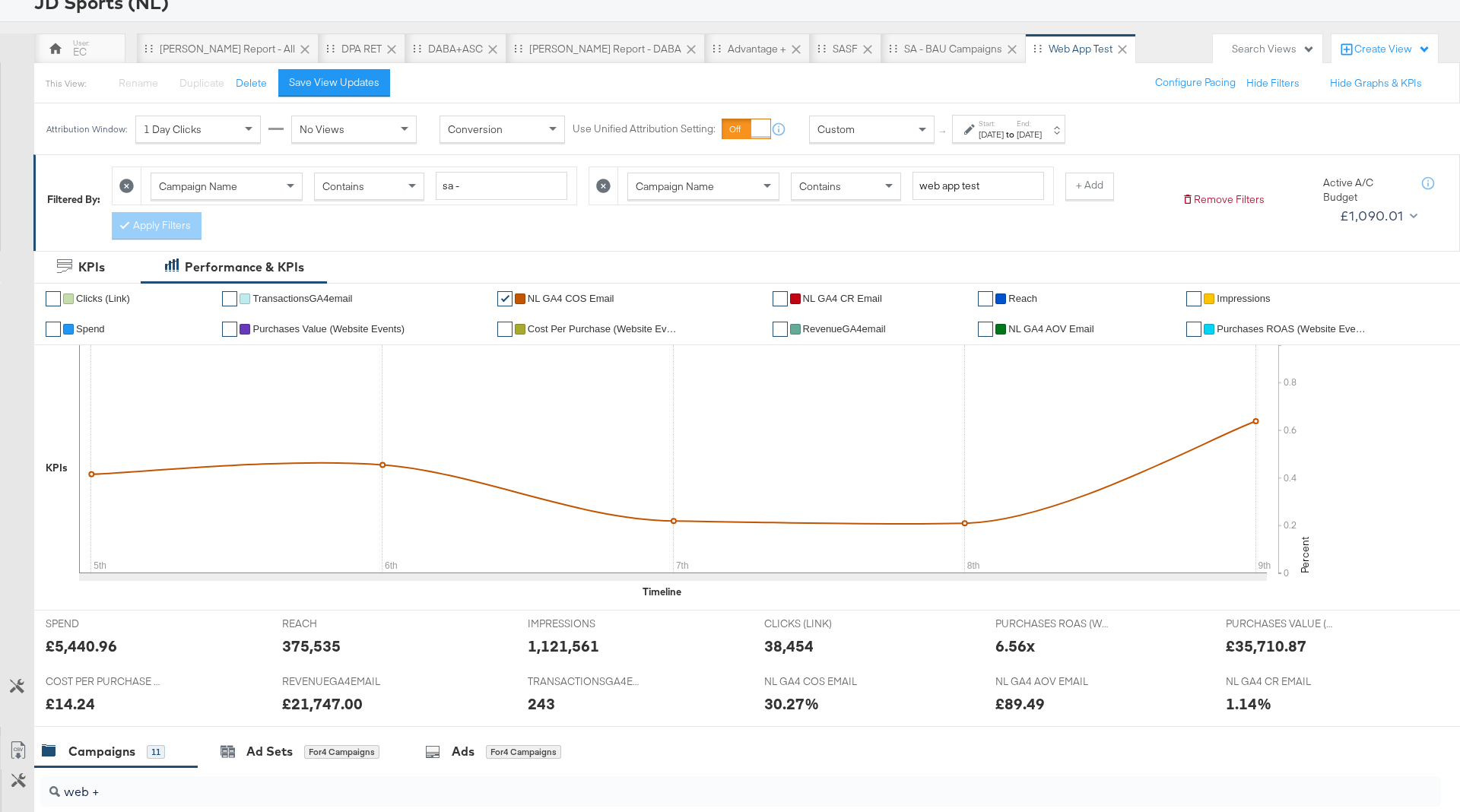
scroll to position [0, 0]
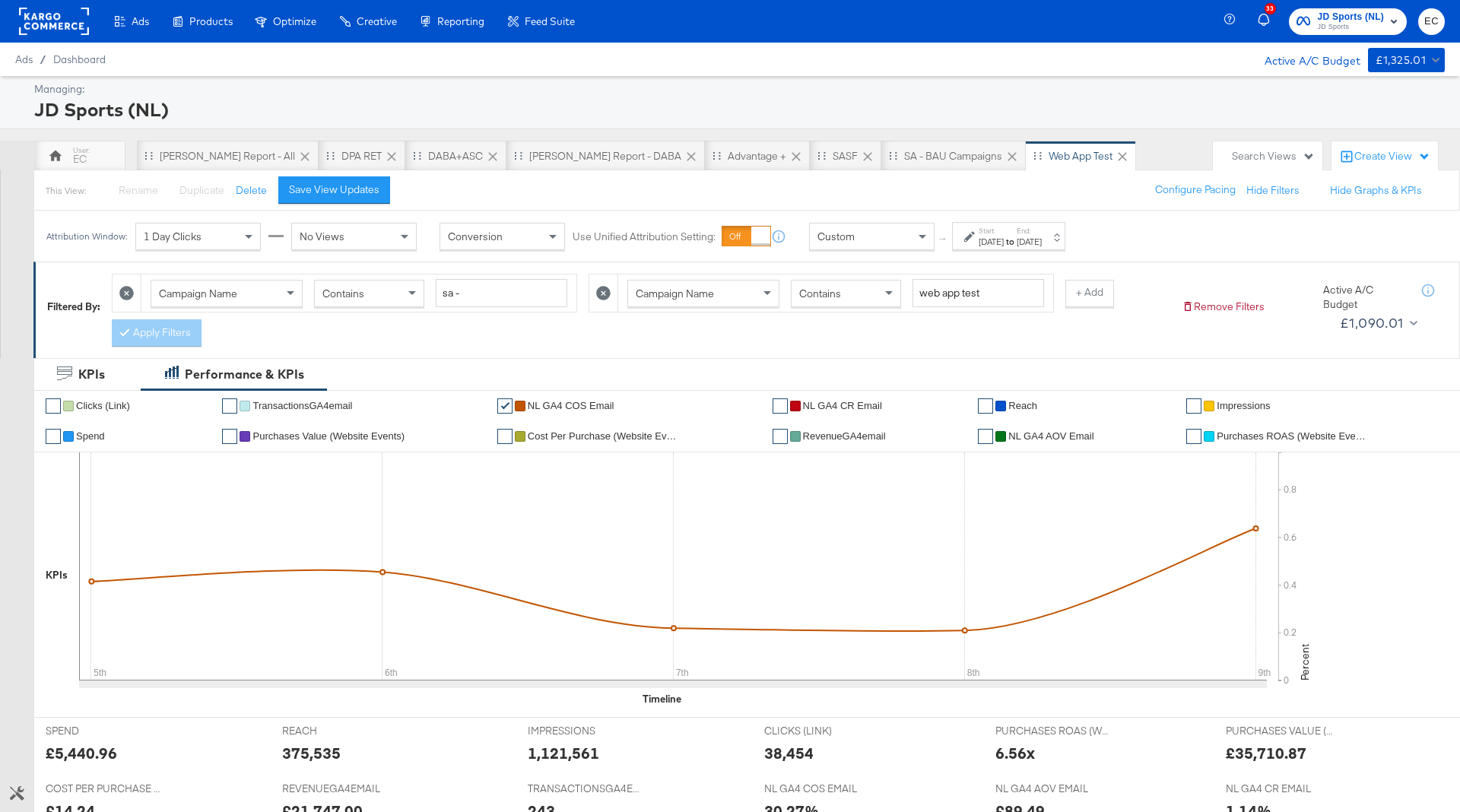
click at [1259, 149] on div "Search Views" at bounding box center [1273, 156] width 83 height 15
click at [804, 184] on div "This View: Rename Please save your changes before renaming this view Duplicate …" at bounding box center [747, 190] width 1426 height 41
click at [1394, 158] on div "Create View" at bounding box center [1392, 157] width 76 height 15
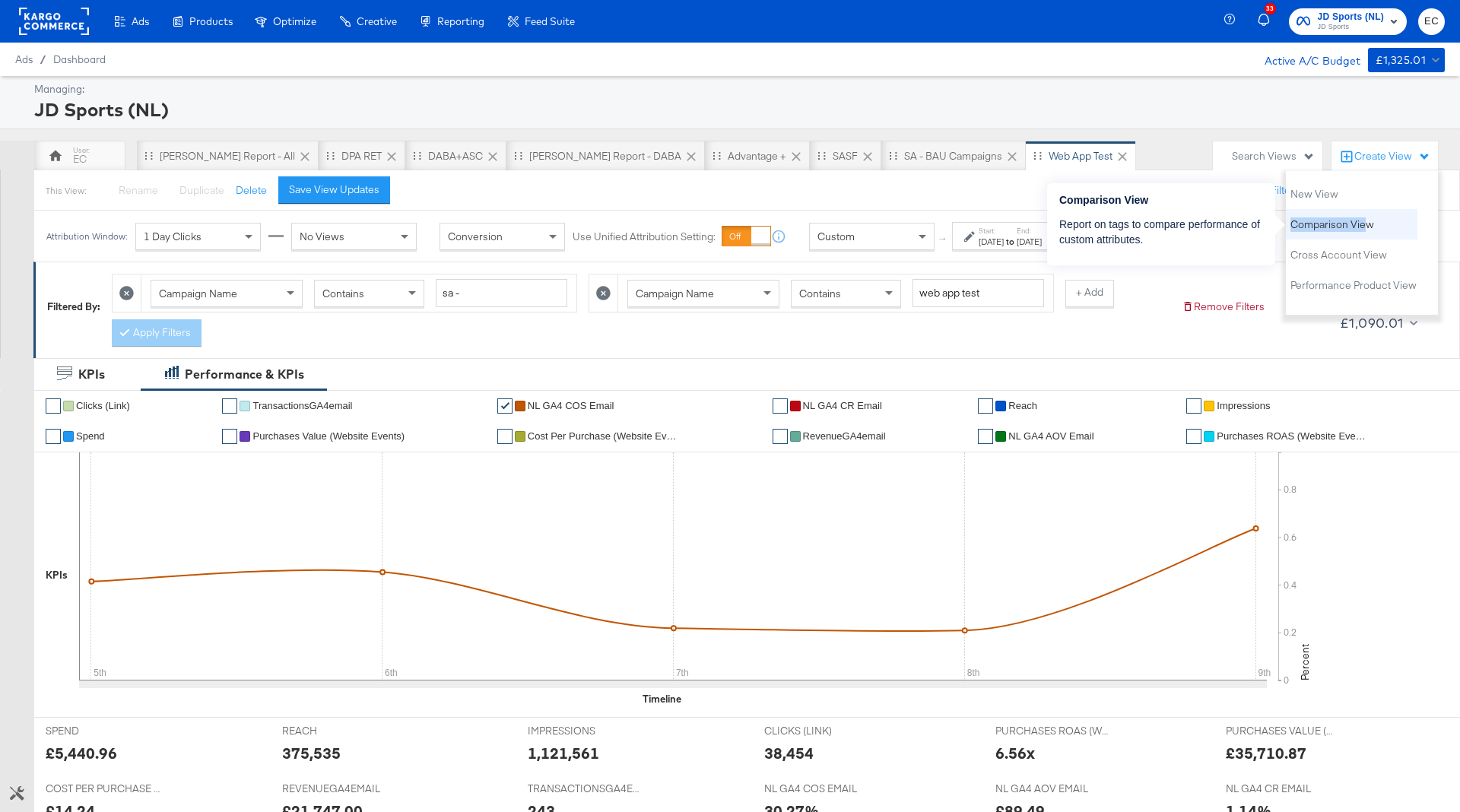
drag, startPoint x: 1354, startPoint y: 192, endPoint x: 1362, endPoint y: 221, distance: 30.1
click at [1362, 221] on ul "New View Comparison View Cross Account View Performance Product View" at bounding box center [1352, 239] width 132 height 121
click at [1362, 219] on span "Comparison View" at bounding box center [1332, 225] width 83 height 15
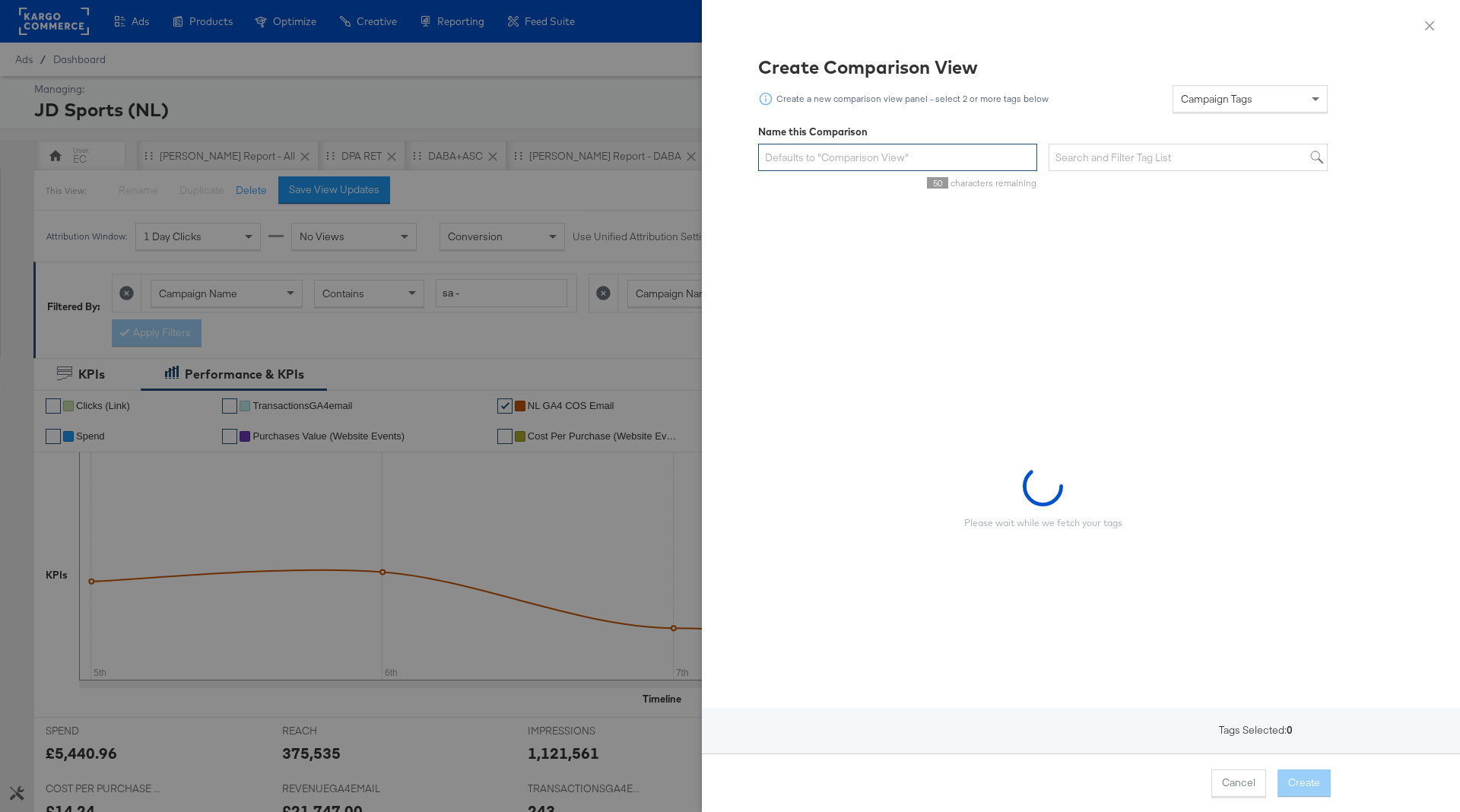
click at [957, 156] on input "text" at bounding box center [897, 157] width 279 height 28
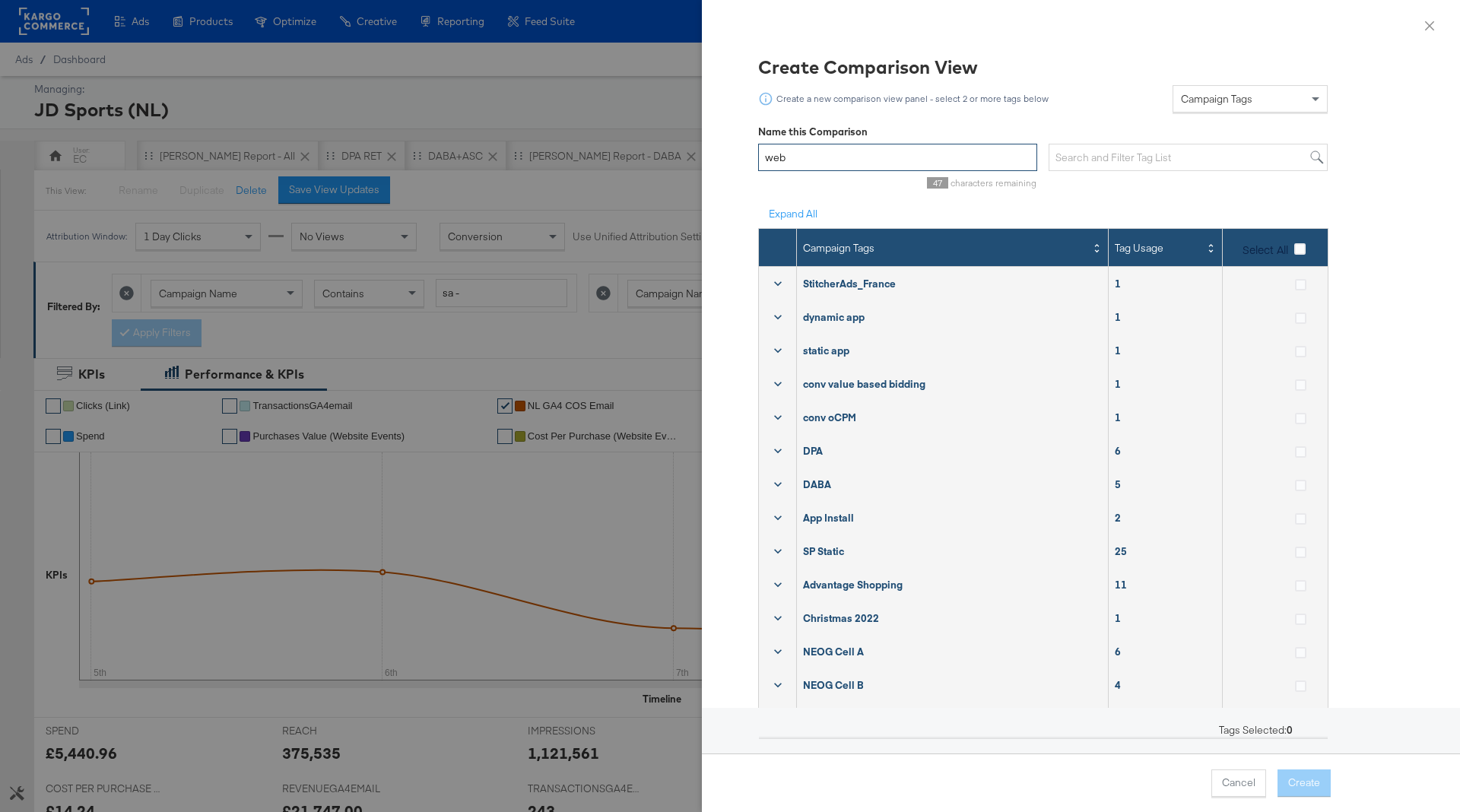
drag, startPoint x: 884, startPoint y: 158, endPoint x: 753, endPoint y: 151, distance: 131.2
click at [753, 151] on div "Create Comparison View Create a new comparison view panel - select 2 or more ta…" at bounding box center [1081, 424] width 722 height 740
click at [769, 160] on input "Web App Test" at bounding box center [897, 157] width 279 height 28
click at [913, 144] on input "JD NL - Web App Test" at bounding box center [897, 157] width 279 height 28
click at [913, 150] on input "JD NL - Web App Test" at bounding box center [897, 157] width 279 height 28
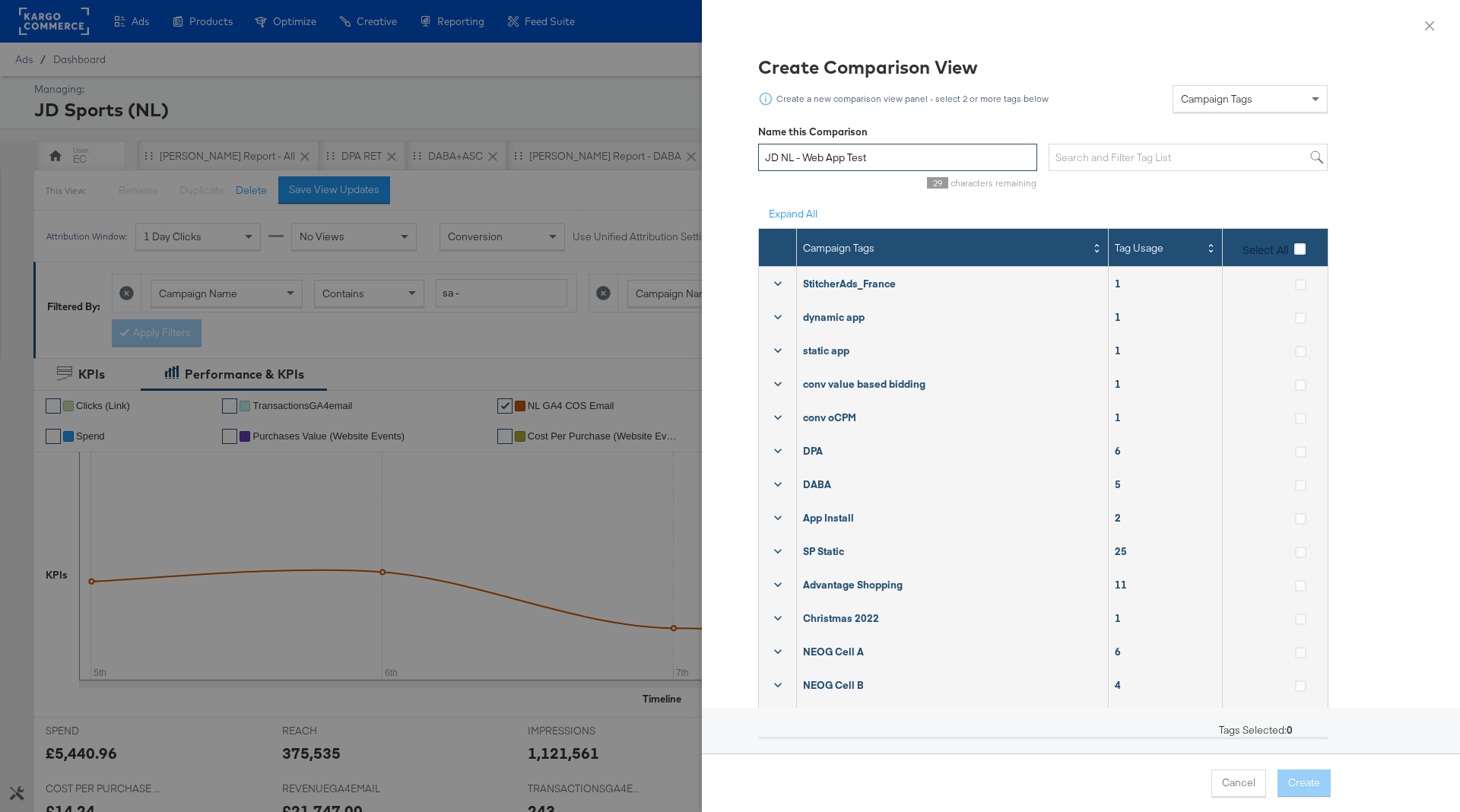
type input "JD NL - Web App Test"
click at [1124, 167] on input "text" at bounding box center [1188, 157] width 279 height 28
type input "w"
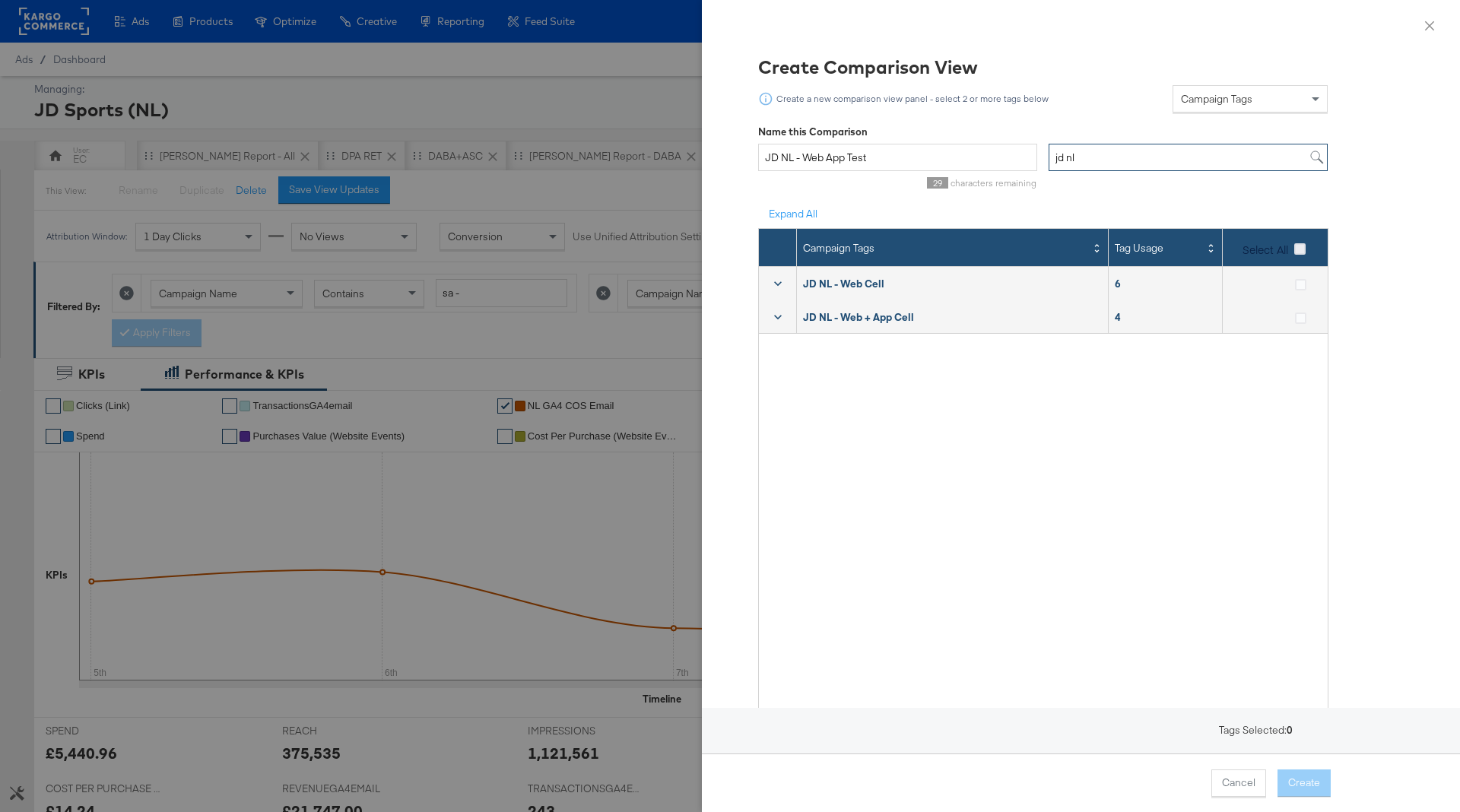
type input "jd nl"
click at [1298, 249] on icon at bounding box center [1300, 249] width 11 height 11
click at [0, 0] on input "Select All" at bounding box center [0, 0] width 0 height 0
click at [1308, 781] on button "Create" at bounding box center [1304, 784] width 53 height 28
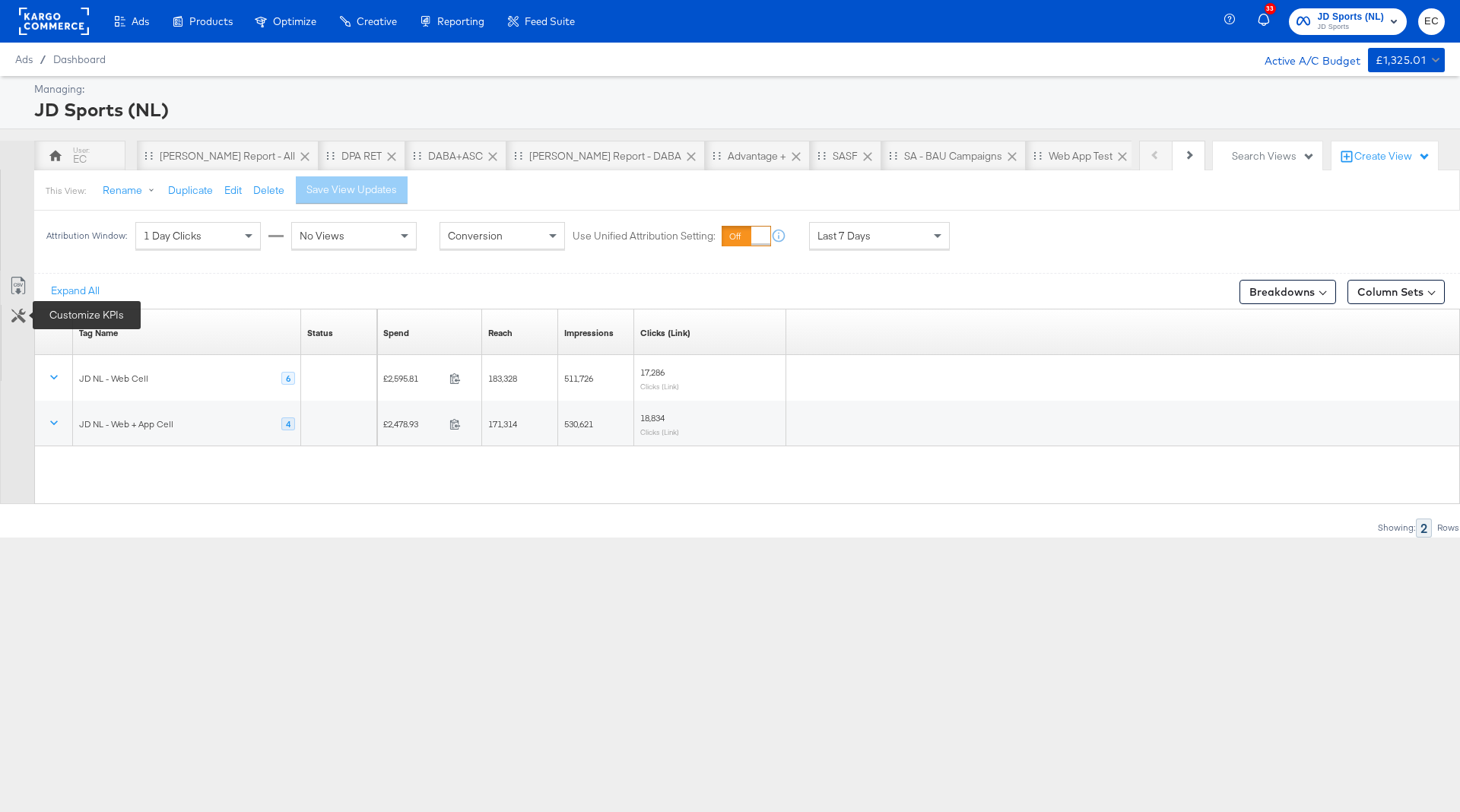
click at [22, 313] on icon at bounding box center [18, 316] width 15 height 15
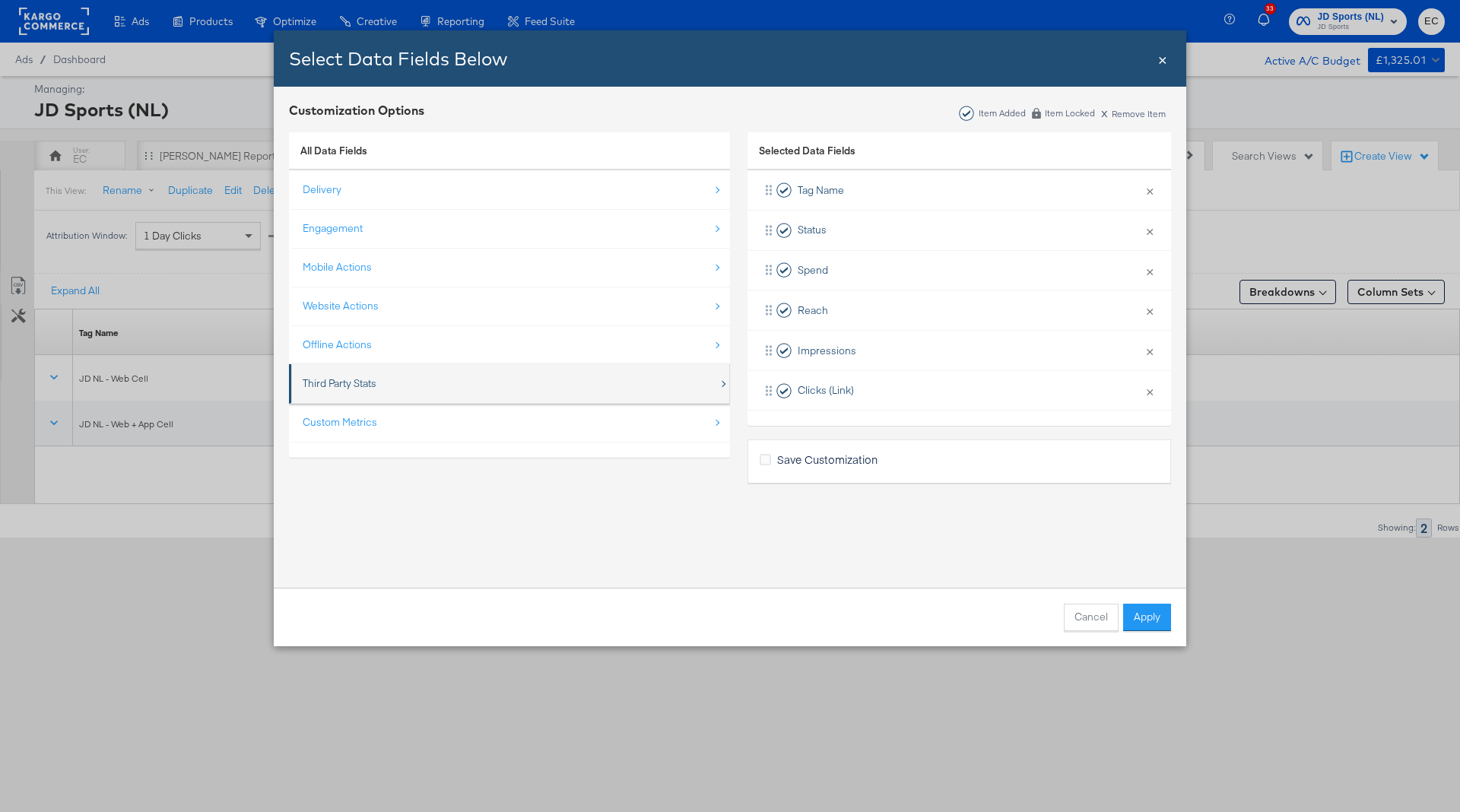
click at [561, 387] on div "Third Party Stats" at bounding box center [511, 384] width 416 height 31
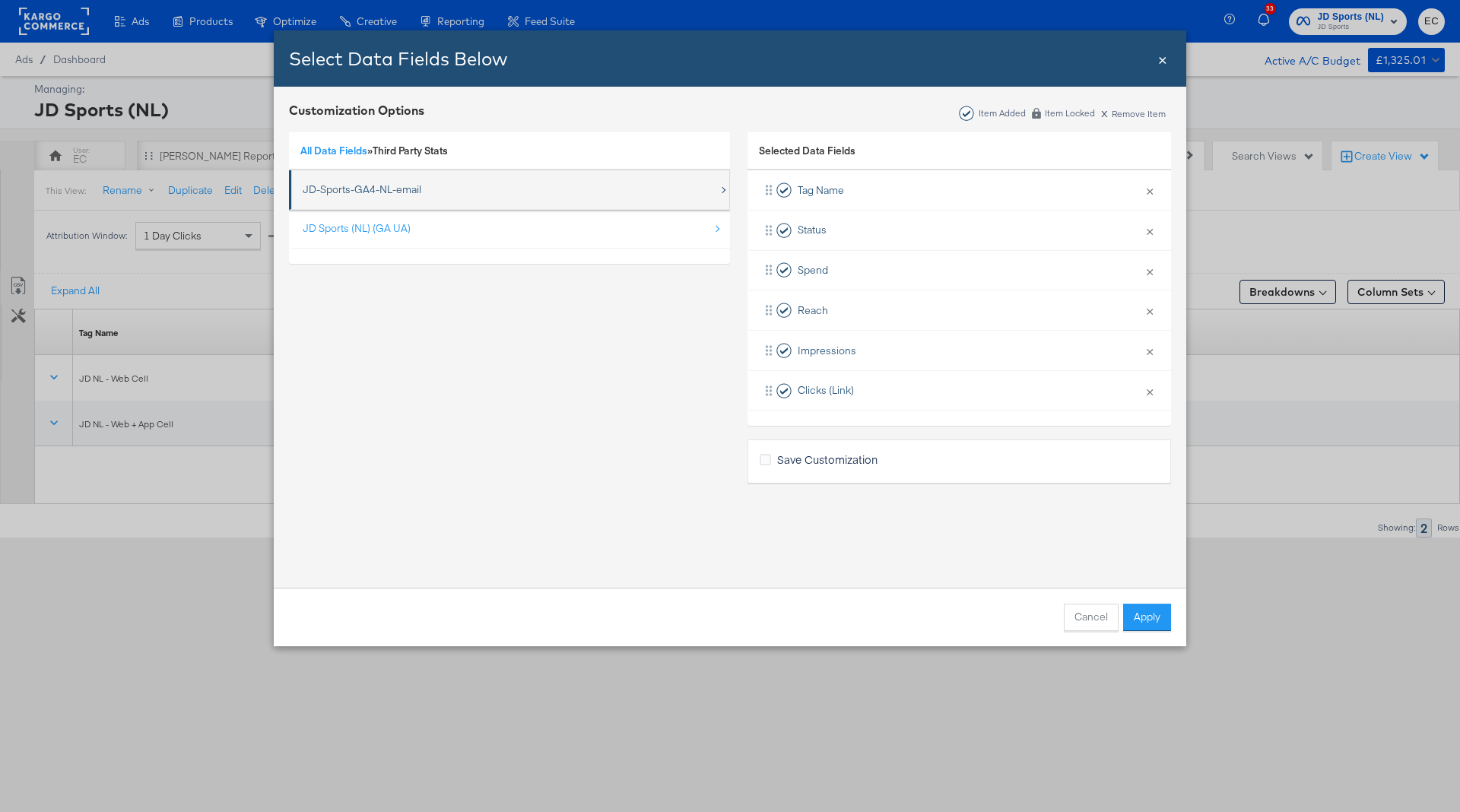
click at [402, 196] on div "JD-Sports-GA4-NL-email" at bounding box center [362, 189] width 119 height 15
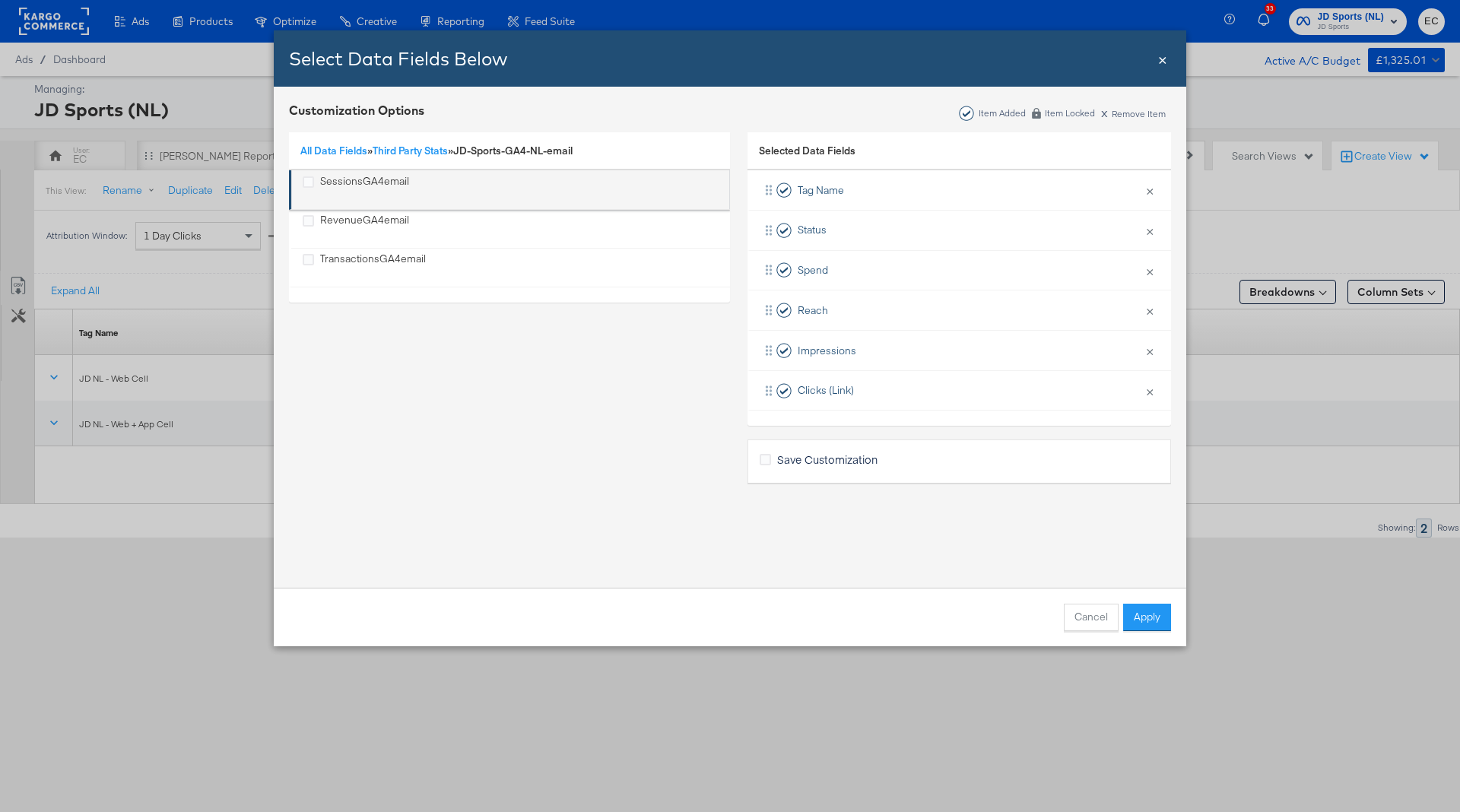
click at [305, 189] on div "SessionsGA4email" at bounding box center [308, 182] width 11 height 17
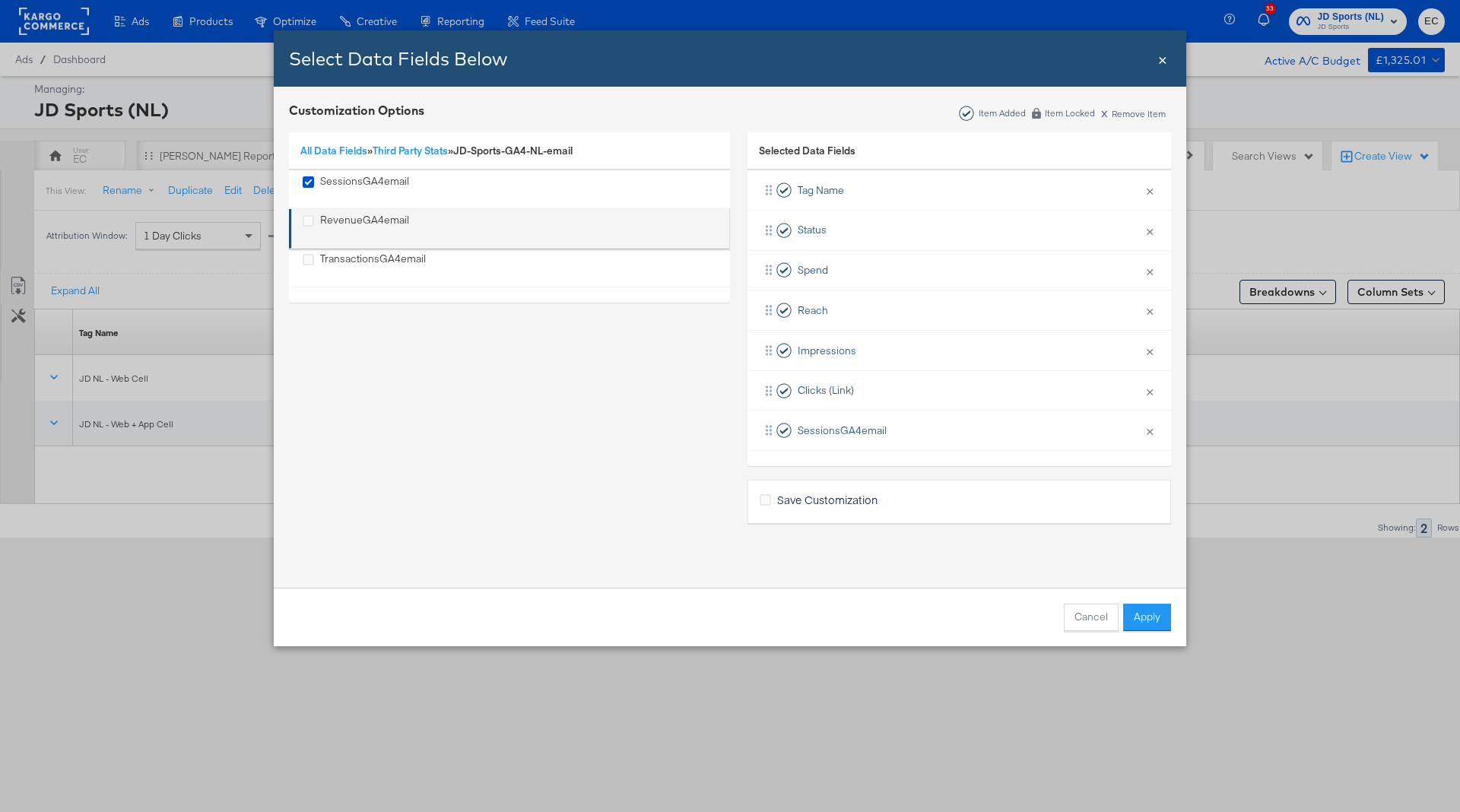
click at [305, 233] on div "RevenueGA4email" at bounding box center [308, 229] width 11 height 31
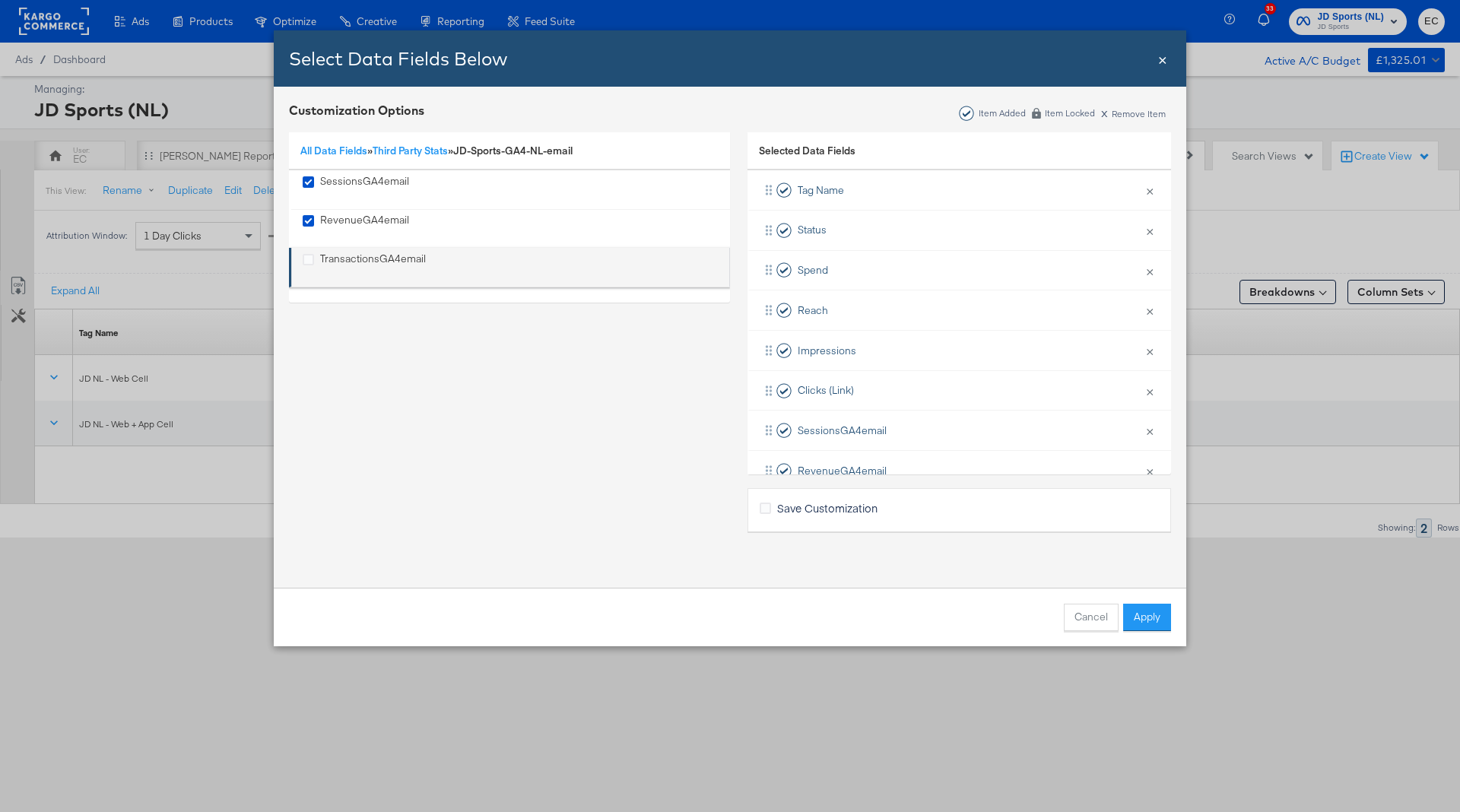
click at [343, 260] on div "TransactionsGA4email" at bounding box center [373, 268] width 106 height 31
click at [340, 154] on link "All Data Fields" at bounding box center [334, 151] width 67 height 14
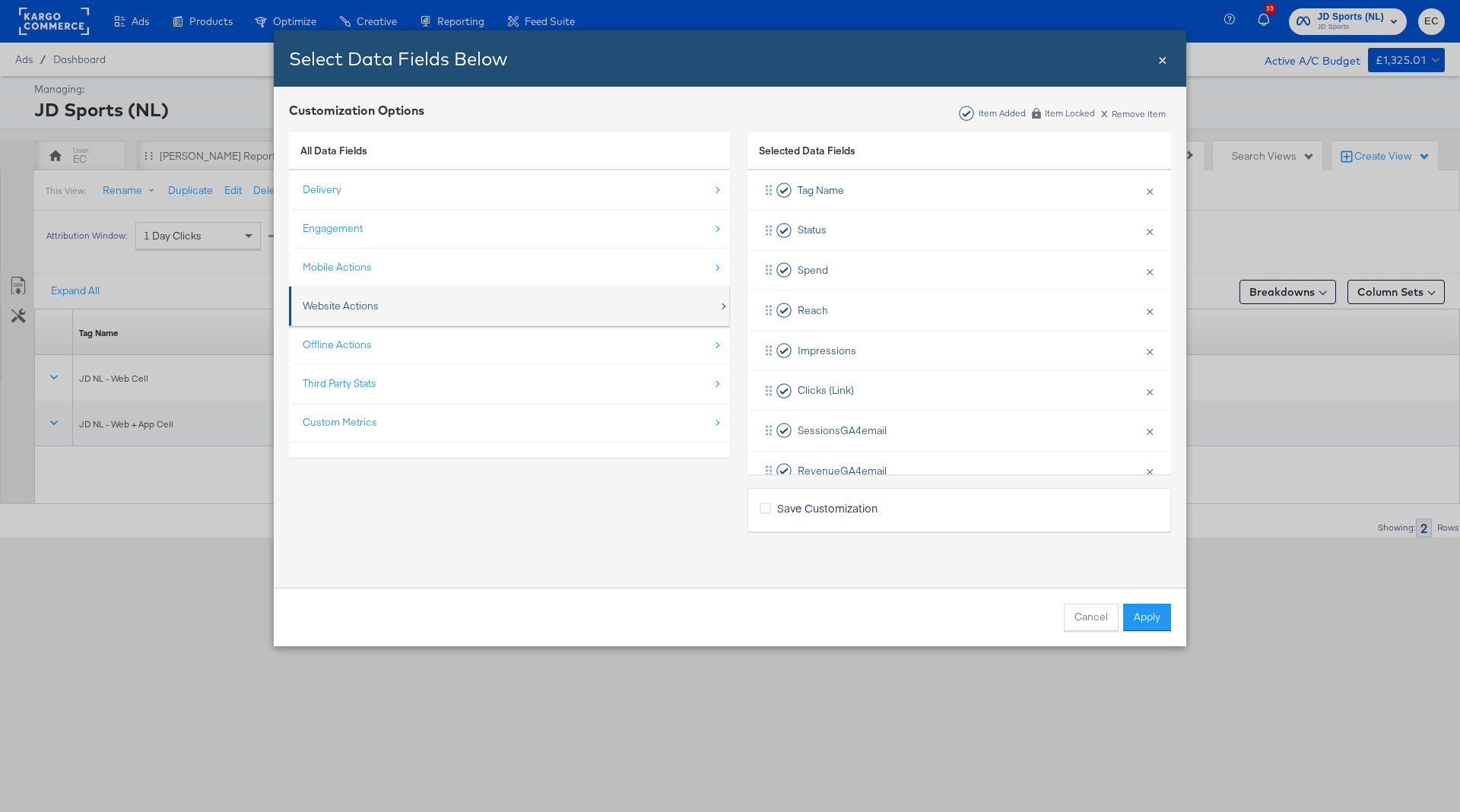
click at [409, 306] on div "Website Actions" at bounding box center [511, 306] width 416 height 31
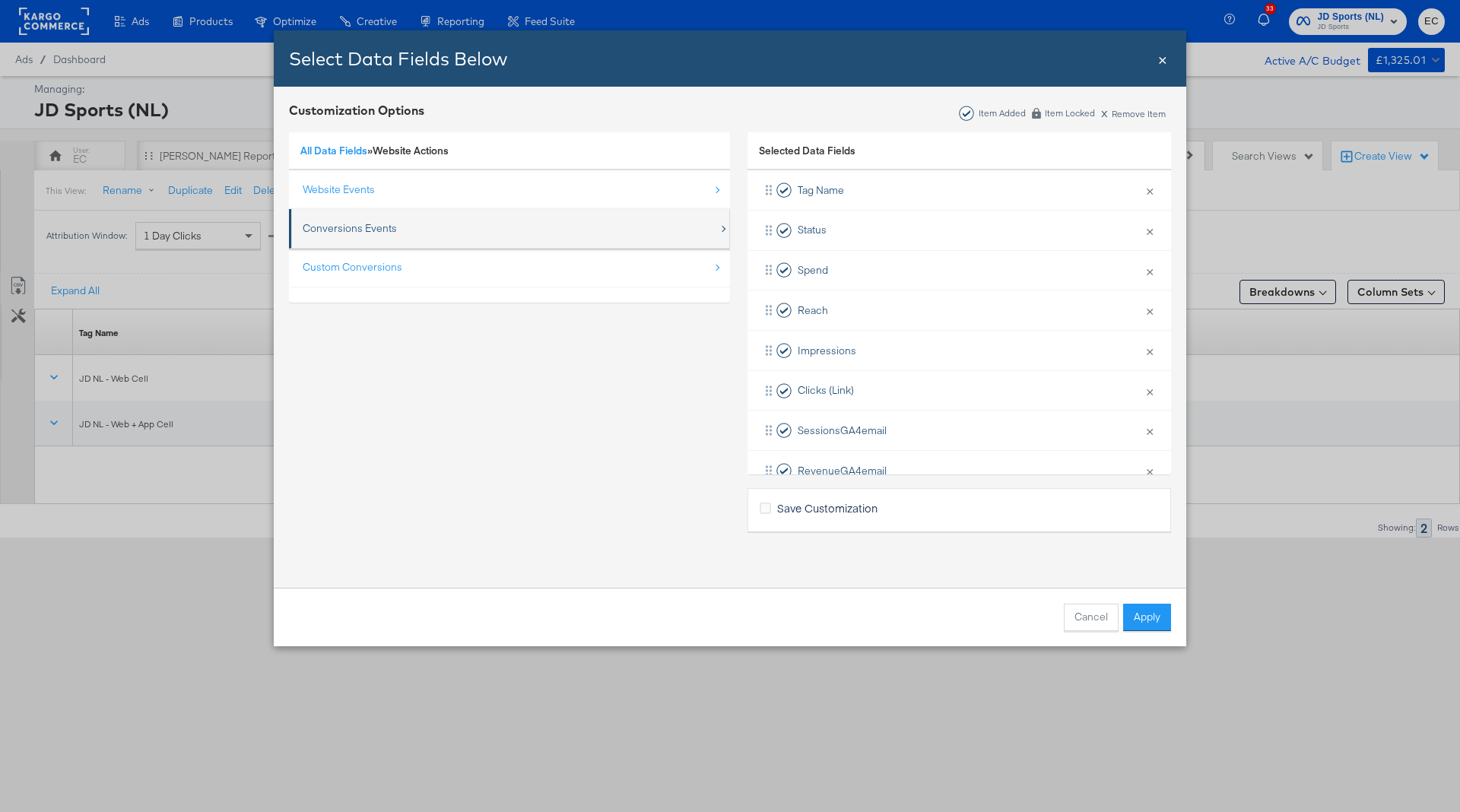
click at [374, 229] on div "Conversions Events" at bounding box center [350, 228] width 95 height 15
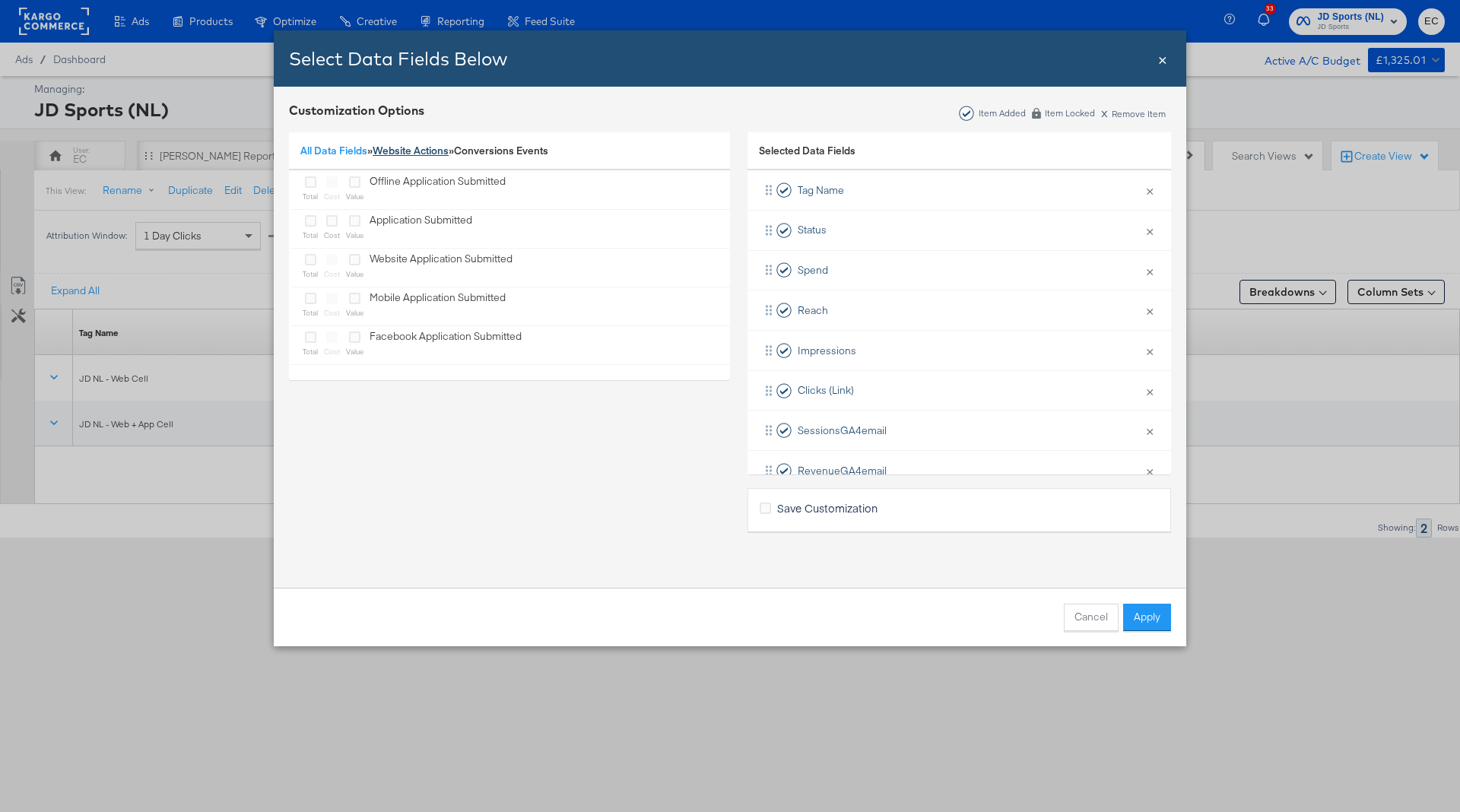
click at [393, 155] on link "Website Actions" at bounding box center [410, 151] width 76 height 14
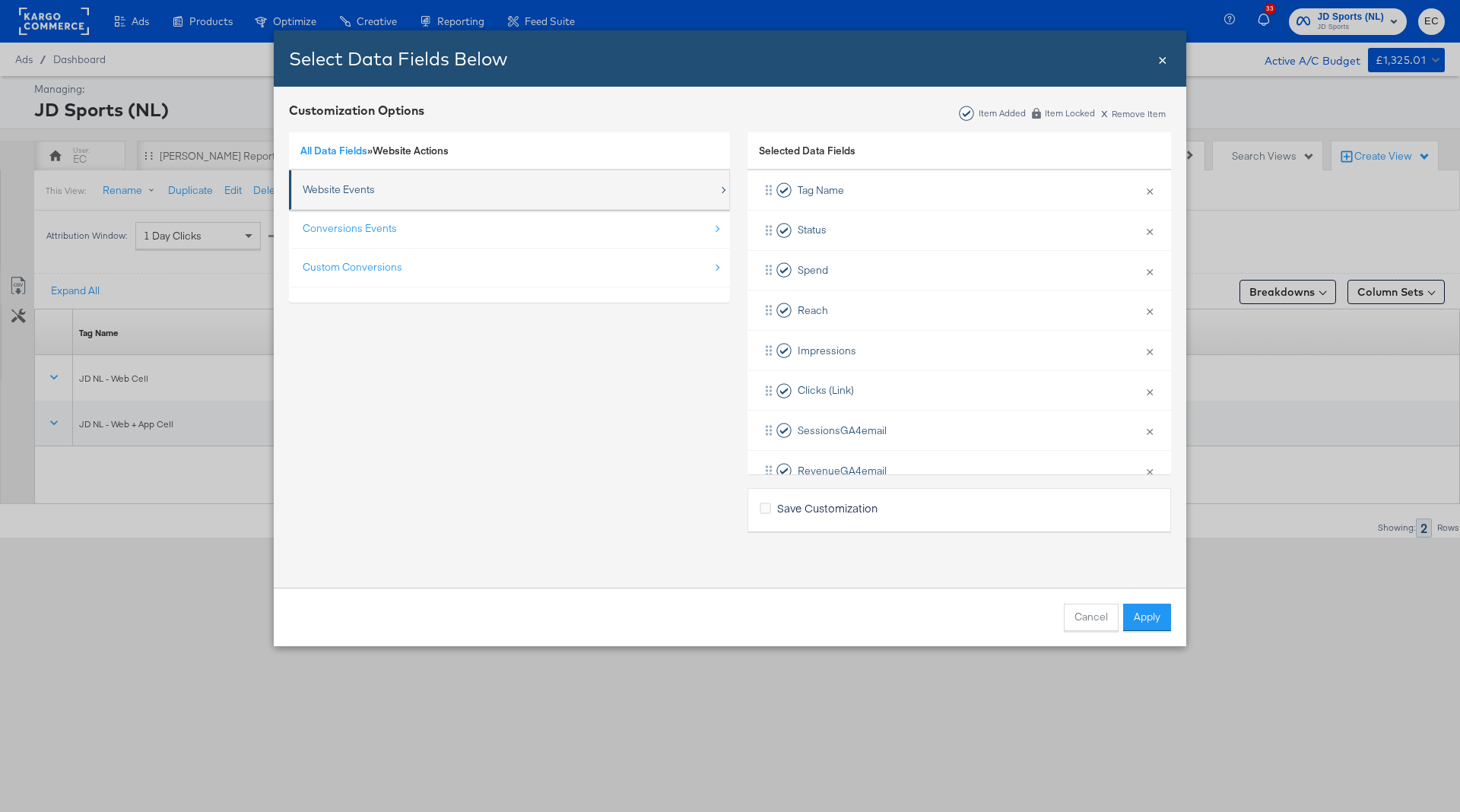
click at [388, 188] on div "Website Events" at bounding box center [511, 189] width 416 height 31
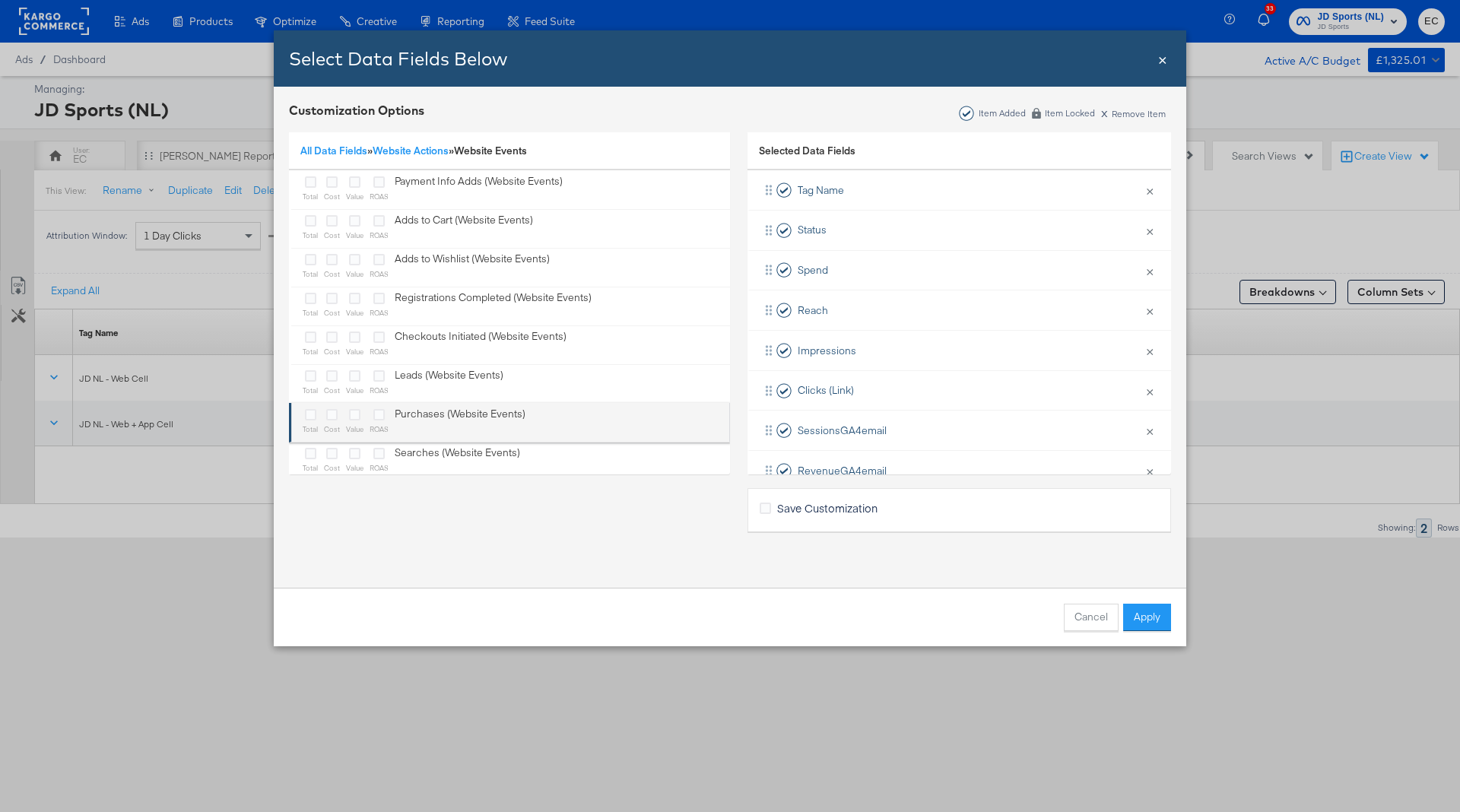
click at [459, 414] on div "Purchases (Website Events)" at bounding box center [460, 422] width 131 height 31
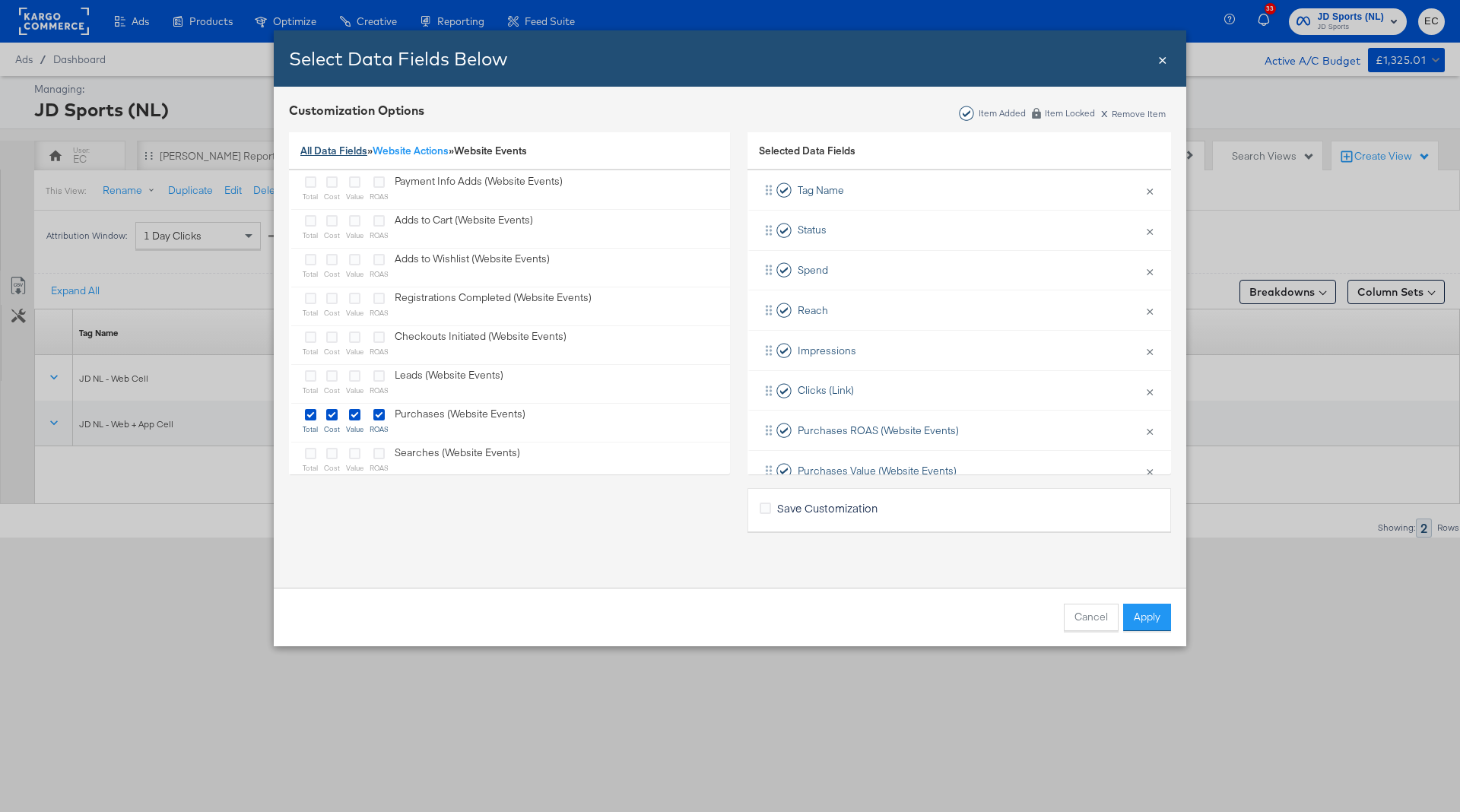
click at [318, 147] on link "All Data Fields" at bounding box center [334, 151] width 67 height 14
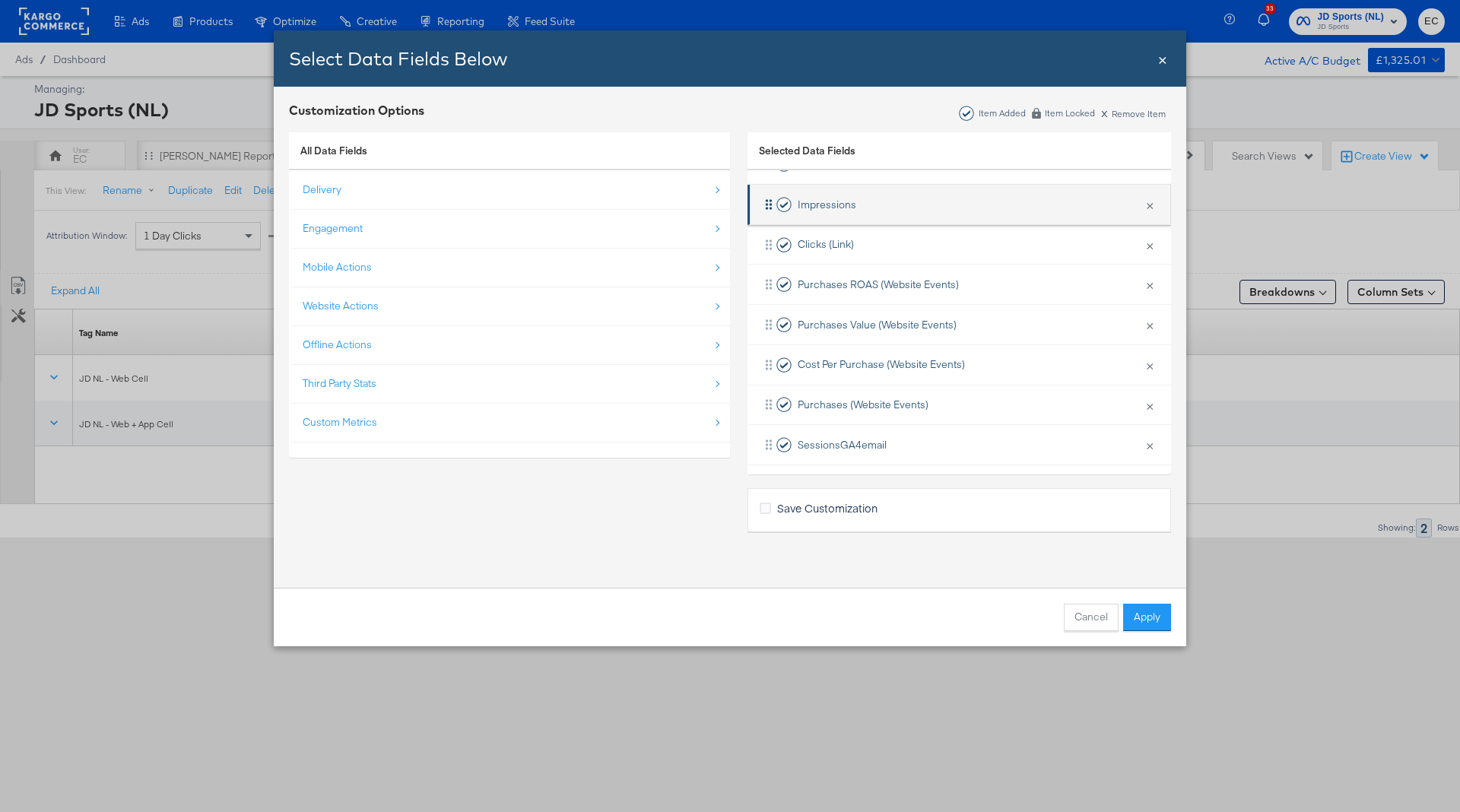
scroll to position [229, 0]
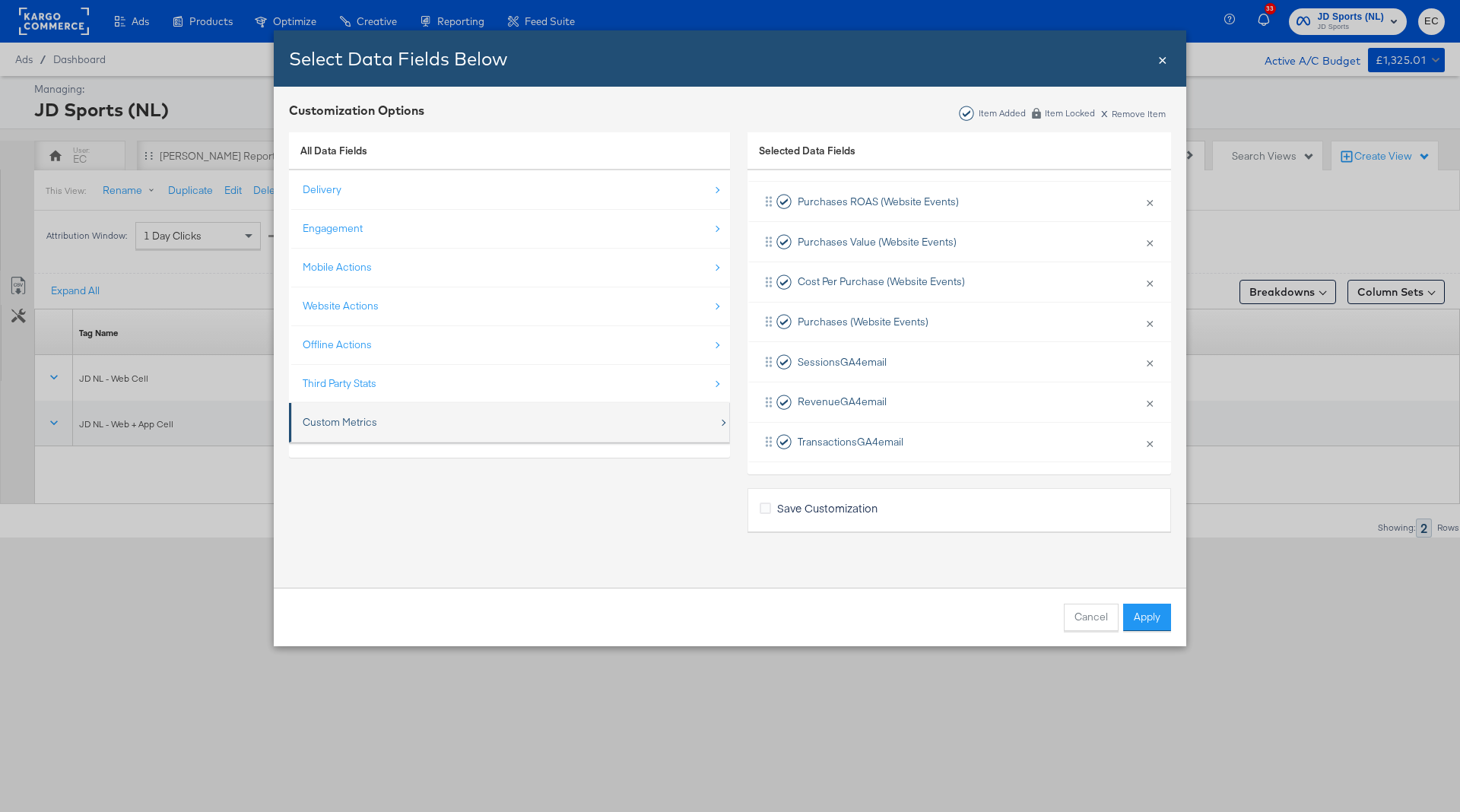
click at [508, 409] on div "Custom Metrics" at bounding box center [511, 422] width 416 height 31
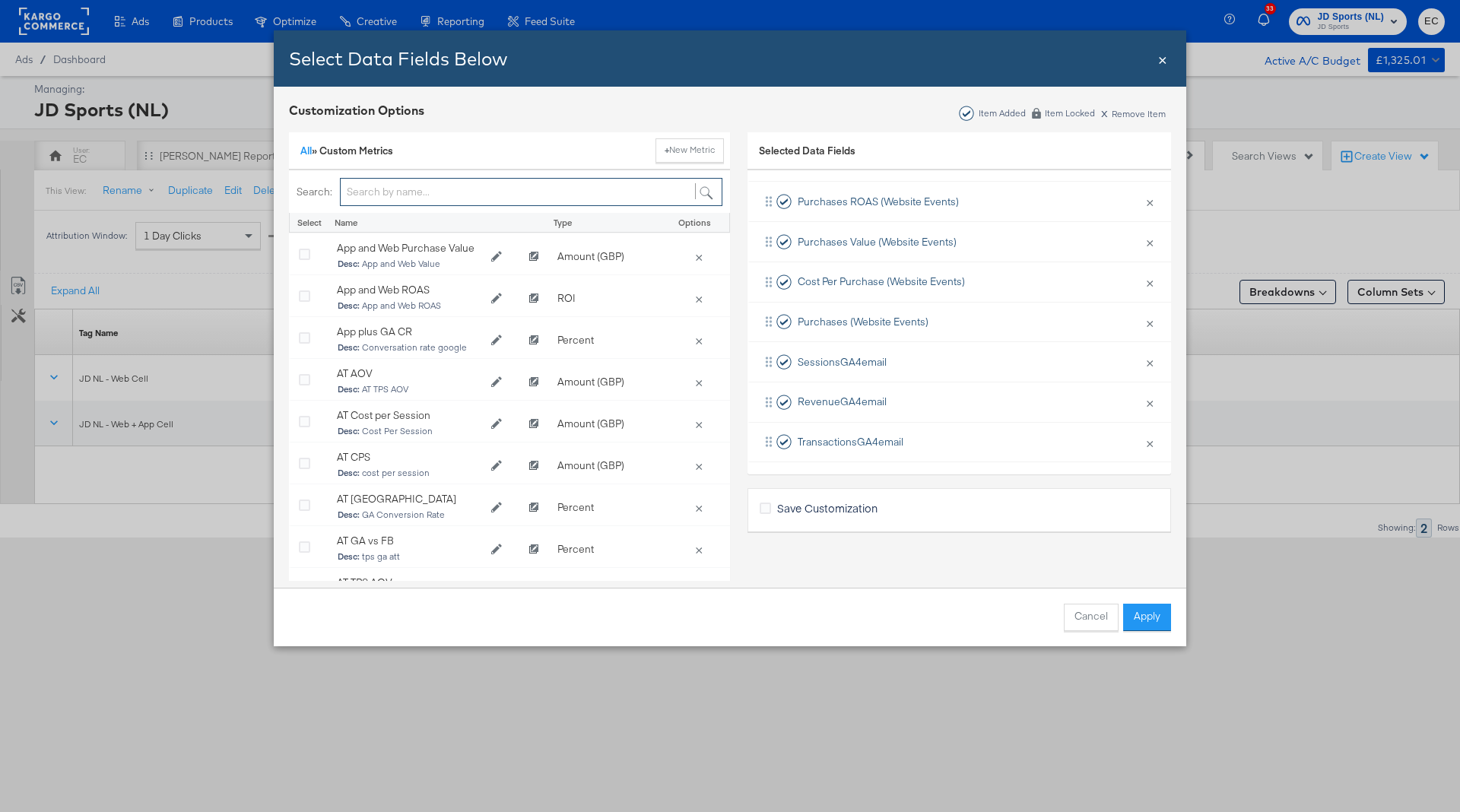
click at [418, 194] on input "Bulk Add Locations Modal" at bounding box center [531, 192] width 383 height 28
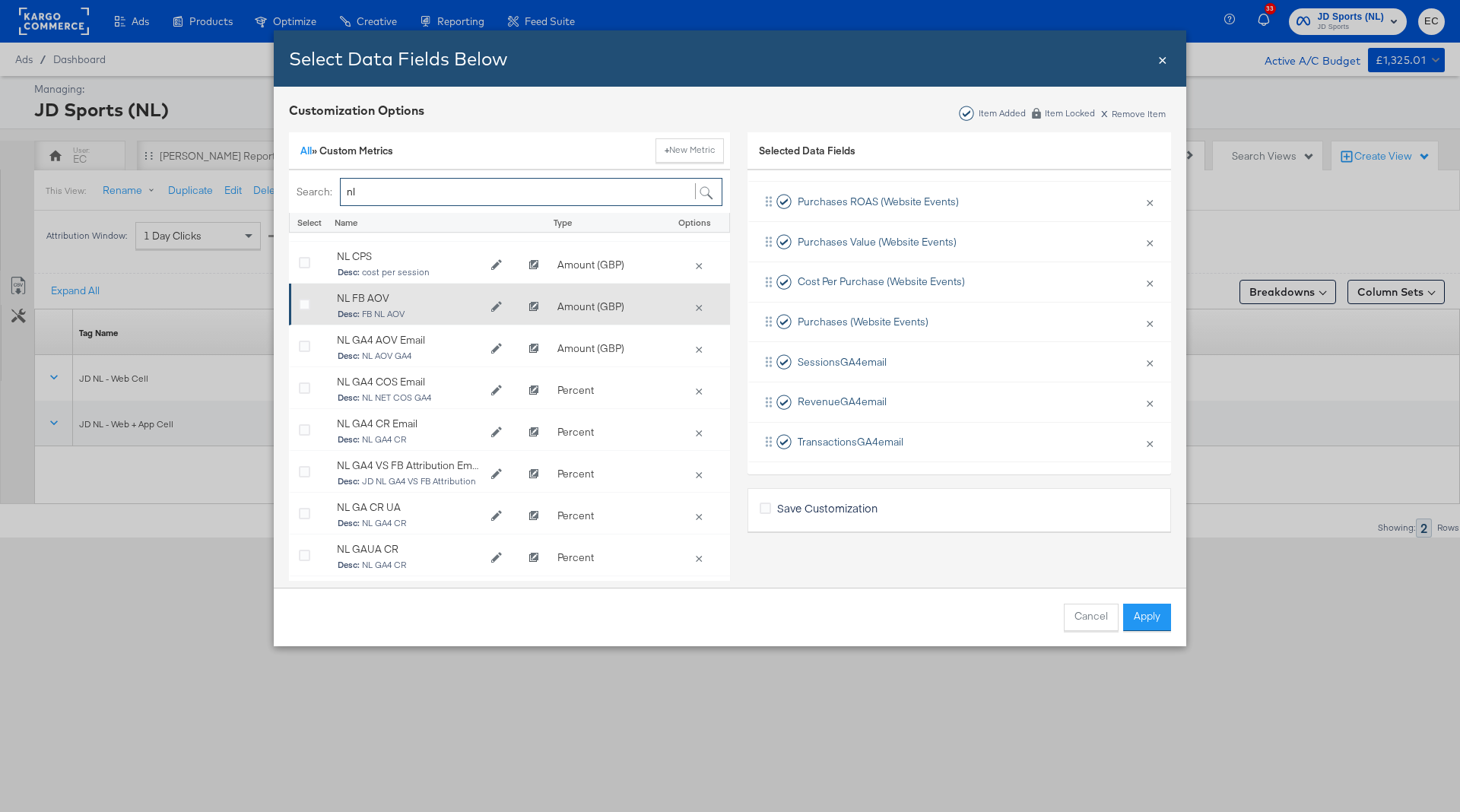
scroll to position [134, 0]
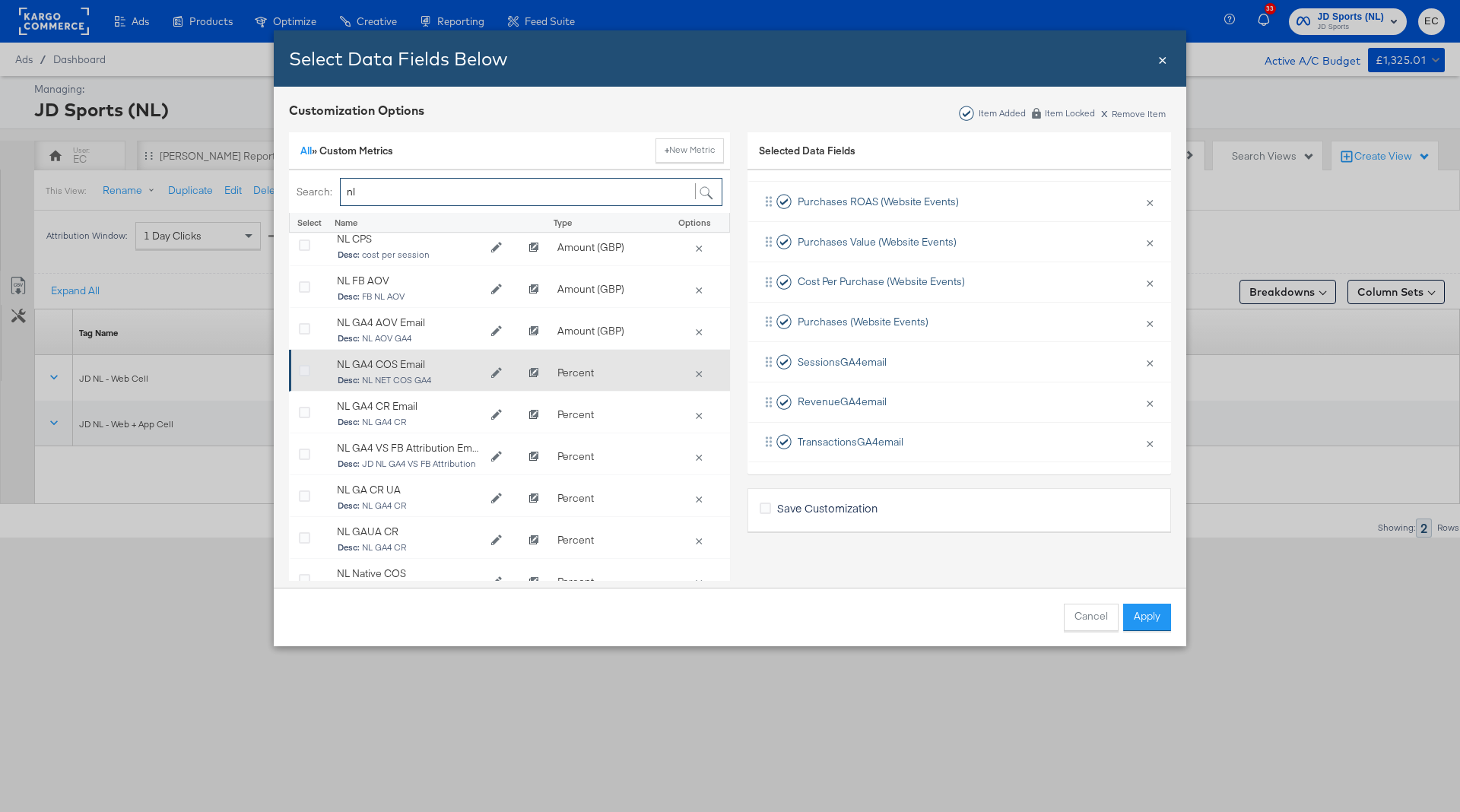
type input "nl"
click at [301, 367] on icon "Bulk Add Locations Modal" at bounding box center [304, 371] width 11 height 11
click at [0, 0] on input "Bulk Add Locations Modal" at bounding box center [0, 0] width 0 height 0
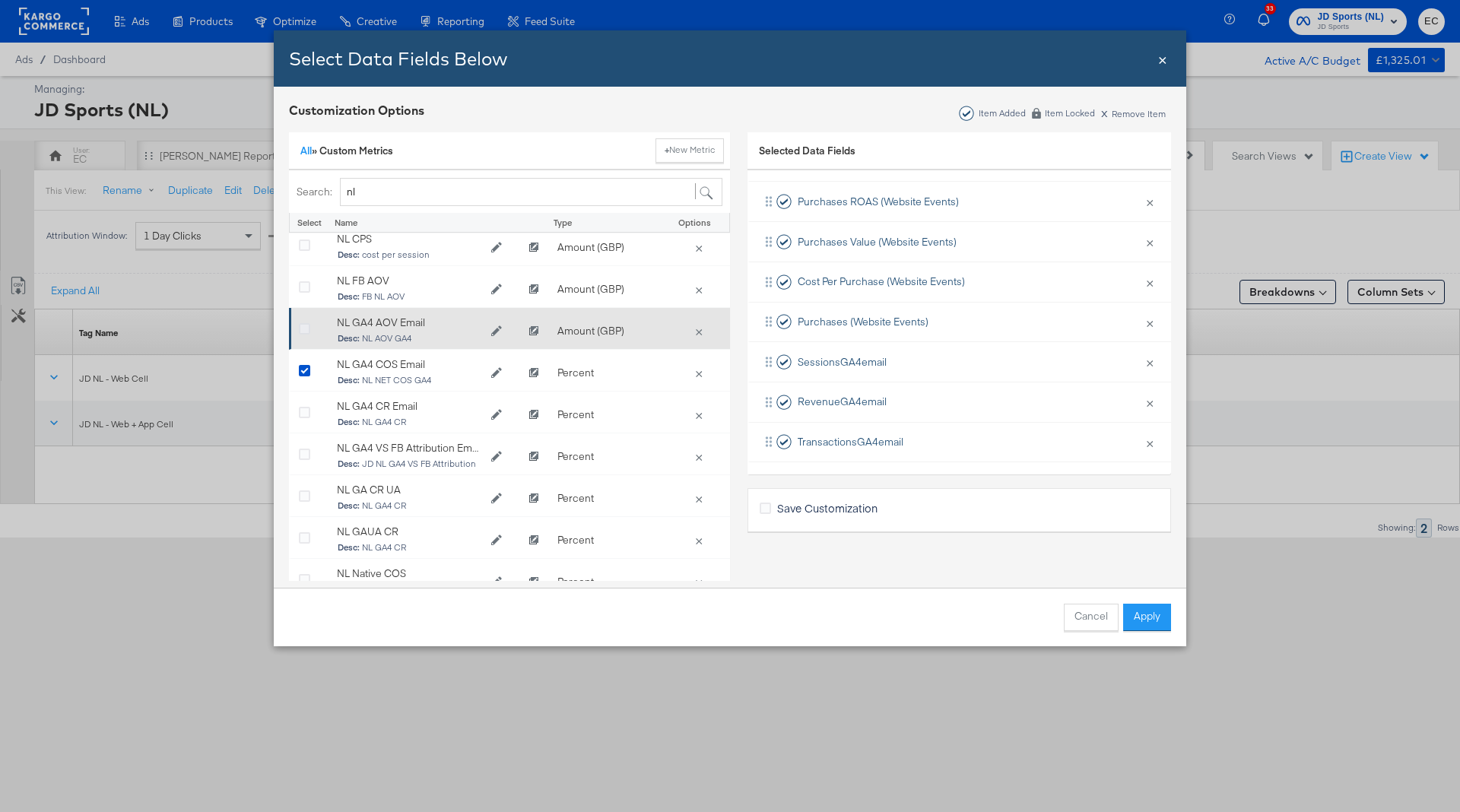
click at [299, 329] on icon "Bulk Add Locations Modal" at bounding box center [304, 329] width 11 height 11
click at [0, 0] on input "Bulk Add Locations Modal" at bounding box center [0, 0] width 0 height 0
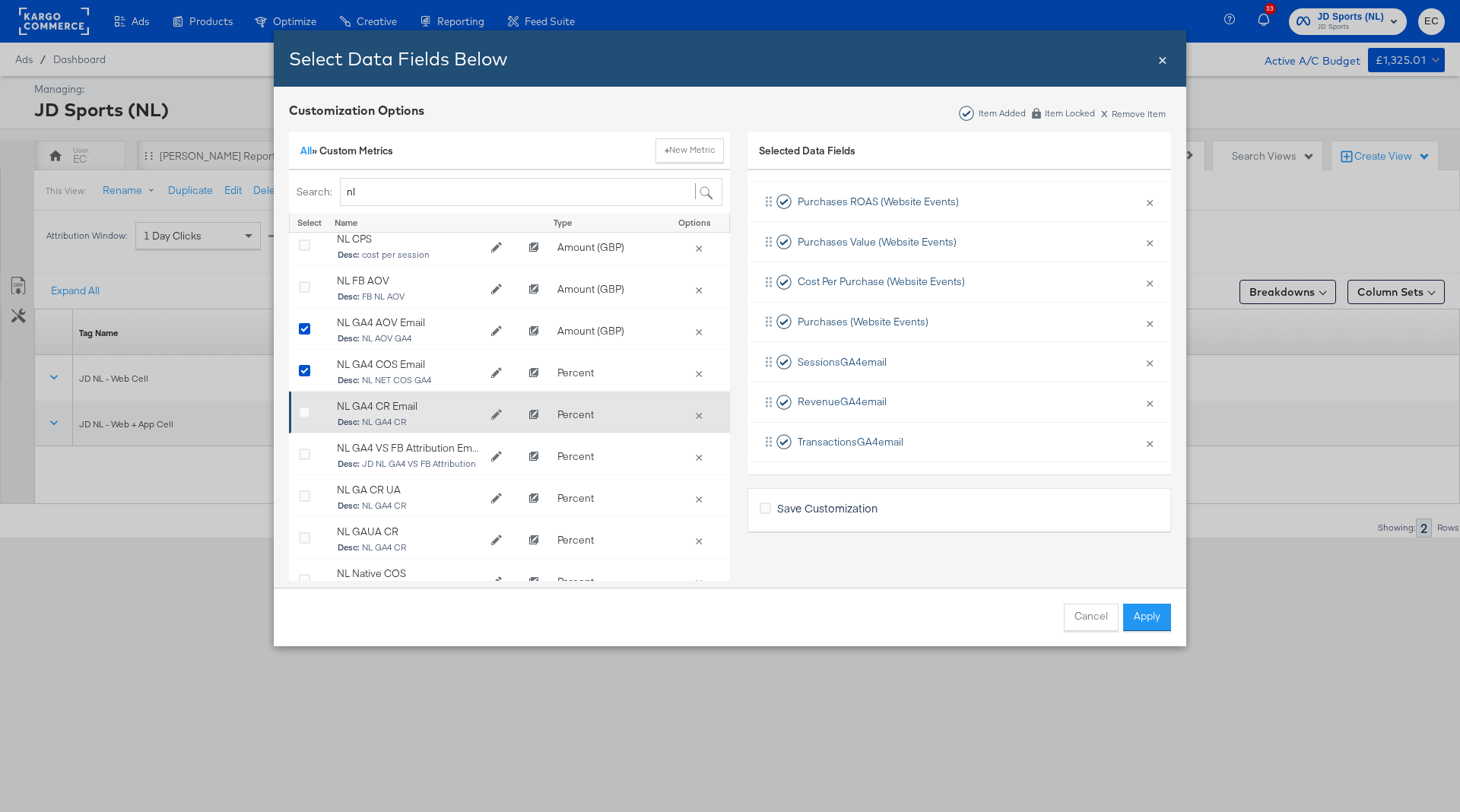
click at [299, 403] on div "Bulk Add Locations Modal" at bounding box center [311, 415] width 38 height 30
click at [316, 408] on div "Bulk Add Locations Modal" at bounding box center [310, 415] width 23 height 15
click at [305, 411] on icon "Bulk Add Locations Modal" at bounding box center [304, 413] width 11 height 11
click at [0, 0] on input "Bulk Add Locations Modal" at bounding box center [0, 0] width 0 height 0
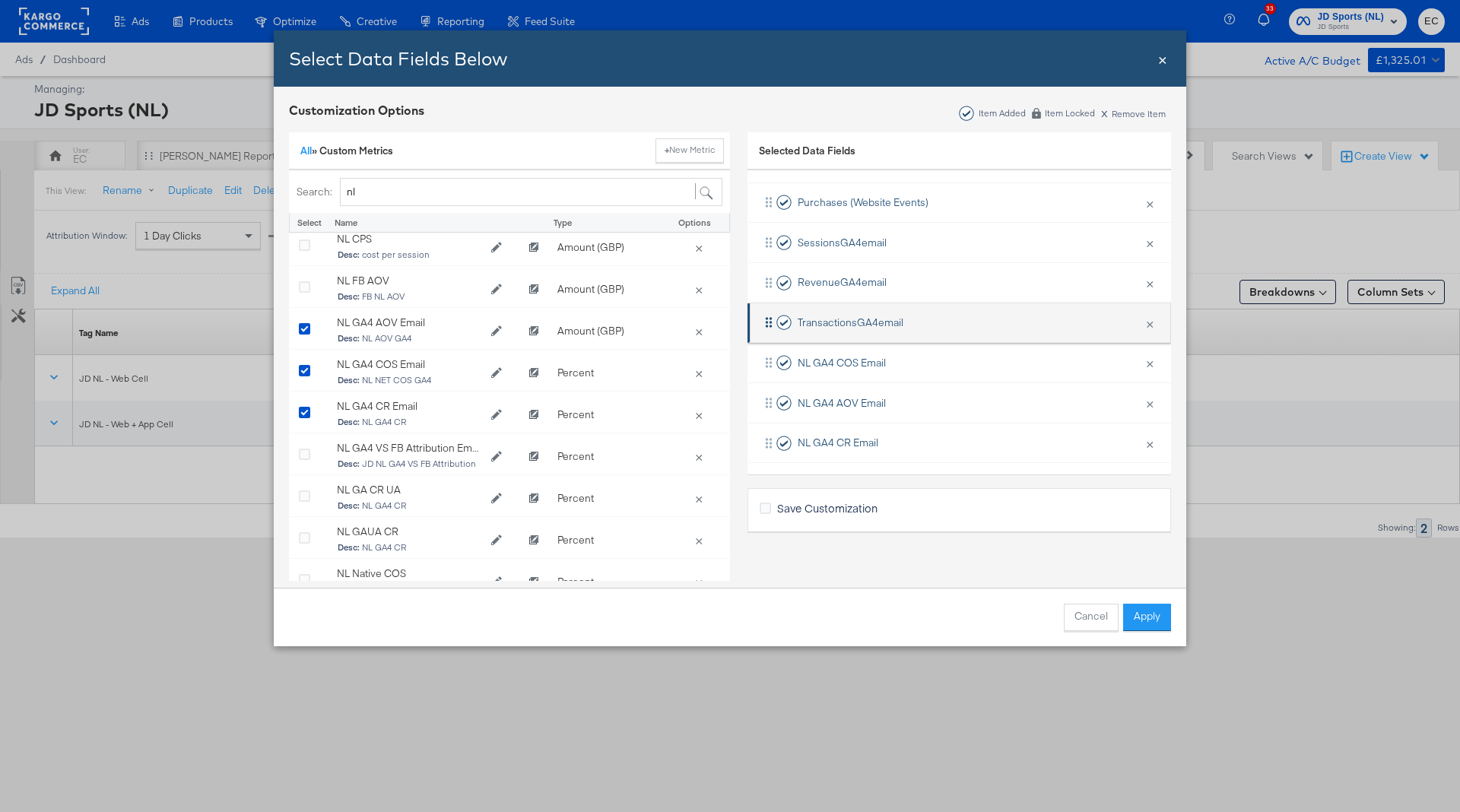
scroll to position [32, 0]
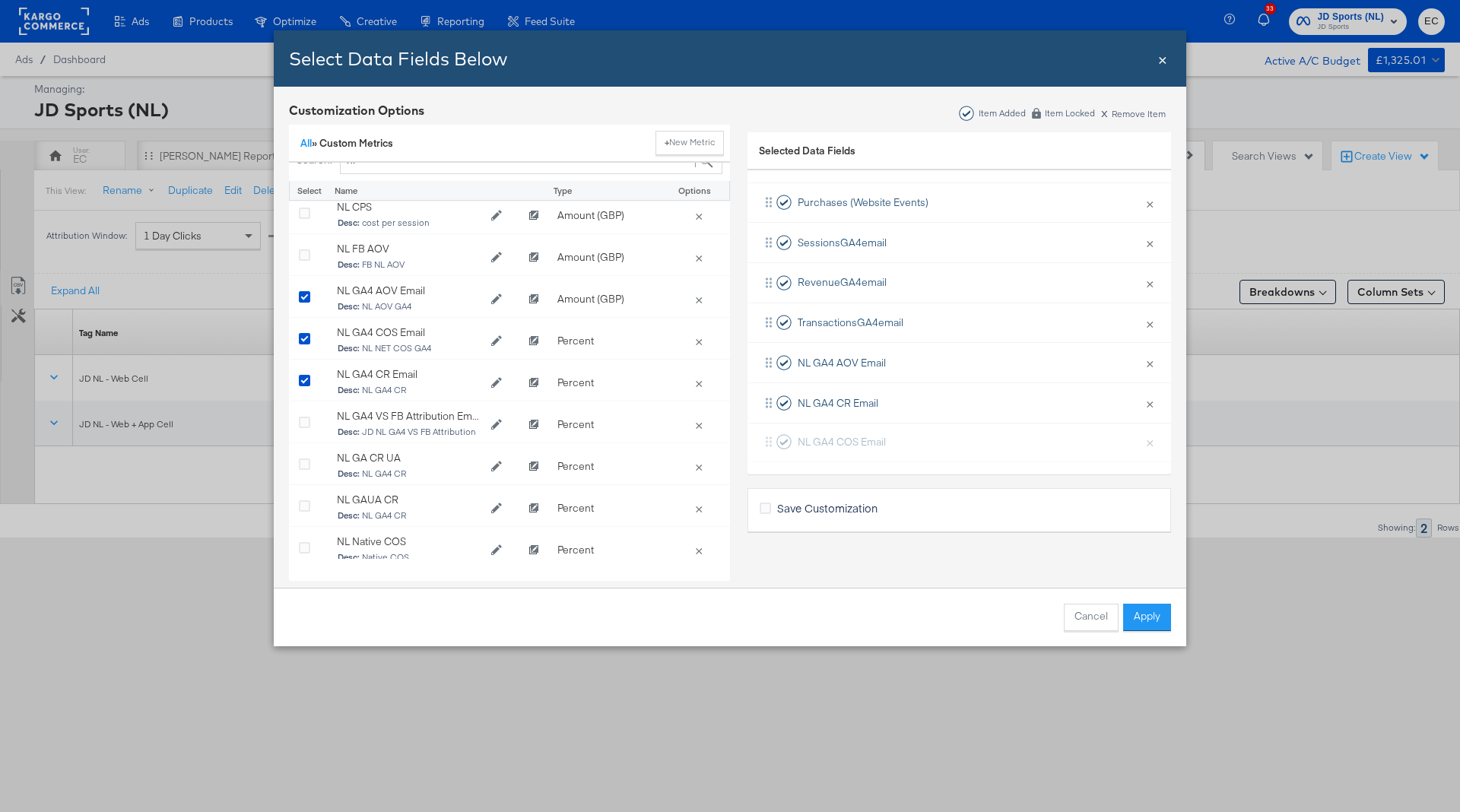
drag, startPoint x: 909, startPoint y: 362, endPoint x: 908, endPoint y: 447, distance: 85.0
click at [908, 448] on div "Tag Name × Remove from KPIs Status × Remove from KPIs Spend × Remove from KPIs …" at bounding box center [959, 142] width 423 height 641
click at [1143, 607] on button "Apply" at bounding box center [1148, 618] width 48 height 28
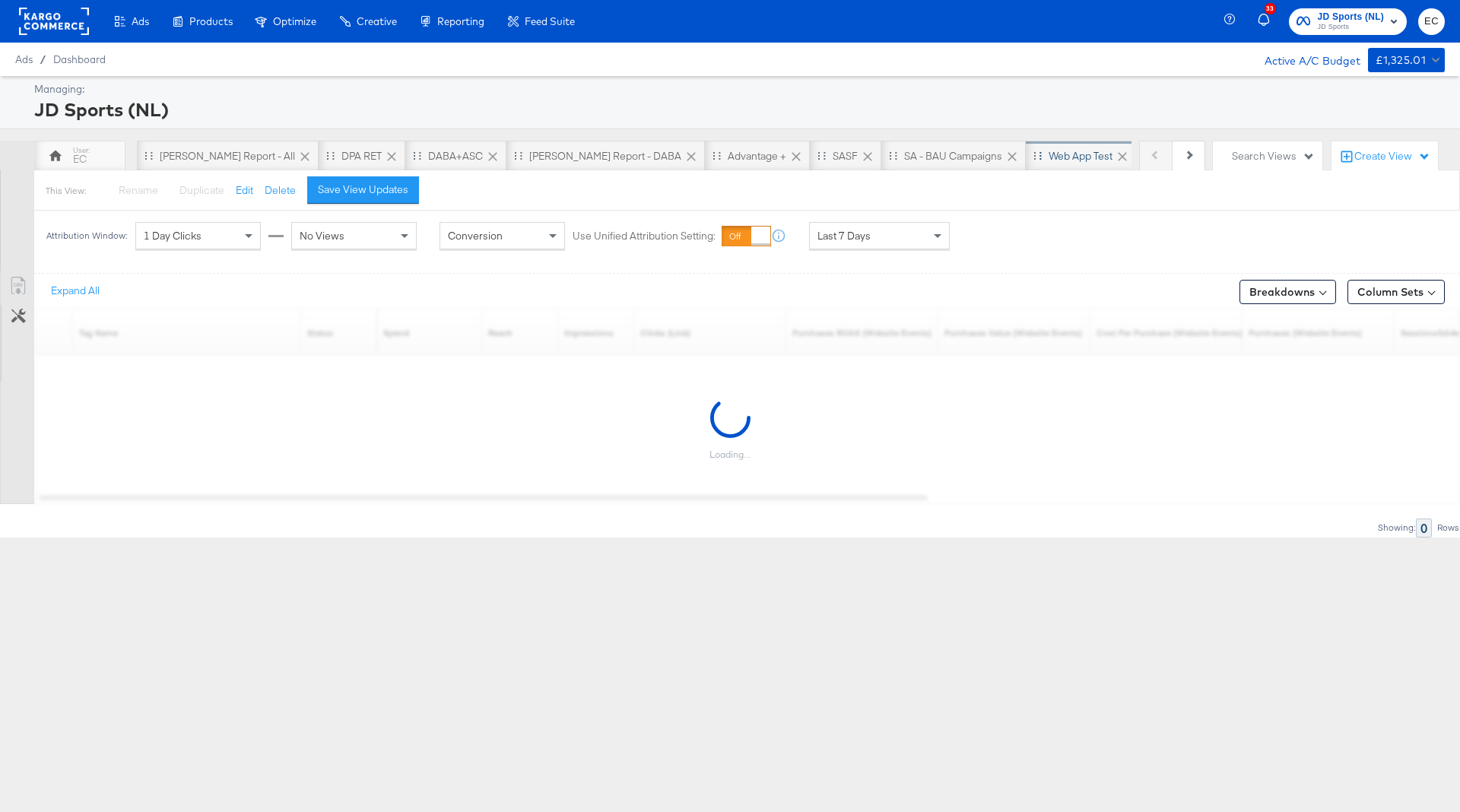
scroll to position [0, 110]
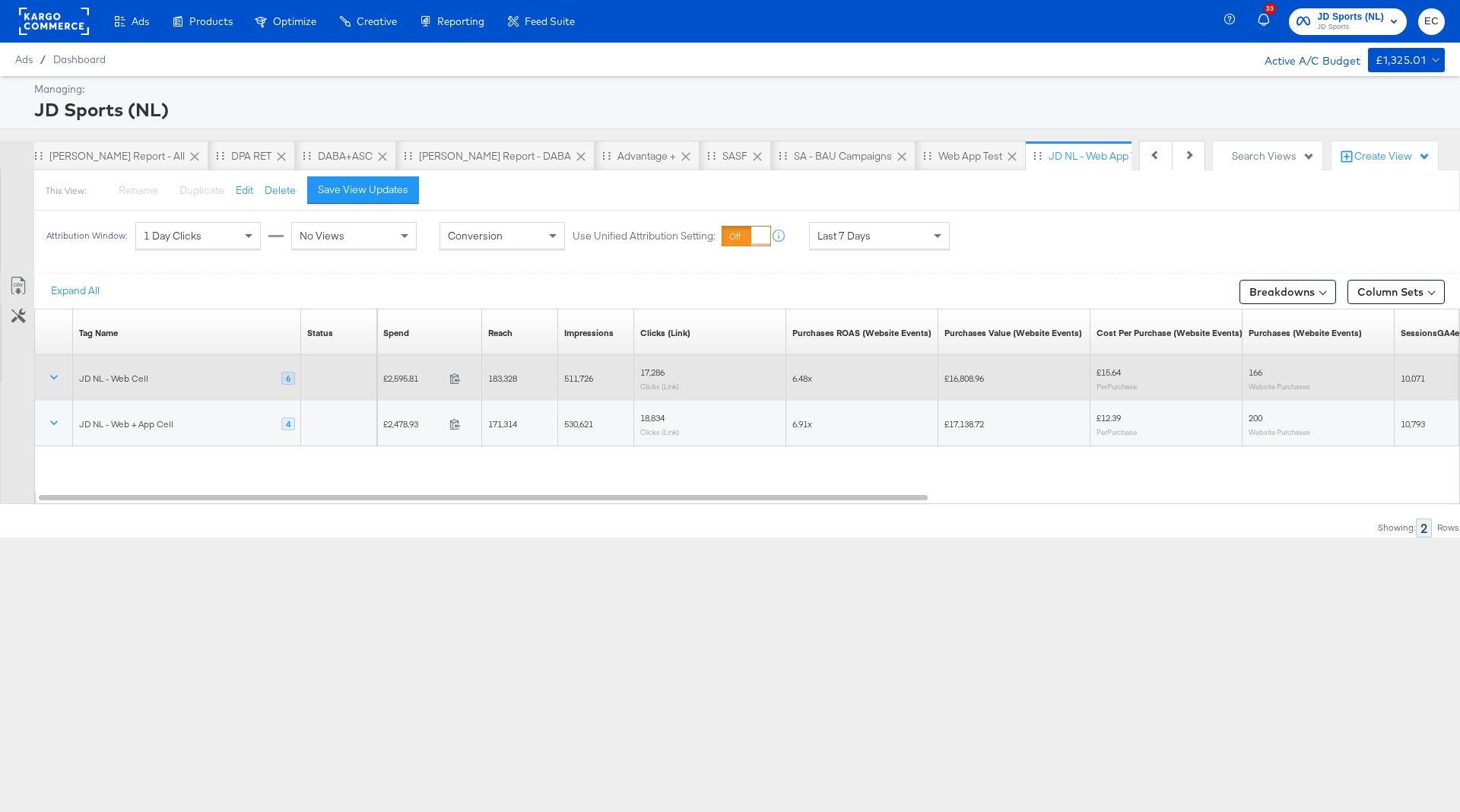
click at [287, 377] on div "6" at bounding box center [288, 378] width 14 height 14
click at [54, 377] on icon at bounding box center [54, 378] width 15 height 15
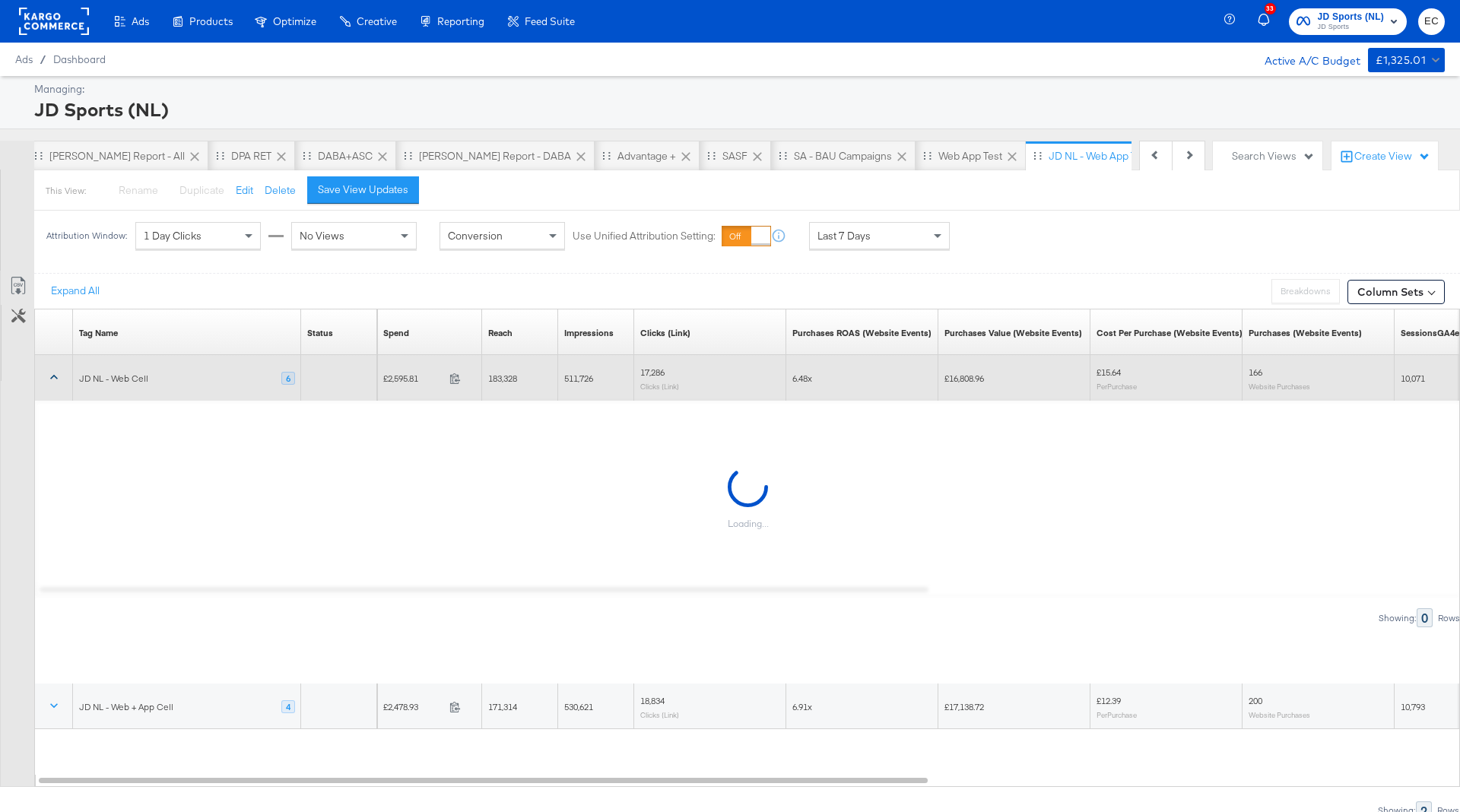
click at [54, 377] on icon at bounding box center [54, 378] width 15 height 15
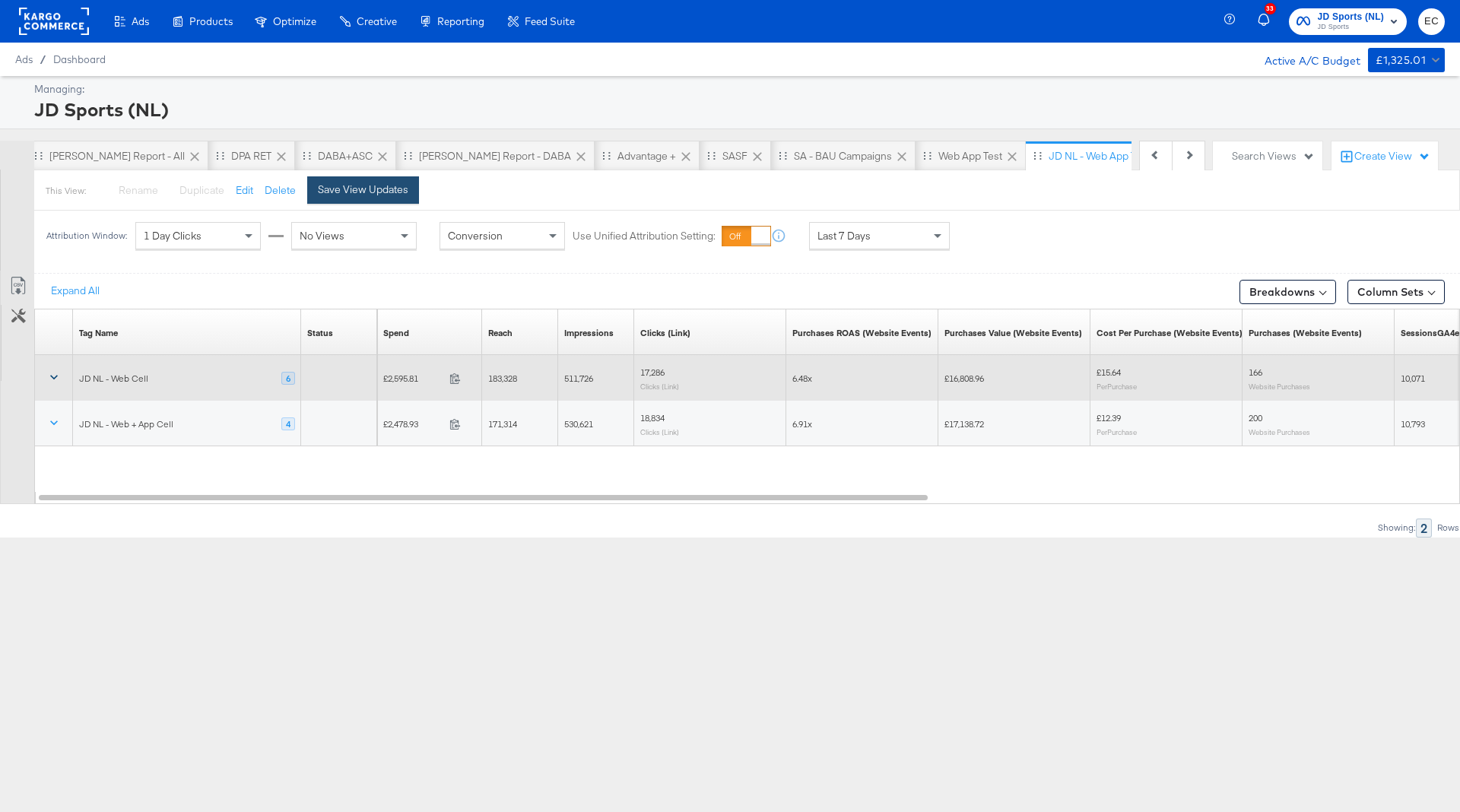
click at [373, 195] on div "Save View Updates" at bounding box center [363, 189] width 90 height 15
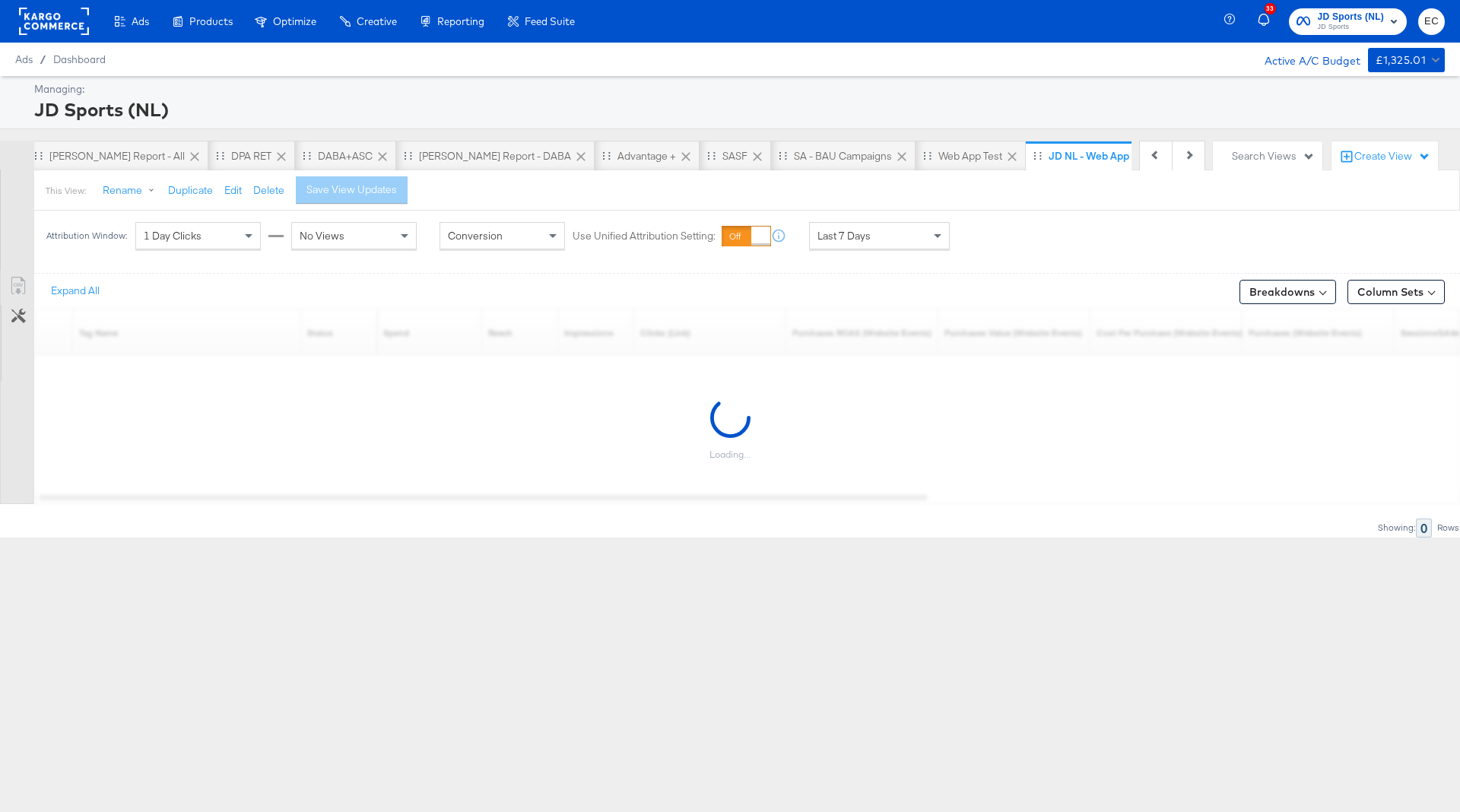
scroll to position [0, 14]
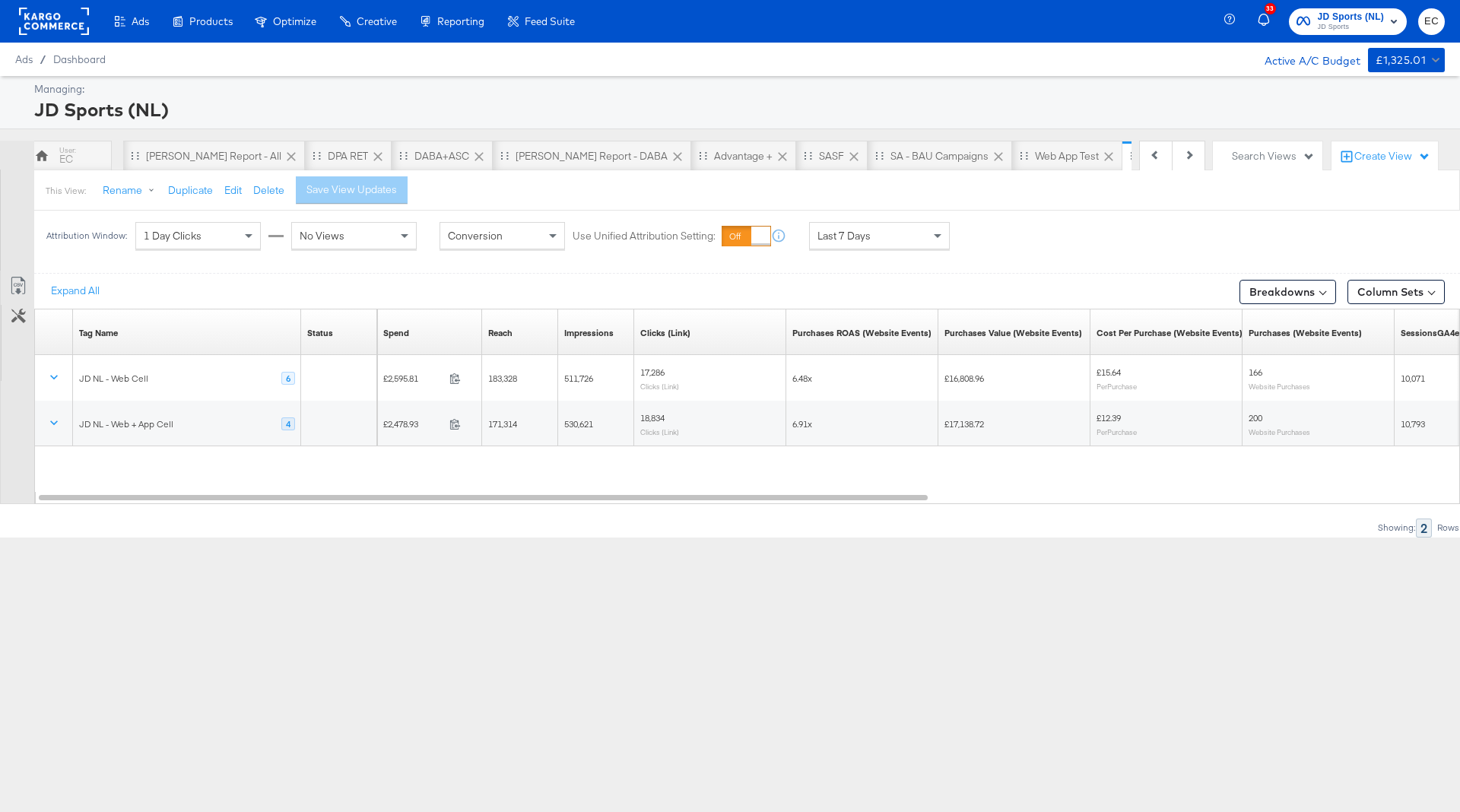
click at [882, 229] on div "Last 7 Days" at bounding box center [879, 236] width 139 height 26
click at [1004, 244] on div "[DATE]" at bounding box center [991, 242] width 25 height 12
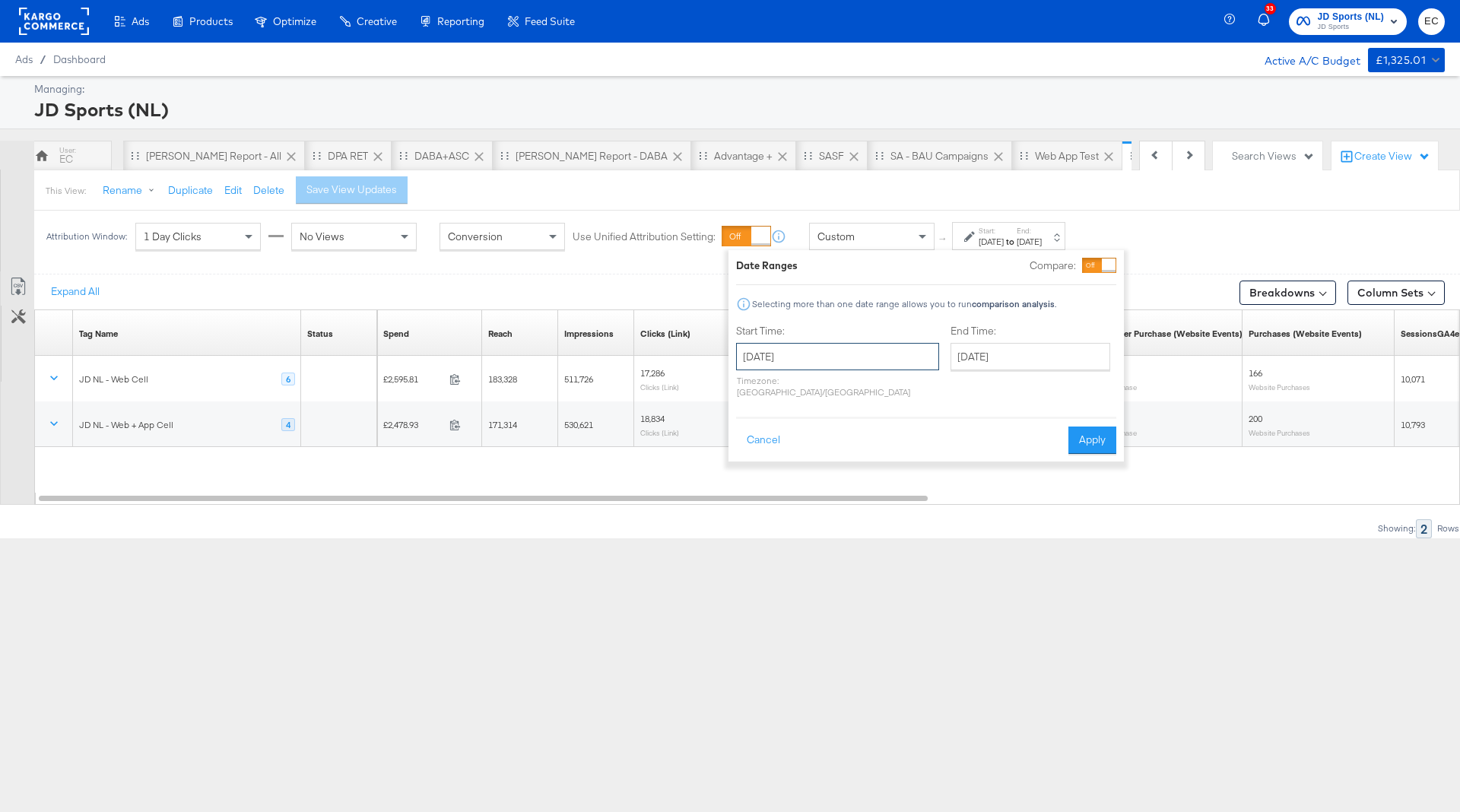
click at [823, 354] on input "[DATE]" at bounding box center [838, 357] width 203 height 28
click at [886, 435] on td "5" at bounding box center [883, 434] width 26 height 22
type input "September 5th 2025"
click at [1087, 427] on button "Apply" at bounding box center [1093, 440] width 48 height 28
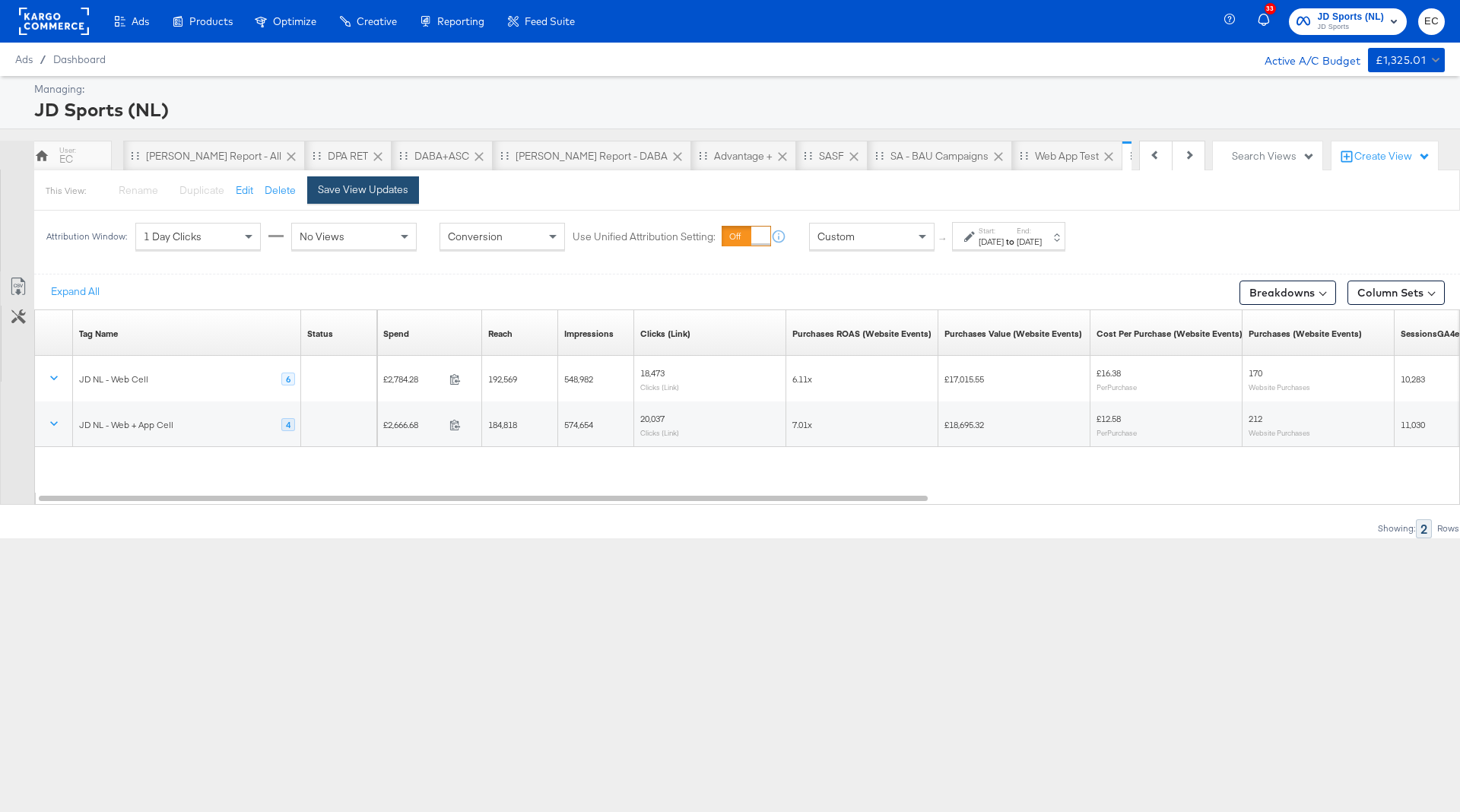
click at [378, 187] on div "Save View Updates" at bounding box center [363, 189] width 90 height 15
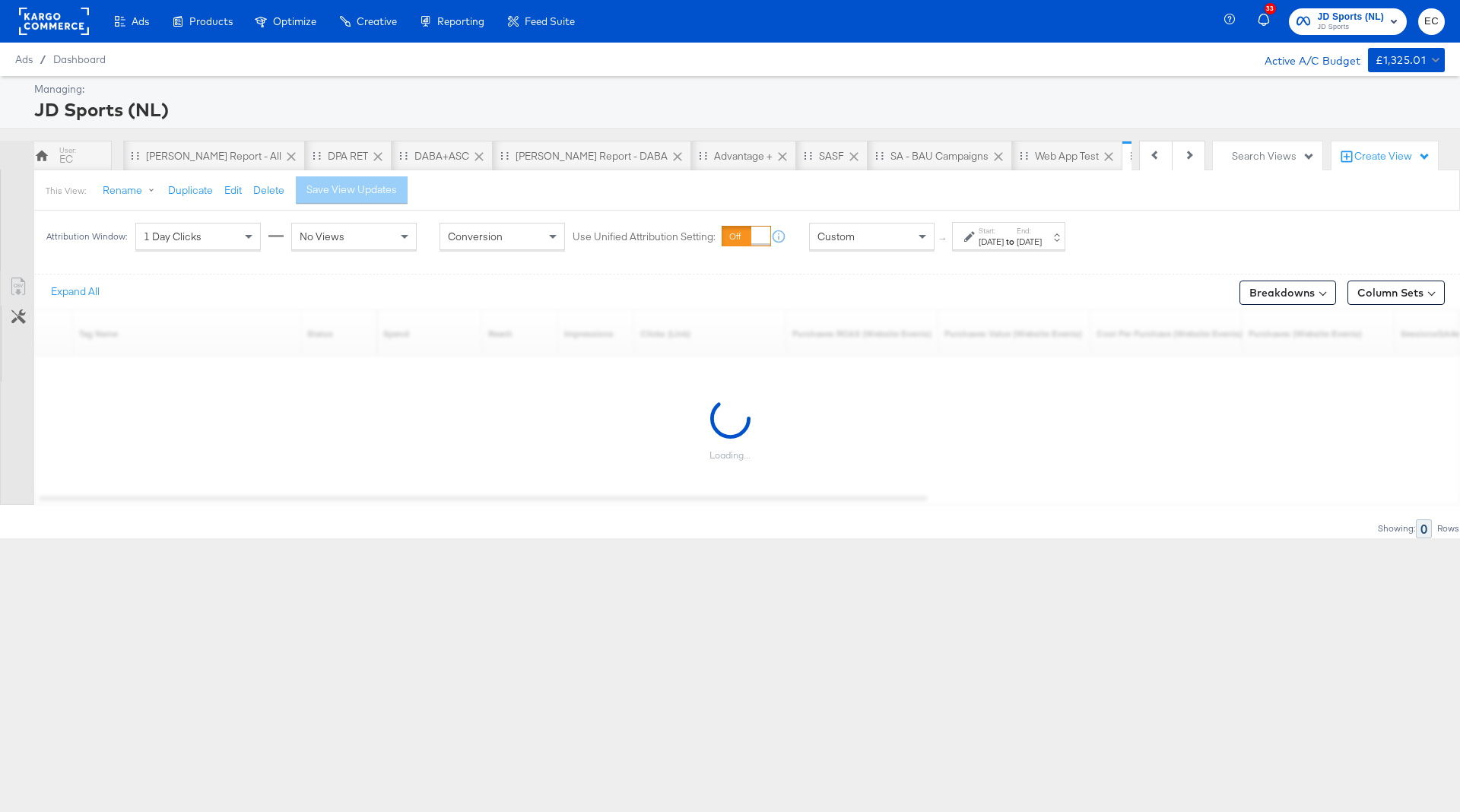
click at [1042, 239] on div "[DATE]" at bounding box center [1029, 242] width 25 height 12
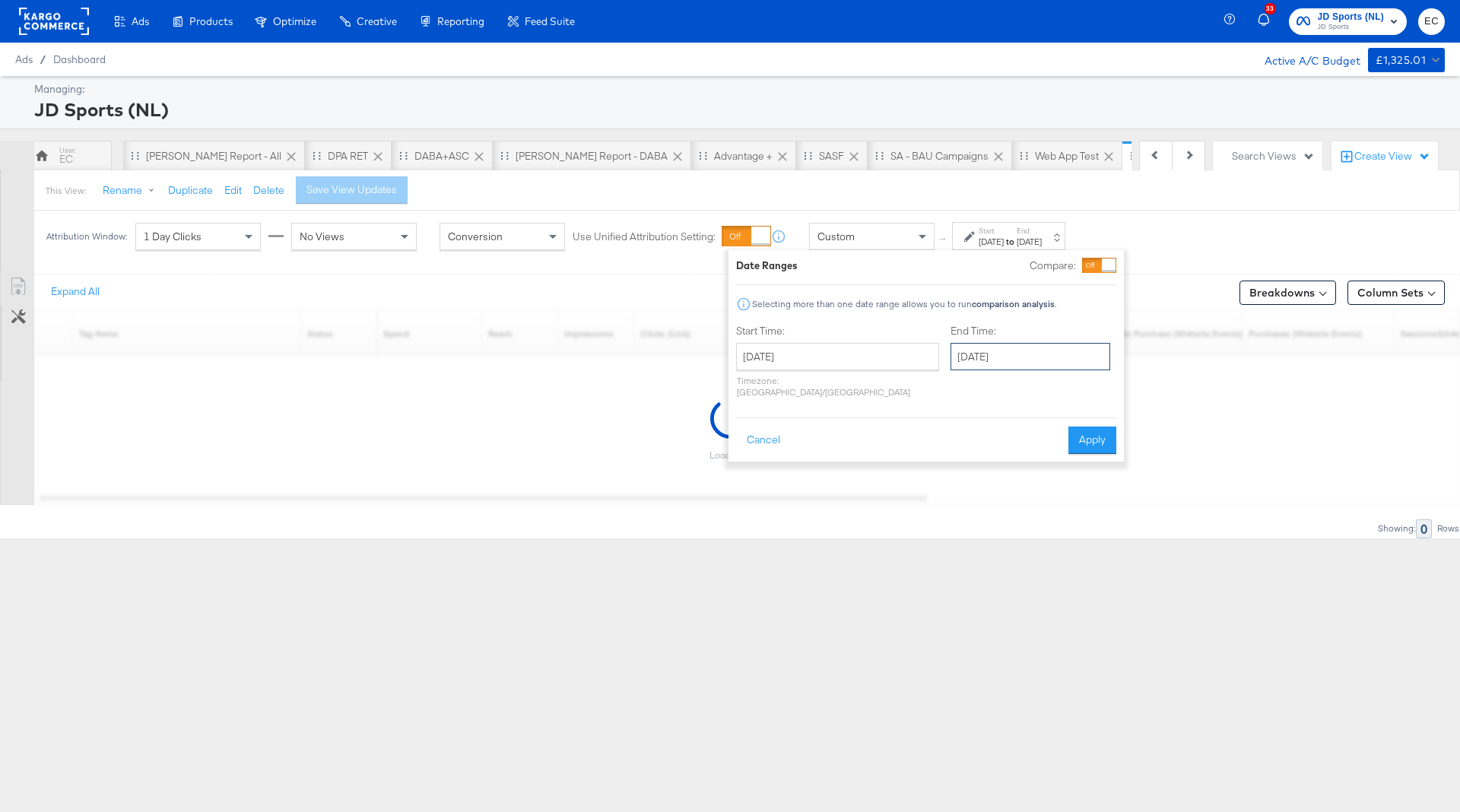
click at [995, 354] on input "[DATE]" at bounding box center [1031, 357] width 160 height 28
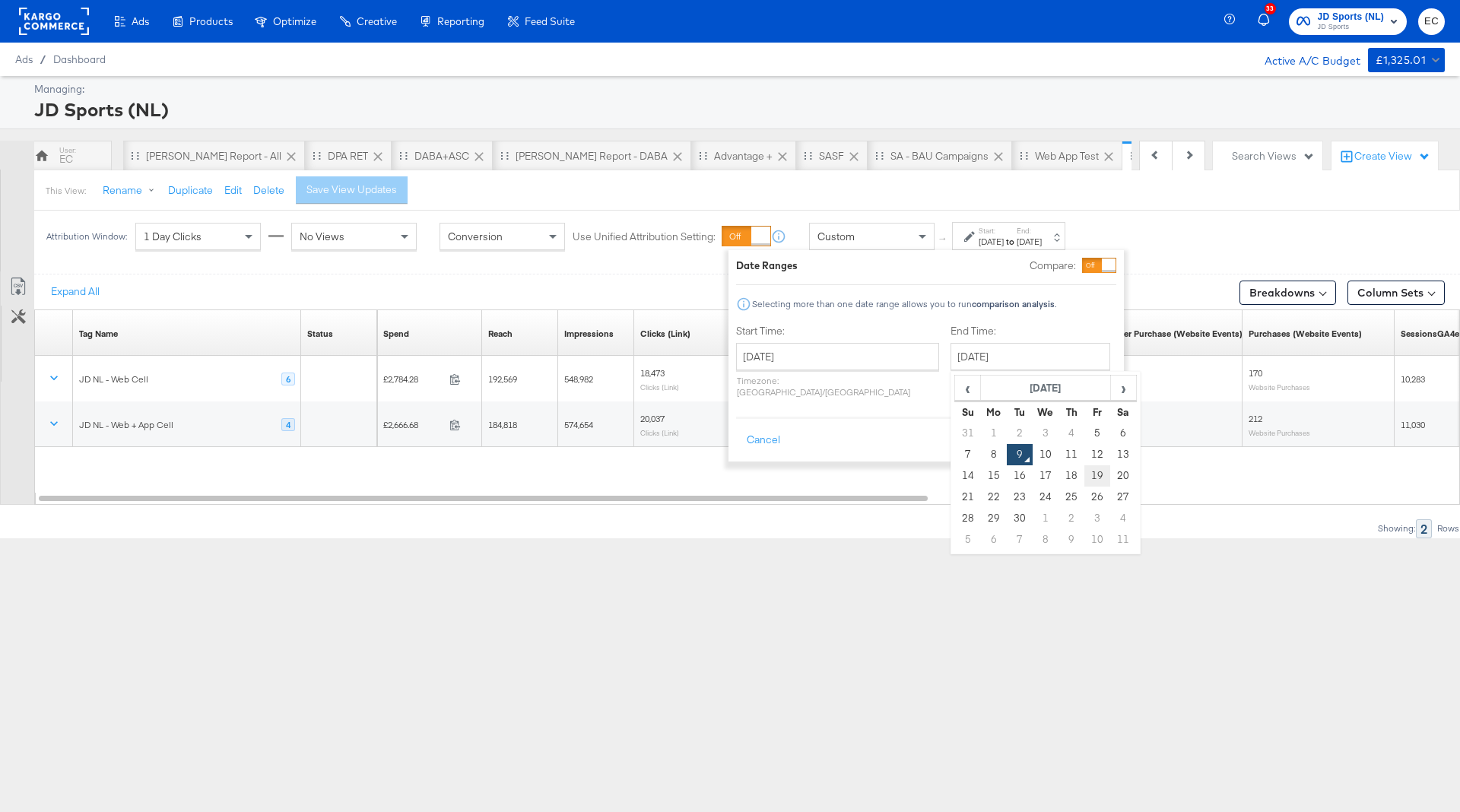
click at [1085, 471] on td "19" at bounding box center [1098, 476] width 26 height 22
type input "September 19th 2025"
click at [1081, 434] on button "Apply" at bounding box center [1097, 440] width 48 height 28
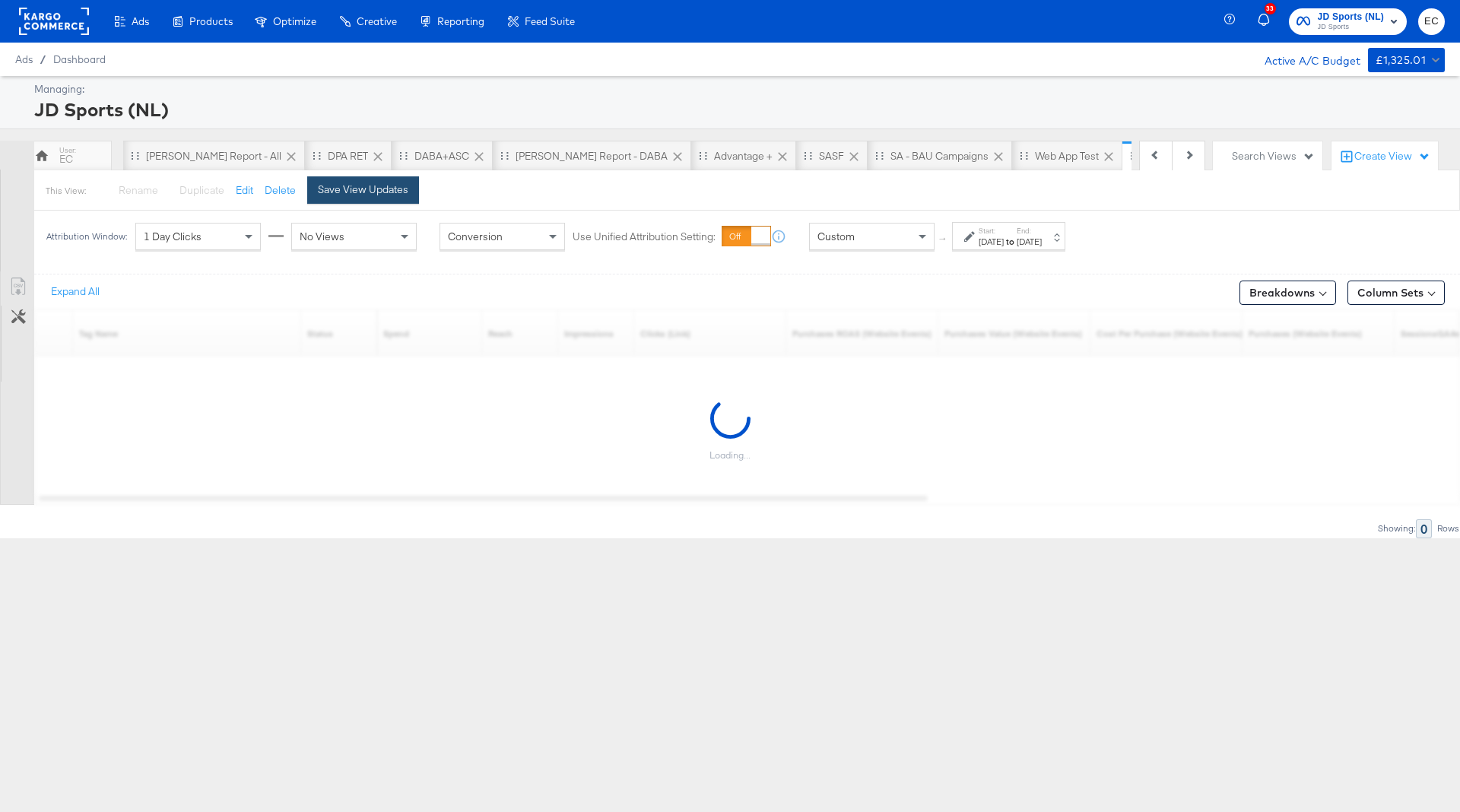
click at [381, 194] on div "Save View Updates" at bounding box center [363, 189] width 90 height 15
